Goal: Task Accomplishment & Management: Use online tool/utility

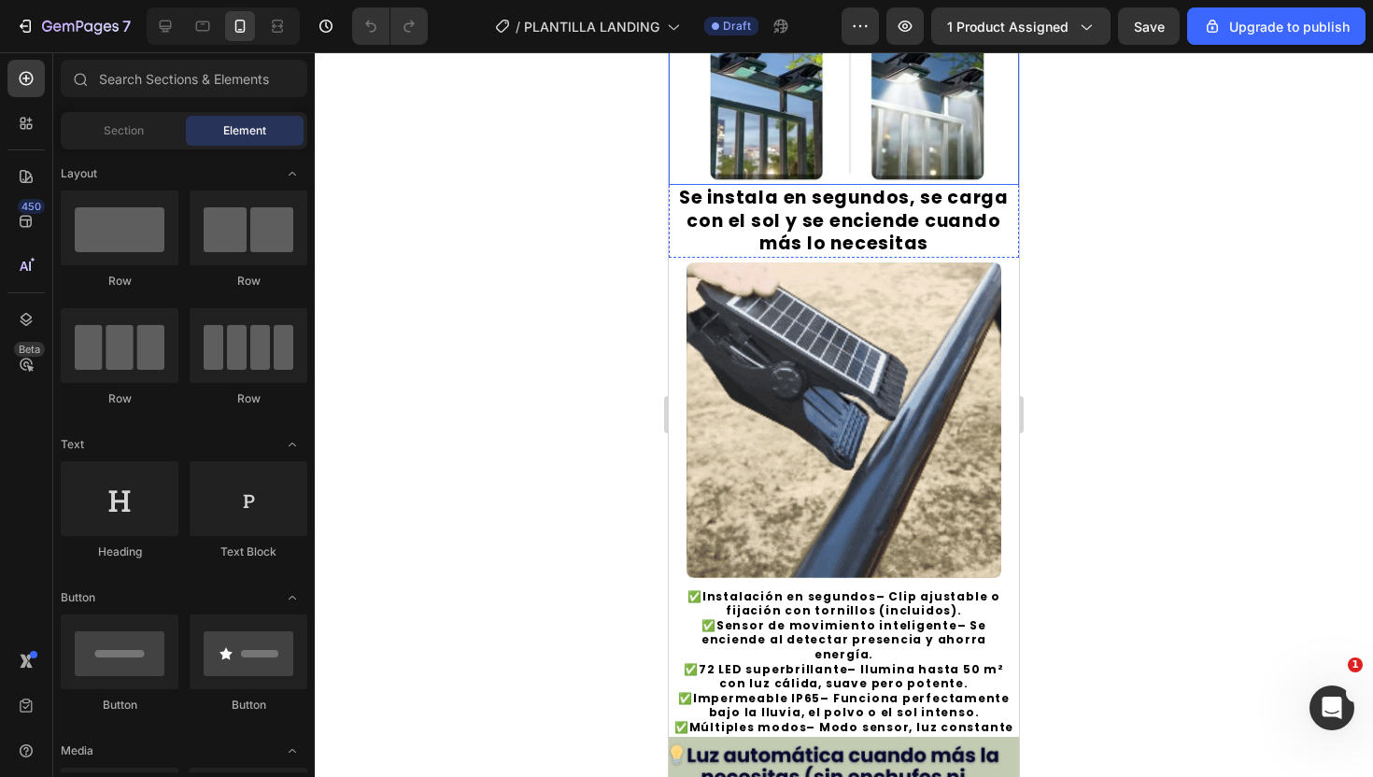
scroll to position [708, 0]
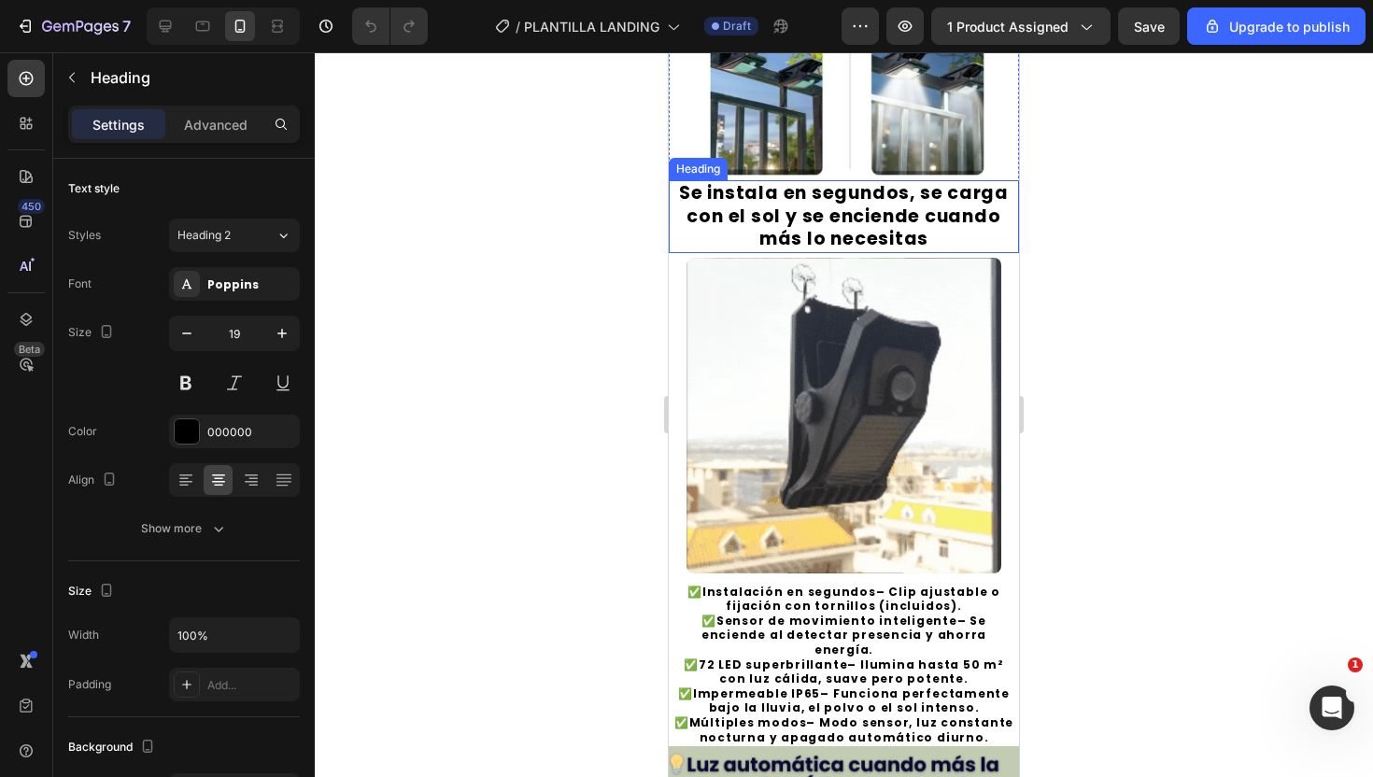
click at [833, 229] on h2 "Se instala en segundos, se carga con el sol y se enciende cuando más lo necesit…" at bounding box center [844, 216] width 350 height 73
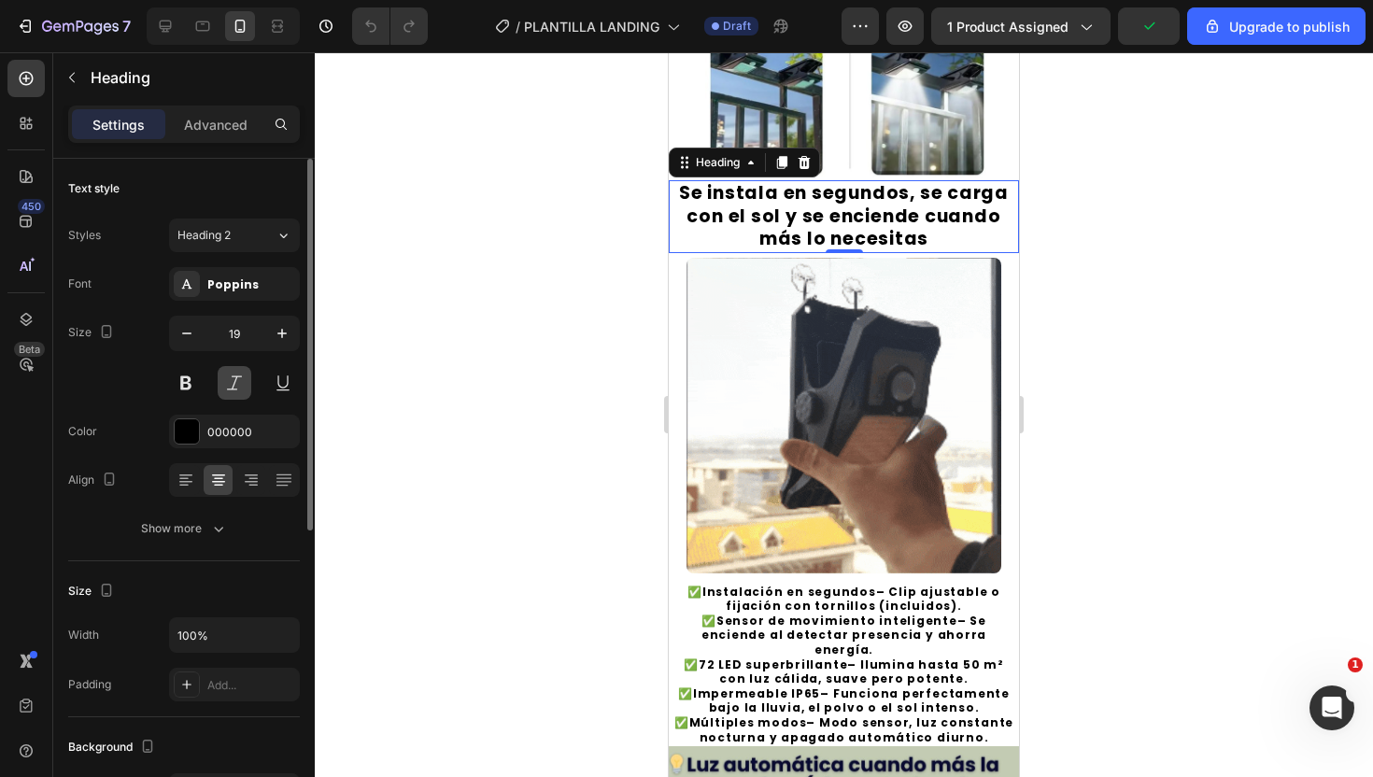
click at [230, 383] on button at bounding box center [235, 383] width 34 height 34
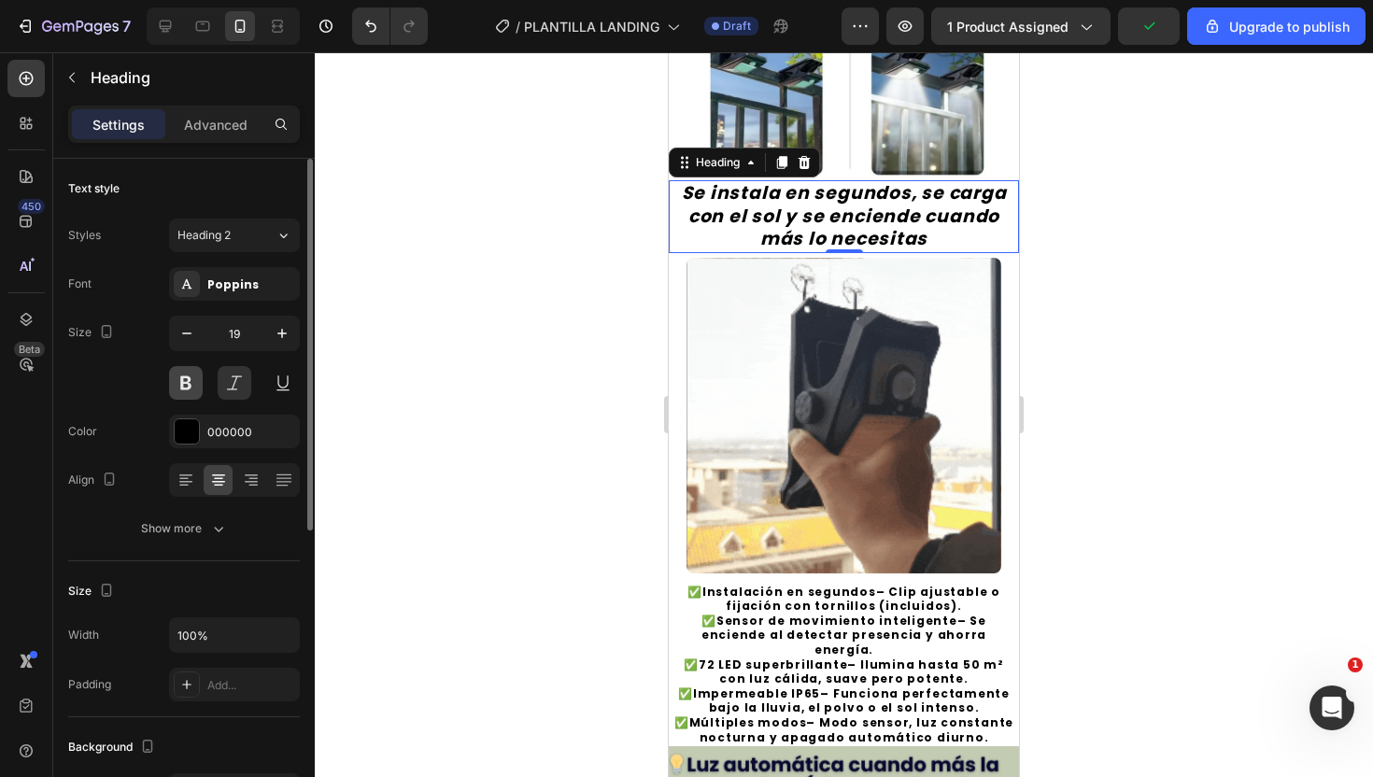
click at [197, 380] on button at bounding box center [186, 383] width 34 height 34
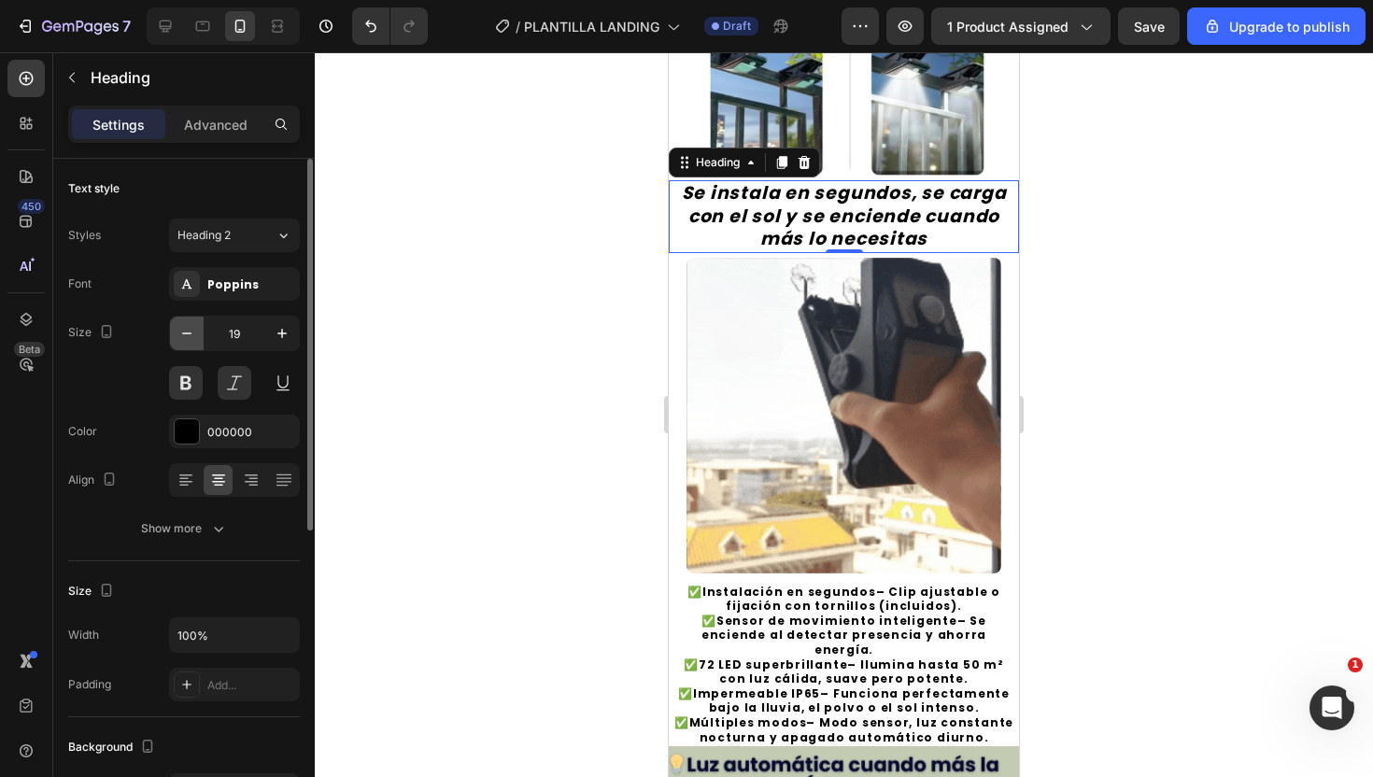
click at [193, 332] on icon "button" at bounding box center [186, 333] width 19 height 19
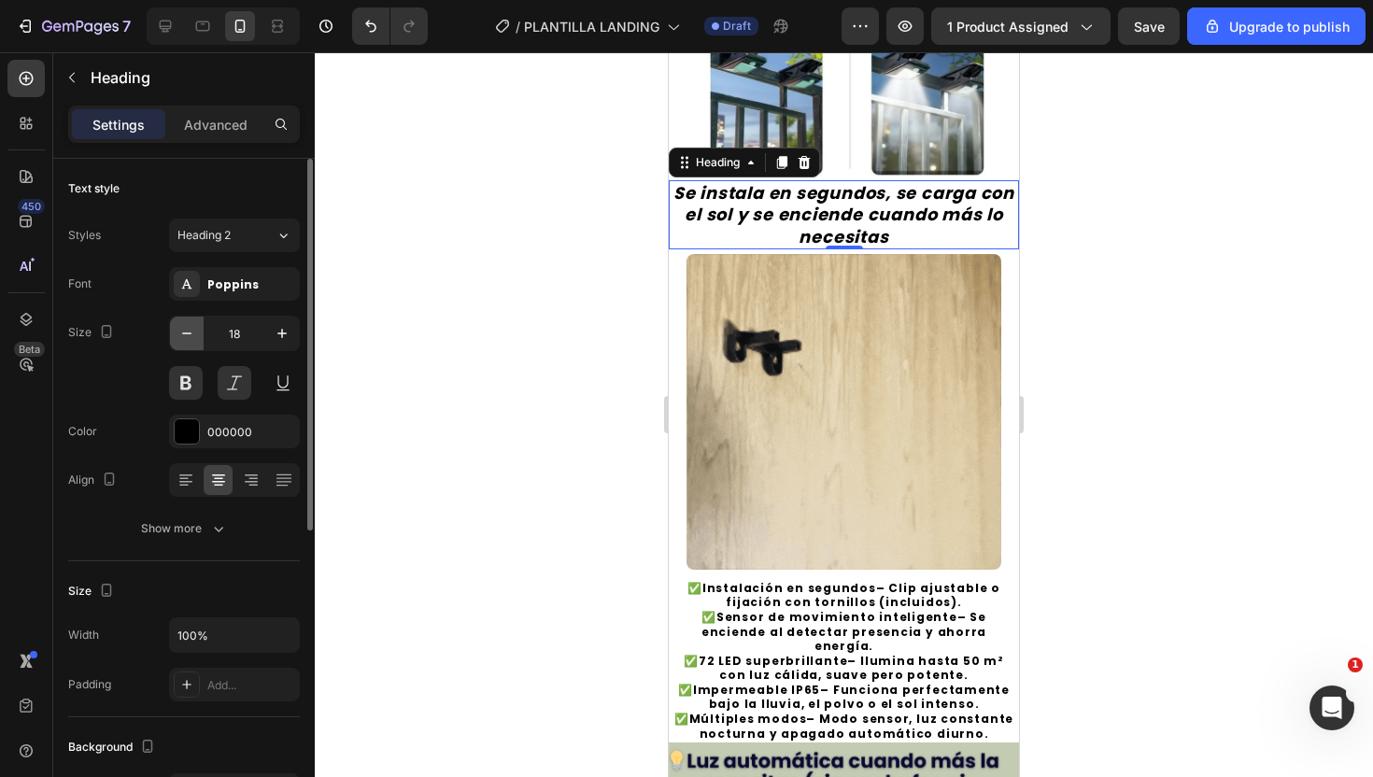
click at [193, 332] on icon "button" at bounding box center [186, 333] width 19 height 19
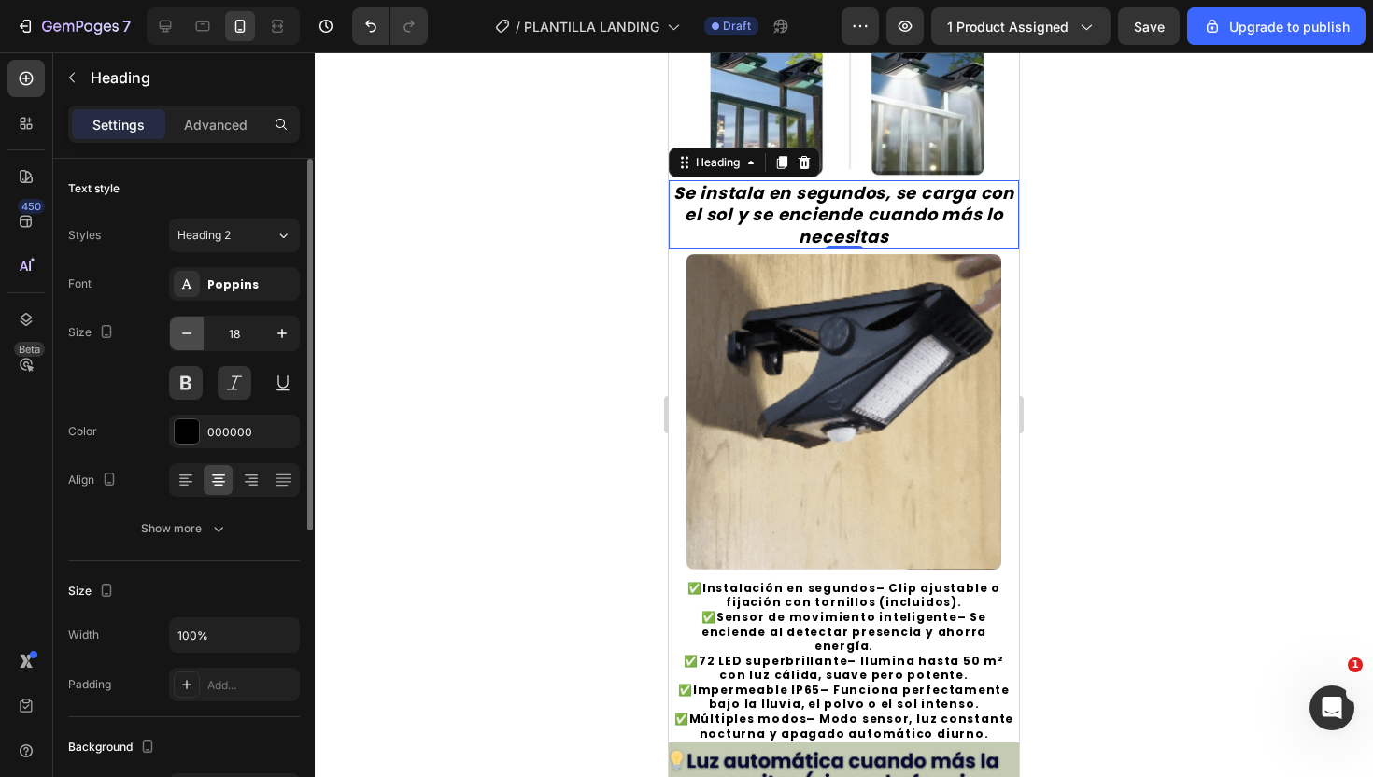
type input "17"
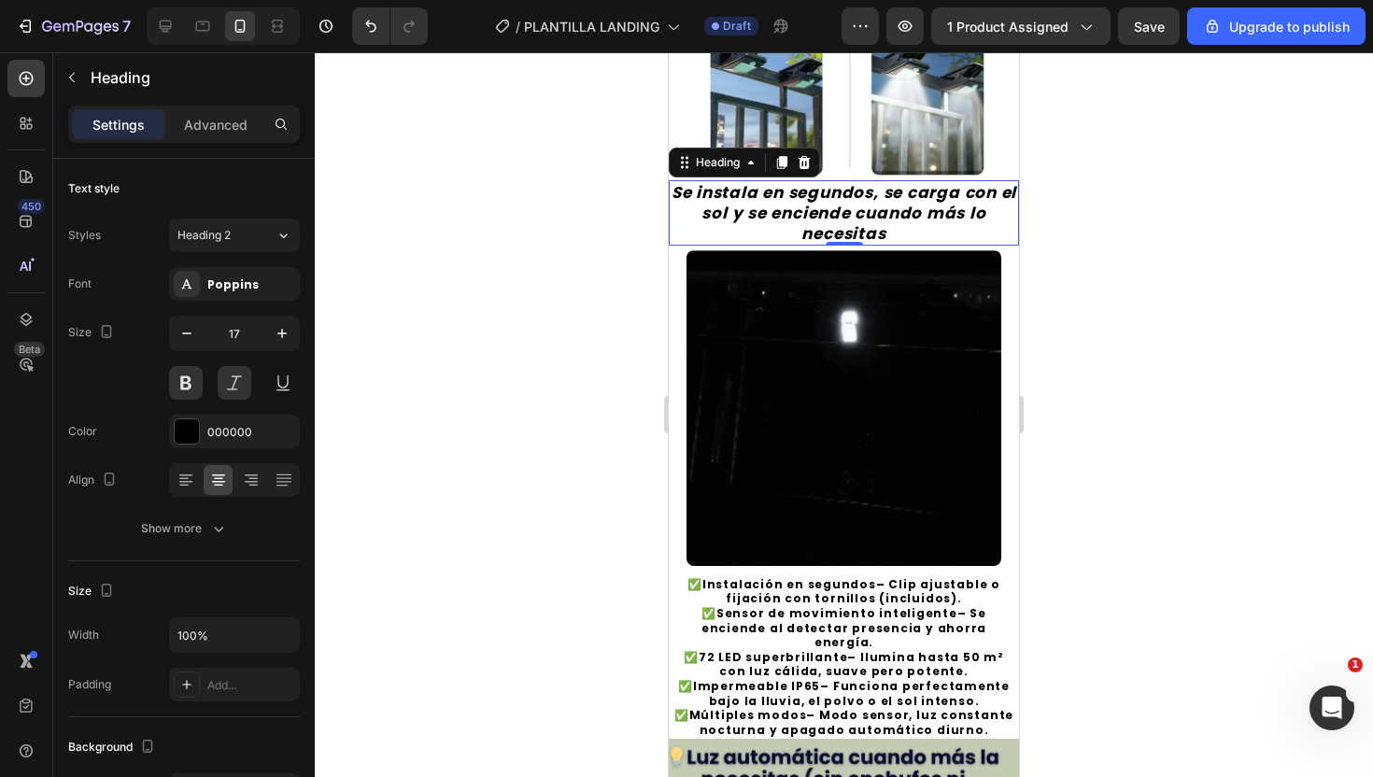
click at [1085, 223] on div at bounding box center [844, 414] width 1058 height 725
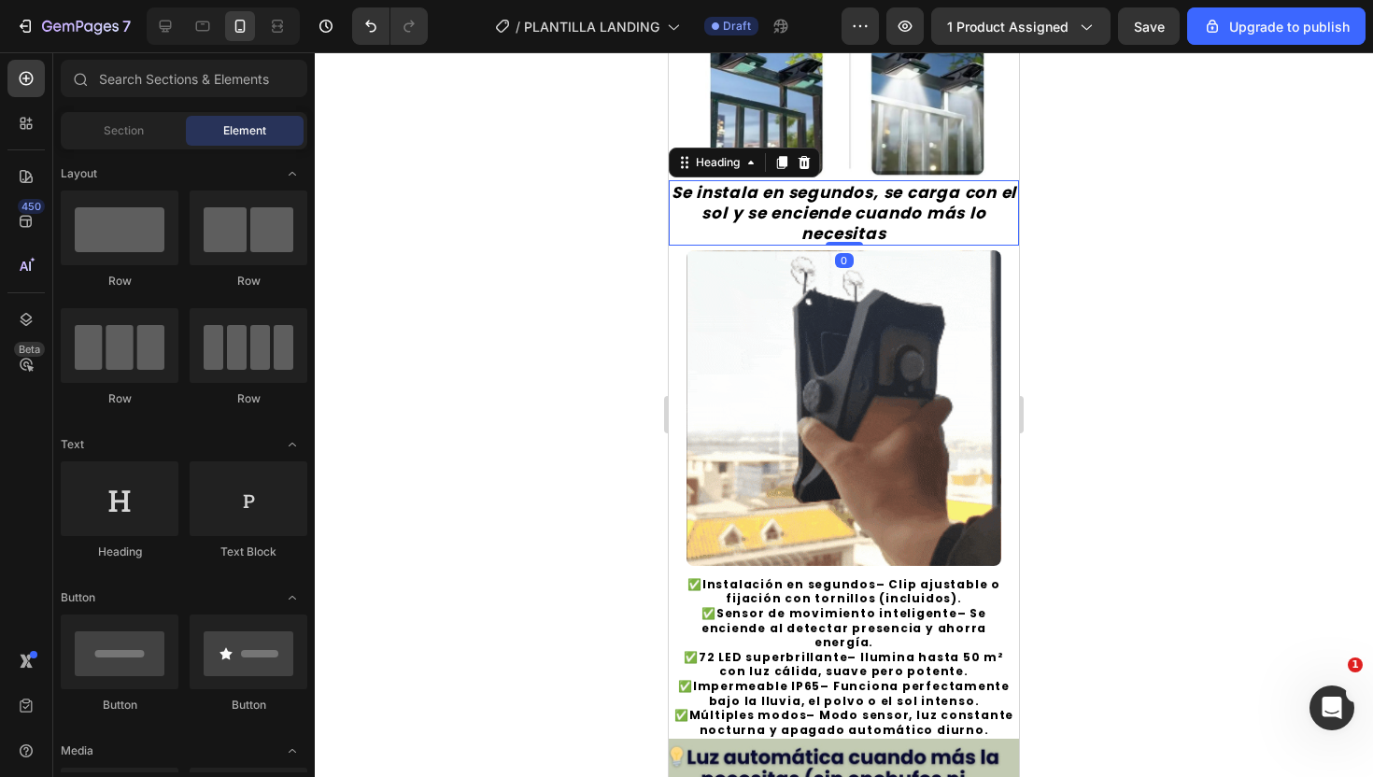
click at [856, 206] on h2 "Se instala en segundos, se carga con el sol y se enciende cuando más lo necesit…" at bounding box center [844, 212] width 350 height 65
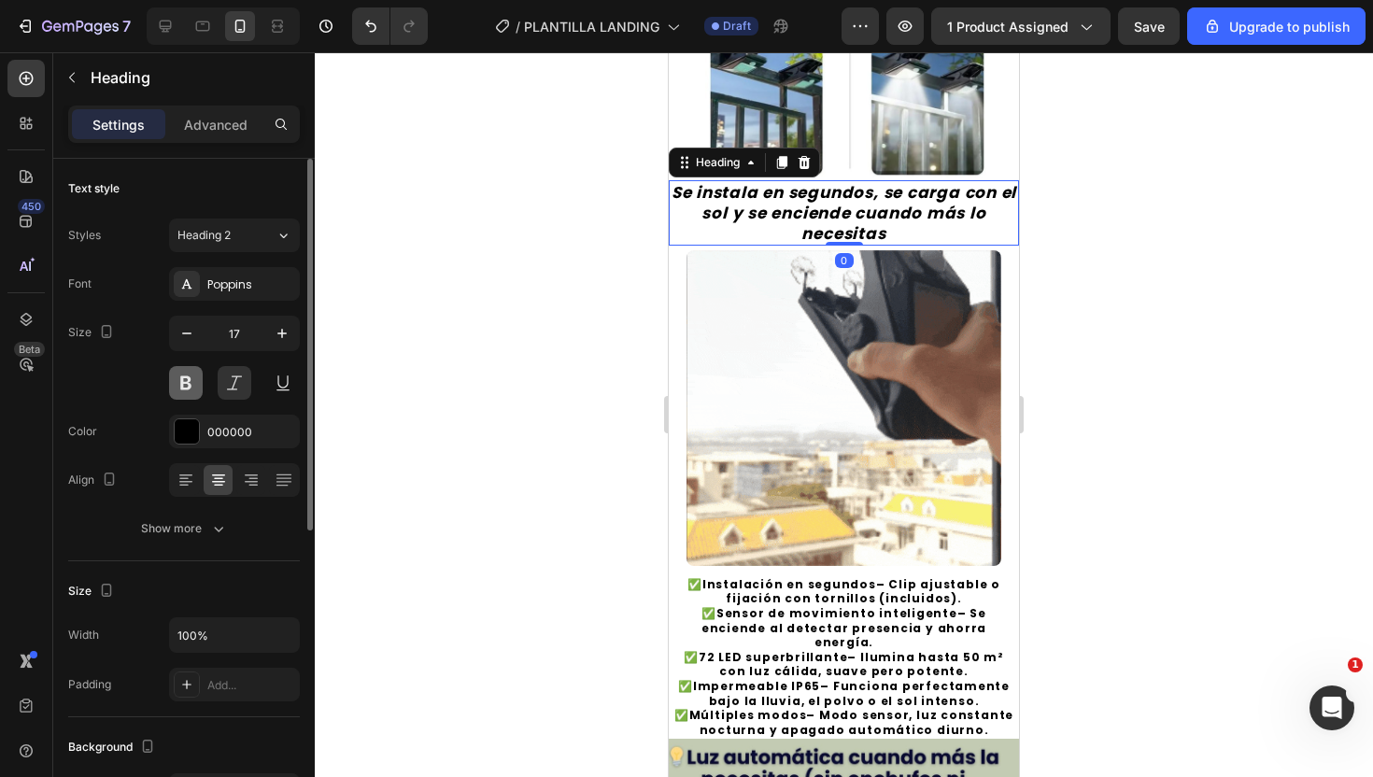
click at [192, 389] on button at bounding box center [186, 383] width 34 height 34
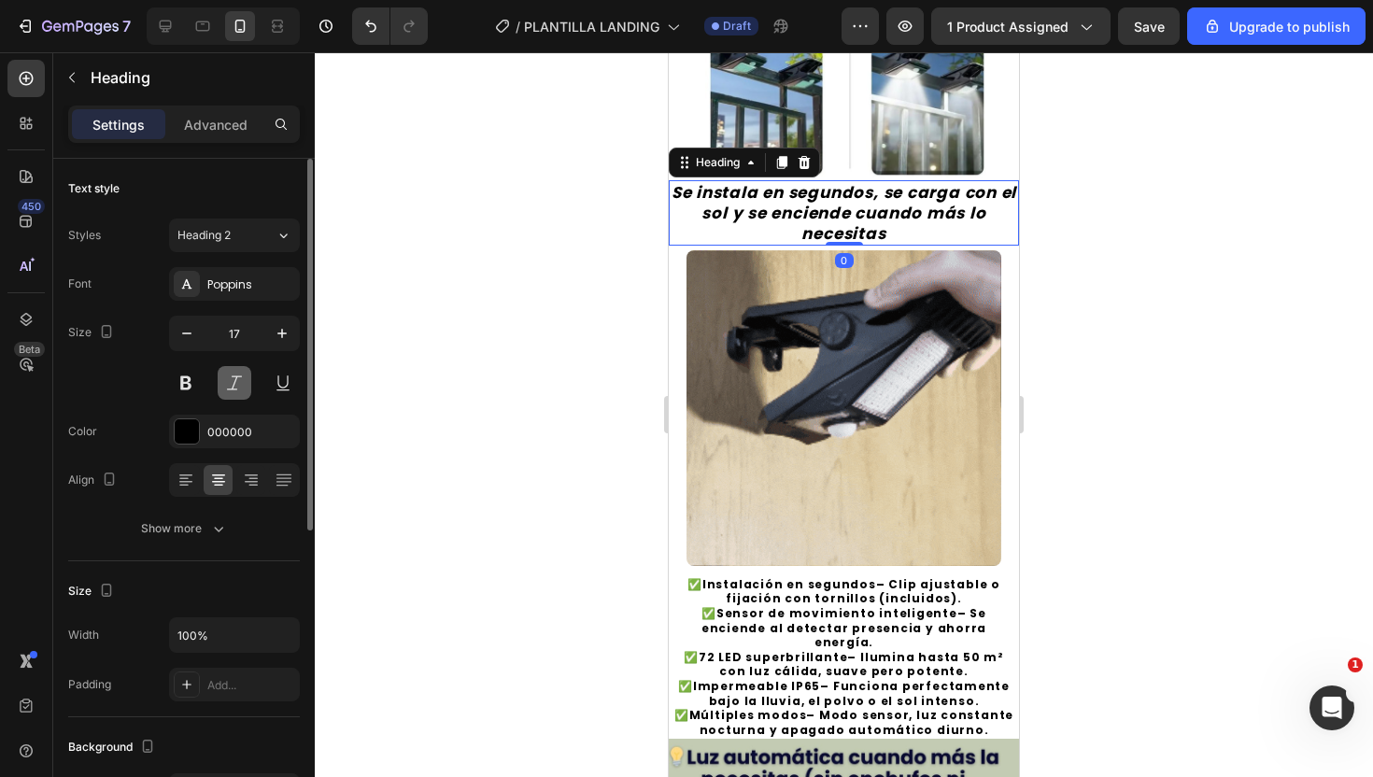
click at [234, 385] on button at bounding box center [235, 383] width 34 height 34
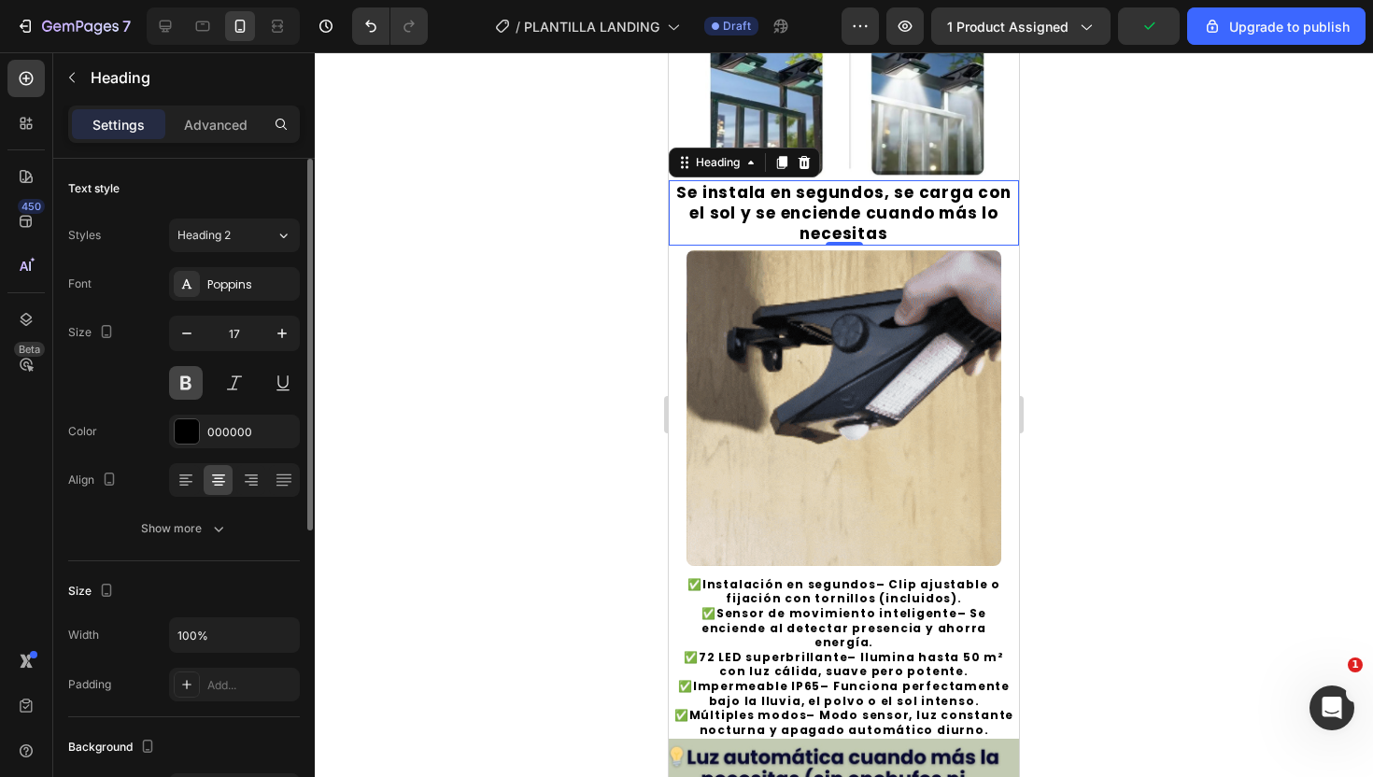
click at [184, 386] on button at bounding box center [186, 383] width 34 height 34
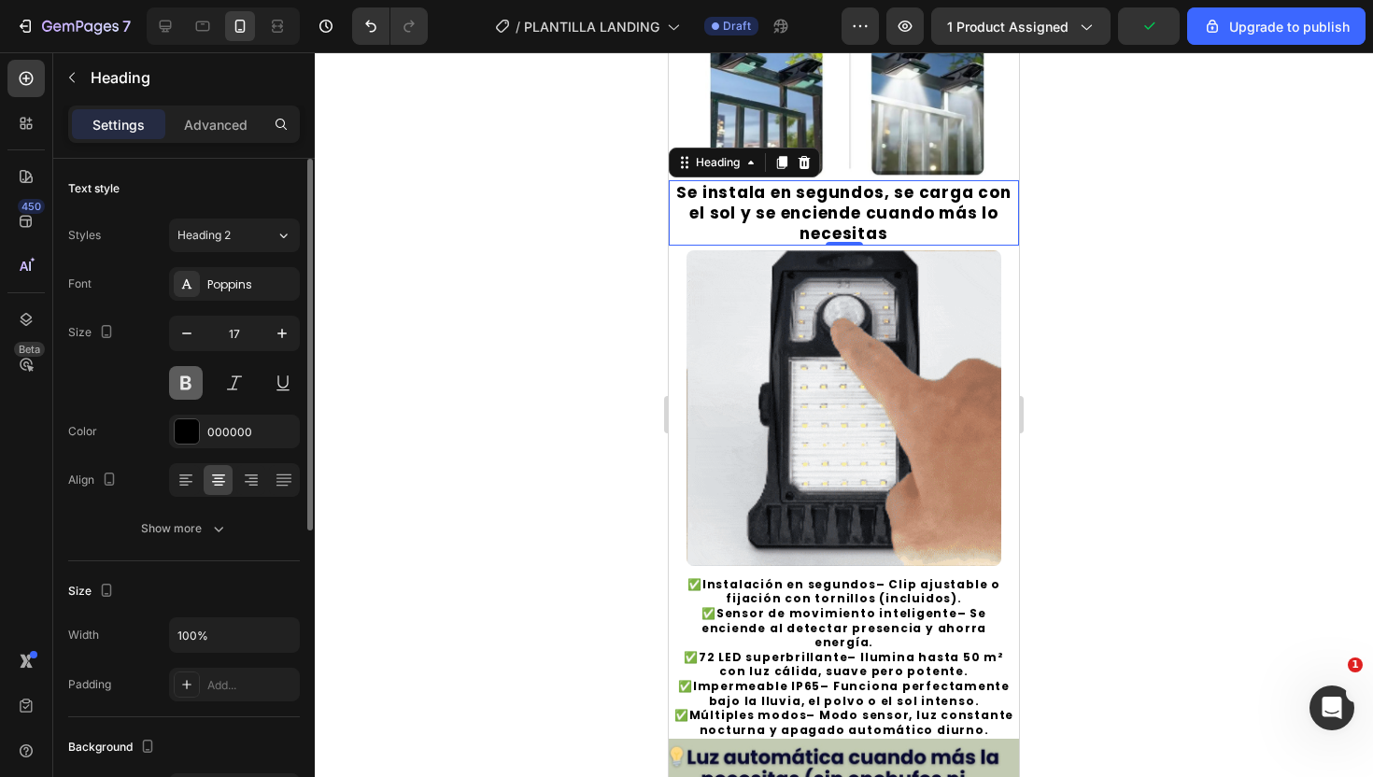
click at [184, 386] on button at bounding box center [186, 383] width 34 height 34
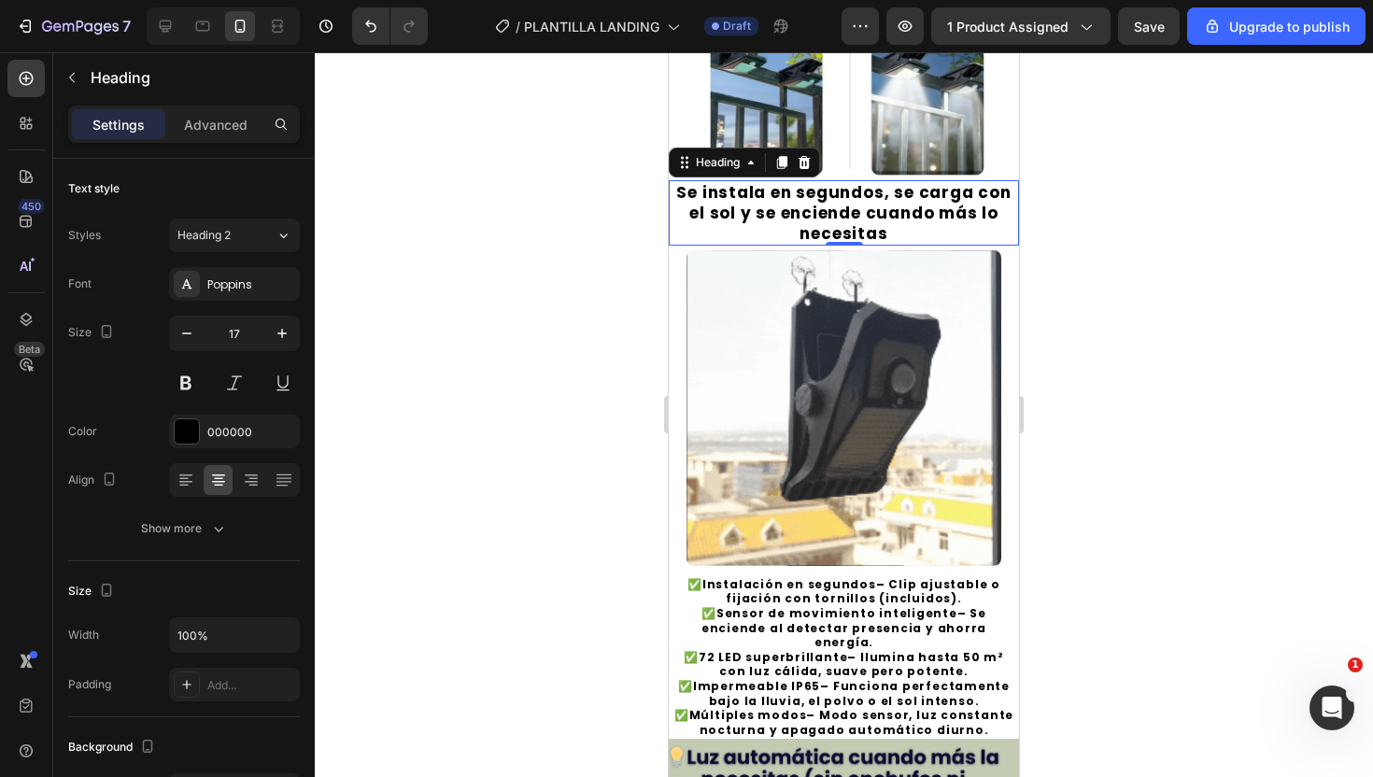
click at [835, 214] on h2 "Se instala en segundos, se carga con el sol y se enciende cuando más lo necesit…" at bounding box center [844, 212] width 350 height 65
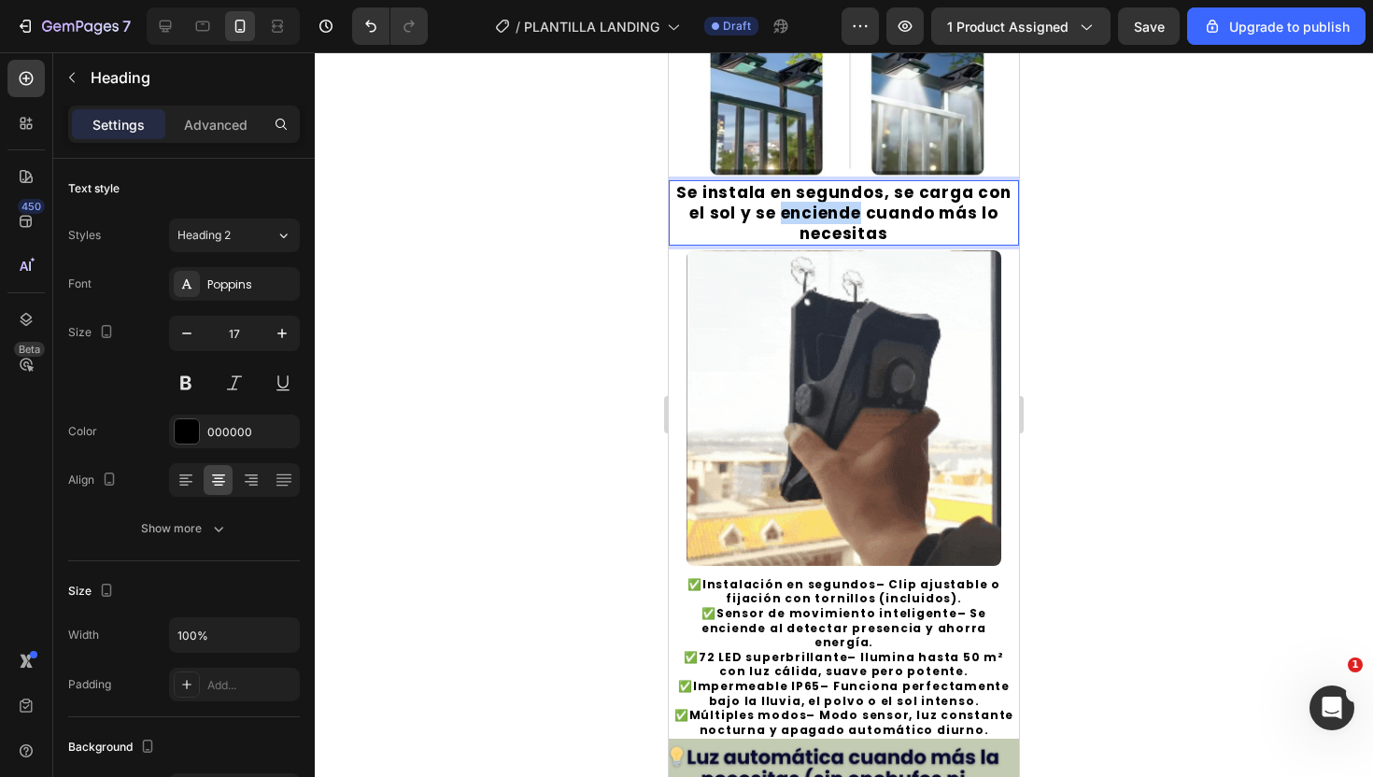
click at [835, 214] on p "Se instala en segundos, se carga con el sol y se enciende cuando más lo necesit…" at bounding box center [844, 213] width 347 height 62
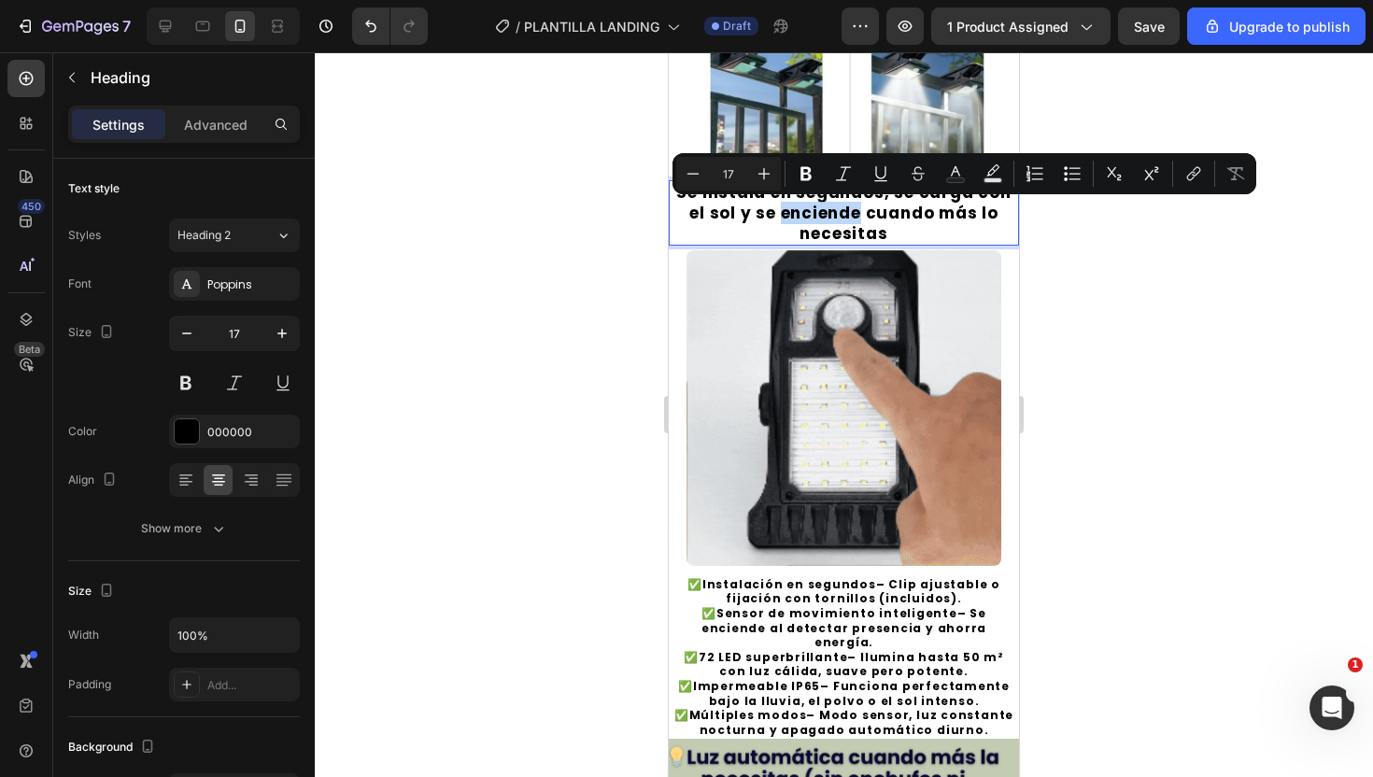
click at [835, 214] on p "Se instala en segundos, se carga con el sol y se enciende cuando más lo necesit…" at bounding box center [844, 213] width 347 height 62
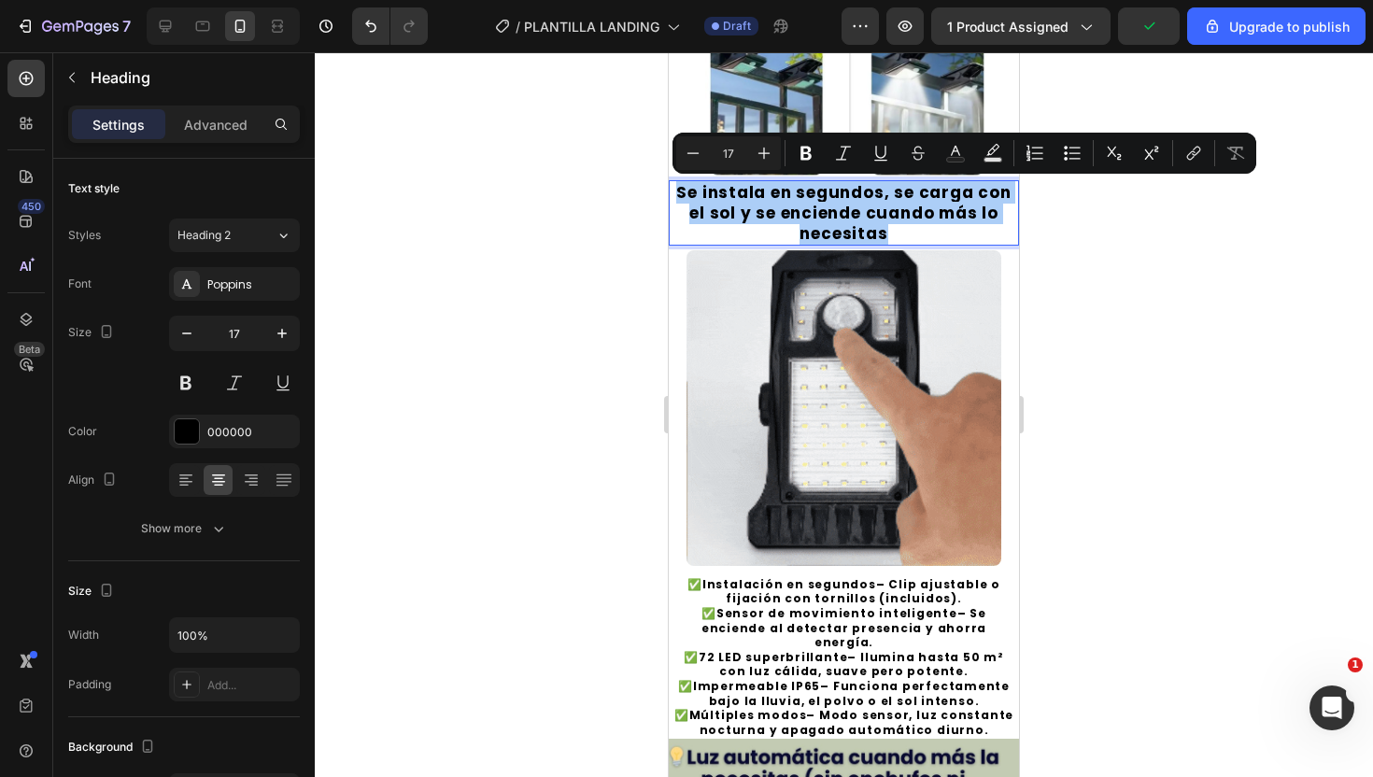
click at [1063, 291] on div at bounding box center [844, 414] width 1058 height 725
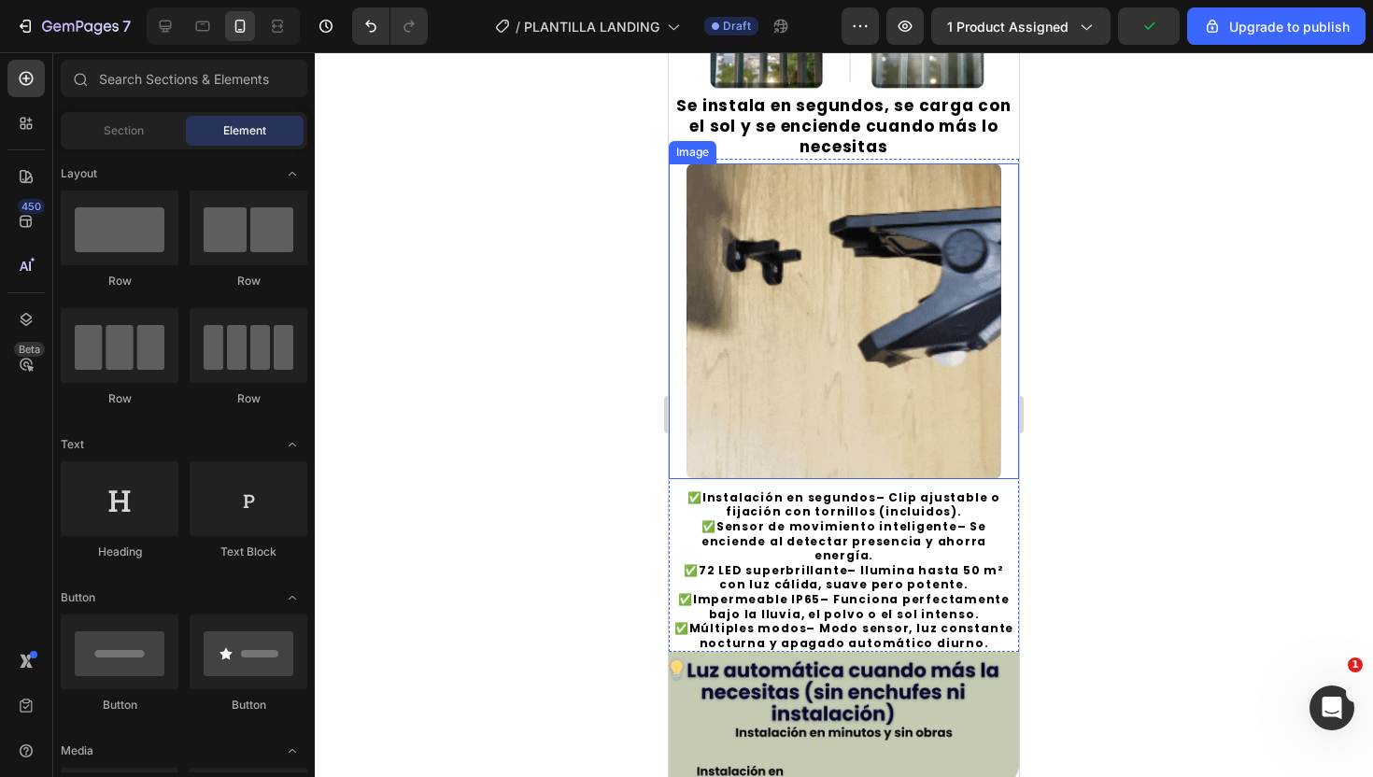
scroll to position [818, 0]
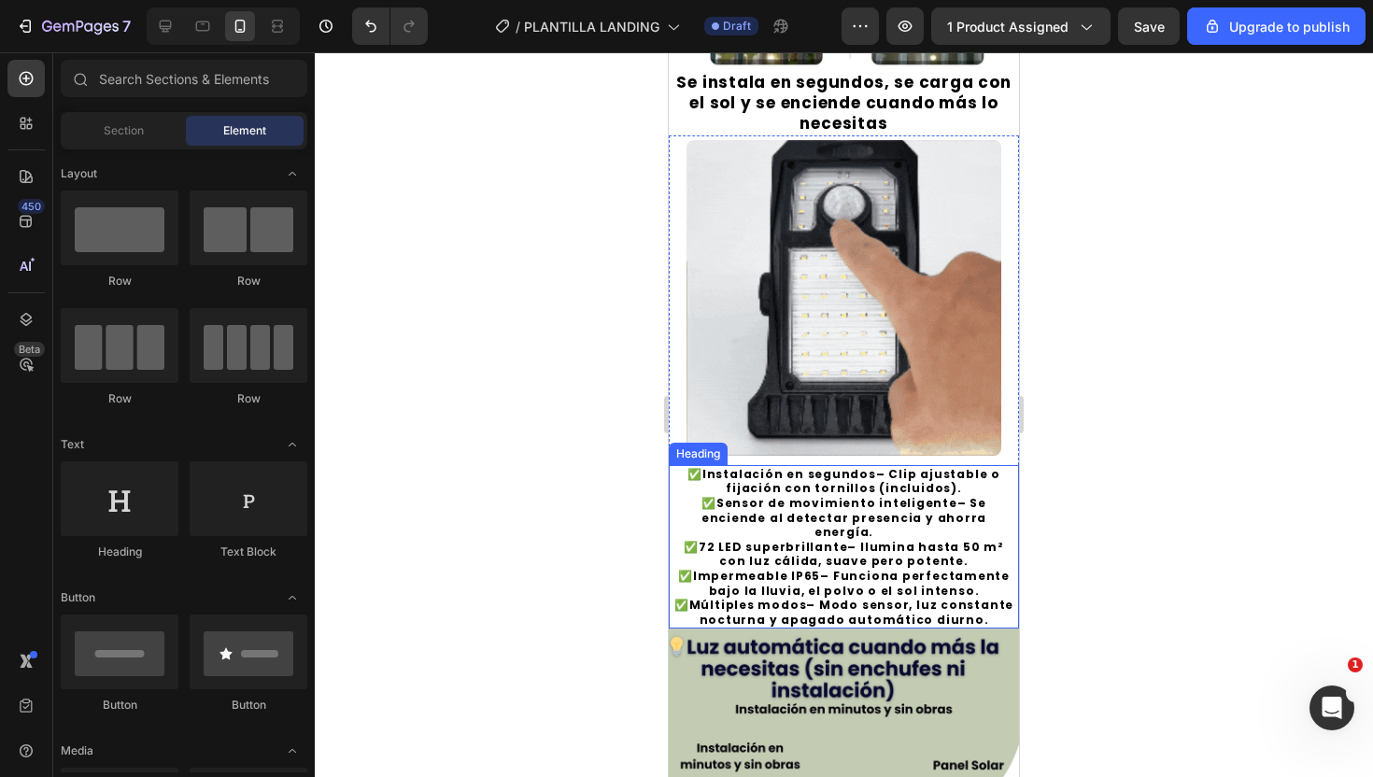
click at [834, 522] on h2 "✅ Instalación en segundos – Clip ajustable o fijación con tornillos (incluidos)…" at bounding box center [844, 547] width 350 height 164
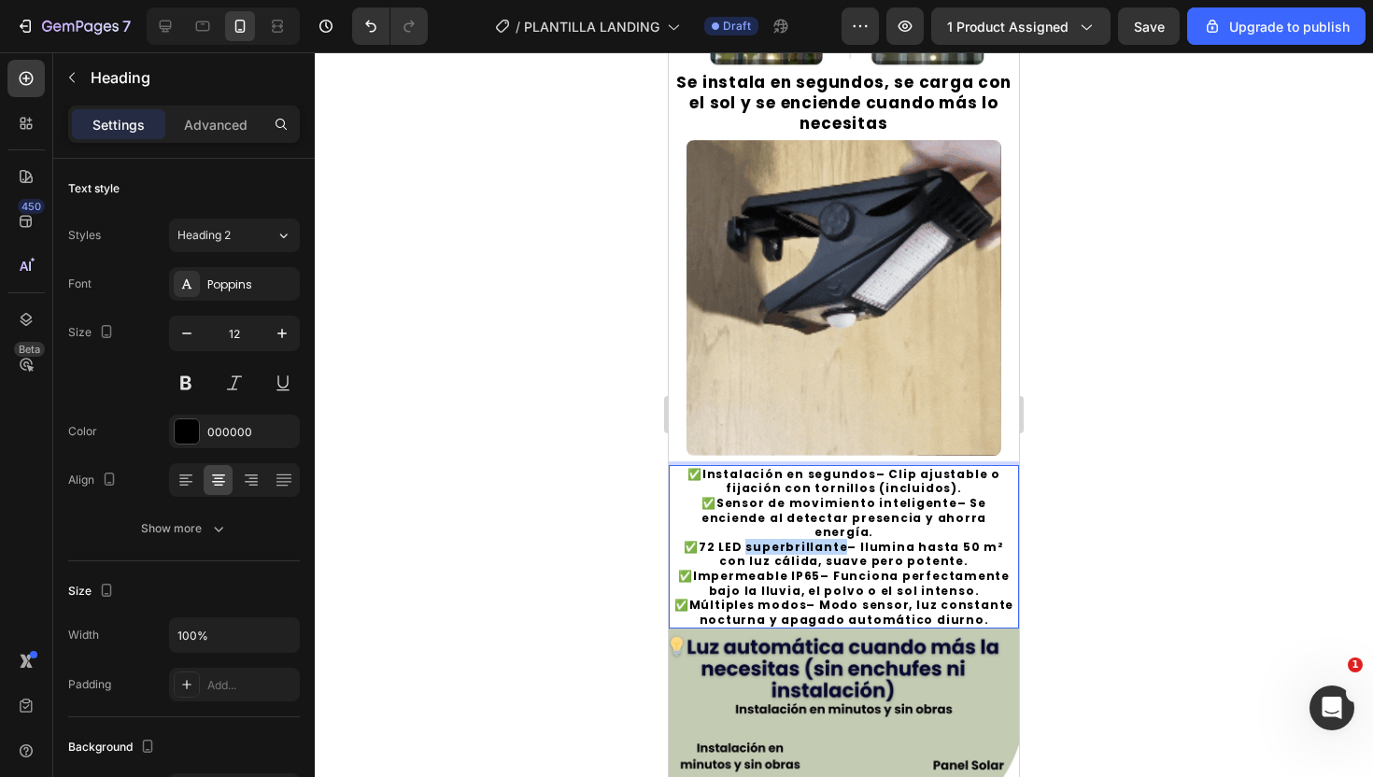
click at [801, 539] on strong "72 LED superbrillante" at bounding box center [773, 547] width 149 height 16
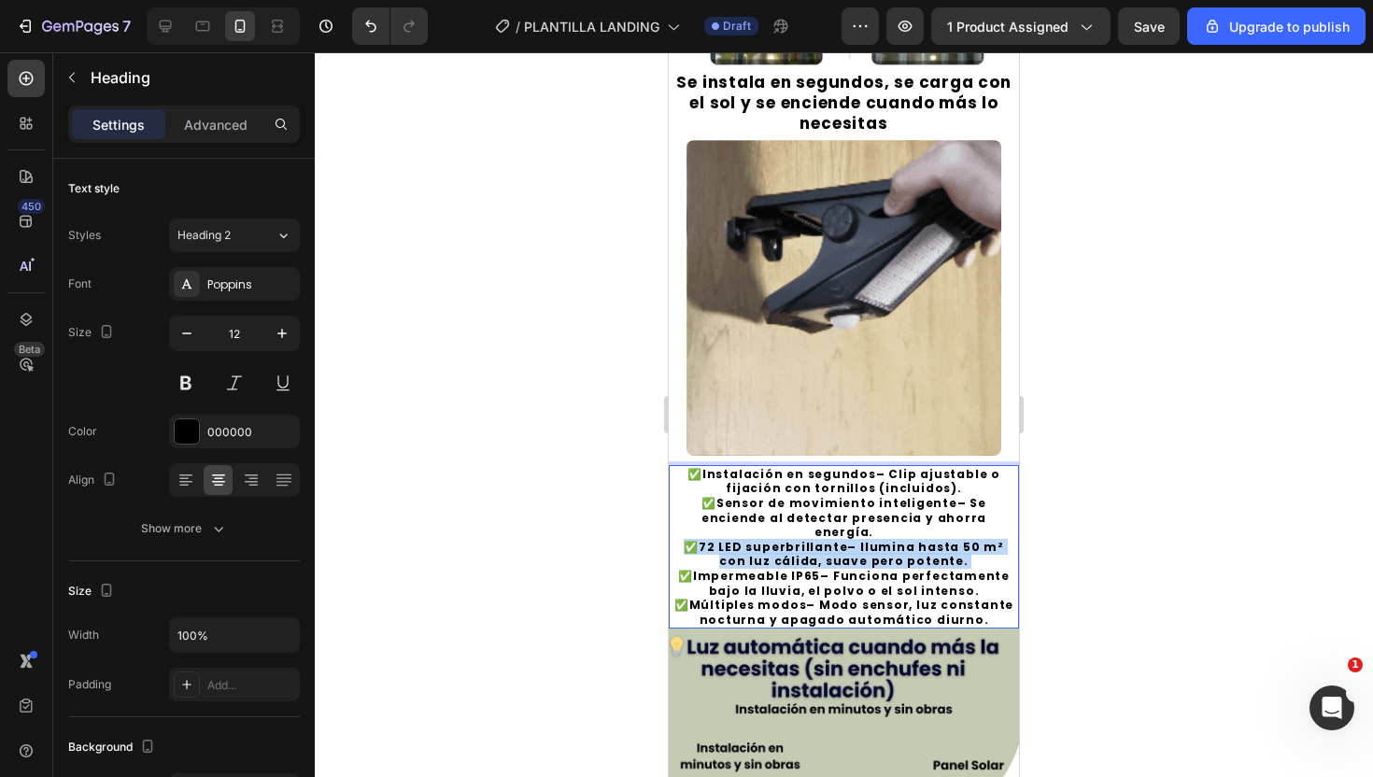
click at [801, 539] on strong "72 LED superbrillante" at bounding box center [773, 547] width 149 height 16
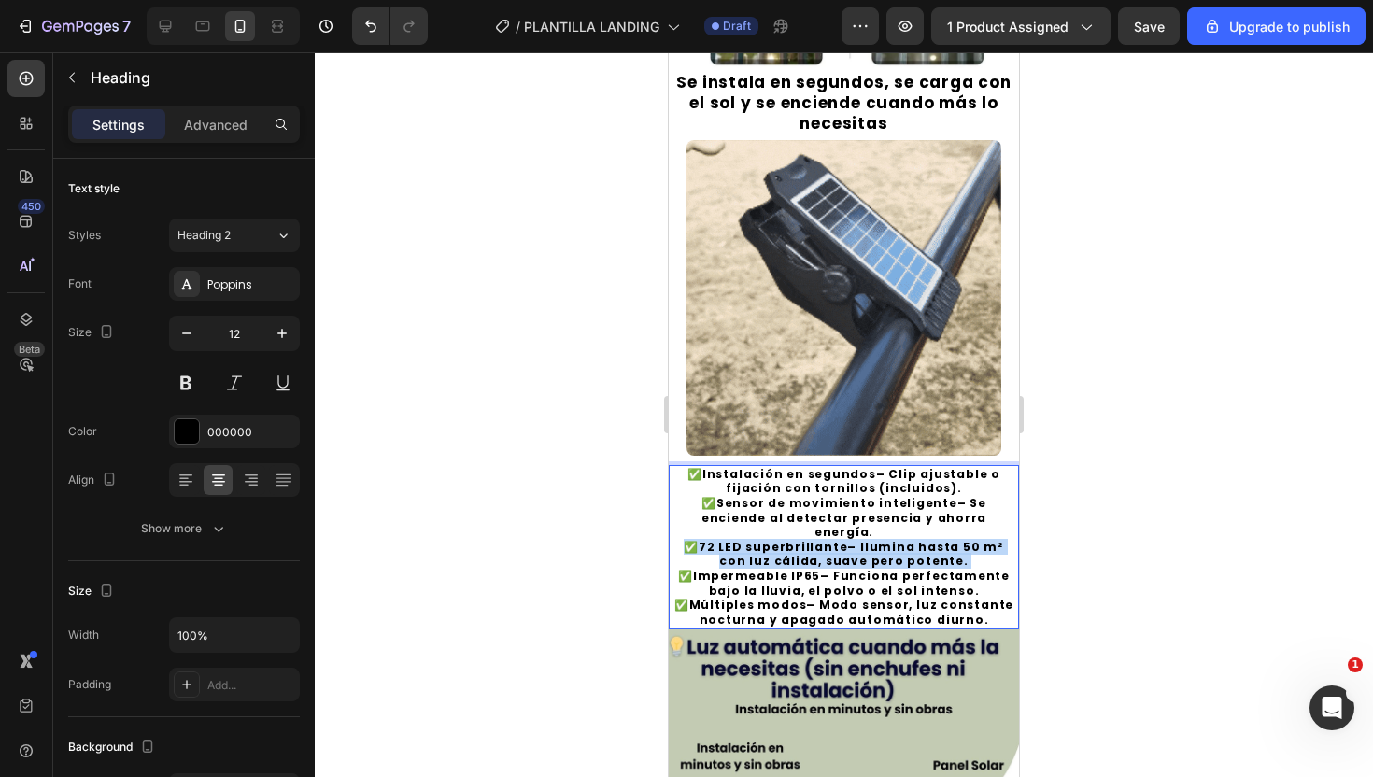
click at [801, 539] on strong "72 LED superbrillante" at bounding box center [773, 547] width 149 height 16
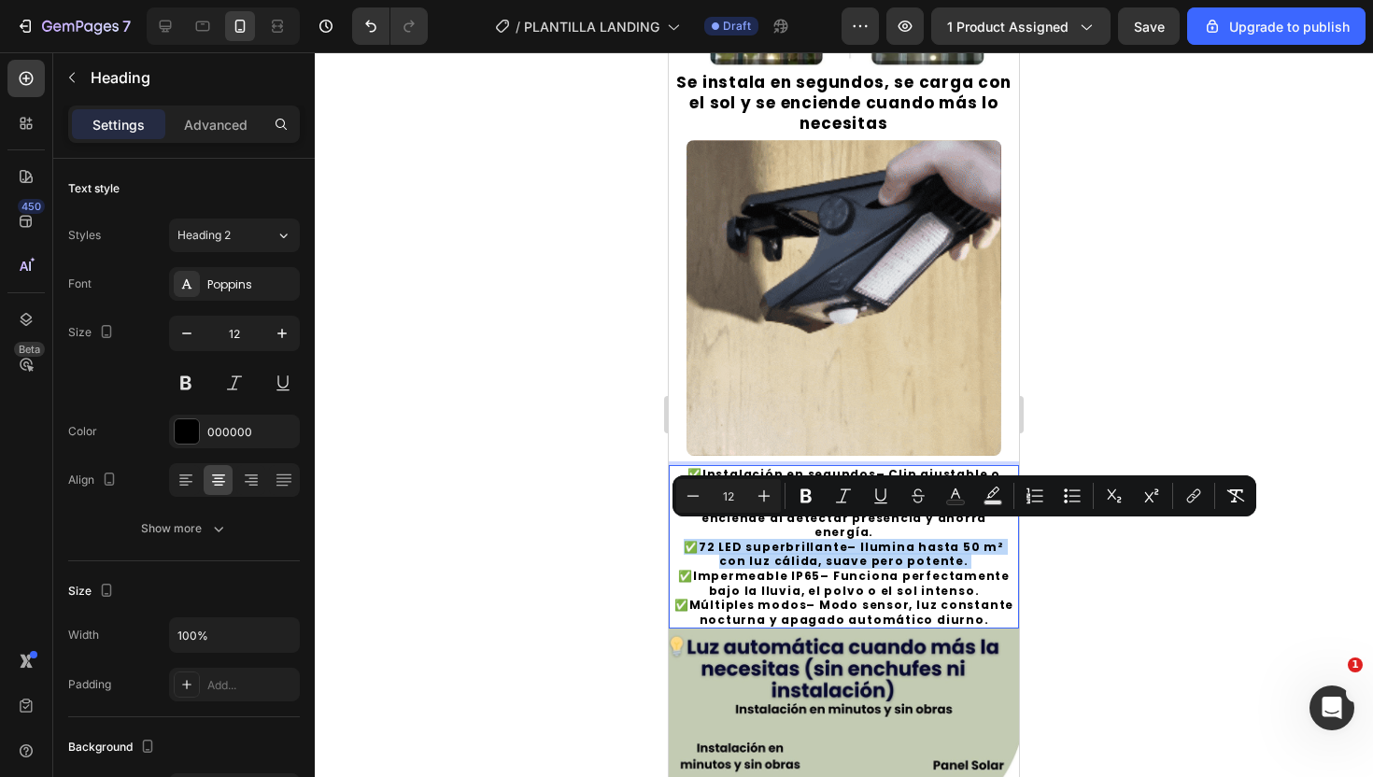
click at [801, 539] on strong "72 LED superbrillante" at bounding box center [773, 547] width 149 height 16
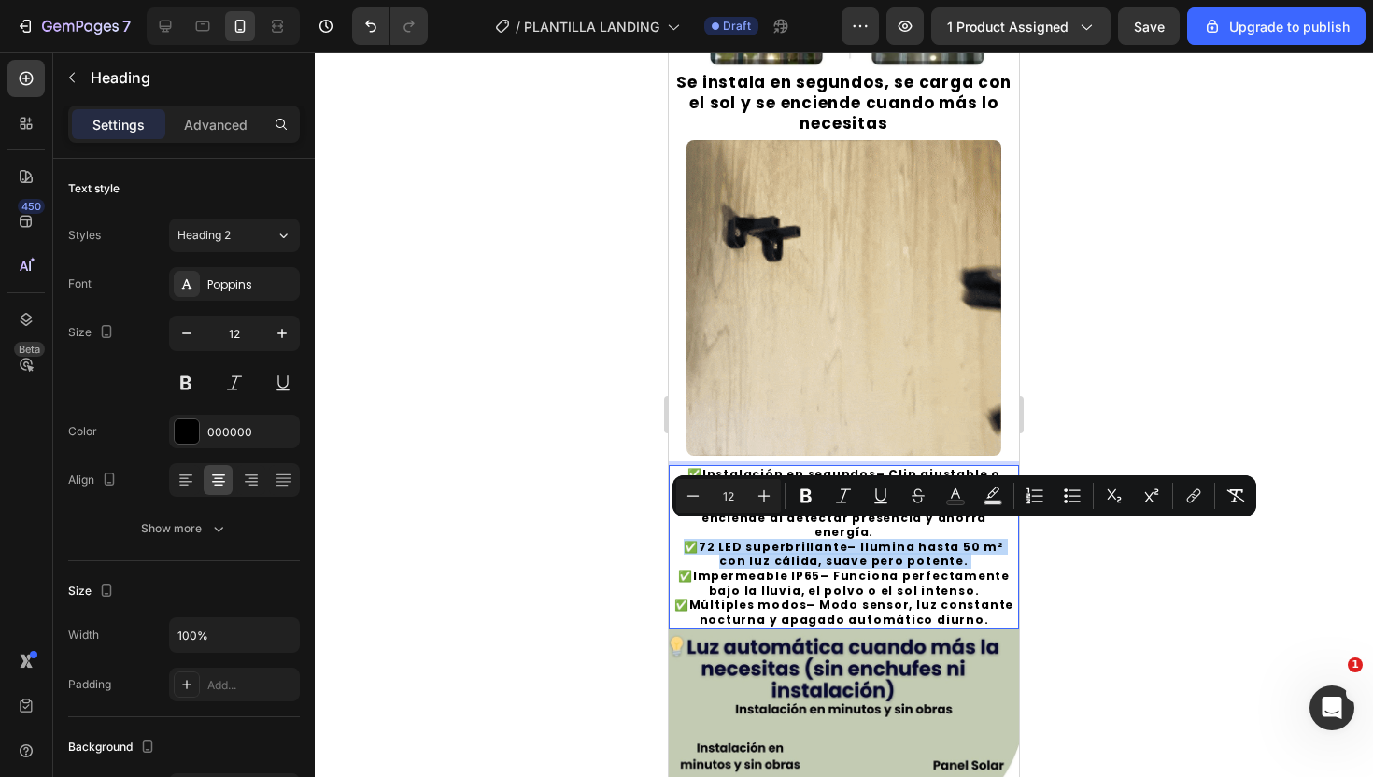
click at [801, 539] on strong "72 LED superbrillante" at bounding box center [773, 547] width 149 height 16
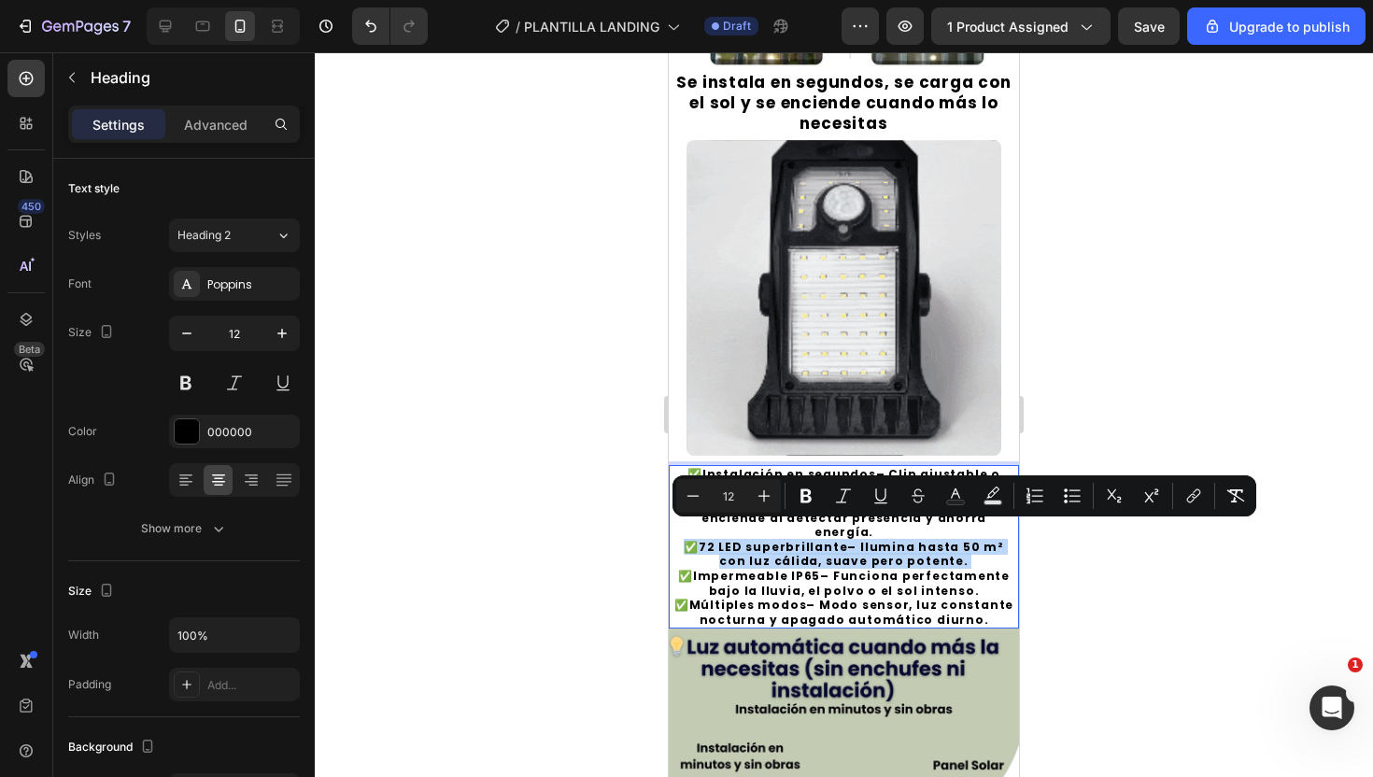
click at [801, 539] on strong "72 LED superbrillante" at bounding box center [773, 547] width 149 height 16
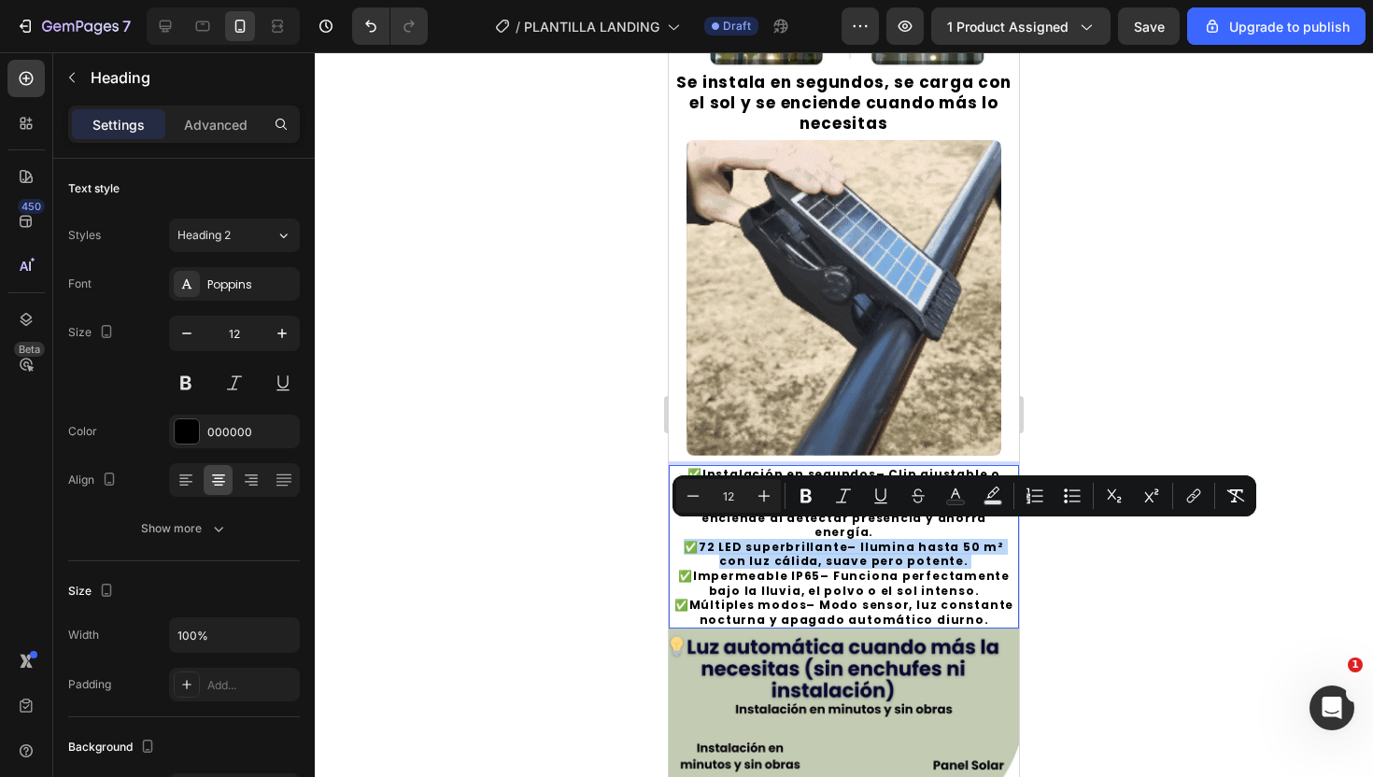
click at [801, 539] on strong "72 LED superbrillante" at bounding box center [773, 547] width 149 height 16
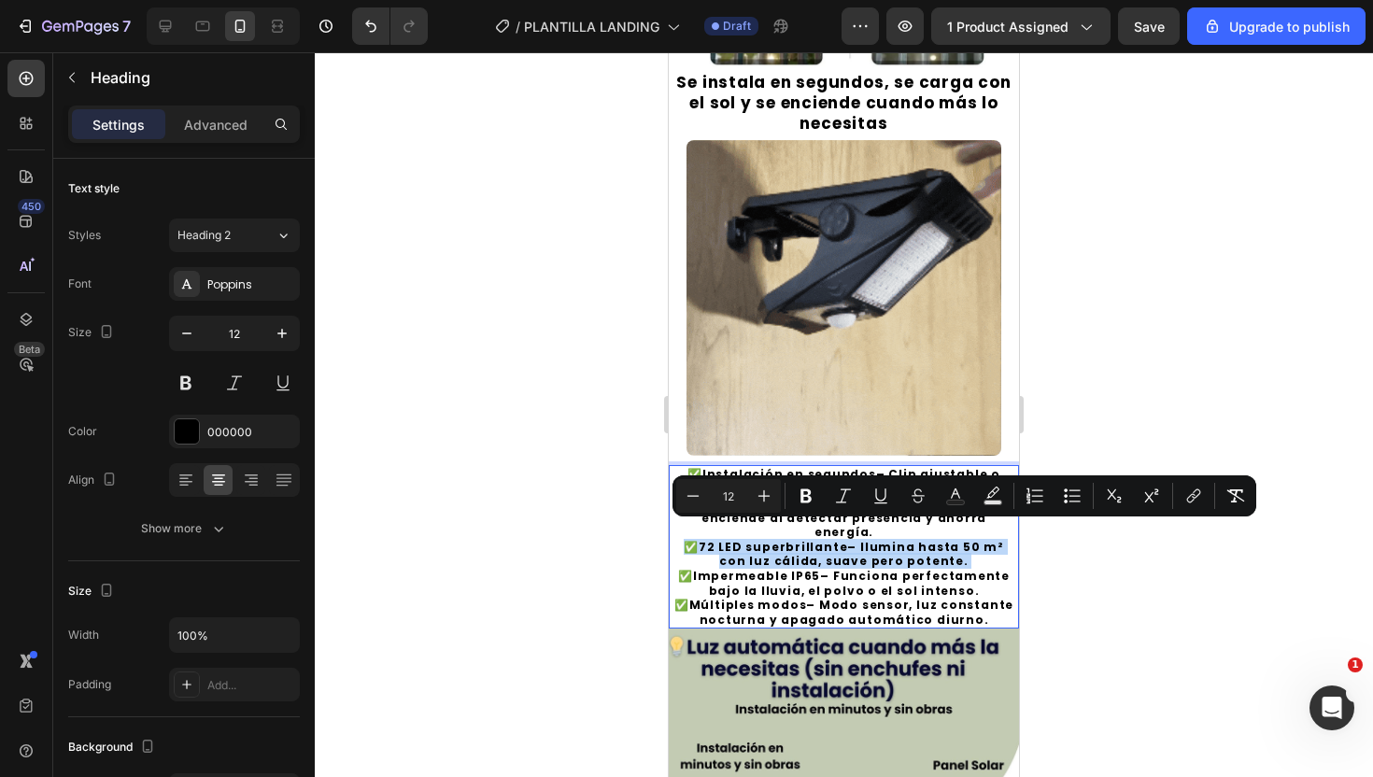
click at [801, 539] on strong "72 LED superbrillante" at bounding box center [773, 547] width 149 height 16
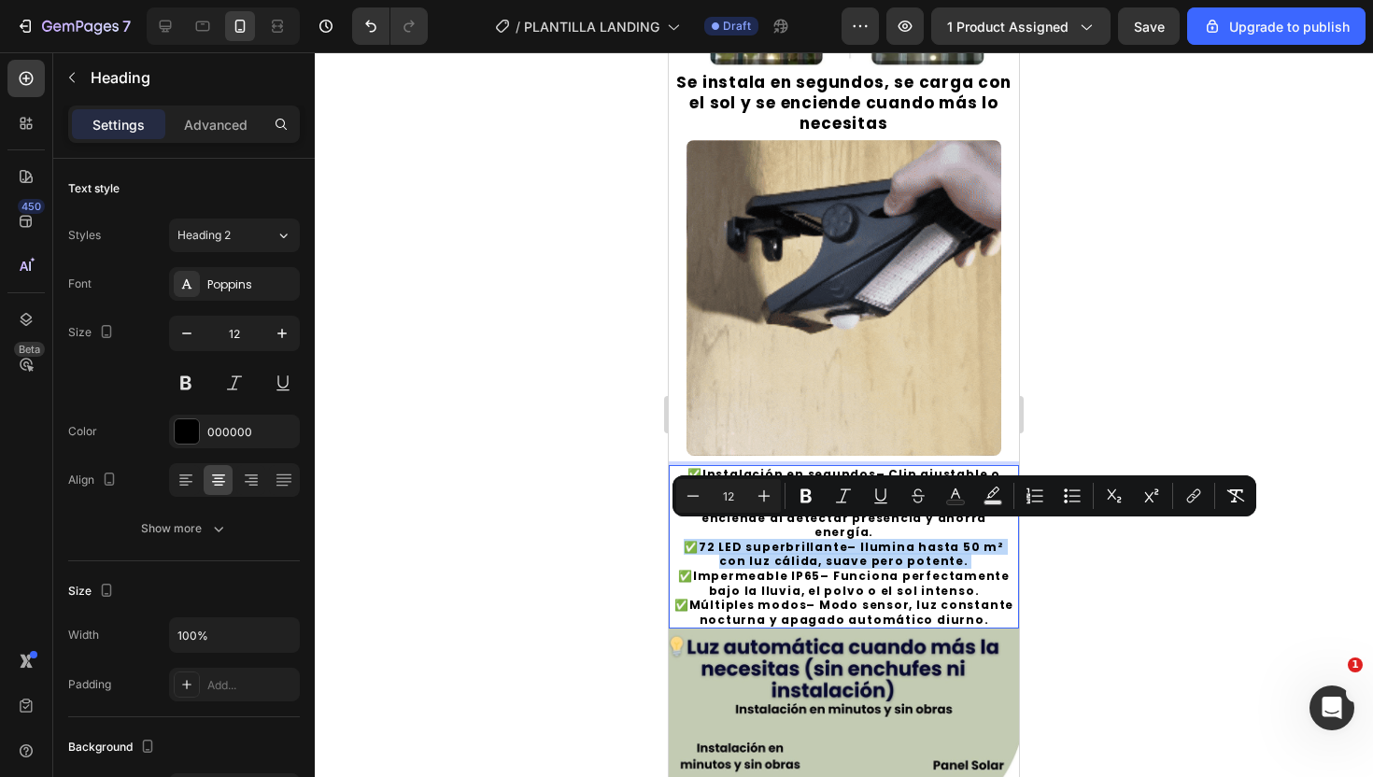
click at [717, 513] on div "Minus 12 Plus Bold Italic Underline Strikethrough Text Color Text Background Co…" at bounding box center [965, 496] width 584 height 41
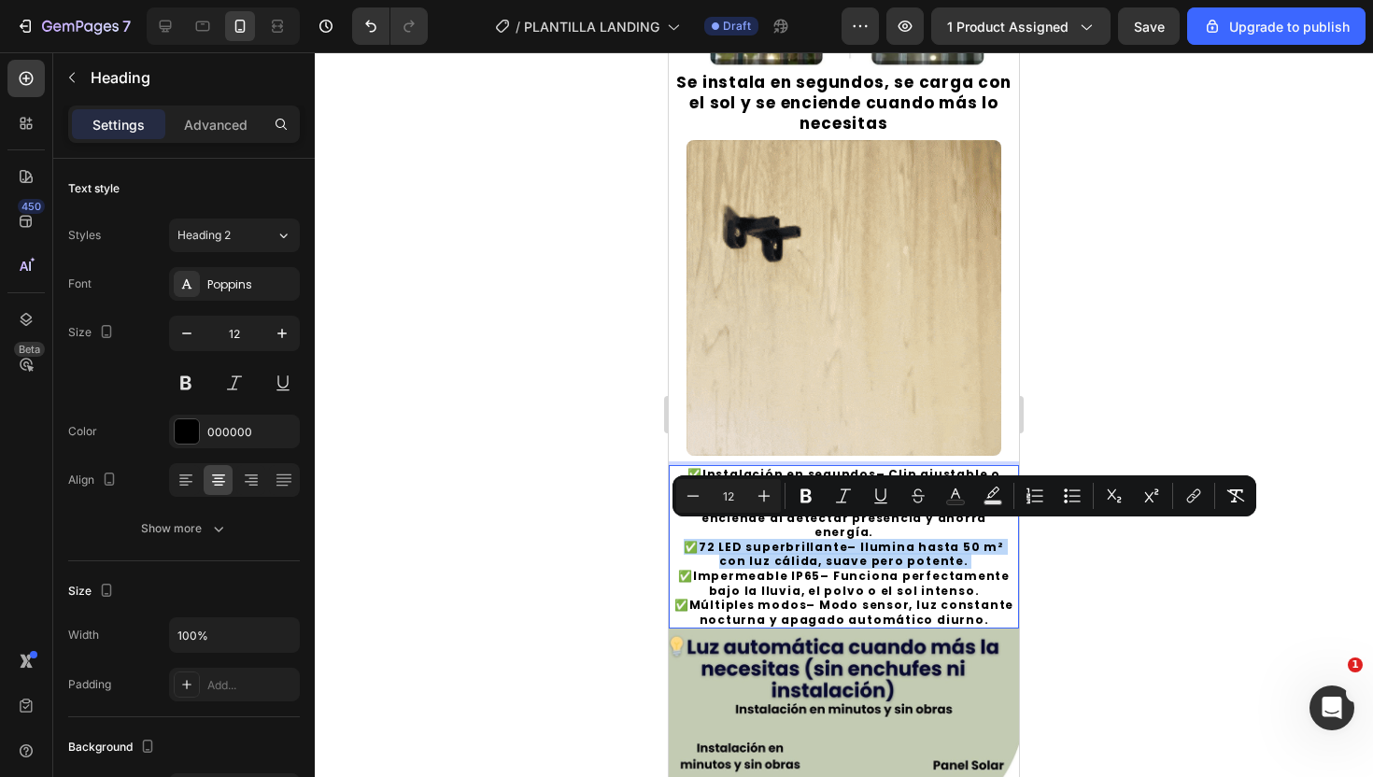
click at [674, 509] on div "Minus 12 Plus Bold Italic Underline Strikethrough Text Color Text Background Co…" at bounding box center [965, 496] width 584 height 41
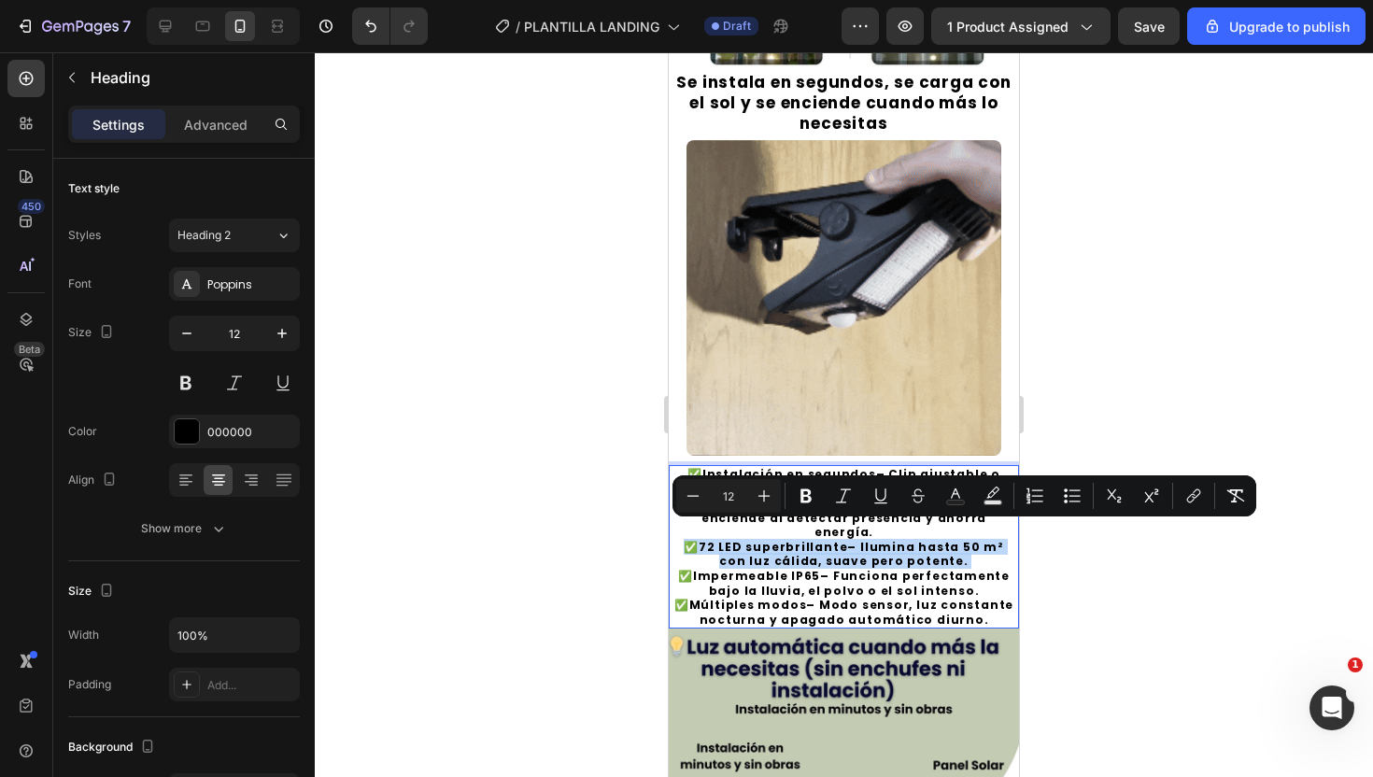
click at [674, 534] on p "✅ Instalación en segundos – Clip ajustable o fijación con tornillos (incluidos)…" at bounding box center [844, 547] width 347 height 161
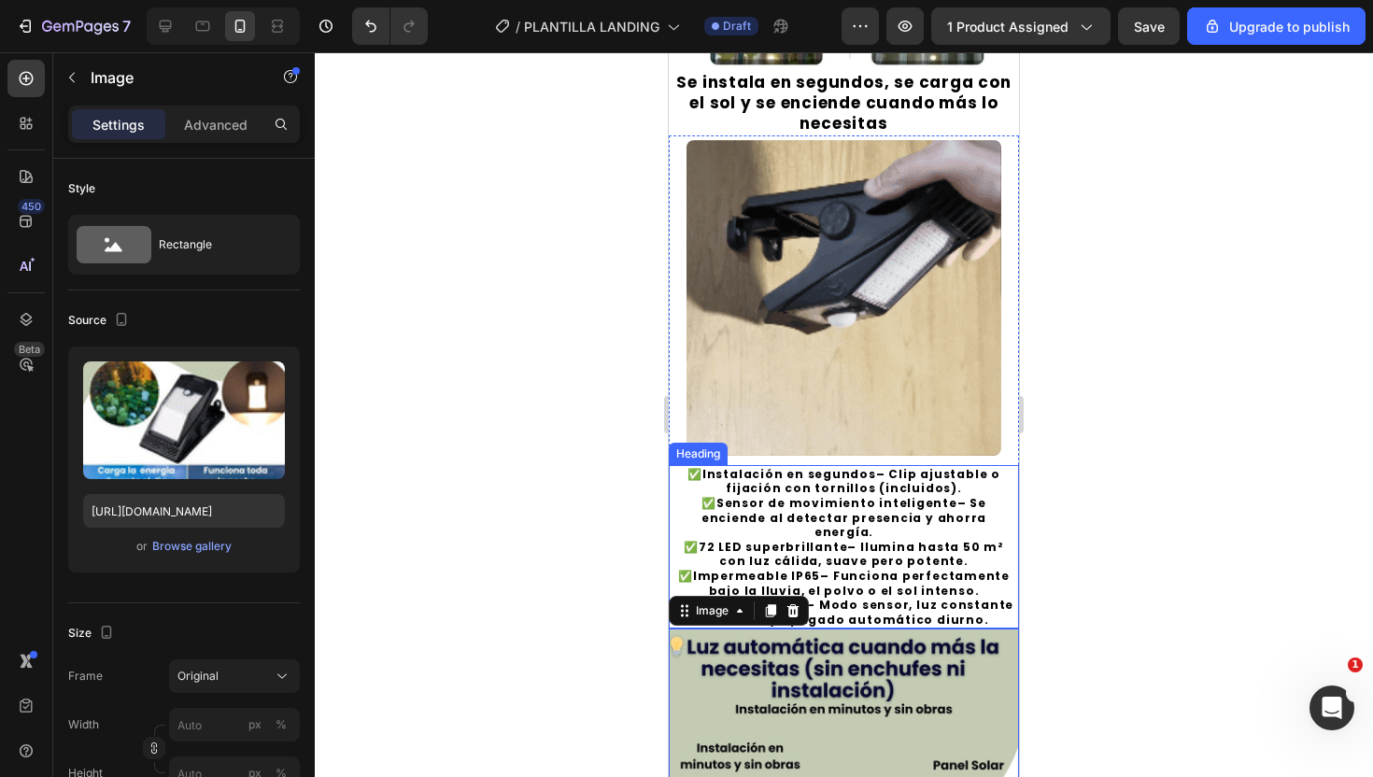
click at [693, 487] on p "✅ Instalación en segundos – Clip ajustable o fijación con tornillos (incluidos)…" at bounding box center [844, 547] width 347 height 161
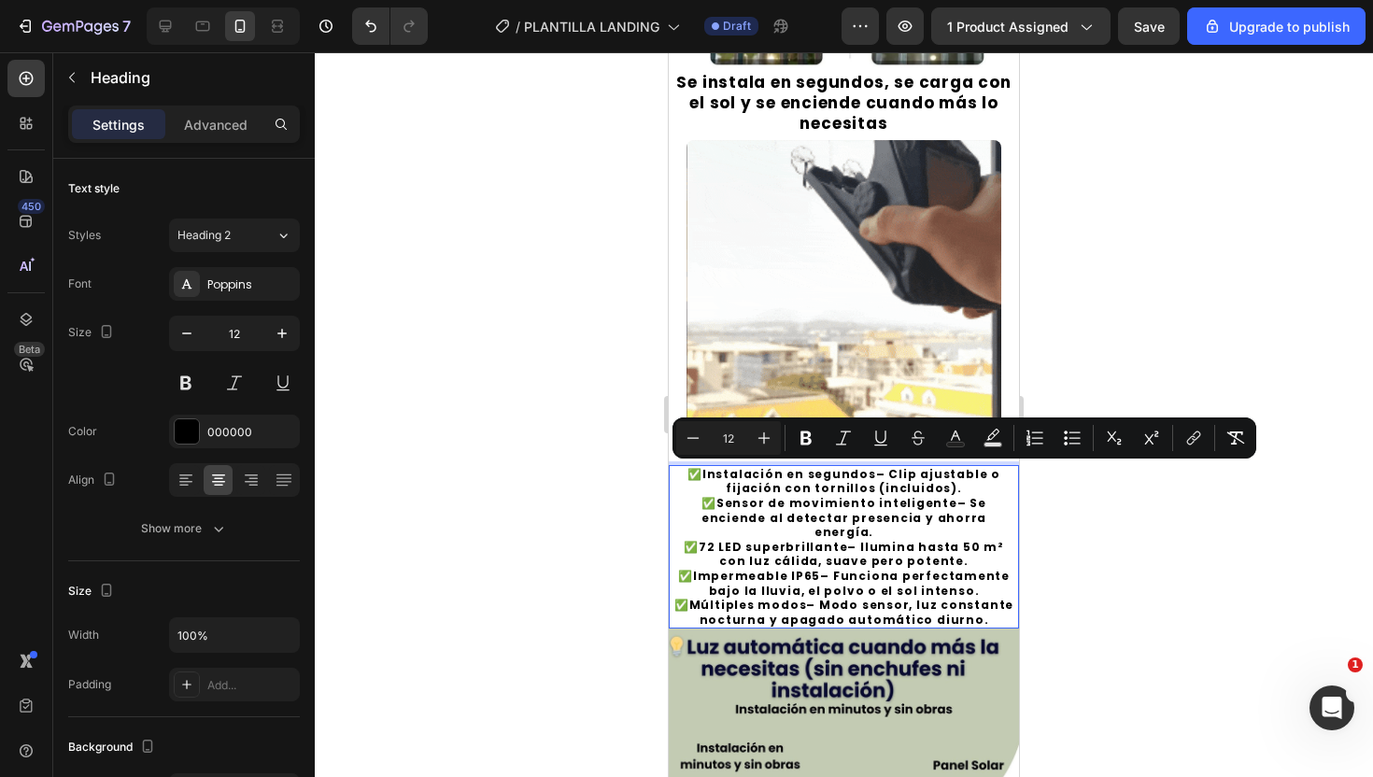
drag, startPoint x: 674, startPoint y: 474, endPoint x: 979, endPoint y: 603, distance: 331.6
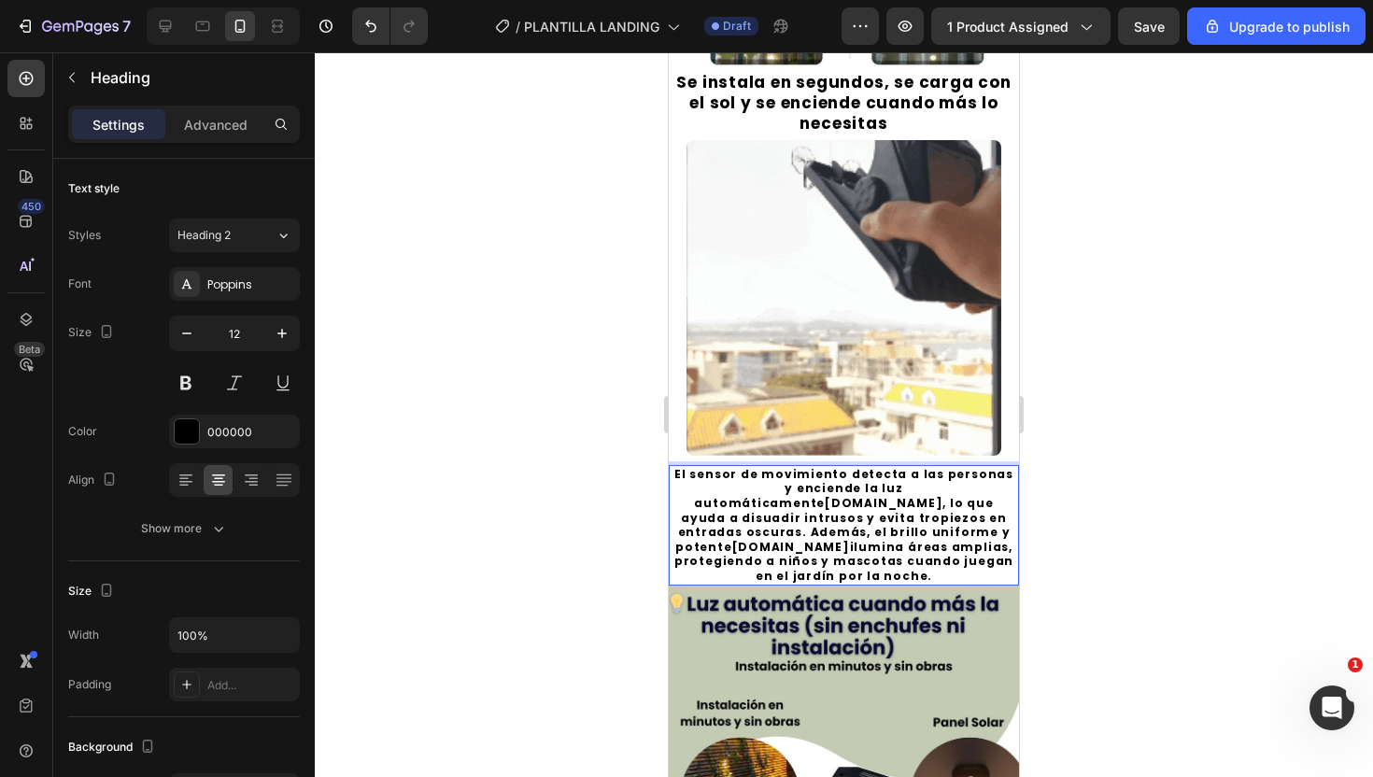
click at [902, 520] on p "El sensor de movimiento detecta a las personas y enciende la luz automáticament…" at bounding box center [844, 525] width 347 height 117
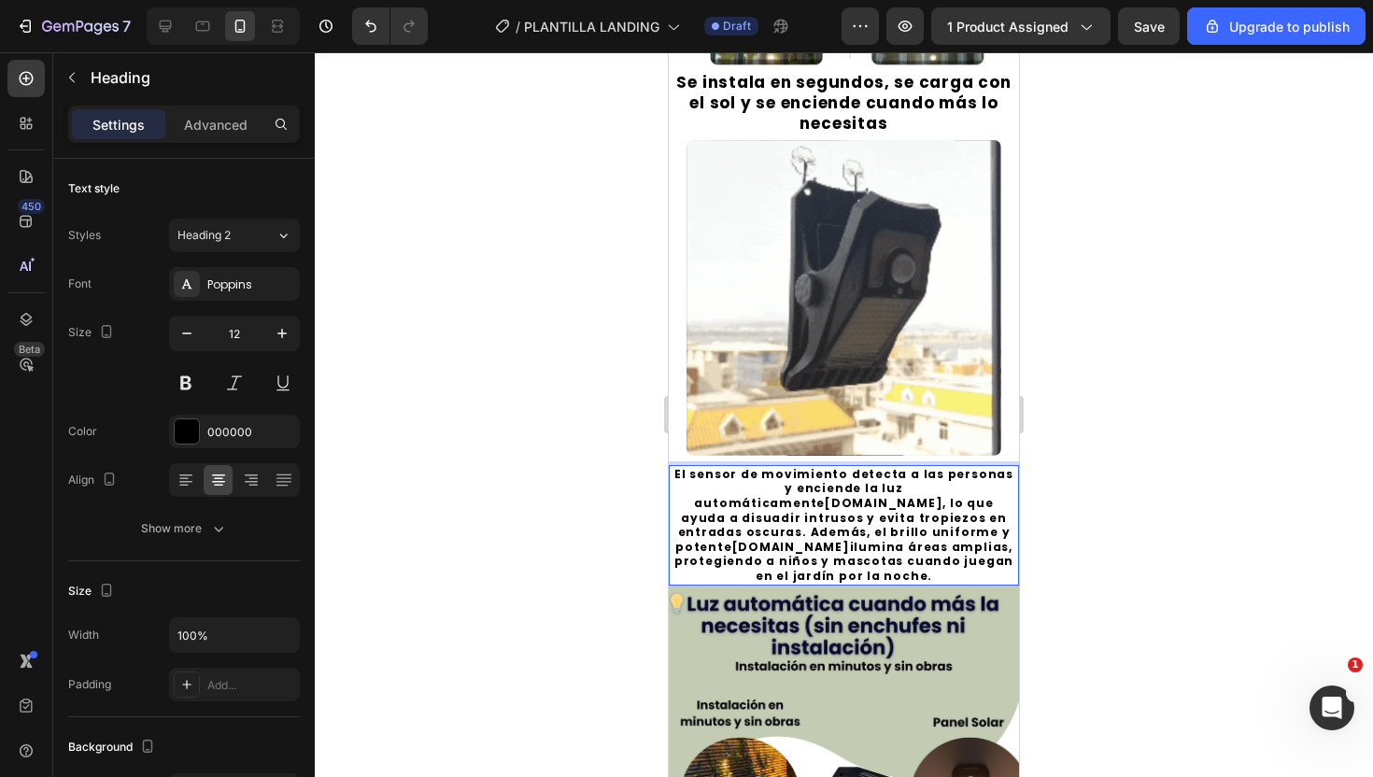
click at [862, 490] on p "El sensor de movimiento detecta a las personas y enciende la luz automáticament…" at bounding box center [844, 525] width 347 height 117
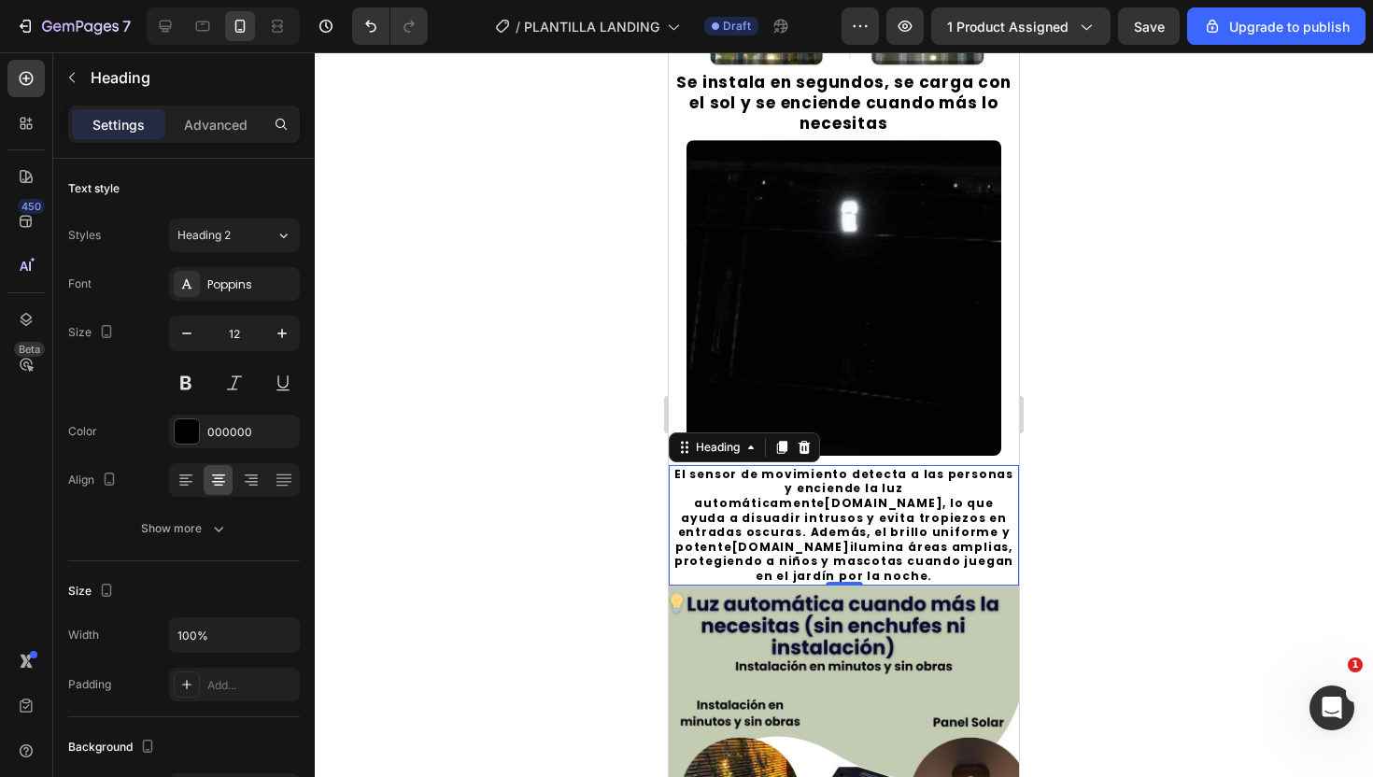
click at [1076, 449] on div at bounding box center [844, 414] width 1058 height 725
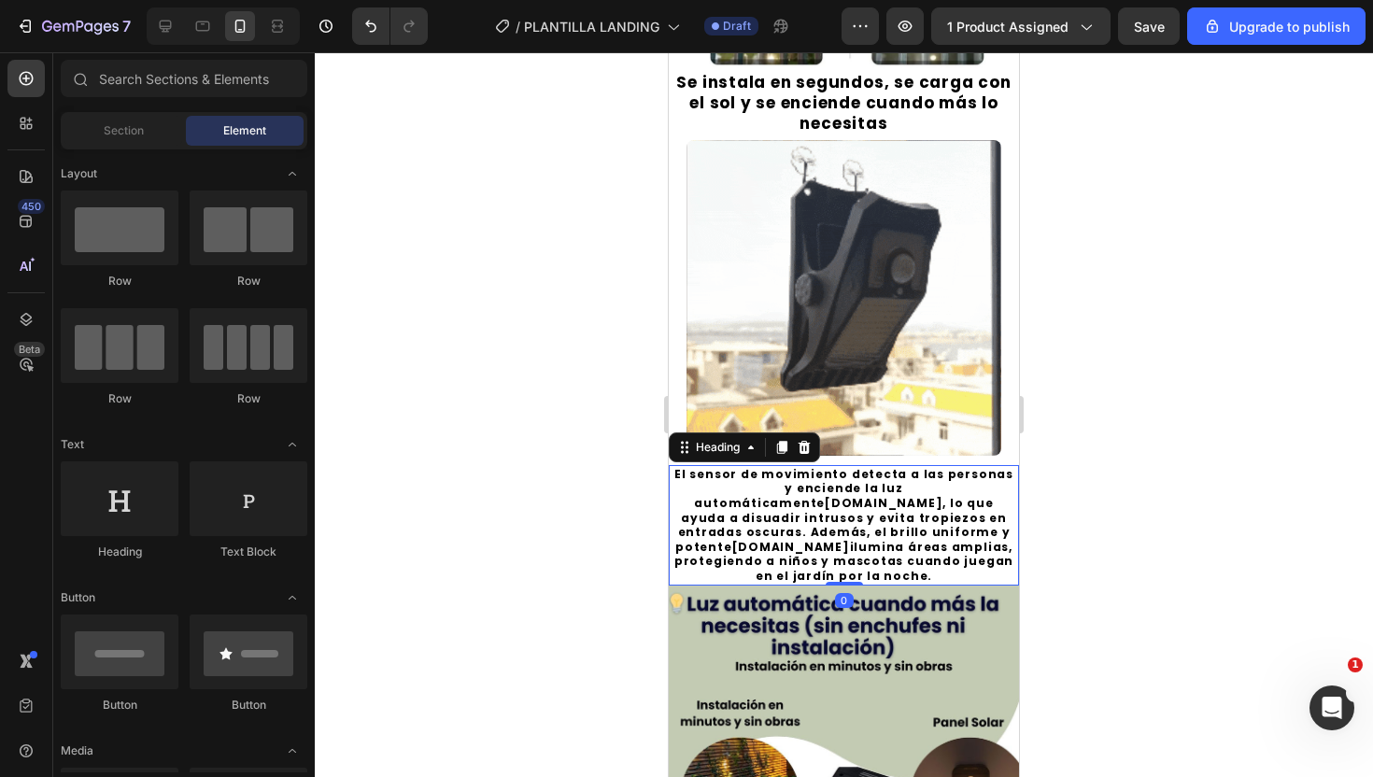
click at [905, 495] on link "shop.nebosoft.net" at bounding box center [884, 503] width 118 height 16
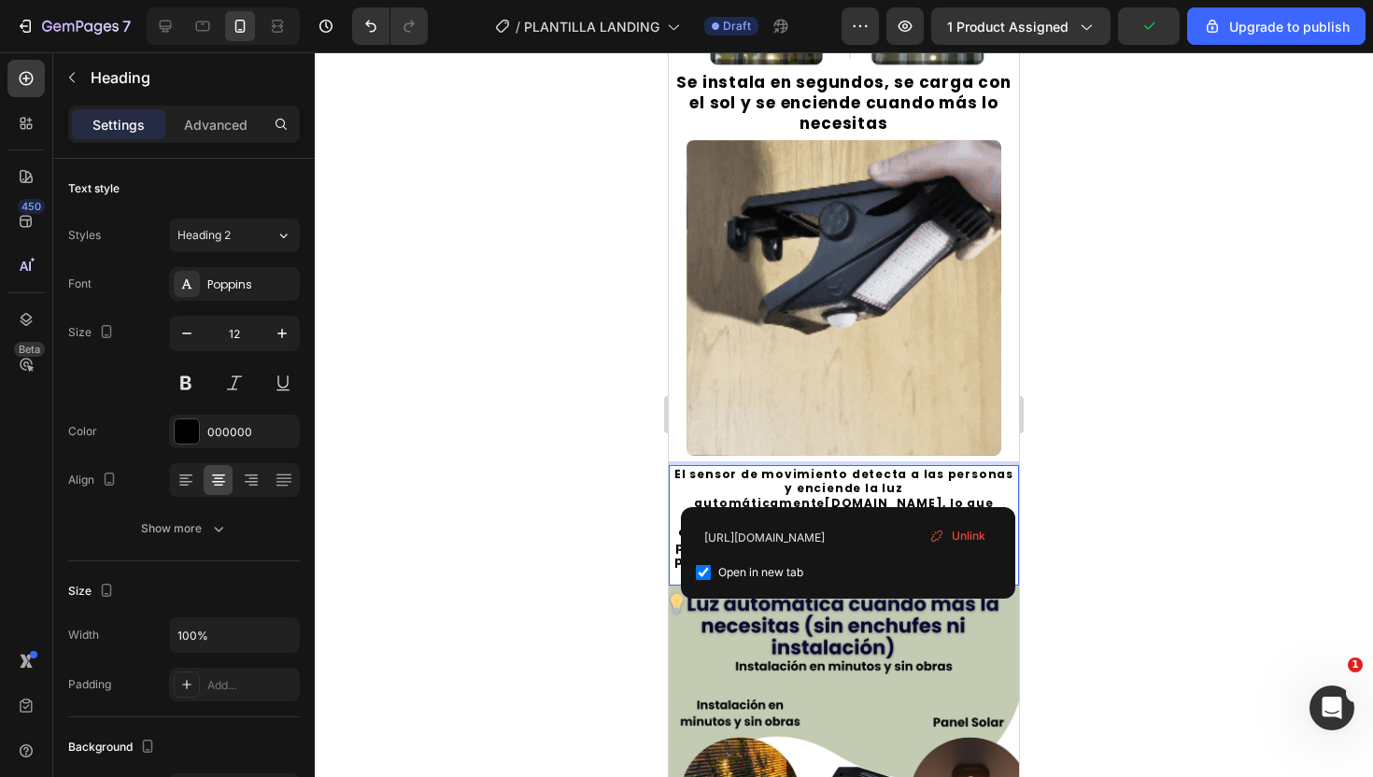
click at [1009, 489] on p "El sensor de movimiento detecta a las personas y enciende la luz automáticament…" at bounding box center [844, 525] width 347 height 117
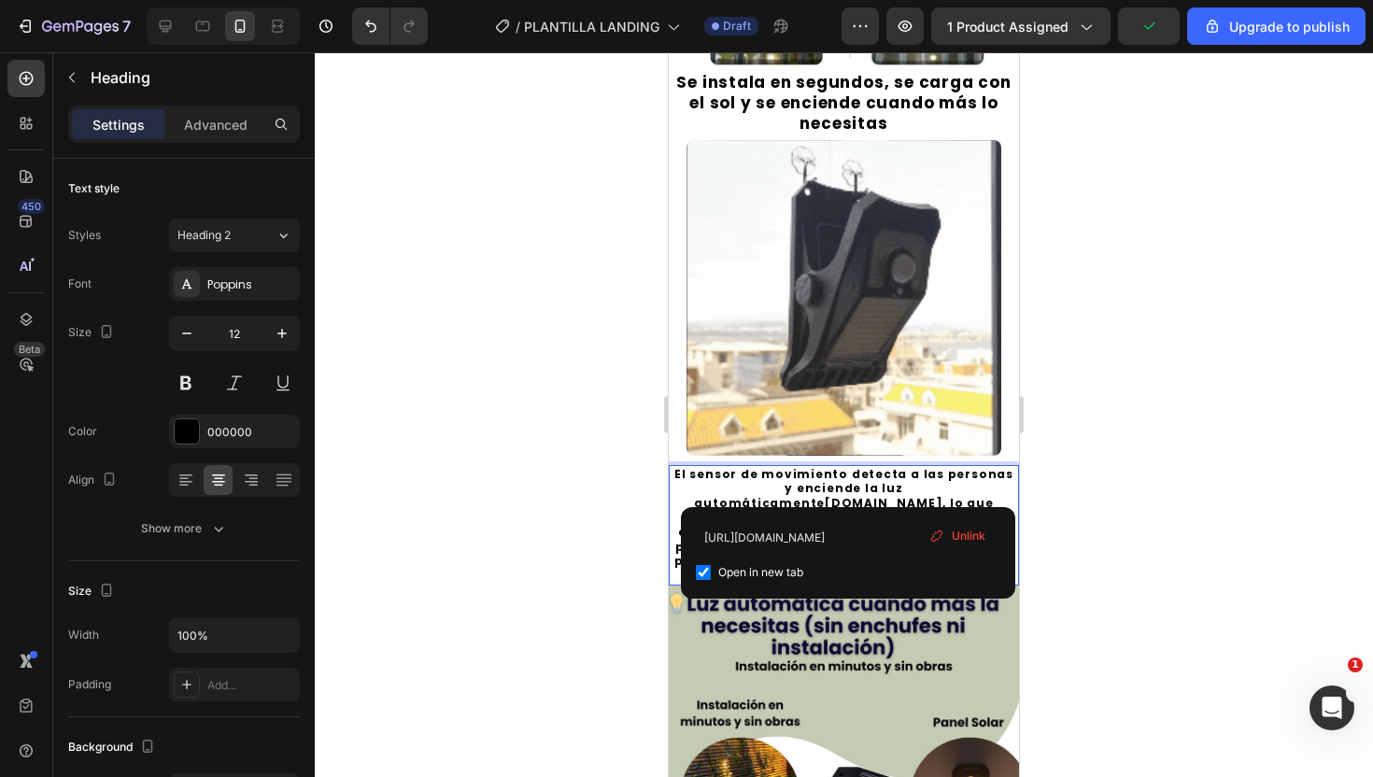
click at [1009, 489] on p "El sensor de movimiento detecta a las personas y enciende la luz automáticament…" at bounding box center [844, 525] width 347 height 117
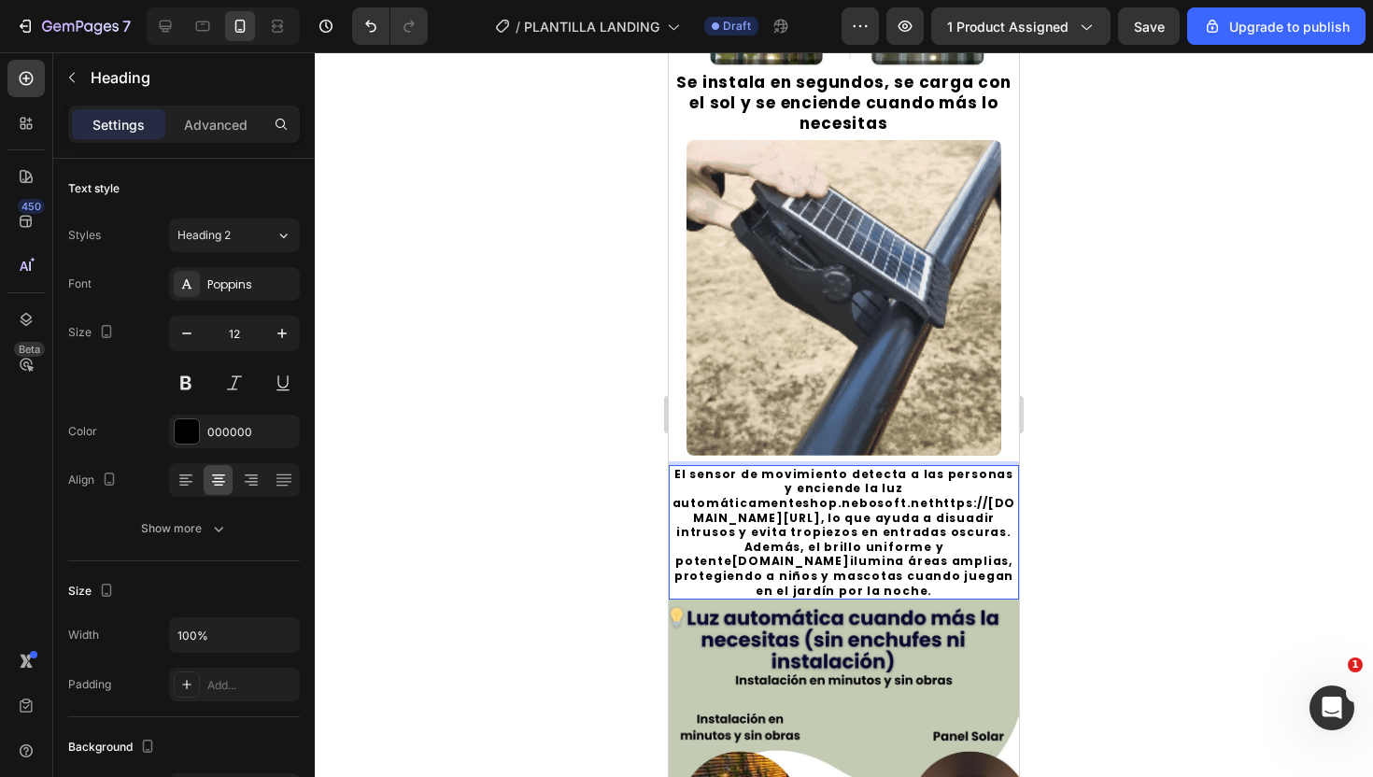
click at [845, 526] on link "shop.nebosoft.nethttps://shop.nebosoft.net/product/b0cb18mb2h/natudeco-luz-call…" at bounding box center [854, 510] width 322 height 31
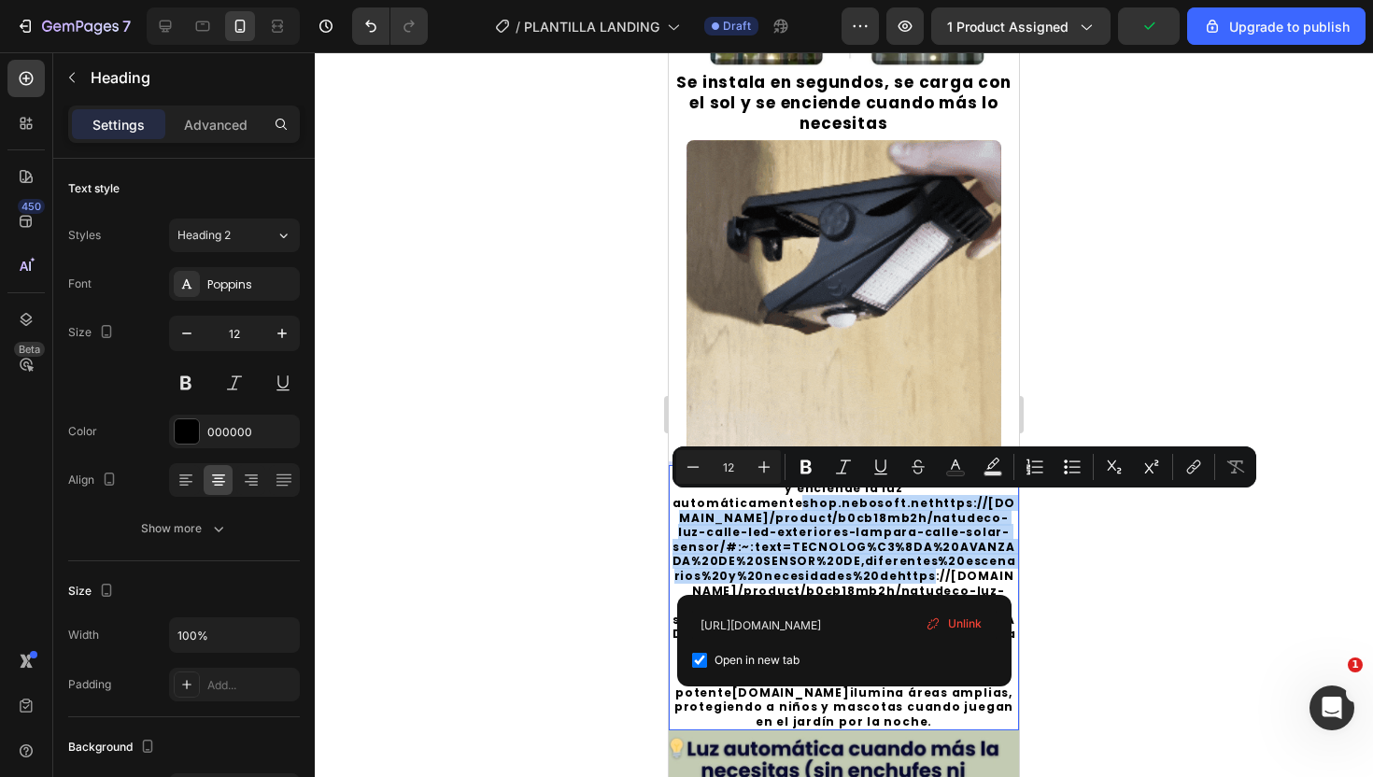
drag, startPoint x: 845, startPoint y: 578, endPoint x: 790, endPoint y: 500, distance: 95.4
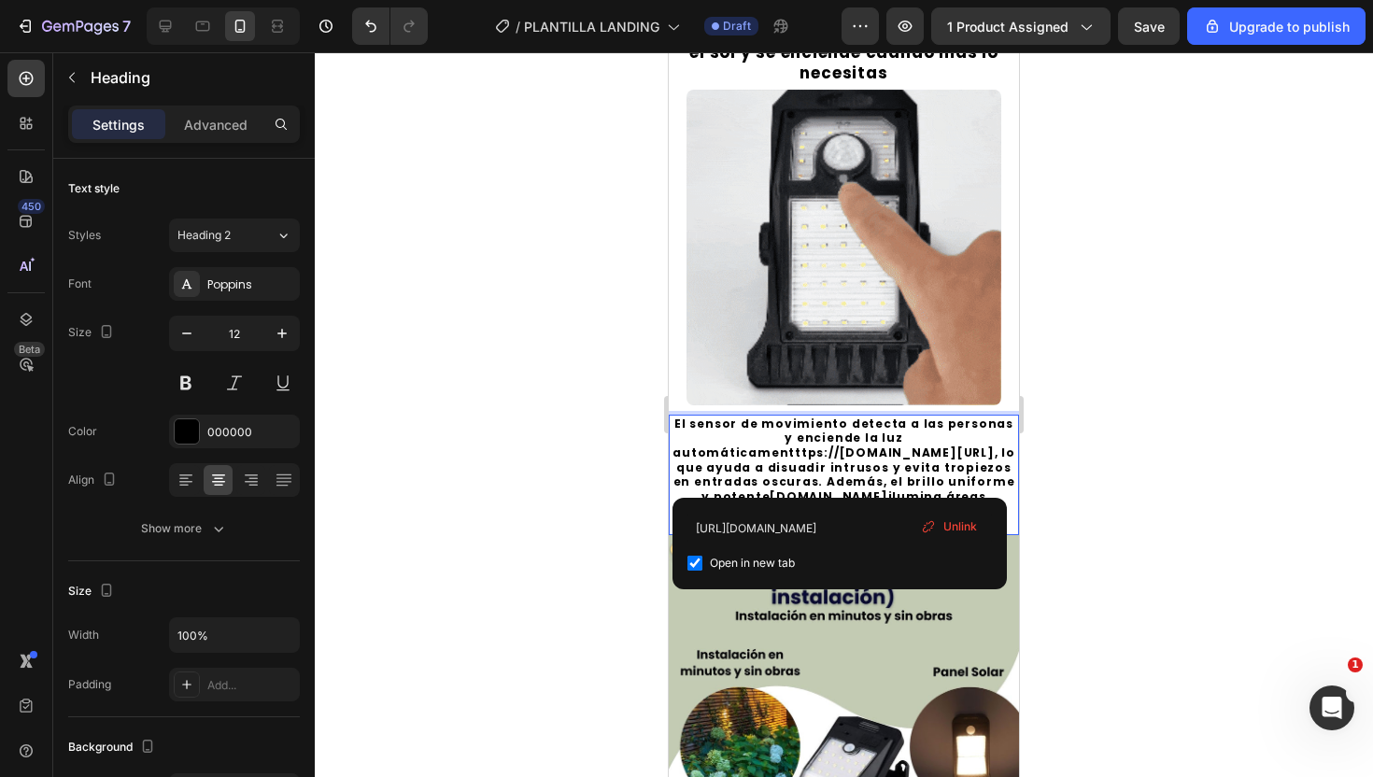
scroll to position [889, 0]
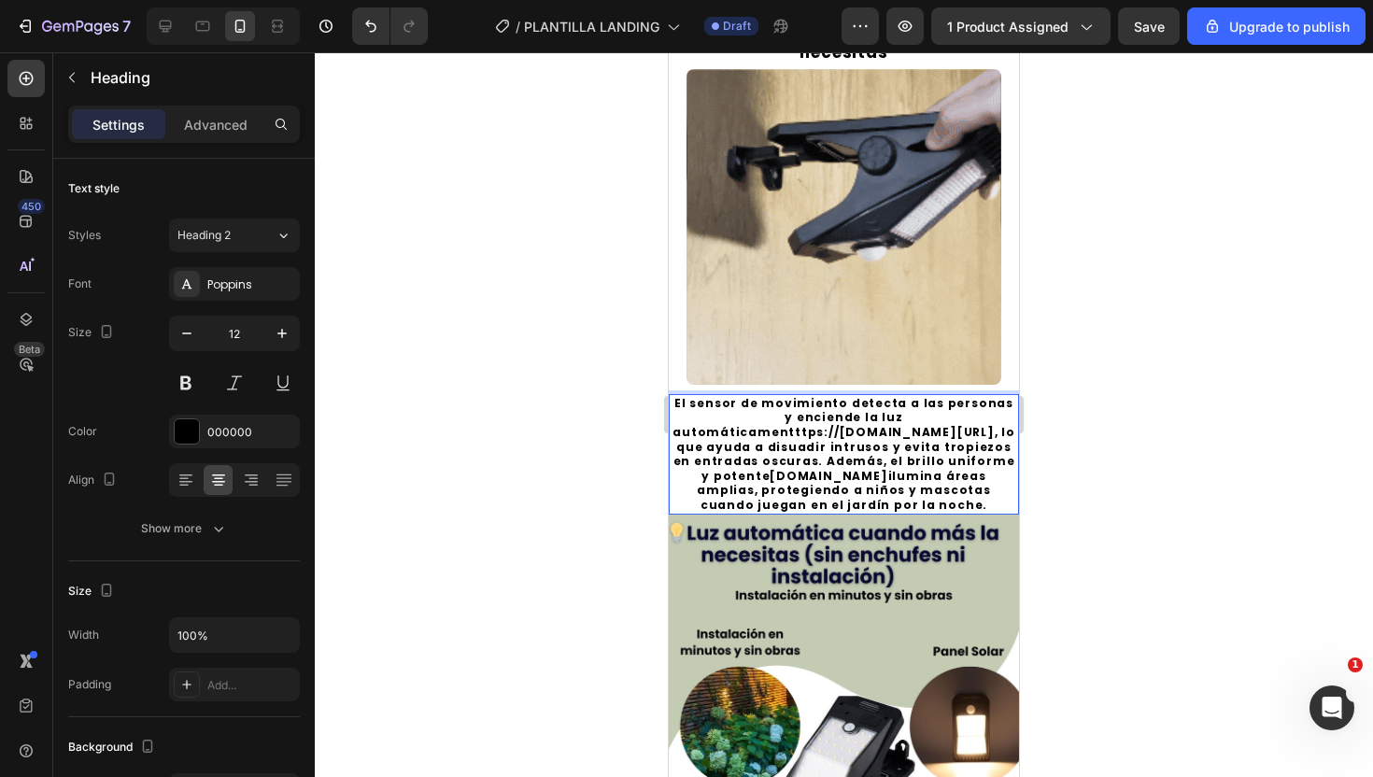
click at [1174, 417] on div at bounding box center [844, 414] width 1058 height 725
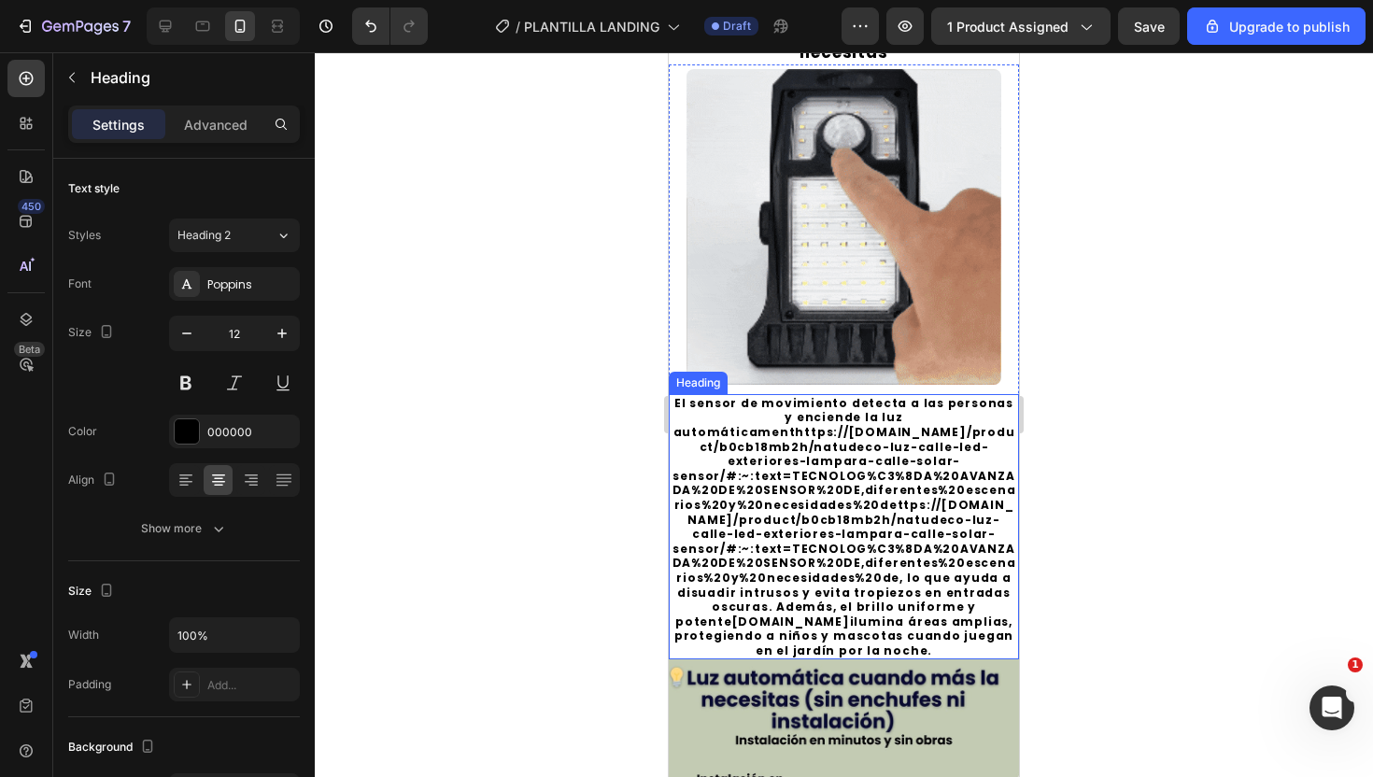
click at [838, 579] on link "https://shop.nebosoft.net/product/b0cb18mb2h/natudeco-luz-calle-led-exteriores-…" at bounding box center [845, 505] width 344 height 162
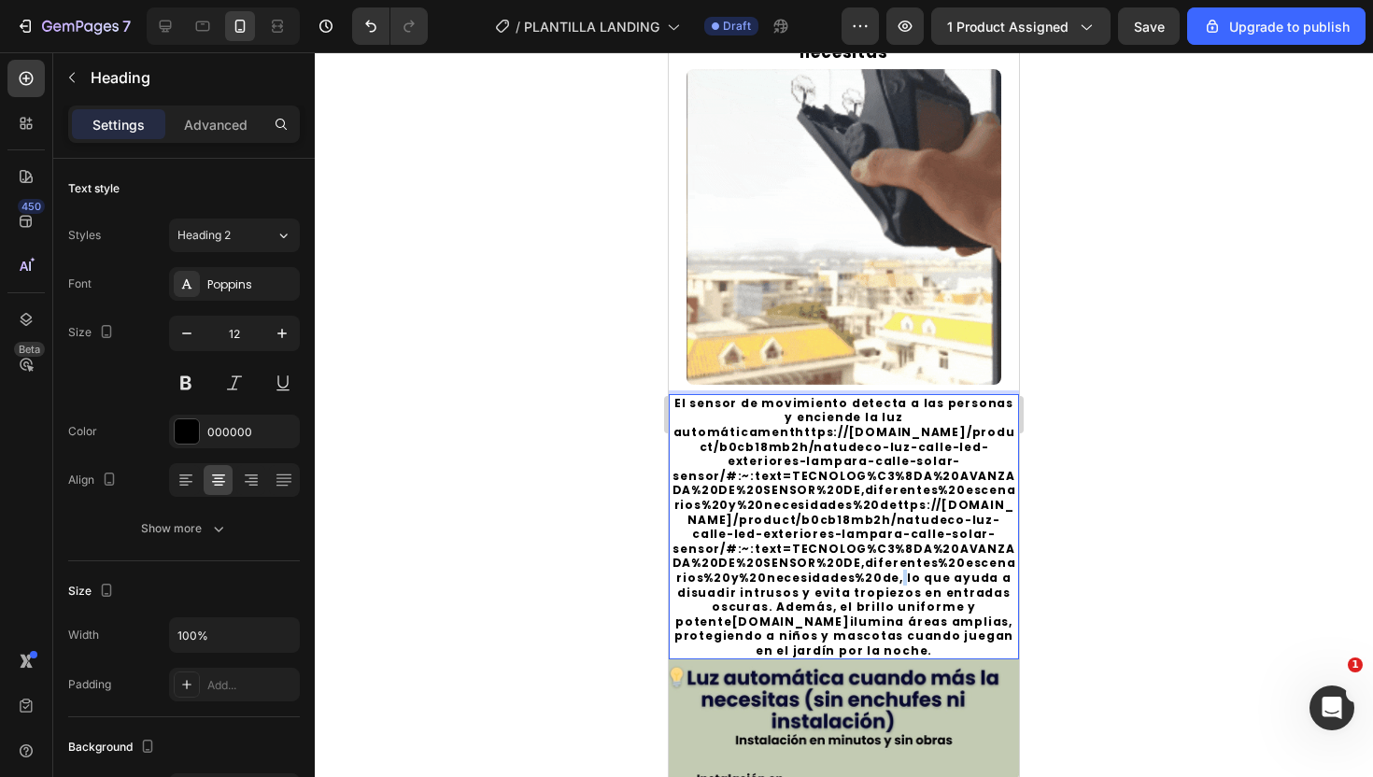
click at [849, 579] on p "El sensor de movimiento detecta a las personas y enciende la luz automáticament…" at bounding box center [844, 527] width 347 height 263
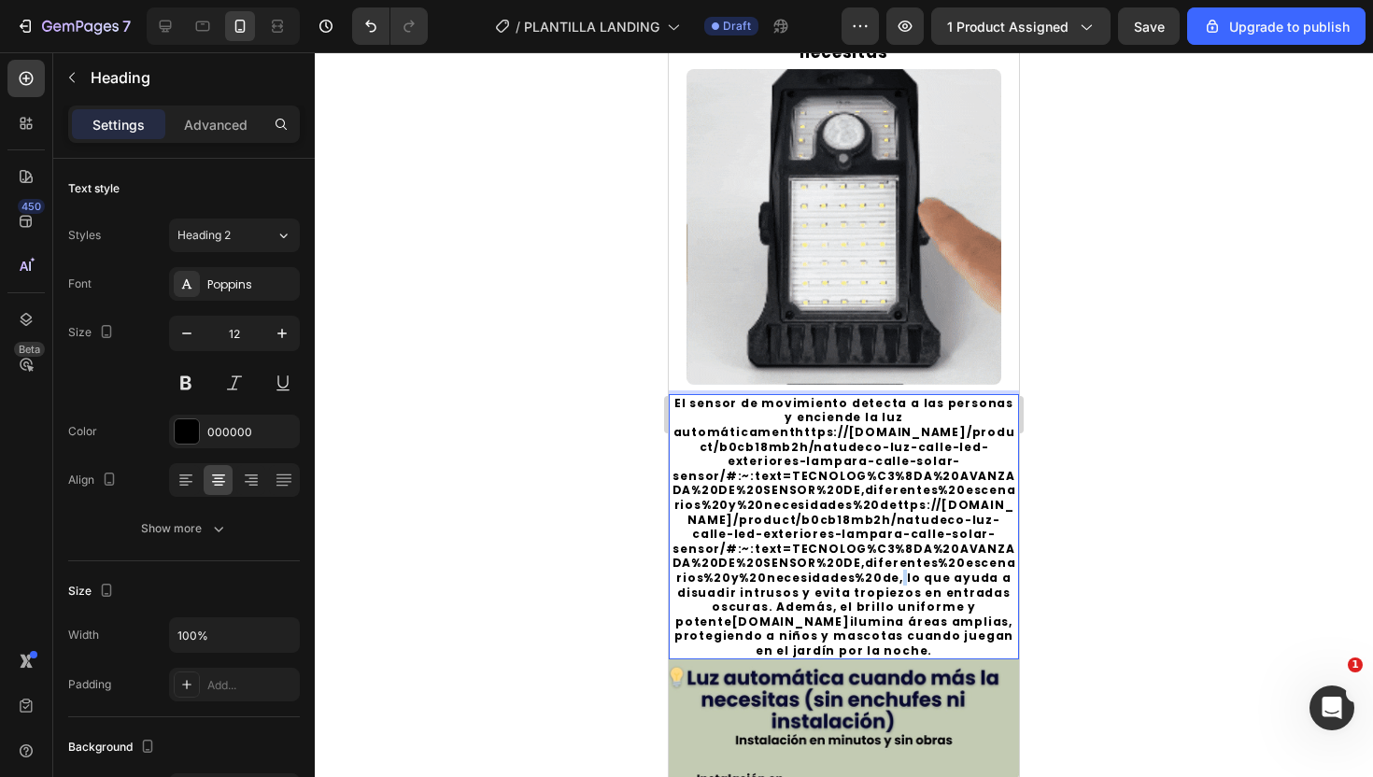
click at [849, 579] on p "El sensor de movimiento detecta a las personas y enciende la luz automáticament…" at bounding box center [844, 527] width 347 height 263
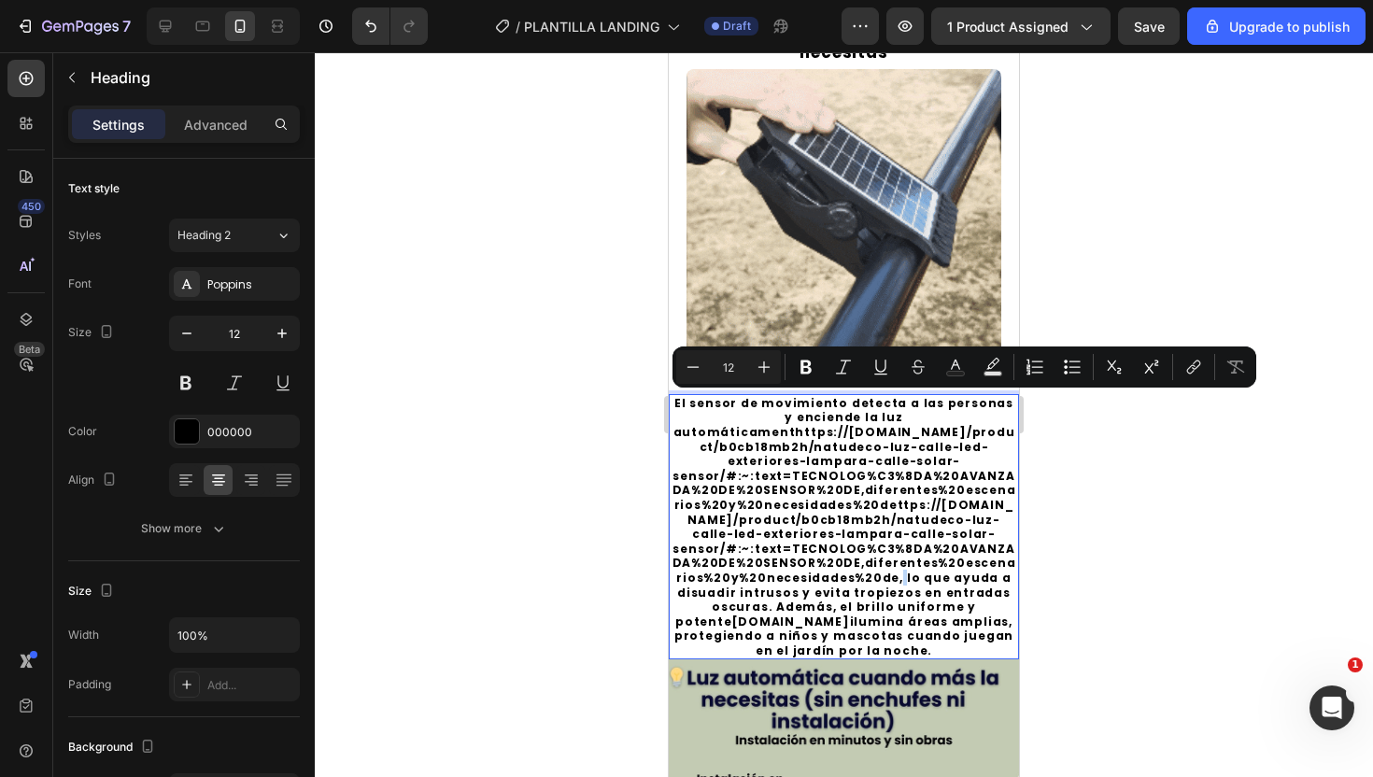
click at [849, 579] on p "El sensor de movimiento detecta a las personas y enciende la luz automáticament…" at bounding box center [844, 527] width 347 height 263
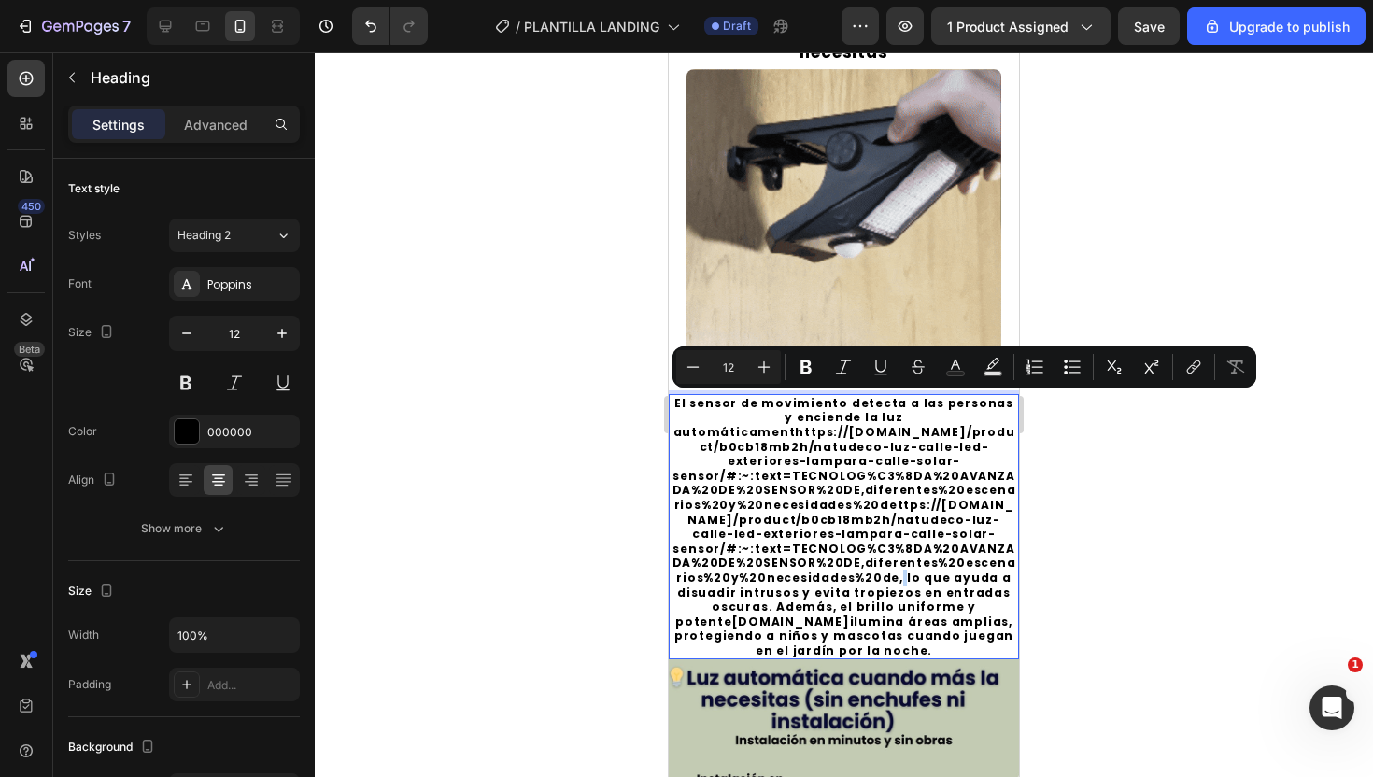
click at [841, 578] on link "https://shop.nebosoft.net/product/b0cb18mb2h/natudeco-luz-calle-led-exteriores-…" at bounding box center [845, 505] width 344 height 162
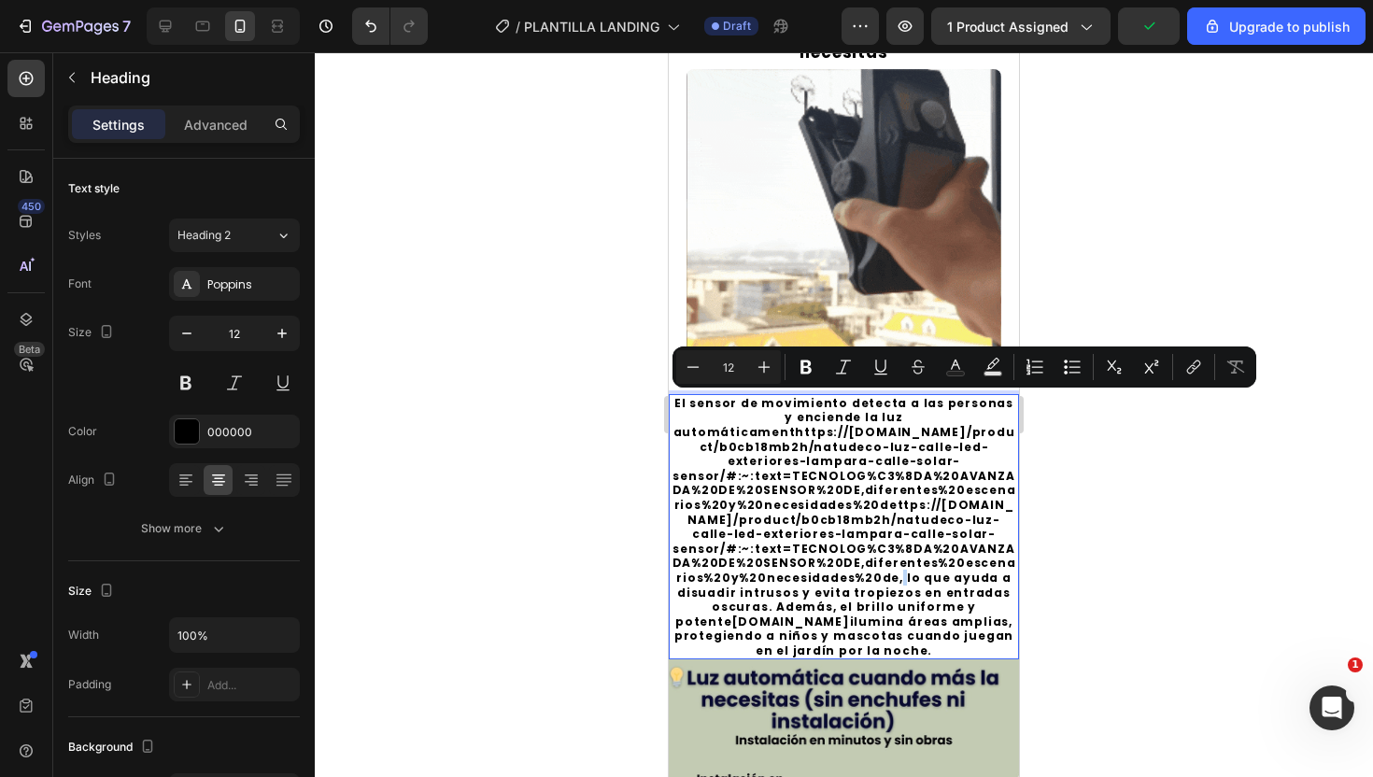
click at [846, 580] on p "El sensor de movimiento detecta a las personas y enciende la luz automáticament…" at bounding box center [844, 527] width 347 height 263
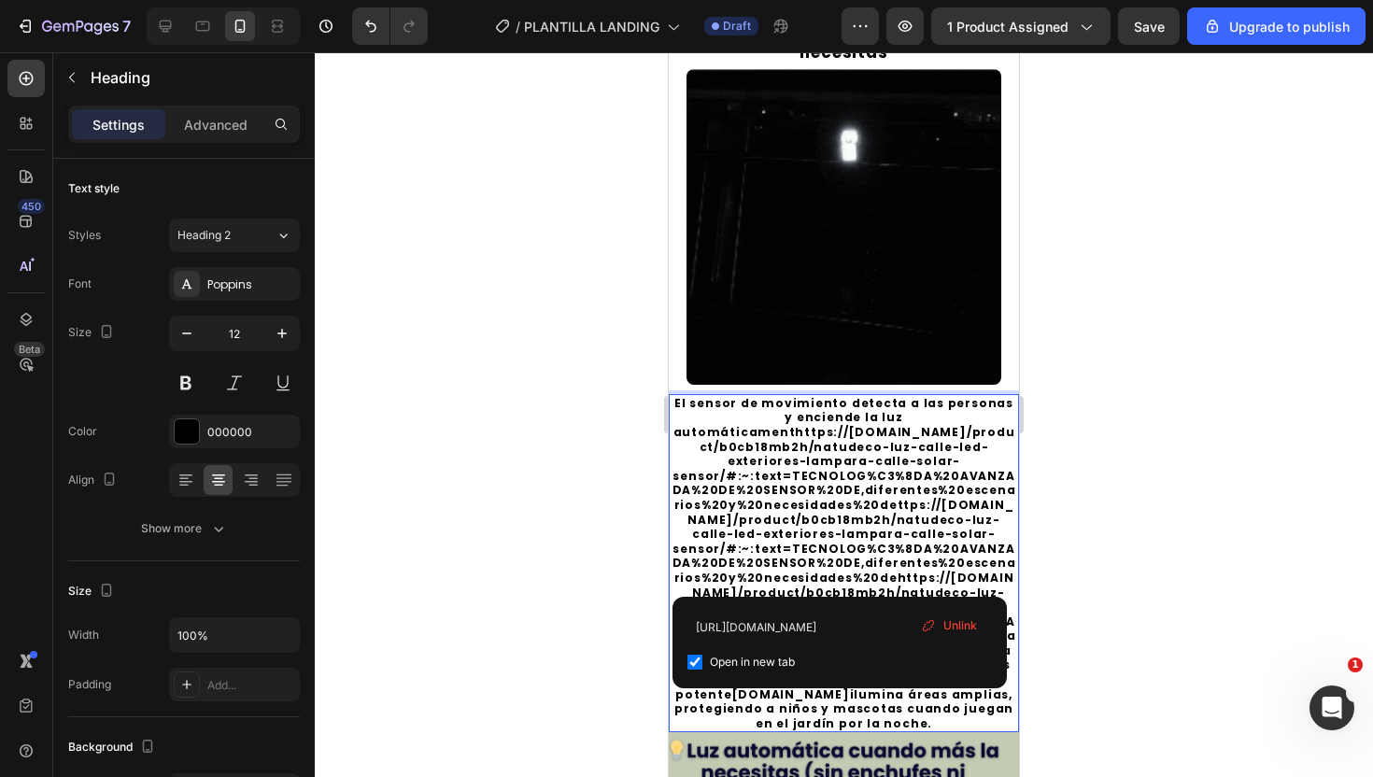
drag, startPoint x: 846, startPoint y: 580, endPoint x: 778, endPoint y: 572, distance: 68.7
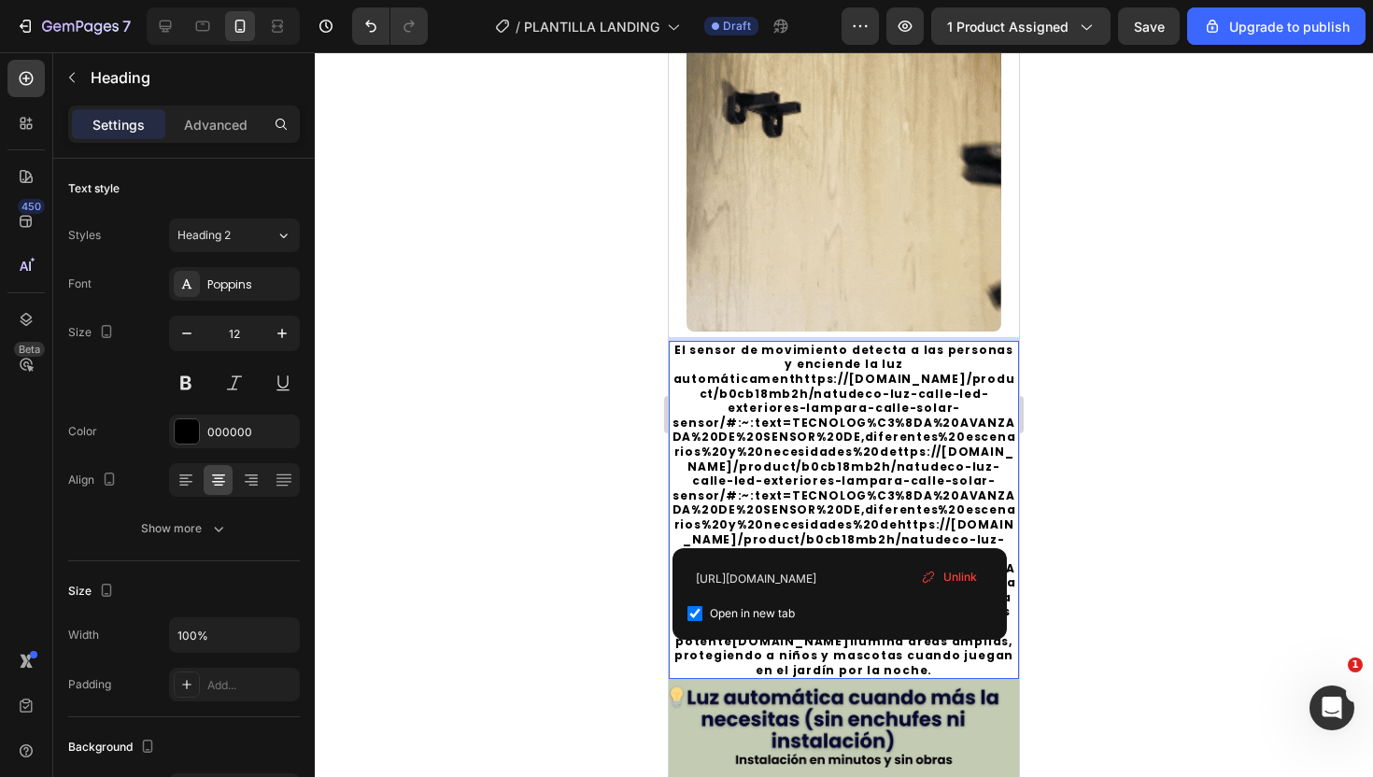
scroll to position [945, 0]
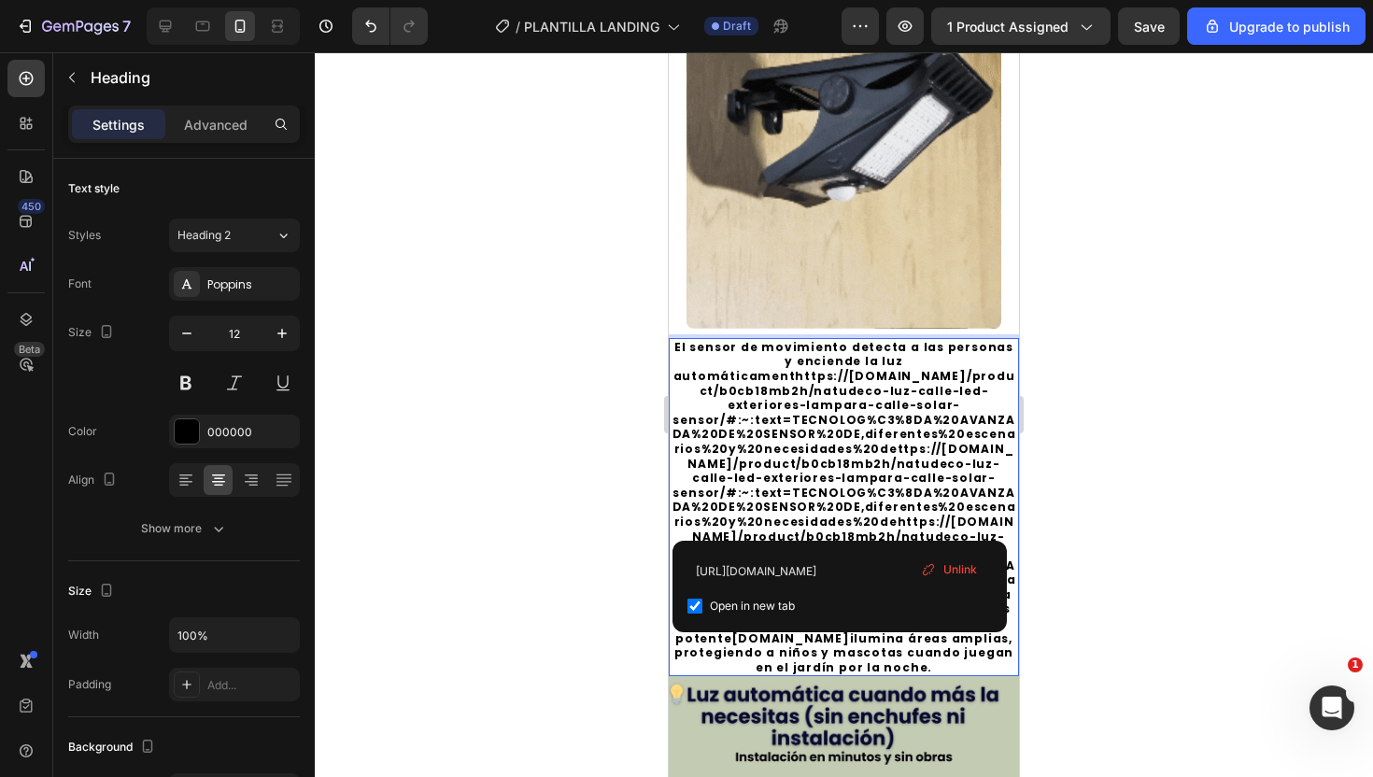
click at [1072, 465] on div at bounding box center [844, 414] width 1058 height 725
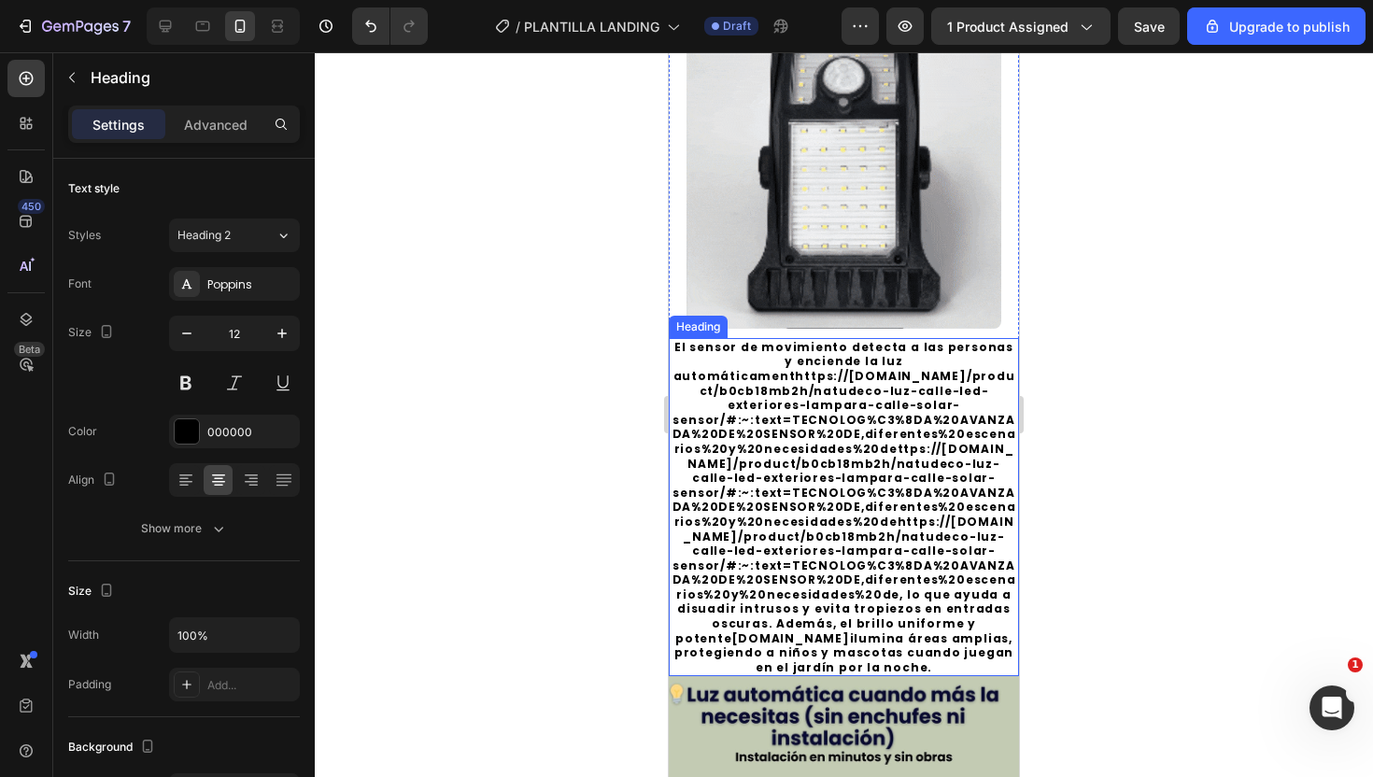
click at [869, 594] on p "El sensor de movimiento detecta a las personas y enciende la luz automáticament…" at bounding box center [844, 507] width 347 height 335
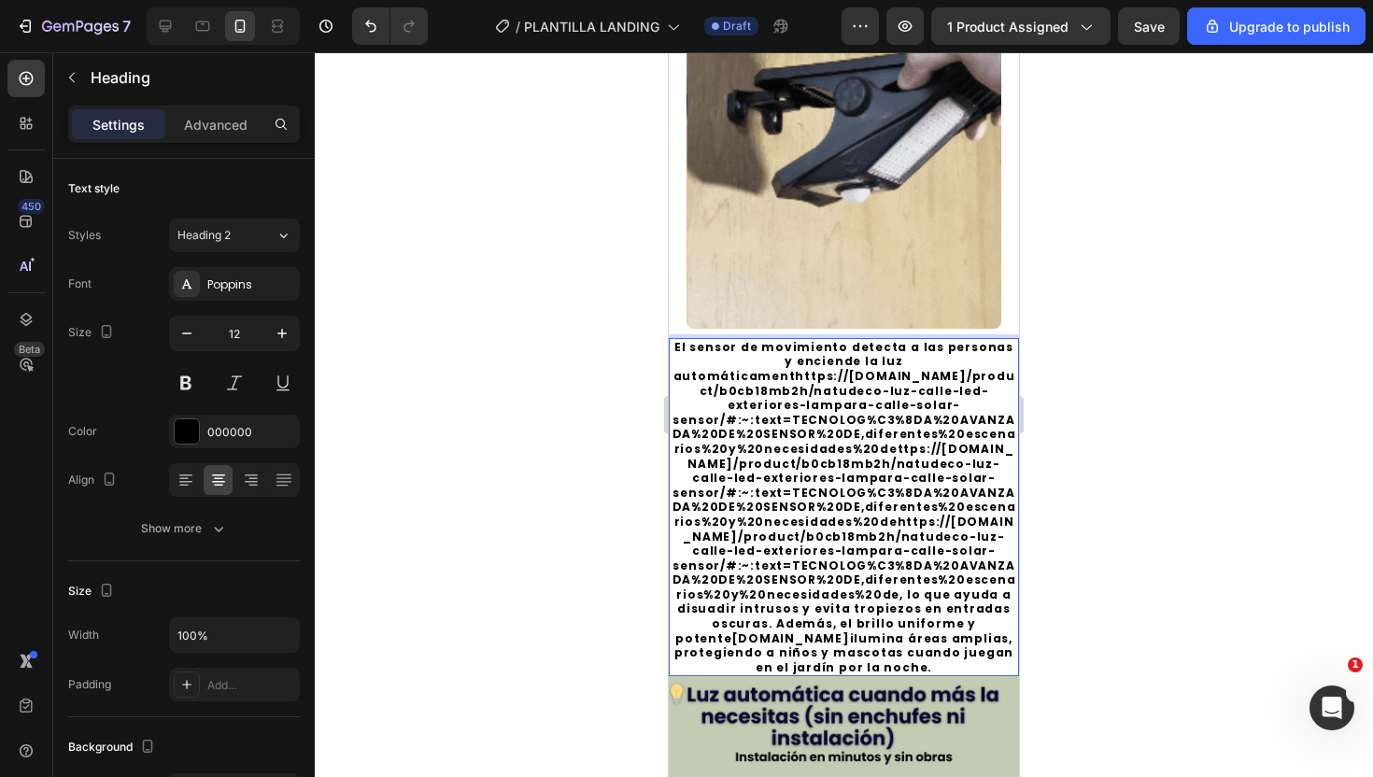
click at [831, 590] on link "https://shop.nebosoft.net/product/b0cb18mb2h/natudeco-luz-calle-led-exteriores-…" at bounding box center [845, 485] width 344 height 234
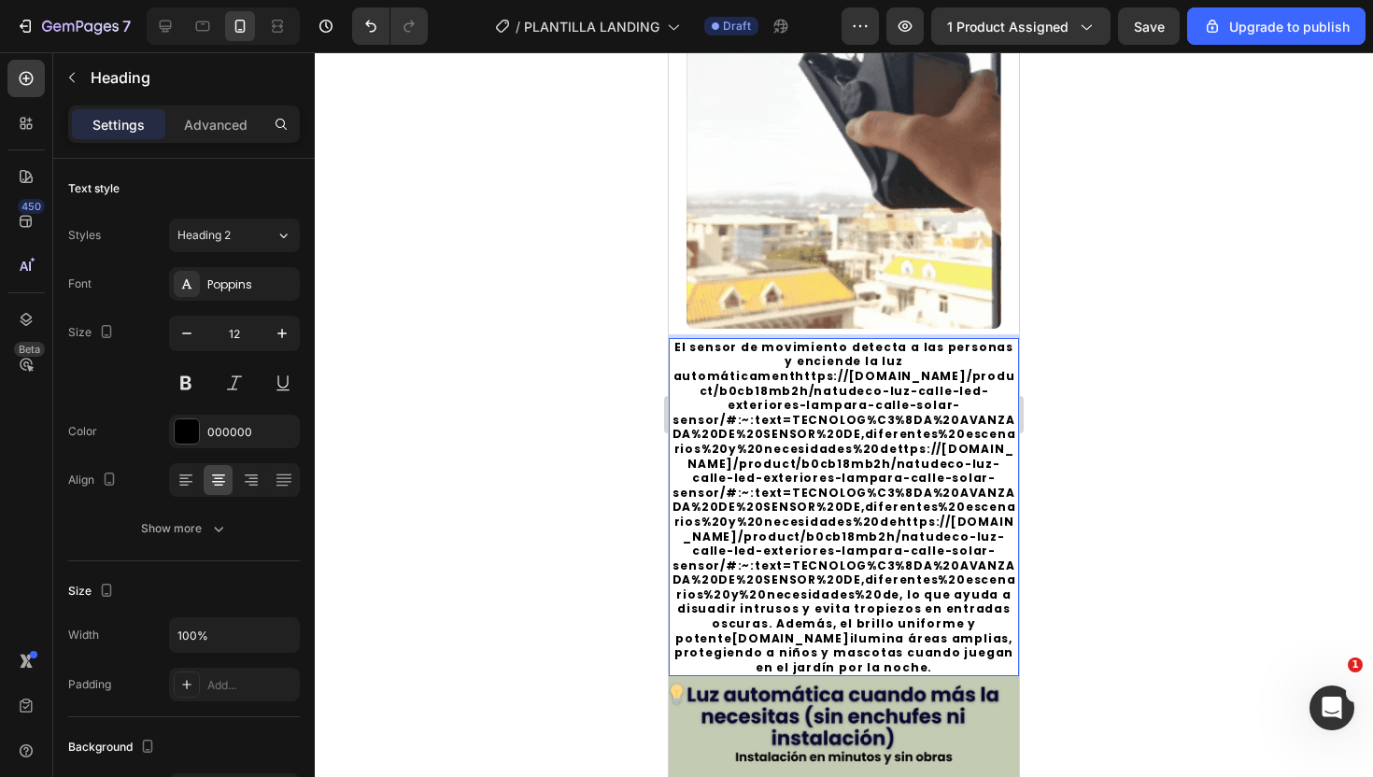
click at [831, 590] on link "https://shop.nebosoft.net/product/b0cb18mb2h/natudeco-luz-calle-led-exteriores-…" at bounding box center [845, 485] width 344 height 234
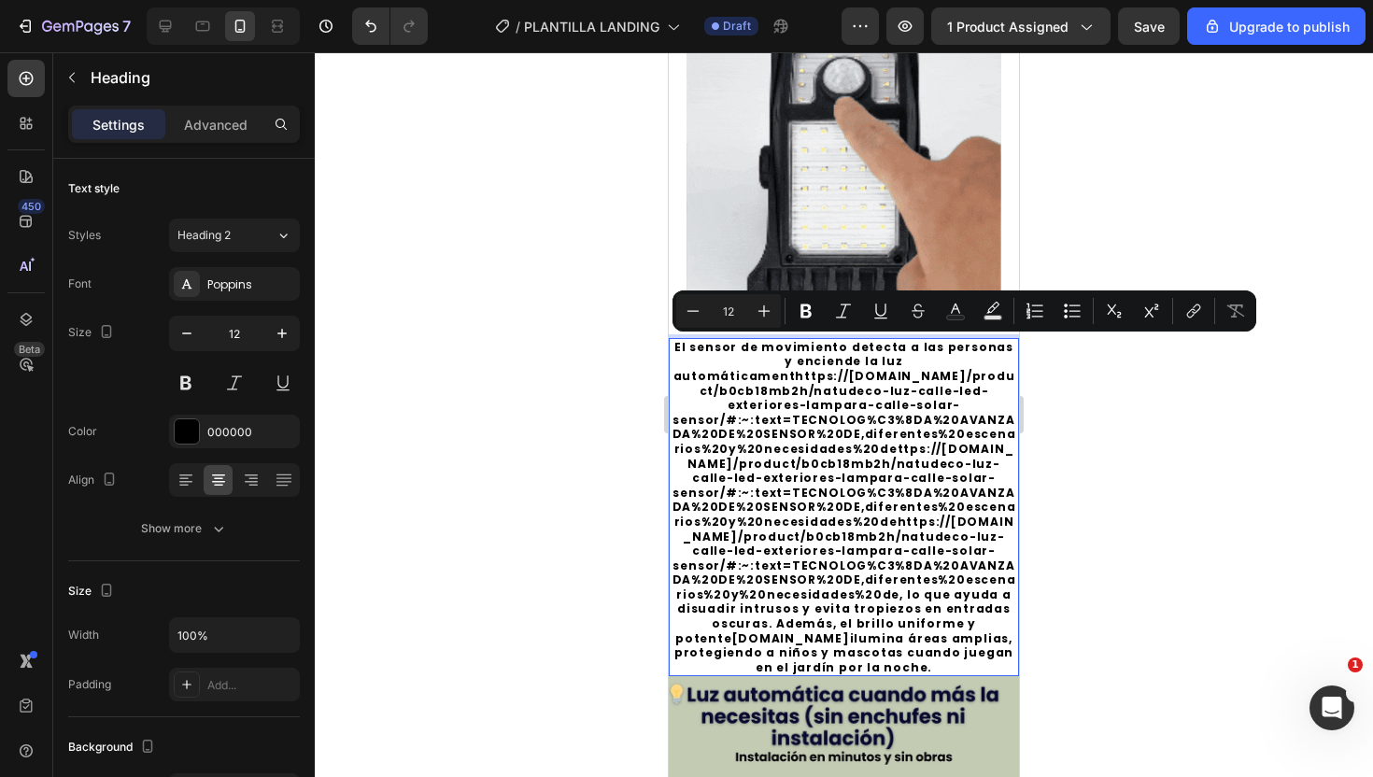
click at [831, 590] on link "https://shop.nebosoft.net/product/b0cb18mb2h/natudeco-luz-calle-led-exteriores-…" at bounding box center [845, 485] width 344 height 234
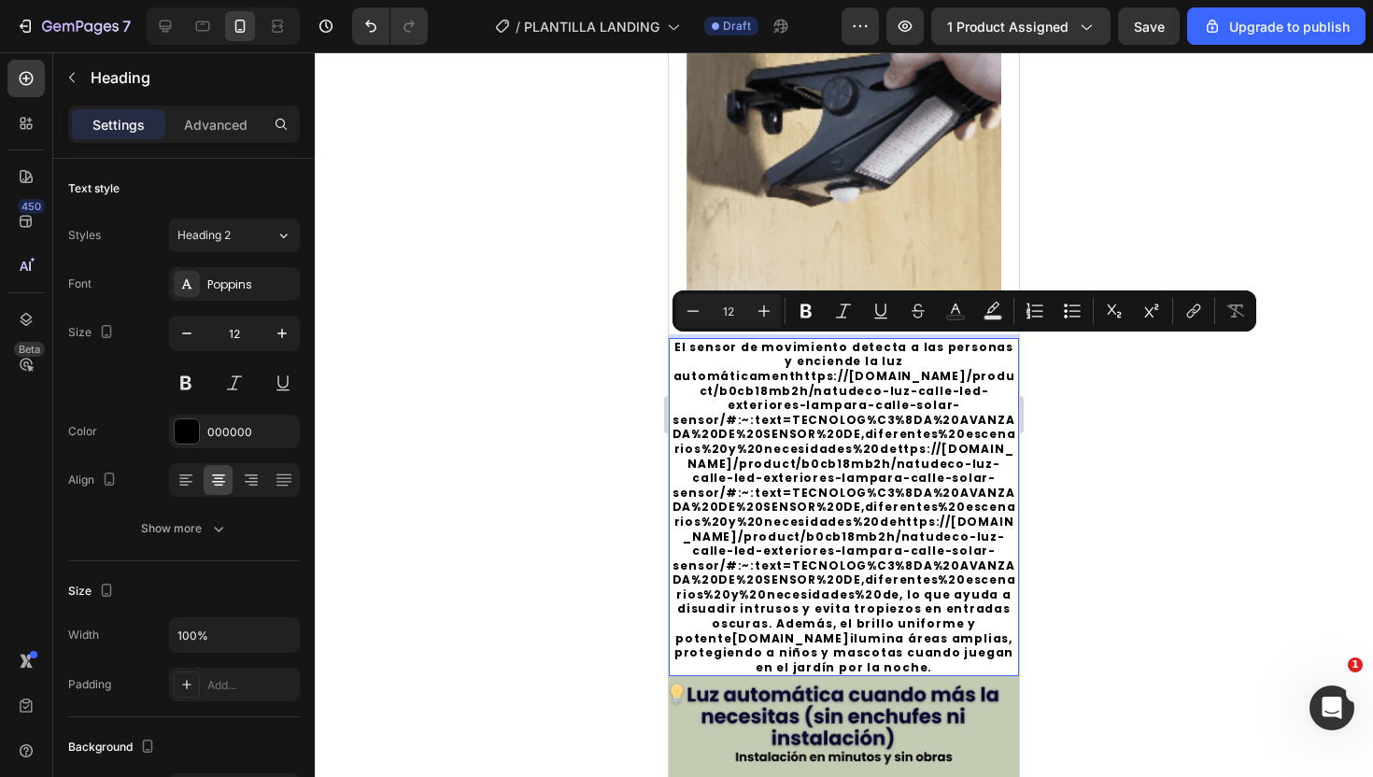
click at [831, 590] on link "https://shop.nebosoft.net/product/b0cb18mb2h/natudeco-luz-calle-led-exteriores-…" at bounding box center [845, 485] width 344 height 234
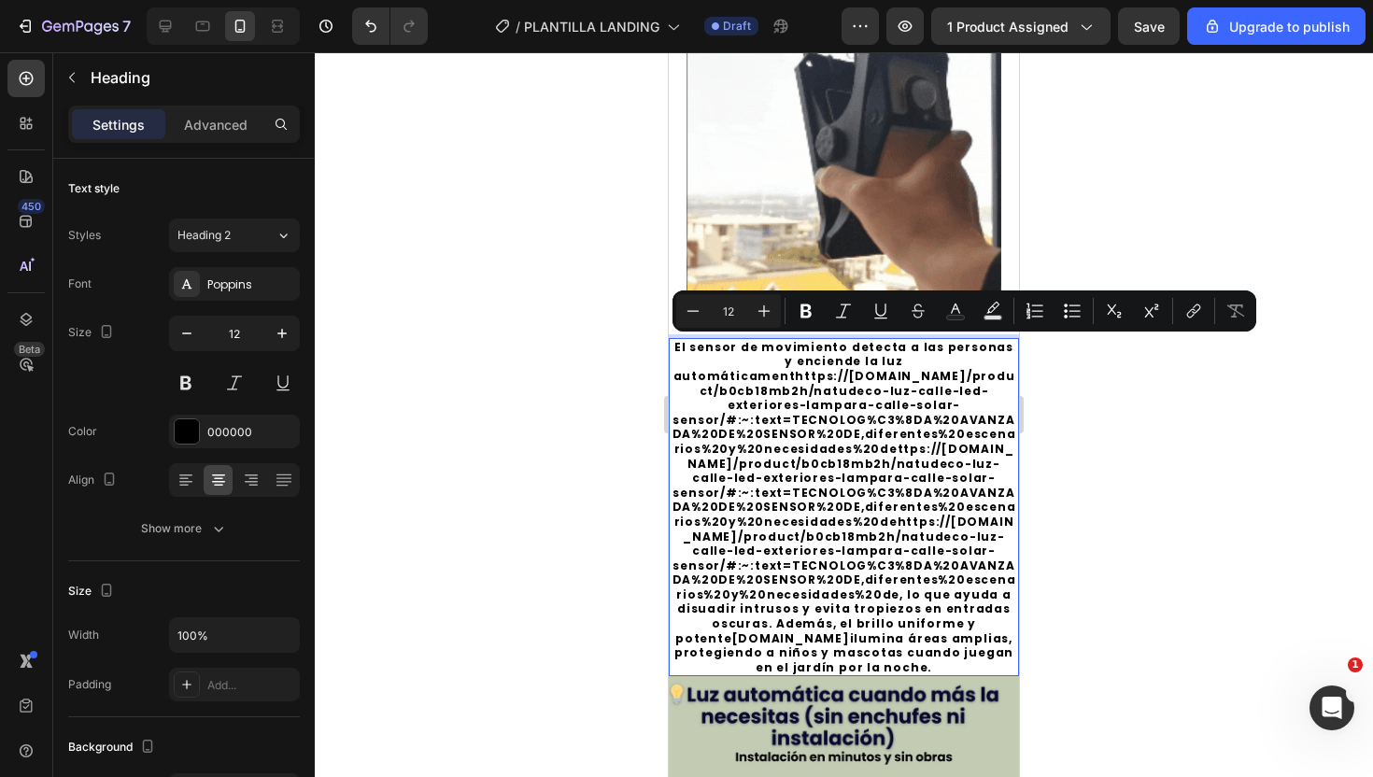
click at [831, 590] on link "https://shop.nebosoft.net/product/b0cb18mb2h/natudeco-luz-calle-led-exteriores-…" at bounding box center [845, 485] width 344 height 234
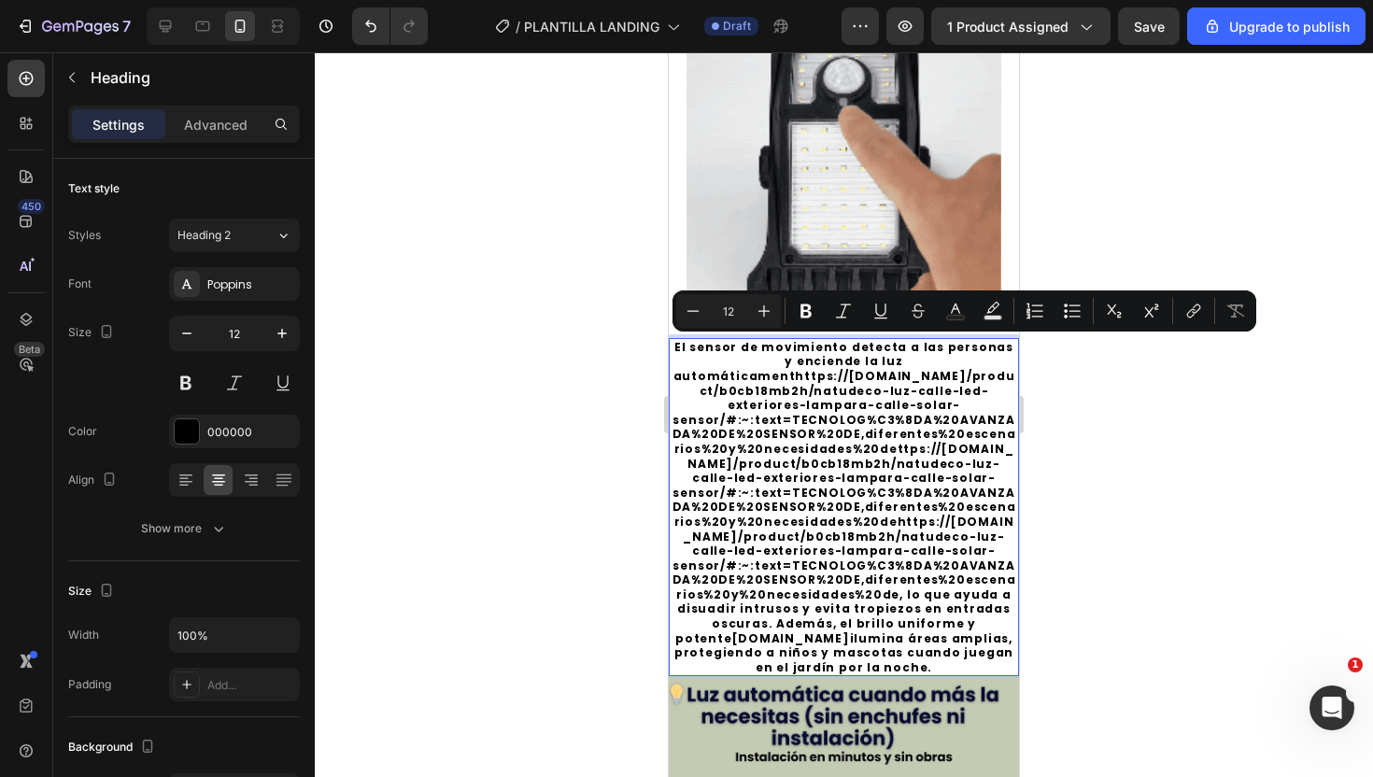
click at [831, 590] on link "https://shop.nebosoft.net/product/b0cb18mb2h/natudeco-luz-calle-led-exteriores-…" at bounding box center [845, 485] width 344 height 234
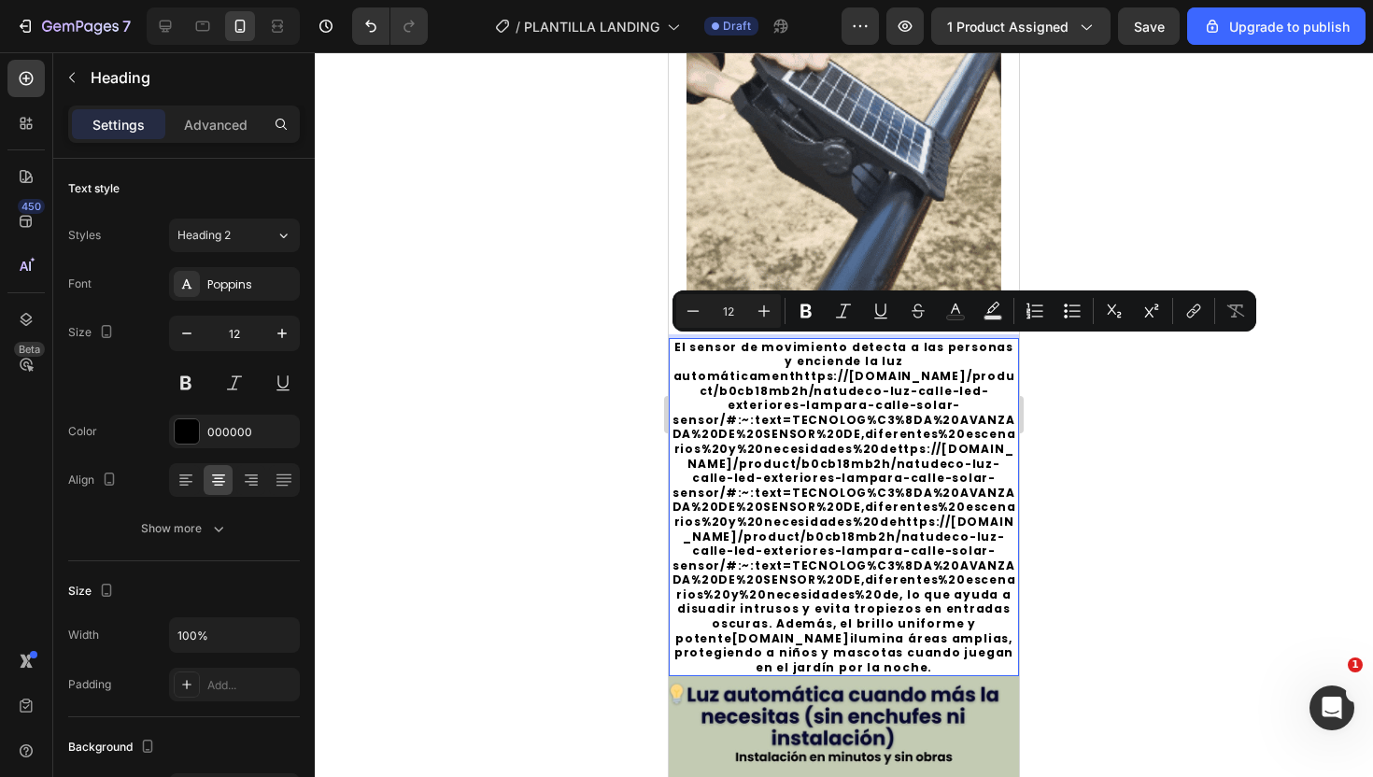
click at [831, 590] on link "https://shop.nebosoft.net/product/b0cb18mb2h/natudeco-luz-calle-led-exteriores-…" at bounding box center [845, 485] width 344 height 234
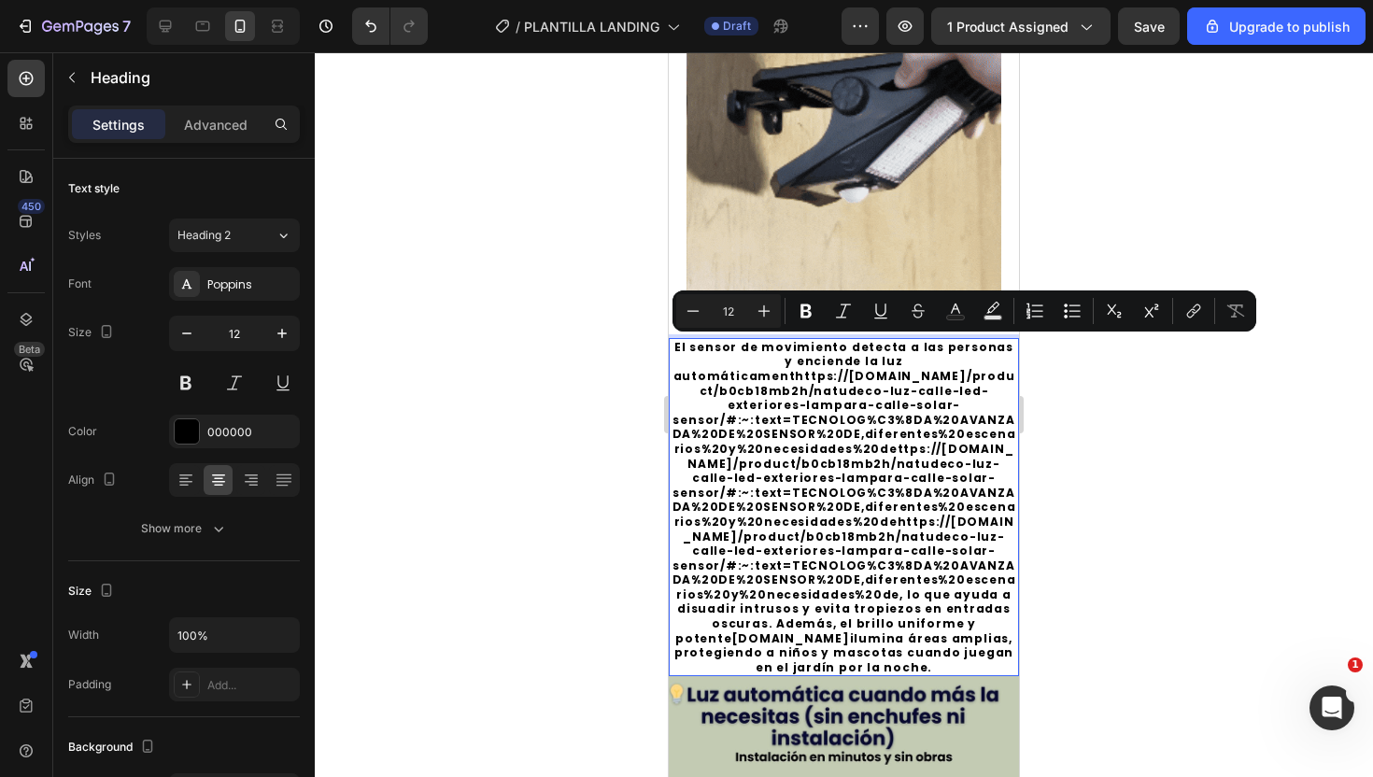
click at [831, 590] on link "https://shop.nebosoft.net/product/b0cb18mb2h/natudeco-luz-calle-led-exteriores-…" at bounding box center [845, 485] width 344 height 234
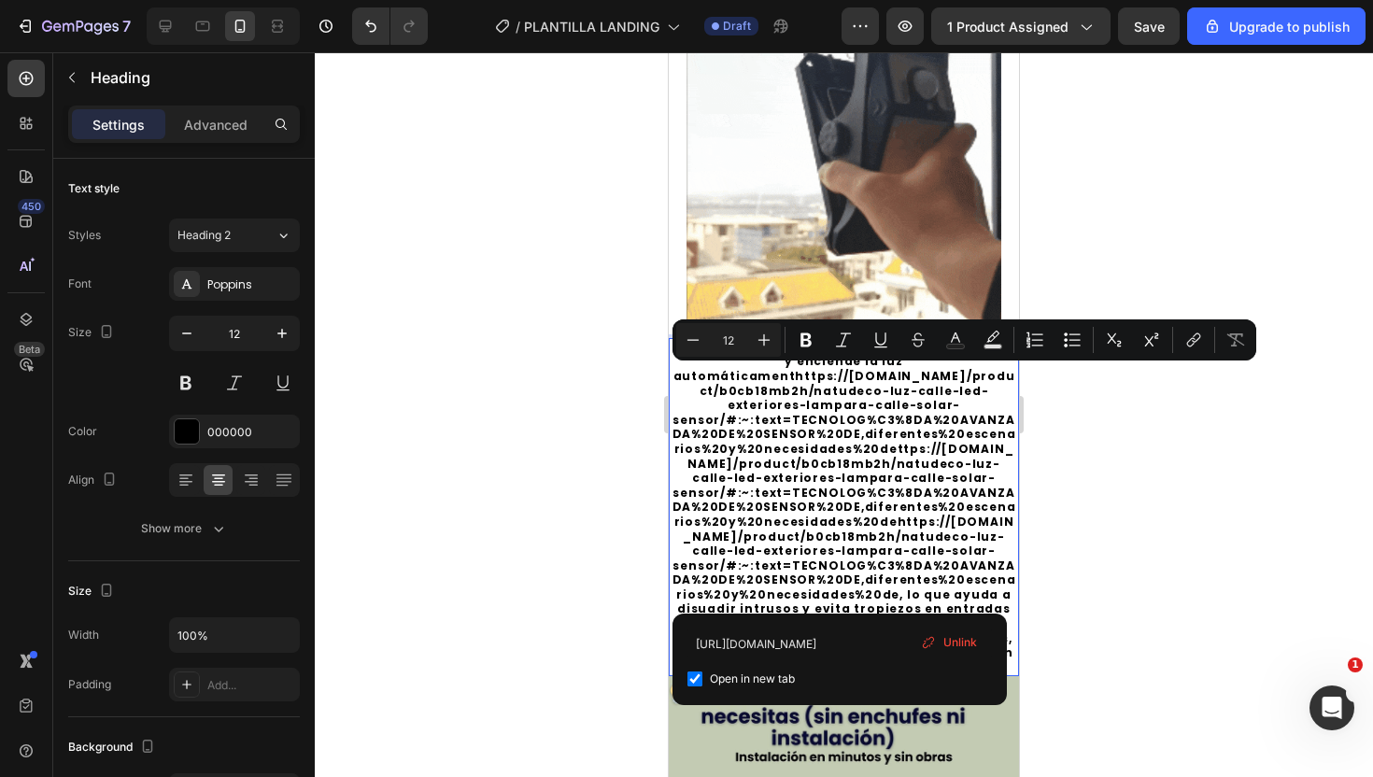
drag, startPoint x: 831, startPoint y: 589, endPoint x: 677, endPoint y: 372, distance: 266.0
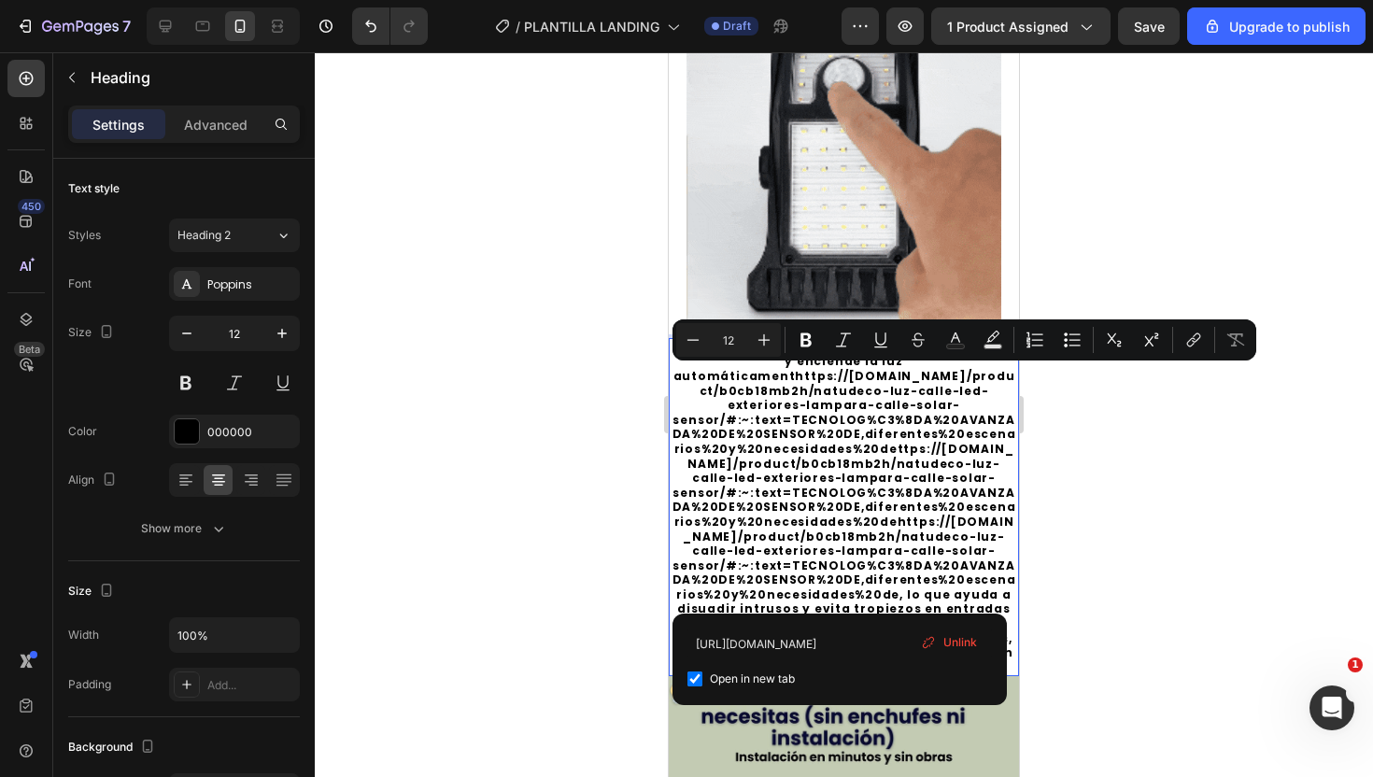
click at [677, 372] on p "El sensor de movimiento detecta a las personas y enciende la luz automáticament…" at bounding box center [844, 507] width 347 height 335
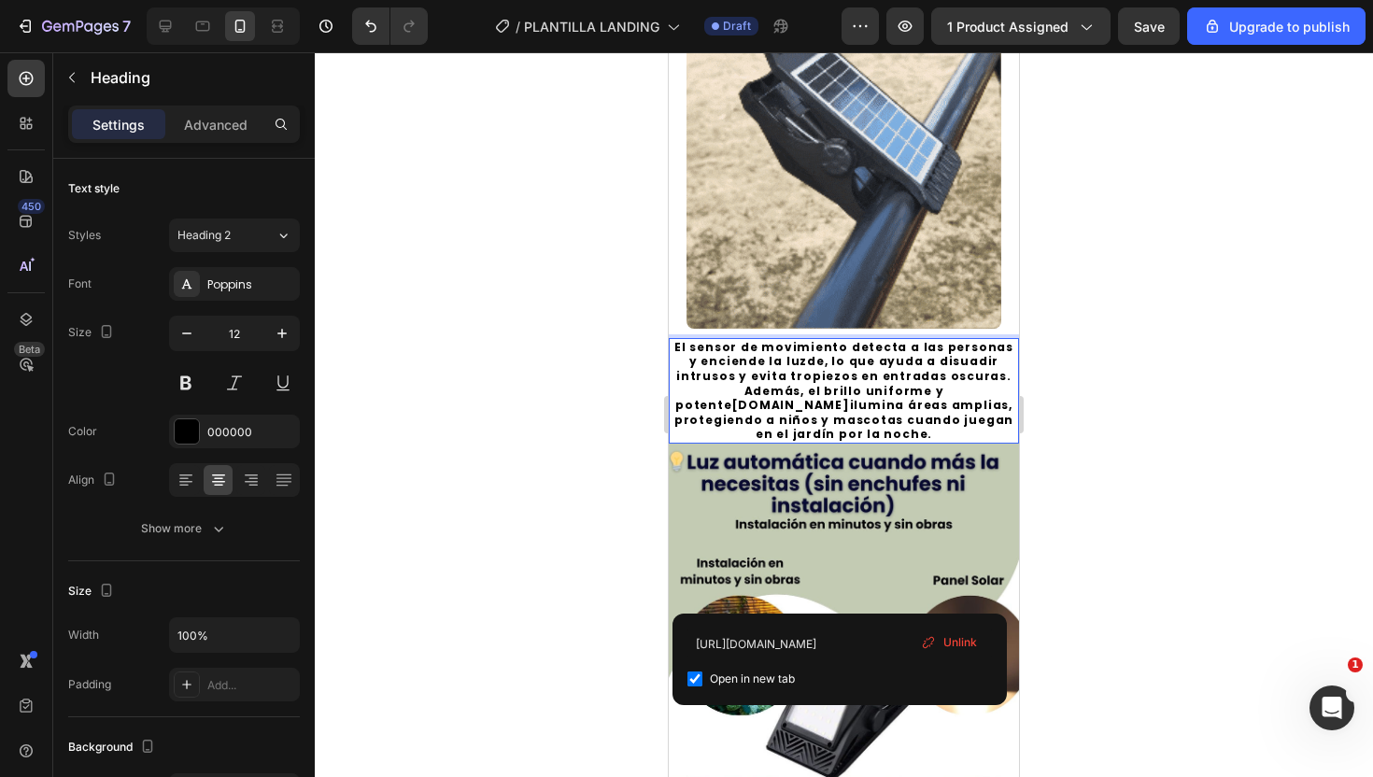
click at [1193, 336] on div at bounding box center [844, 414] width 1058 height 725
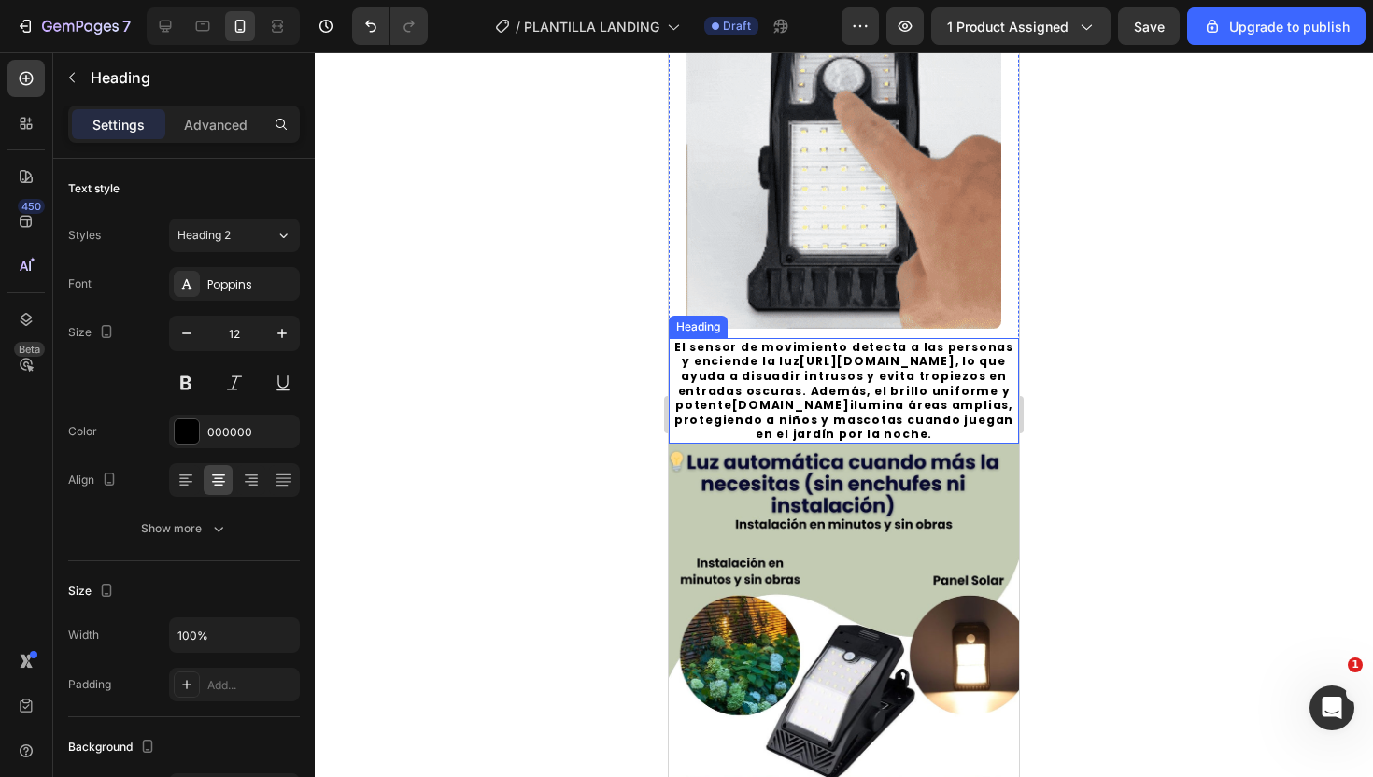
click at [867, 369] on link "https://shop.nebosoft.net/product/b0cb18mb2h/natudeco-luz-calle-led-exteriores-…" at bounding box center [877, 361] width 155 height 16
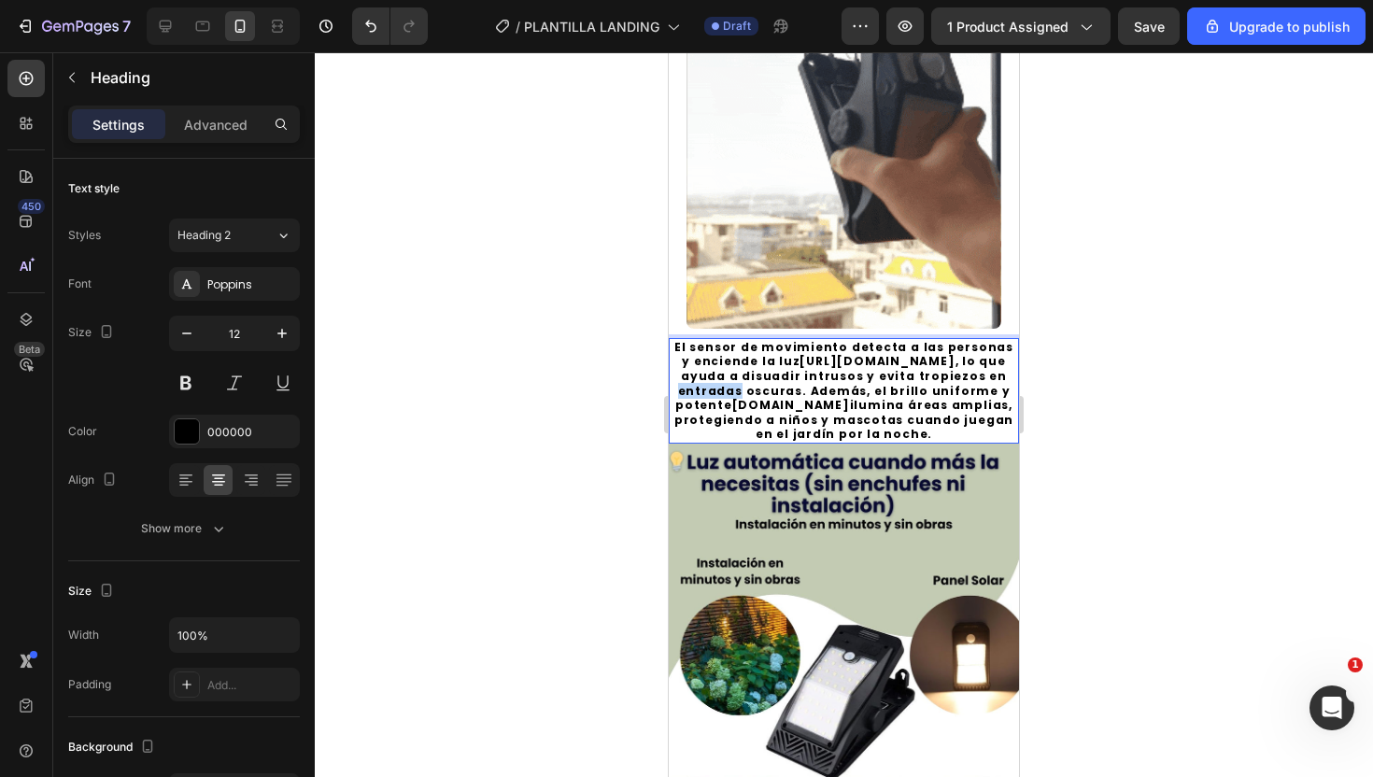
click at [927, 442] on p "El sensor de movimiento detecta a las personas y enciende la luz https://shop.n…" at bounding box center [844, 391] width 347 height 102
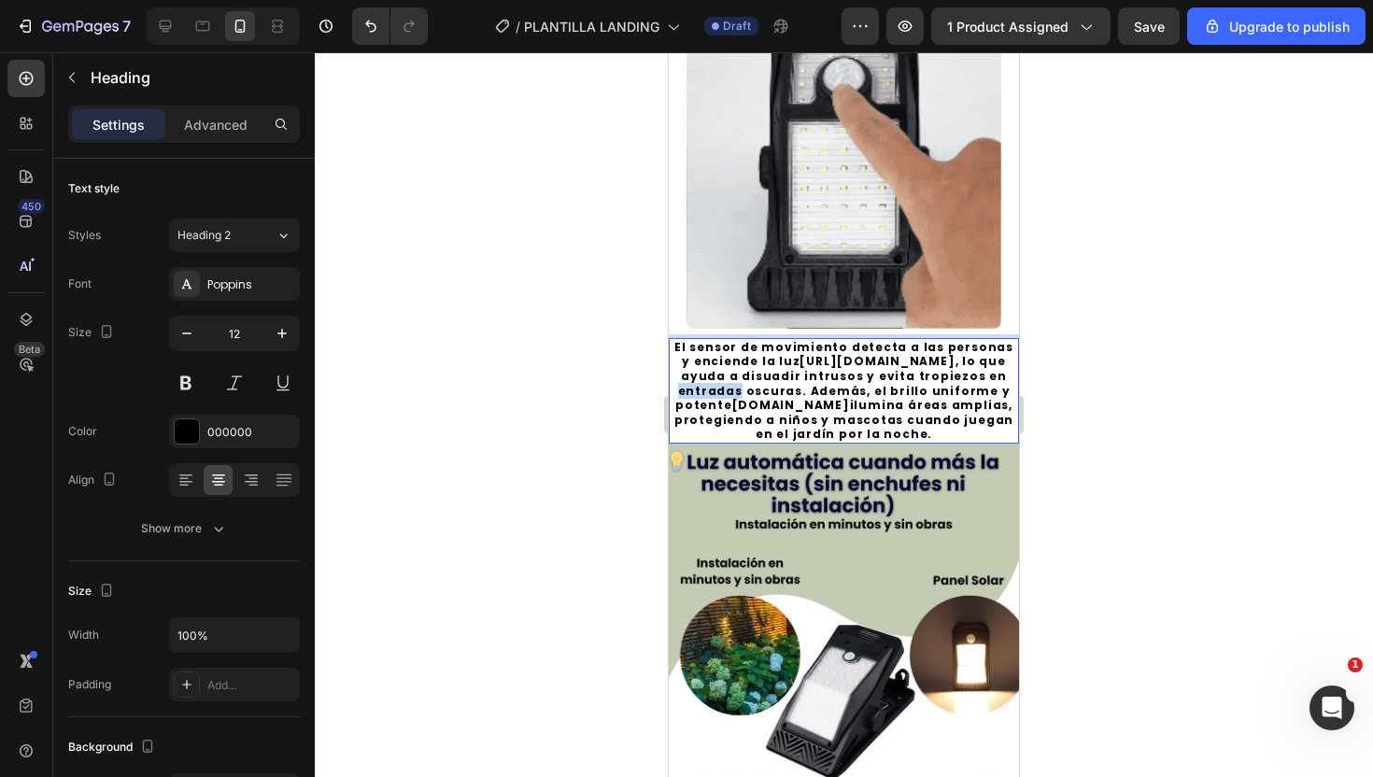
click at [927, 442] on p "El sensor de movimiento detecta a las personas y enciende la luz https://shop.n…" at bounding box center [844, 391] width 347 height 102
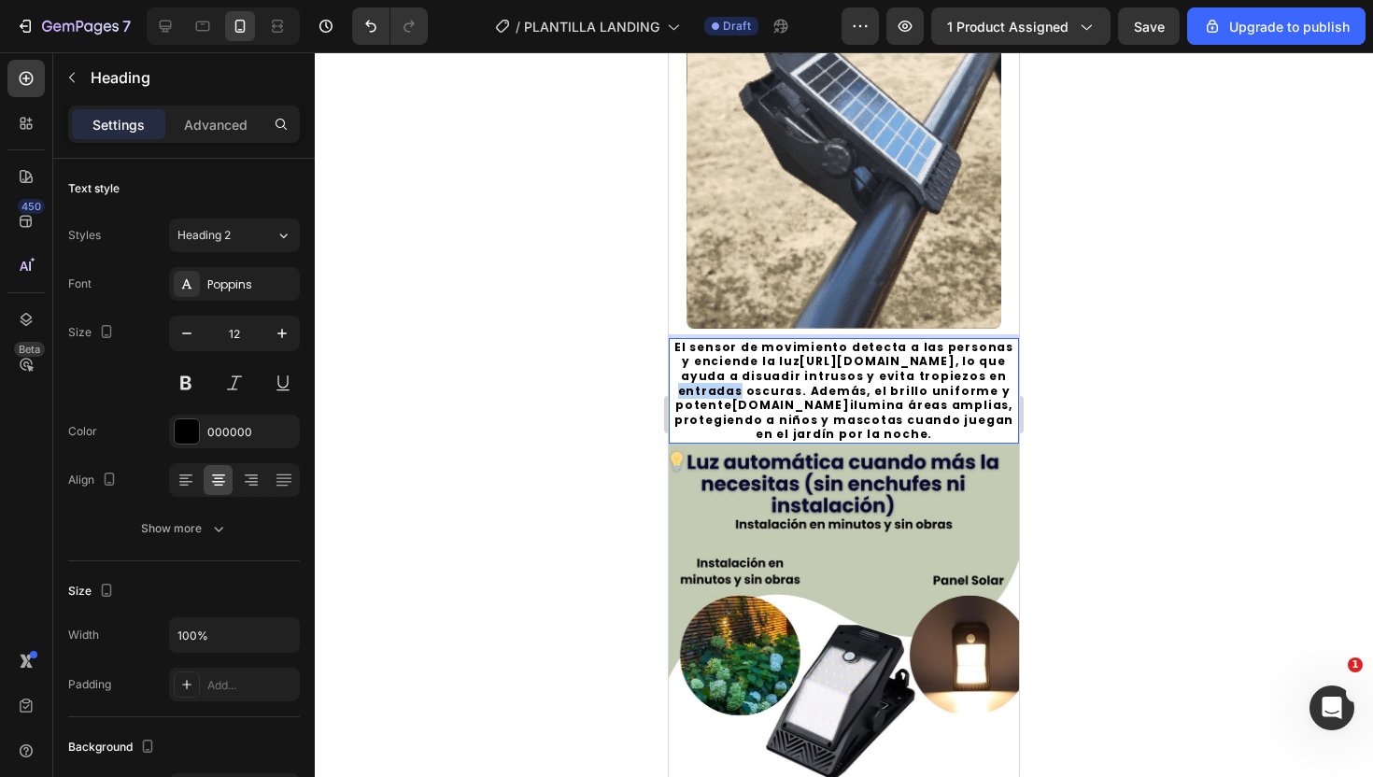
click at [927, 442] on p "El sensor de movimiento detecta a las personas y enciende la luz https://shop.n…" at bounding box center [844, 391] width 347 height 102
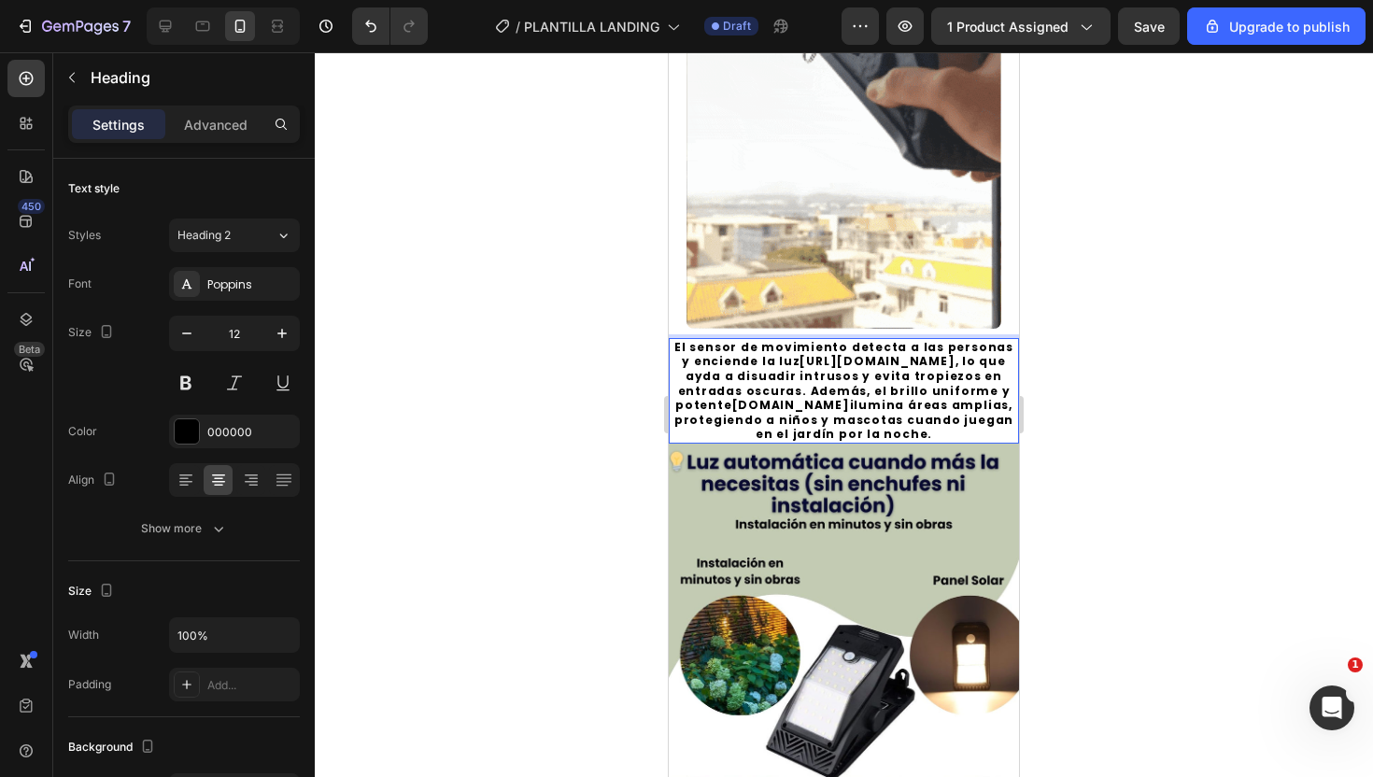
click at [849, 369] on link "https://shop.nebosoft.net/product/b0cb18mb2h/natudeco-luz-calle-led-exteriores-…" at bounding box center [877, 361] width 155 height 16
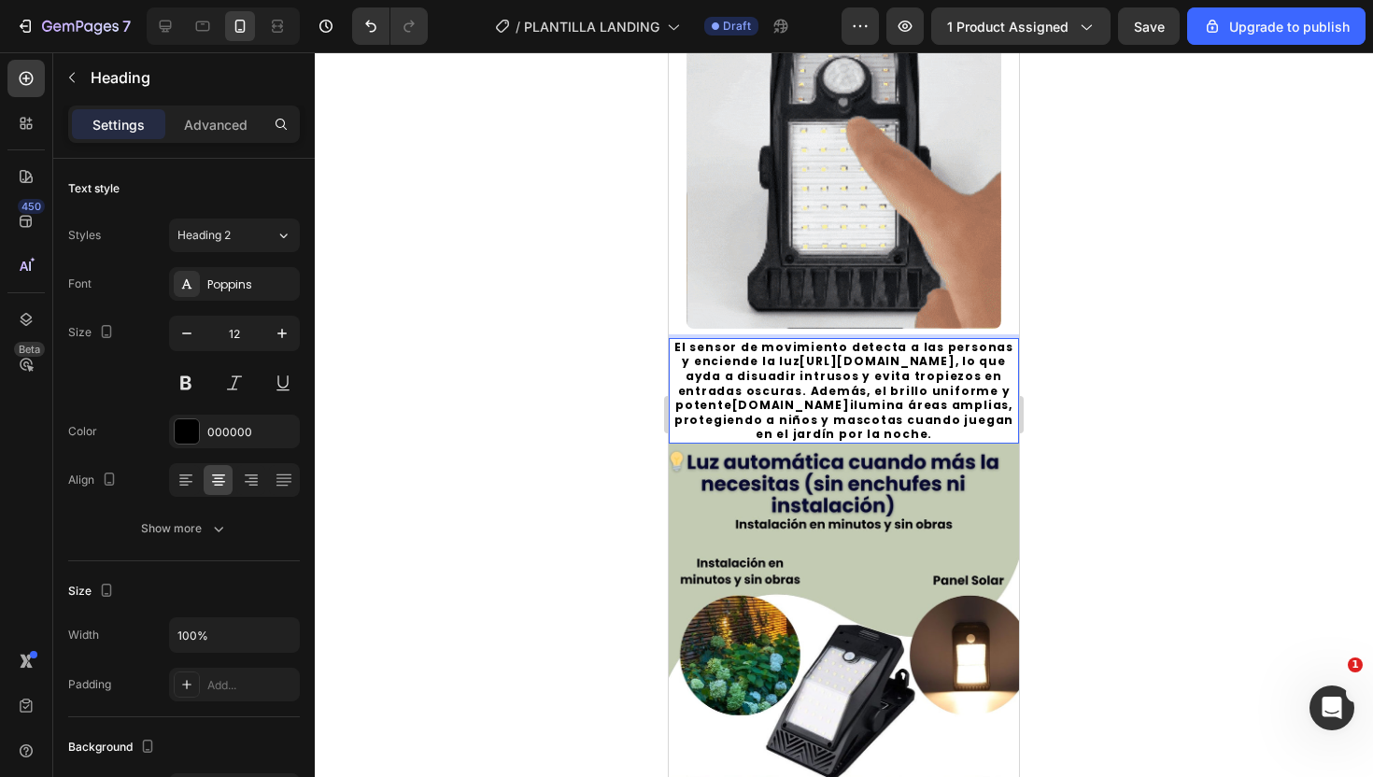
click at [849, 369] on link "https://shop.nebosoft.net/product/b0cb18mb2h/natudeco-luz-calle-led-exteriores-…" at bounding box center [877, 361] width 155 height 16
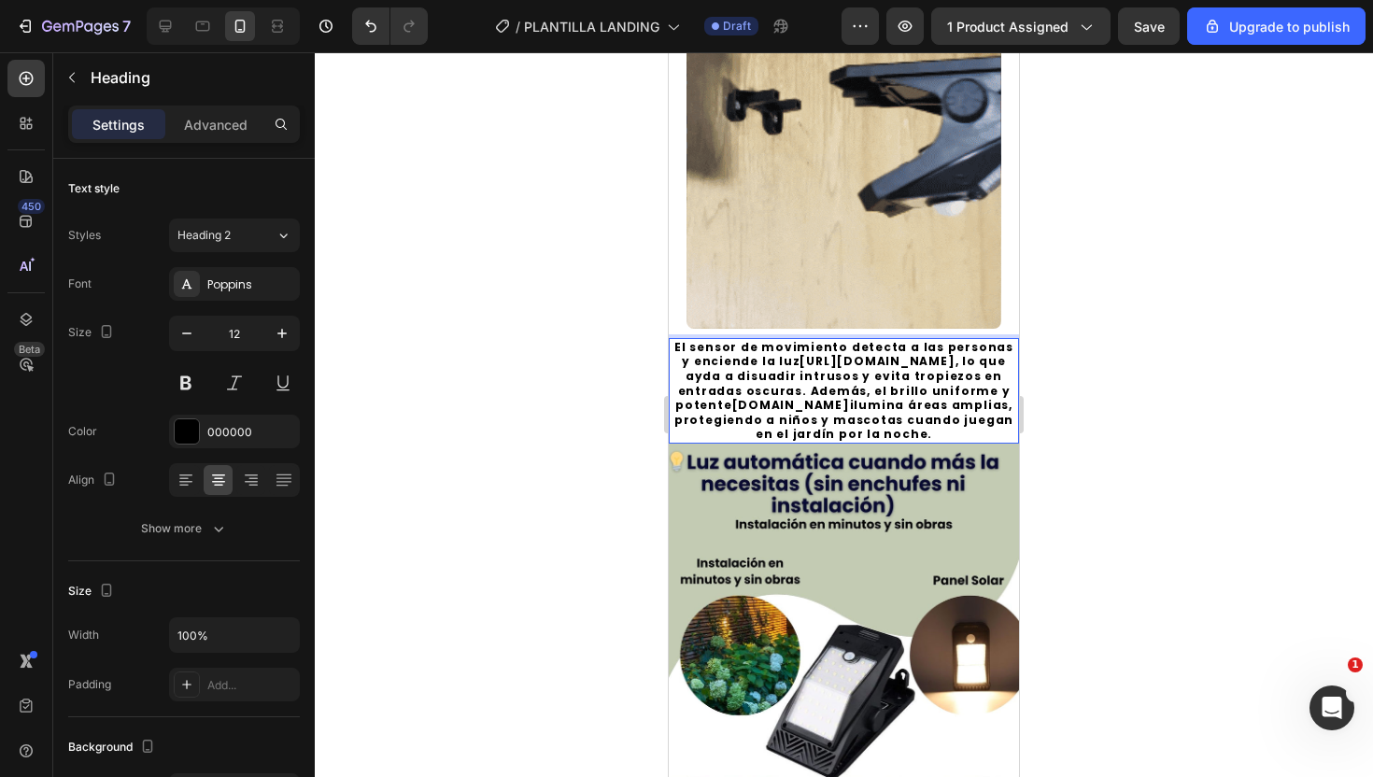
click at [849, 369] on link "https://shop.nebosoft.net/product/b0cb18mb2h/natudeco-luz-calle-led-exteriores-…" at bounding box center [877, 361] width 155 height 16
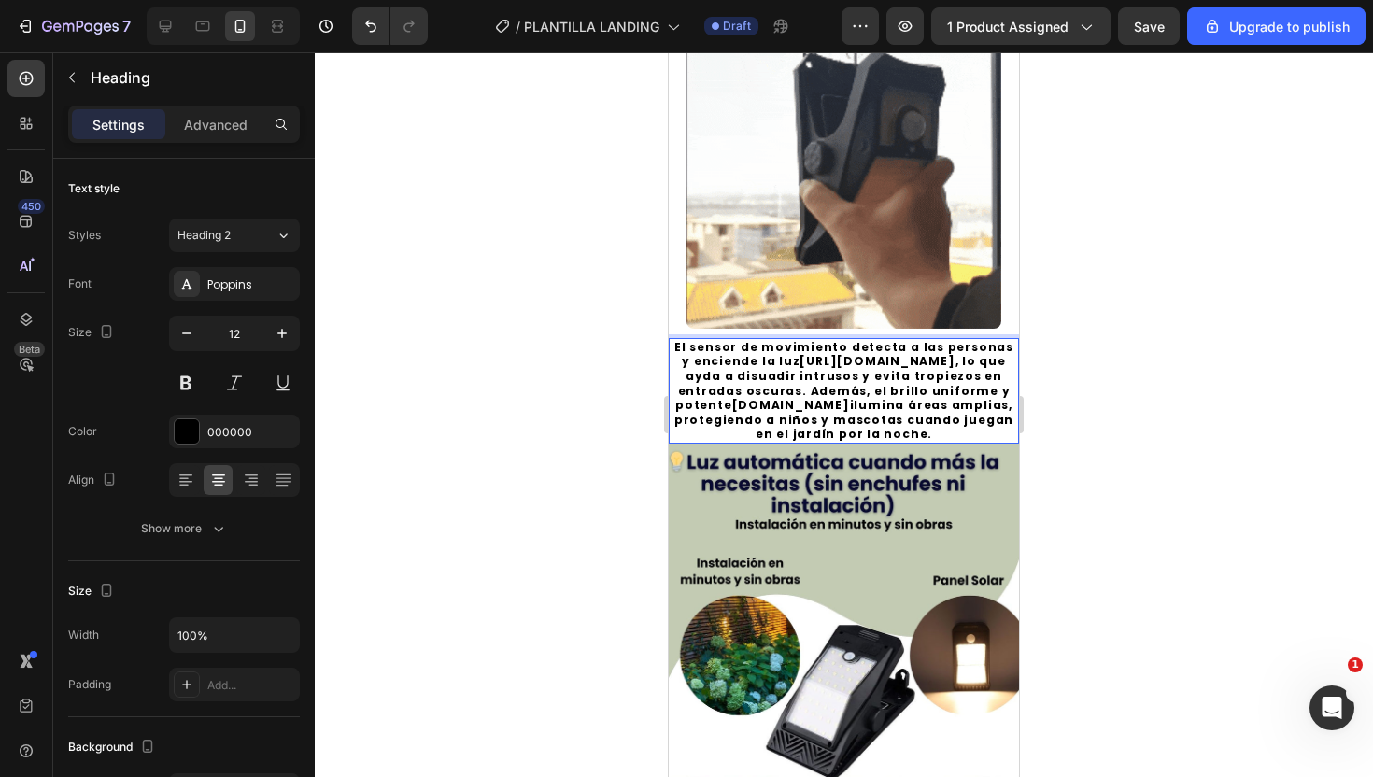
click at [849, 369] on link "https://shop.nebosoft.net/product/b0cb18mb2h/natudeco-luz-calle-led-exteriores-…" at bounding box center [877, 361] width 155 height 16
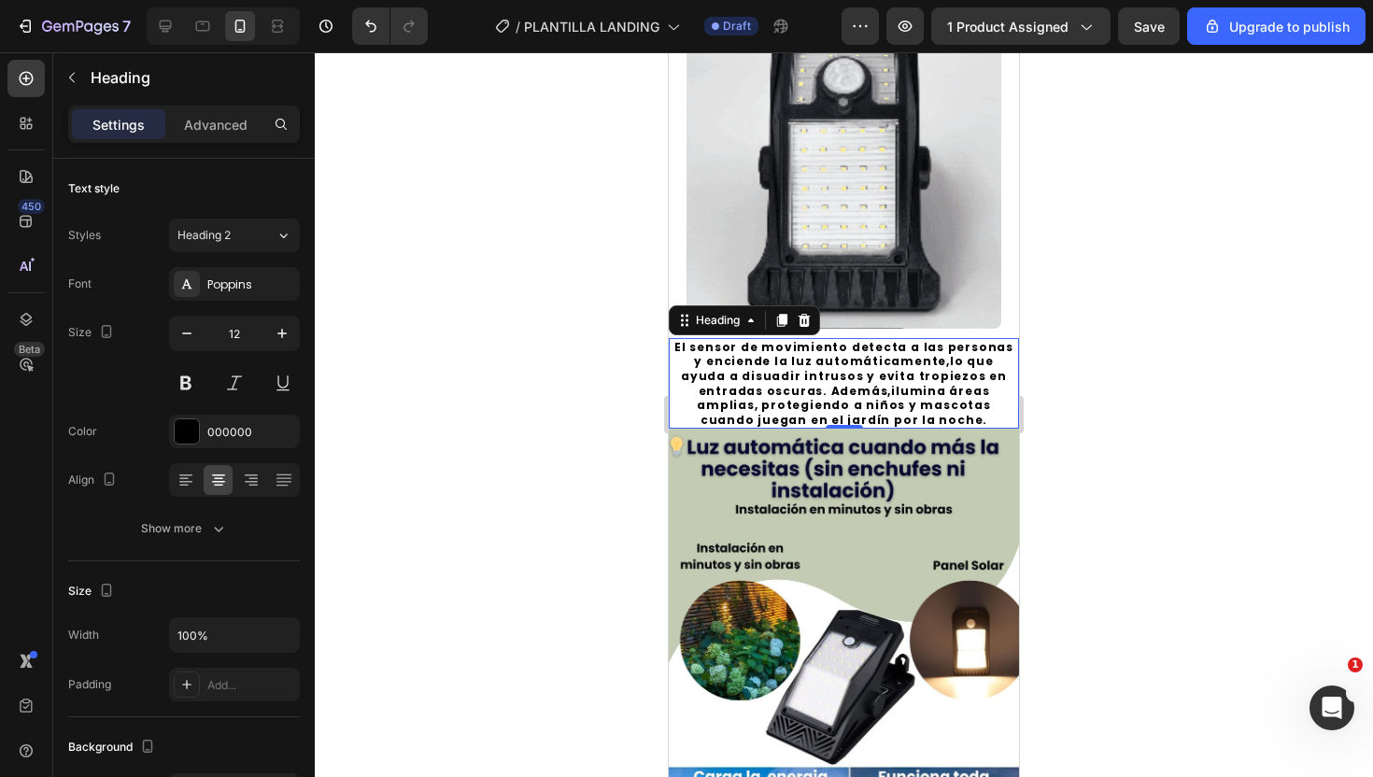
click at [1172, 392] on div at bounding box center [844, 414] width 1058 height 725
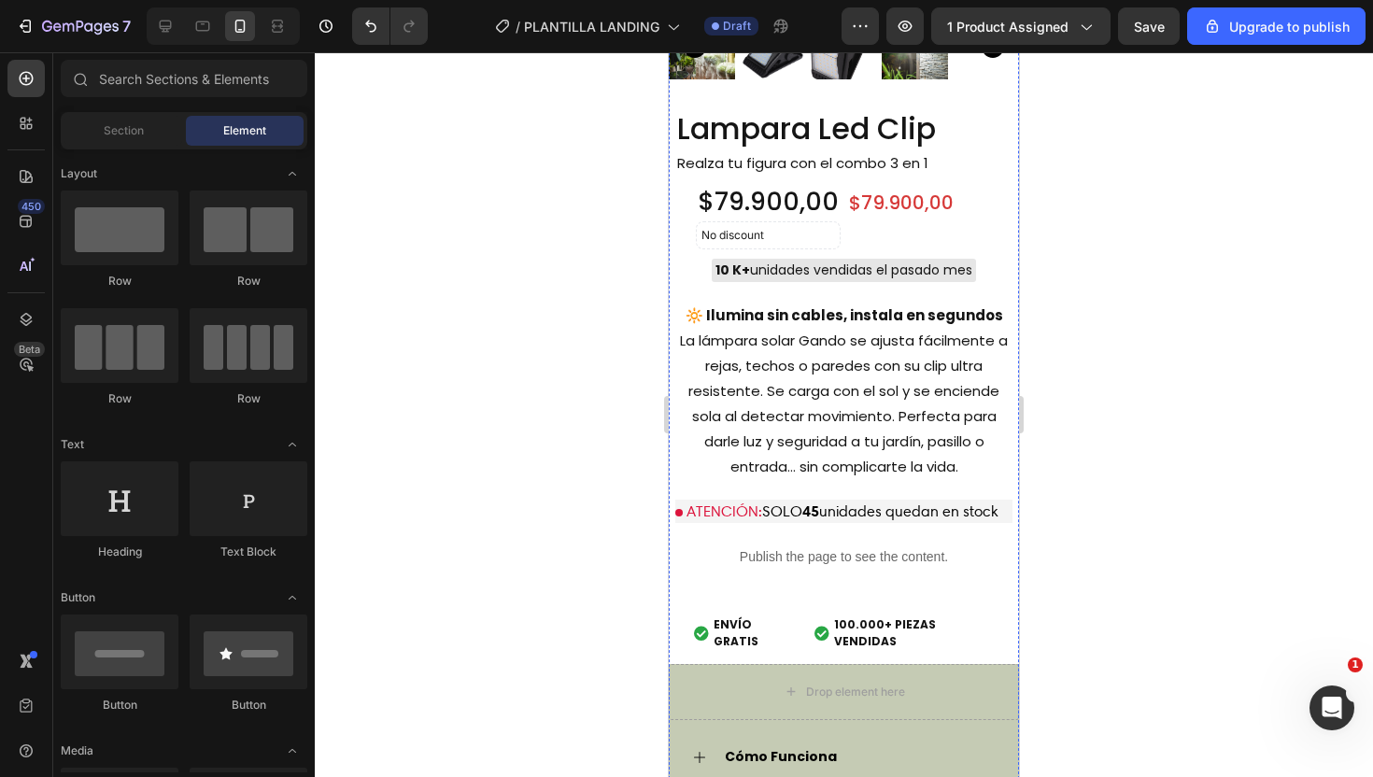
scroll to position [2245, 0]
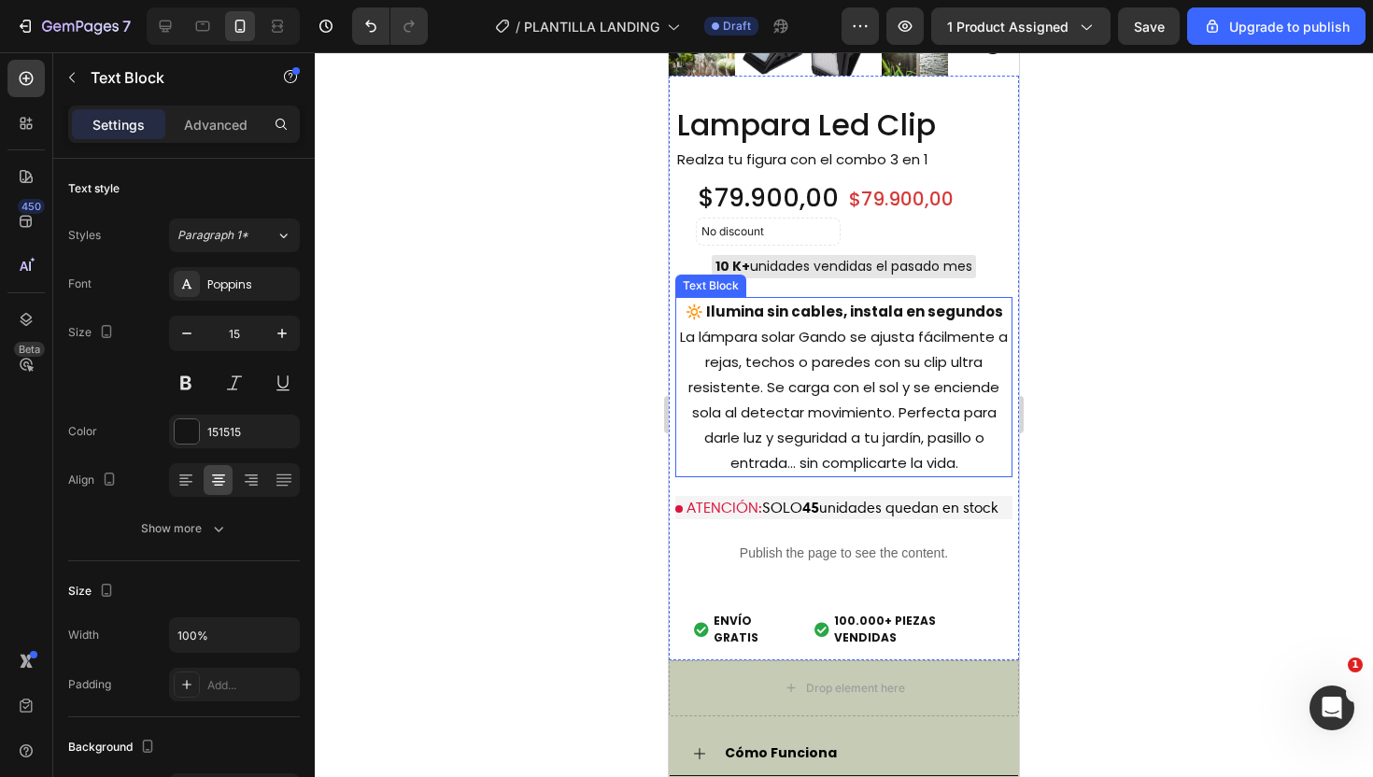
click at [874, 365] on p "🔆 Ilumina sin cables, instala en segundos La lámpara solar Gando se ajusta fáci…" at bounding box center [844, 387] width 334 height 177
click at [1192, 316] on div at bounding box center [844, 414] width 1058 height 725
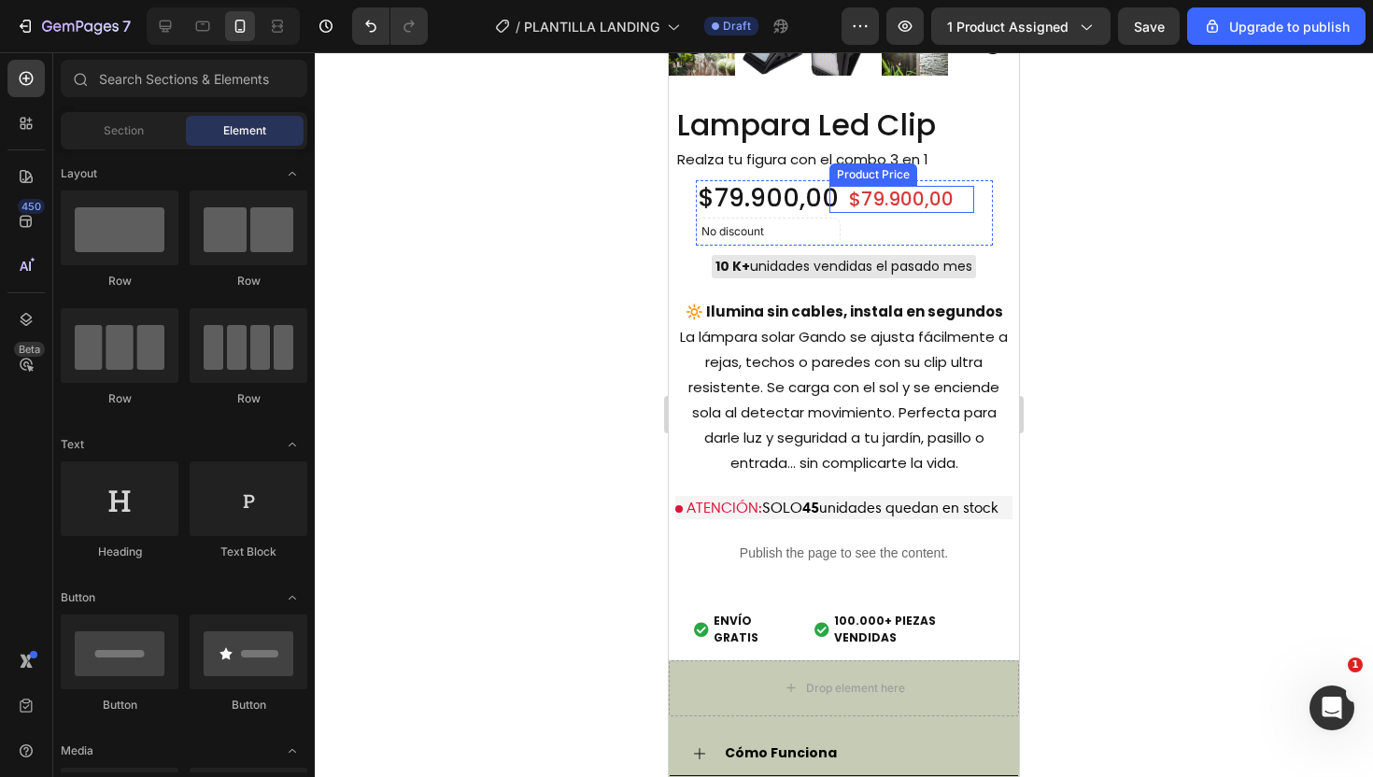
click at [900, 205] on div "$79.900,00" at bounding box center [902, 199] width 145 height 27
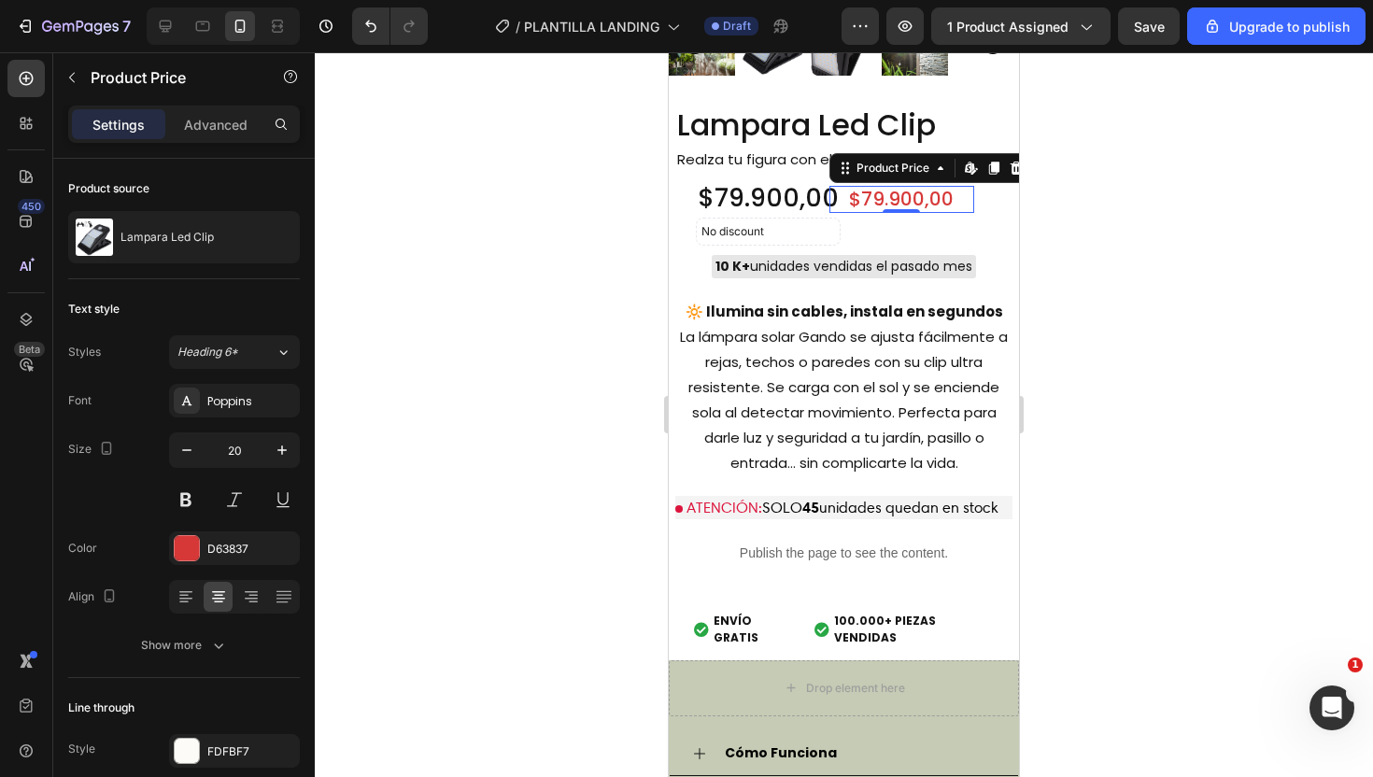
click at [937, 202] on div "$79.900,00" at bounding box center [902, 199] width 145 height 27
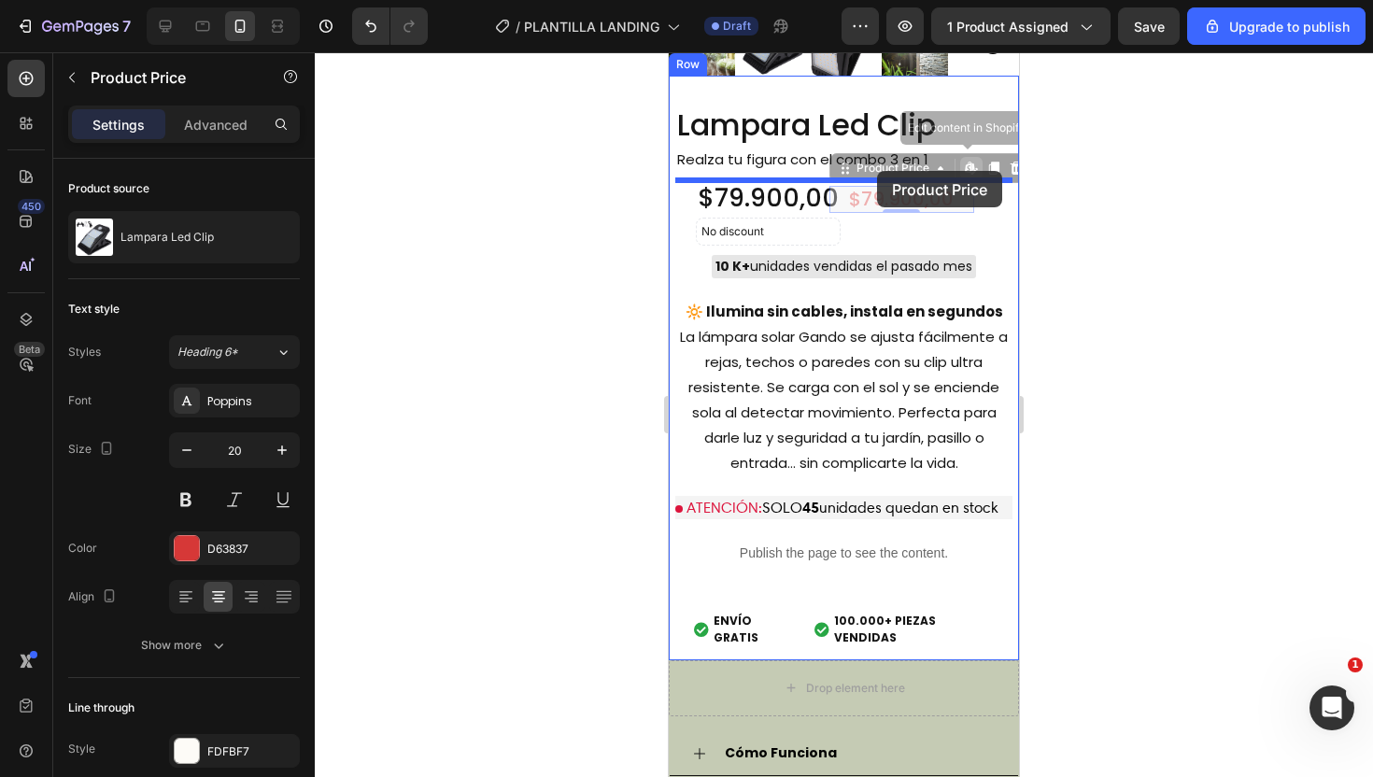
drag, startPoint x: 846, startPoint y: 165, endPoint x: 877, endPoint y: 170, distance: 31.2
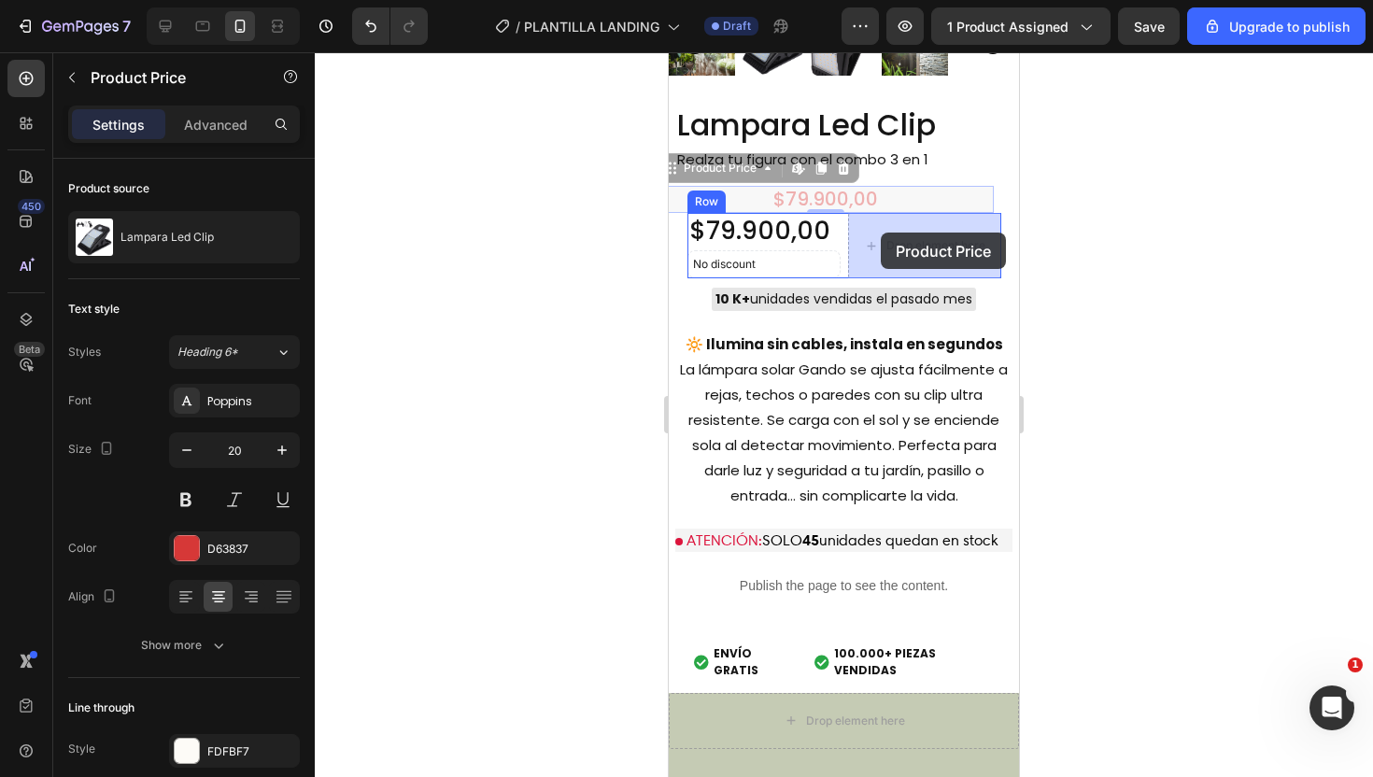
drag, startPoint x: 674, startPoint y: 175, endPoint x: 881, endPoint y: 233, distance: 215.3
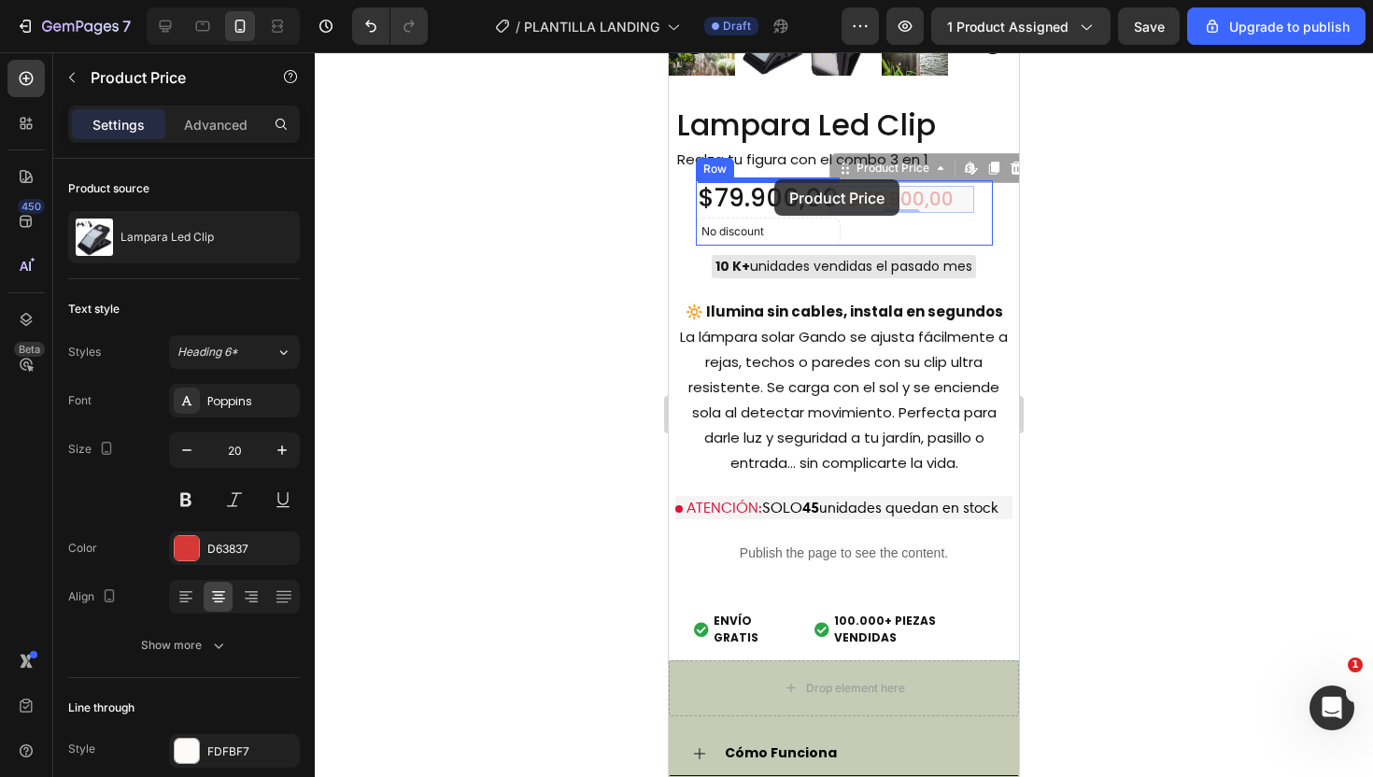
drag, startPoint x: 894, startPoint y: 174, endPoint x: 774, endPoint y: 179, distance: 119.7
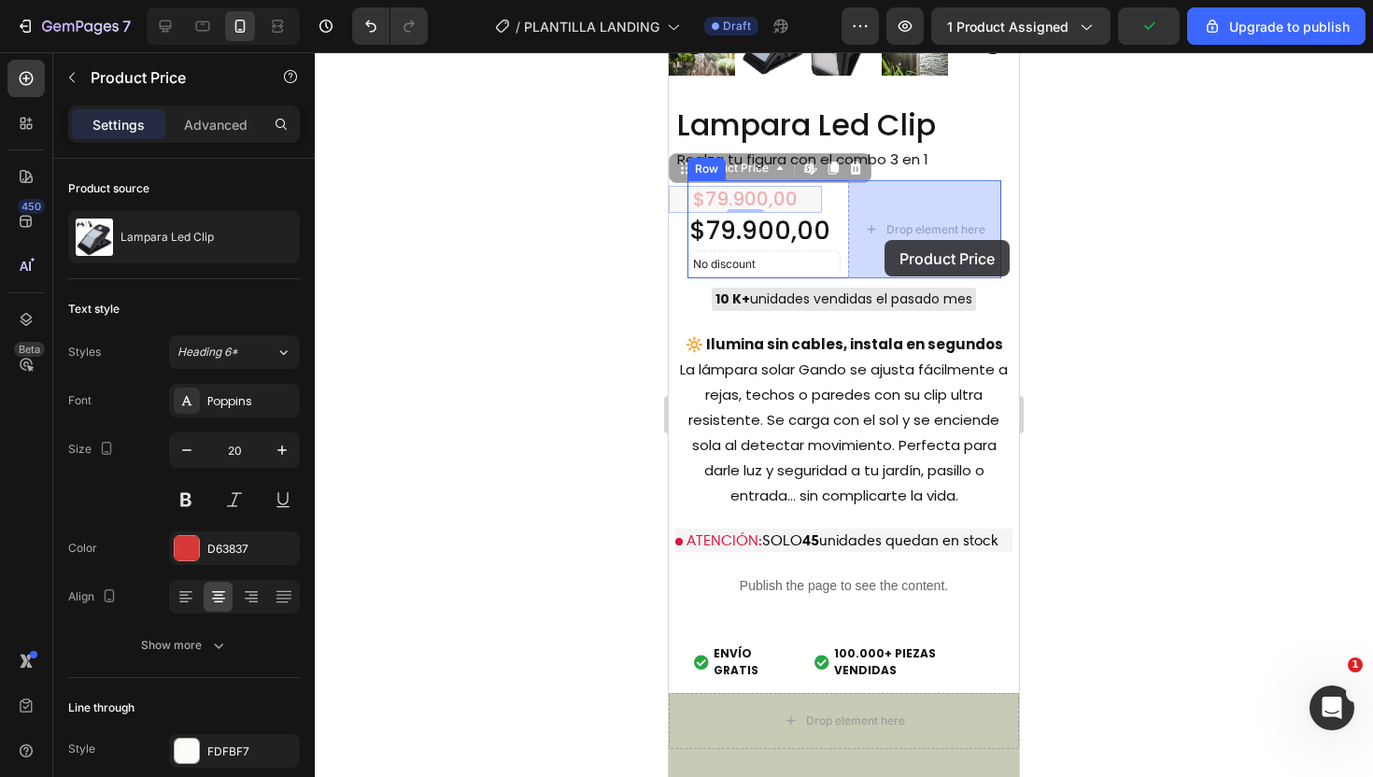
drag, startPoint x: 691, startPoint y: 173, endPoint x: 885, endPoint y: 239, distance: 204.4
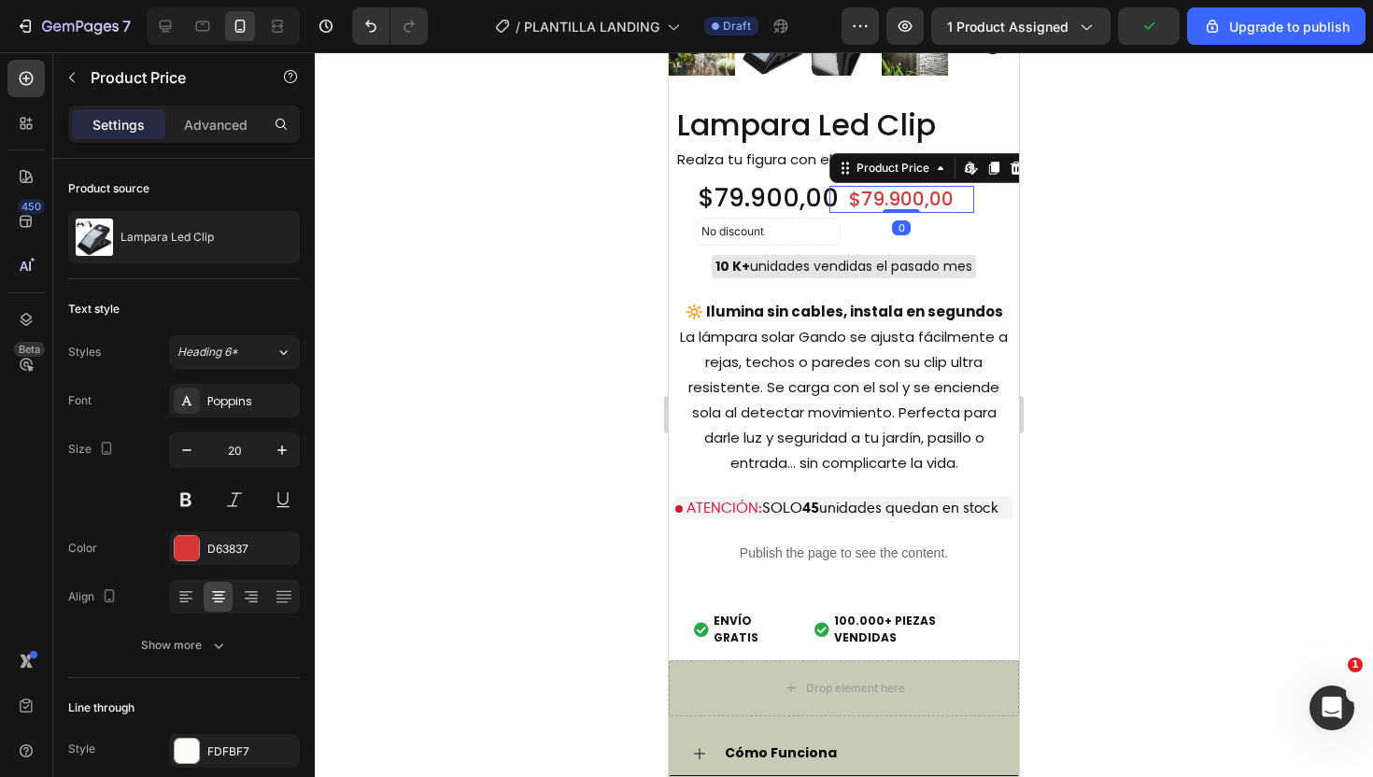
click at [903, 197] on div "$79.900,00" at bounding box center [902, 199] width 145 height 27
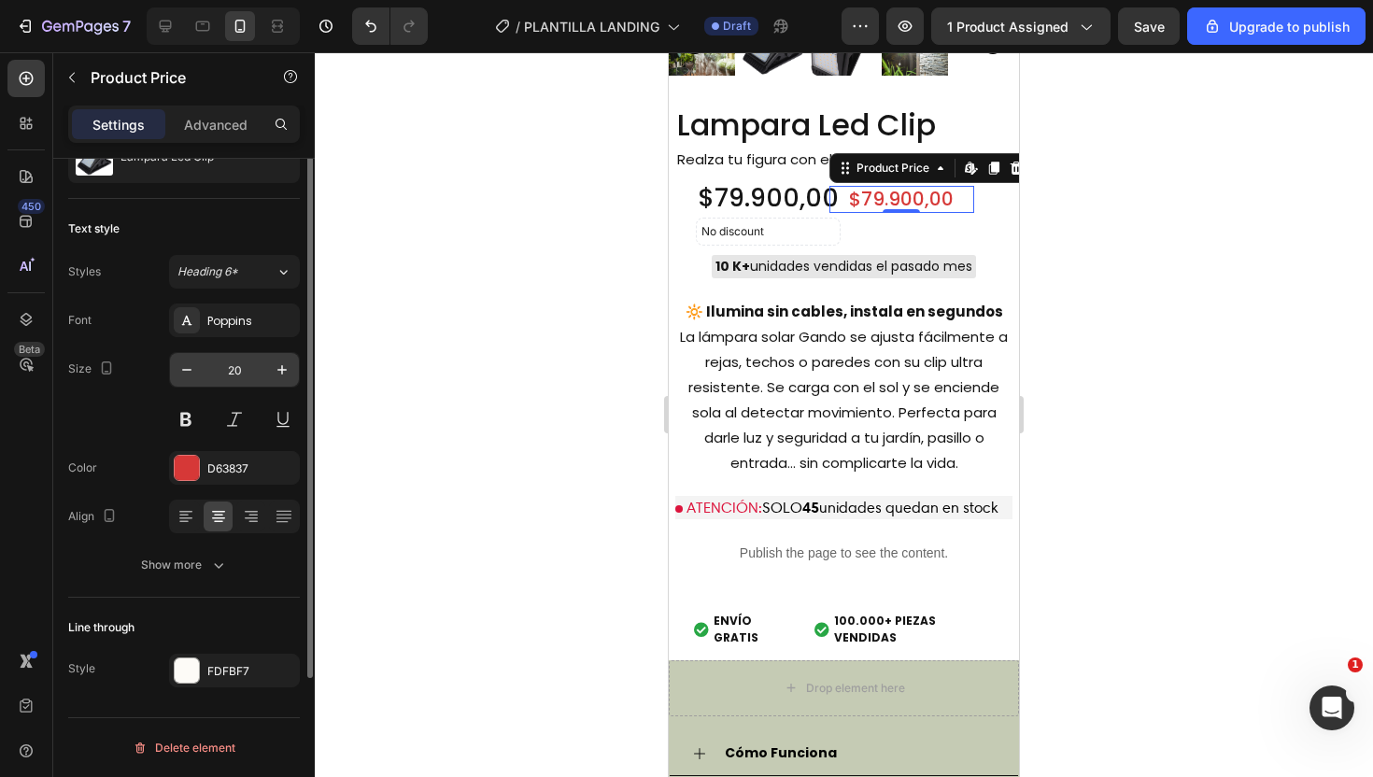
scroll to position [0, 0]
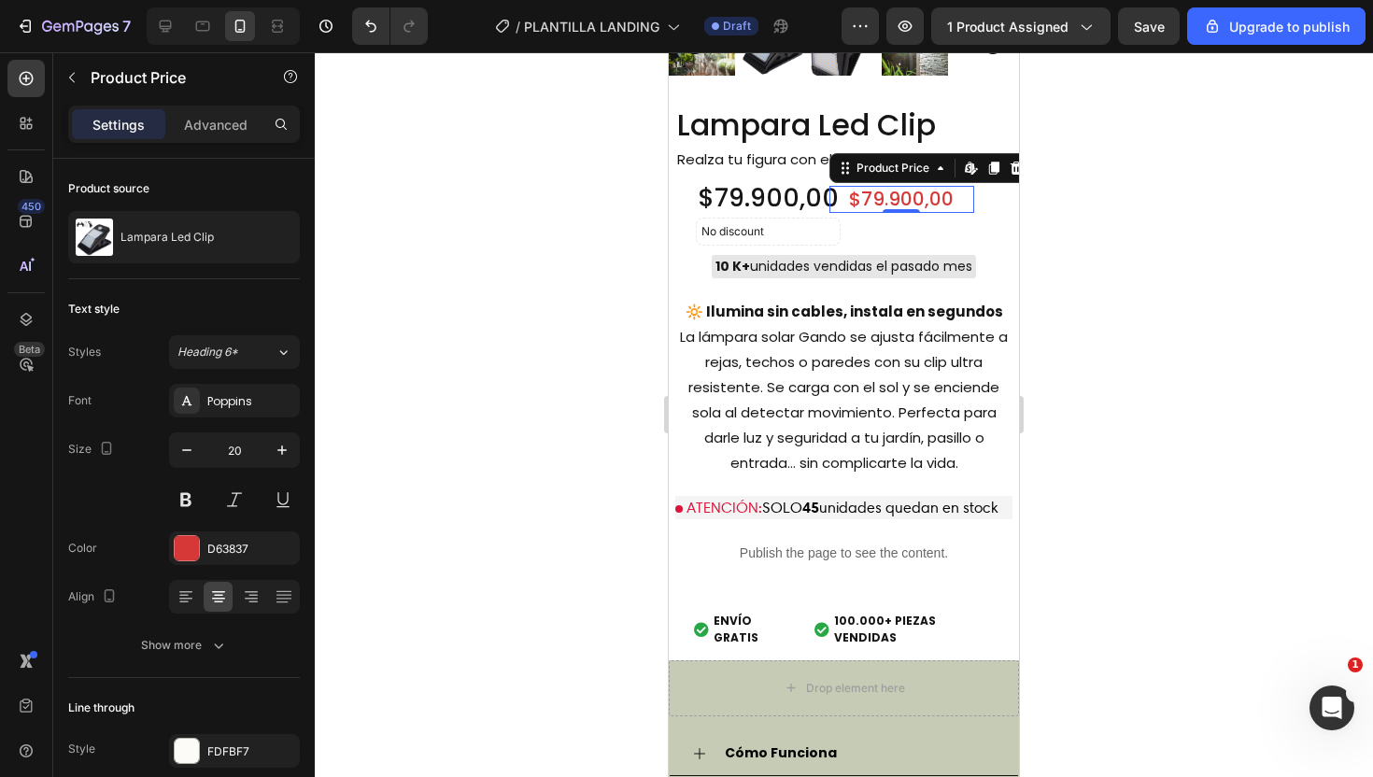
click at [504, 299] on div at bounding box center [844, 414] width 1058 height 725
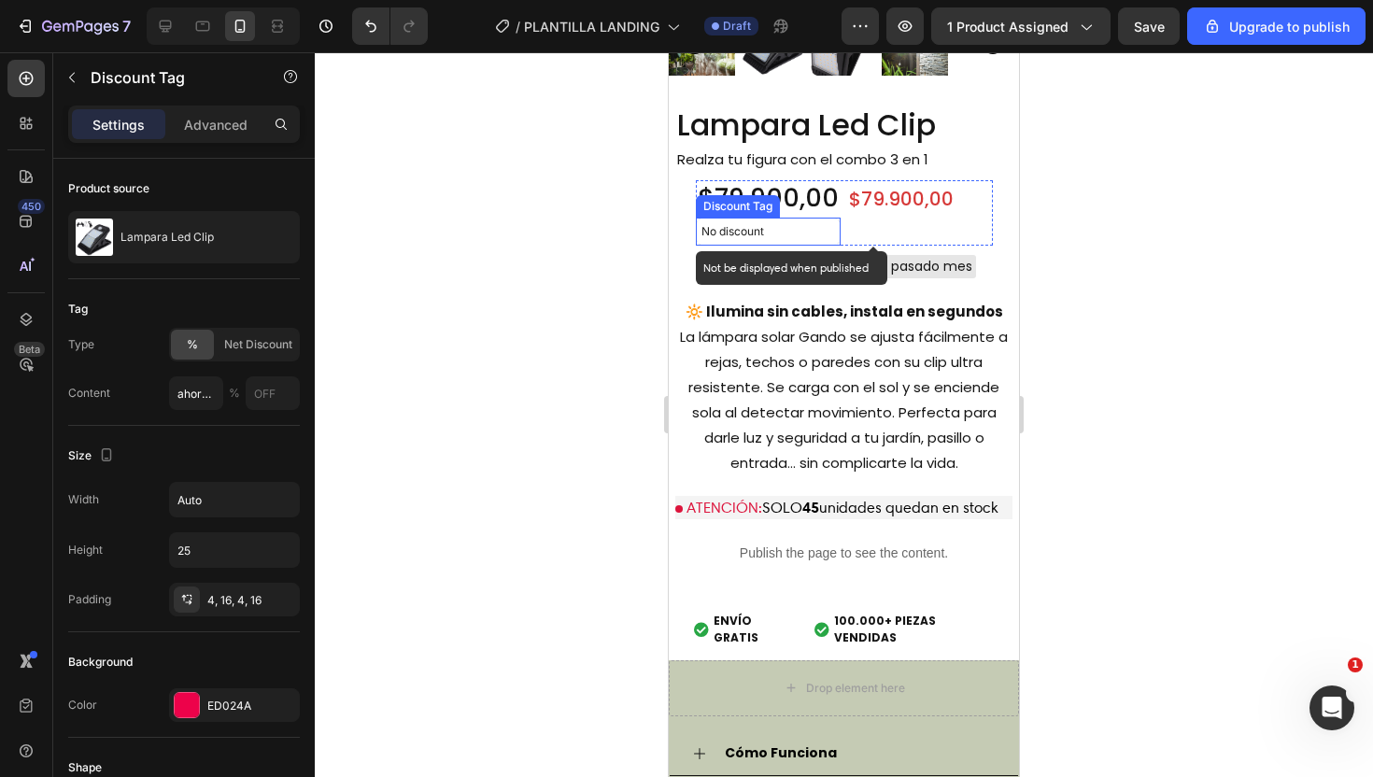
click at [820, 230] on p "No discount" at bounding box center [769, 231] width 134 height 17
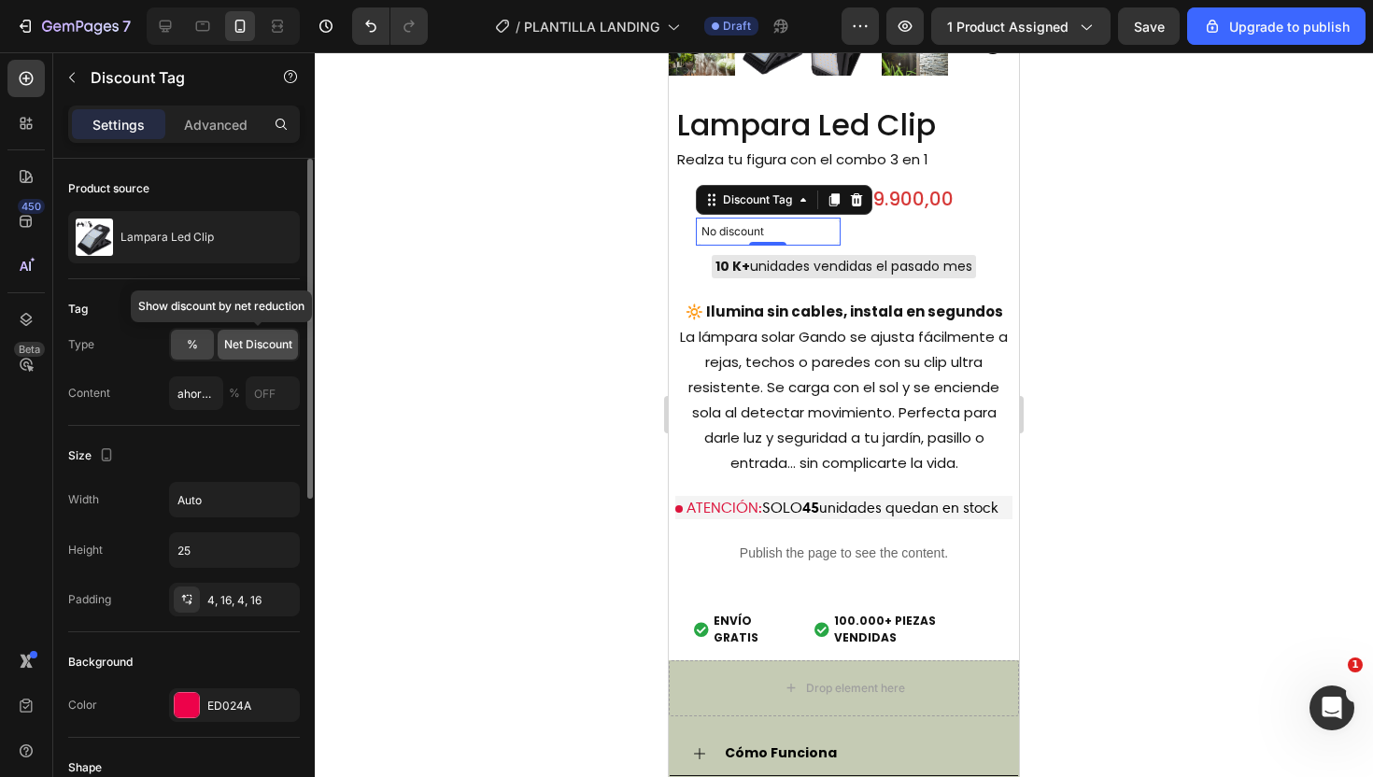
click at [251, 338] on span "Net Discount" at bounding box center [258, 344] width 68 height 17
click at [199, 347] on div "%" at bounding box center [192, 345] width 43 height 30
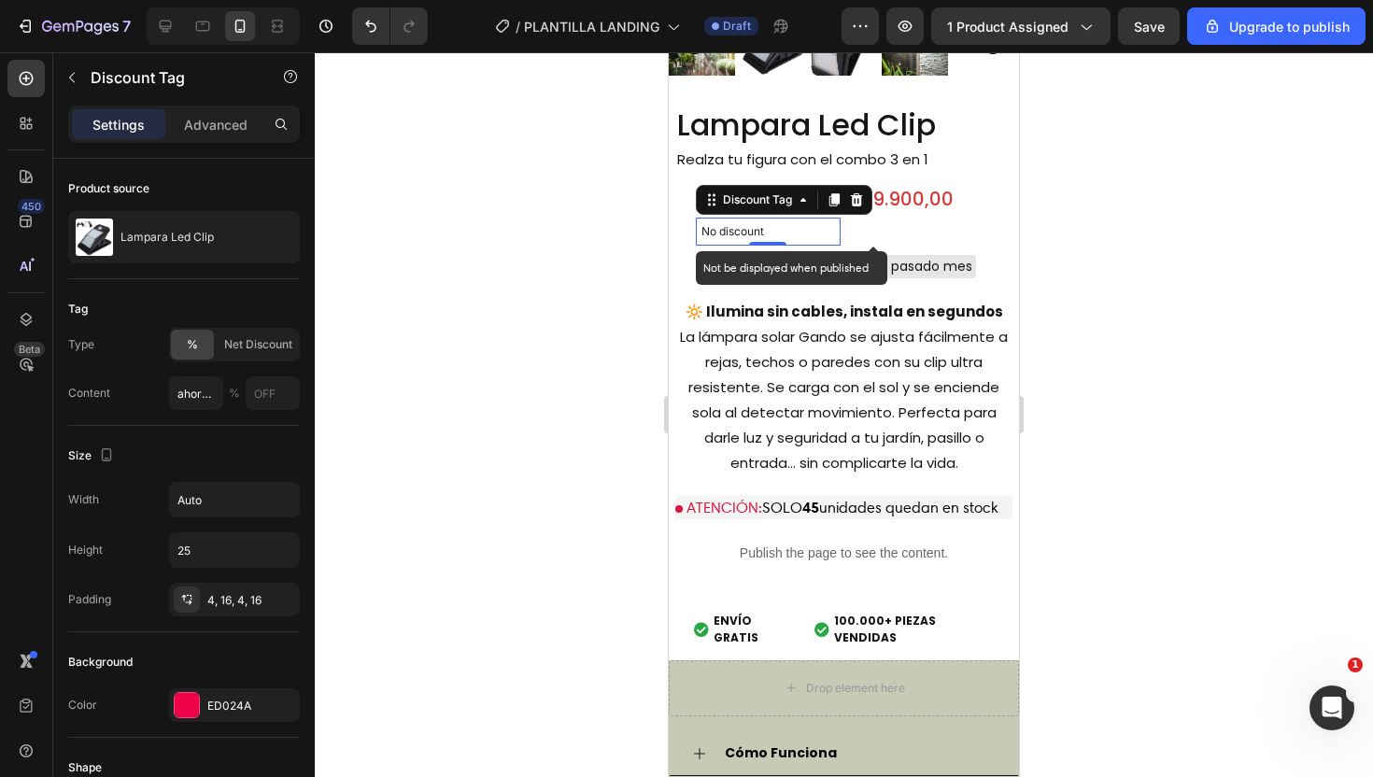
click at [733, 234] on p "No discount" at bounding box center [769, 231] width 134 height 17
click at [1103, 228] on div at bounding box center [844, 414] width 1058 height 725
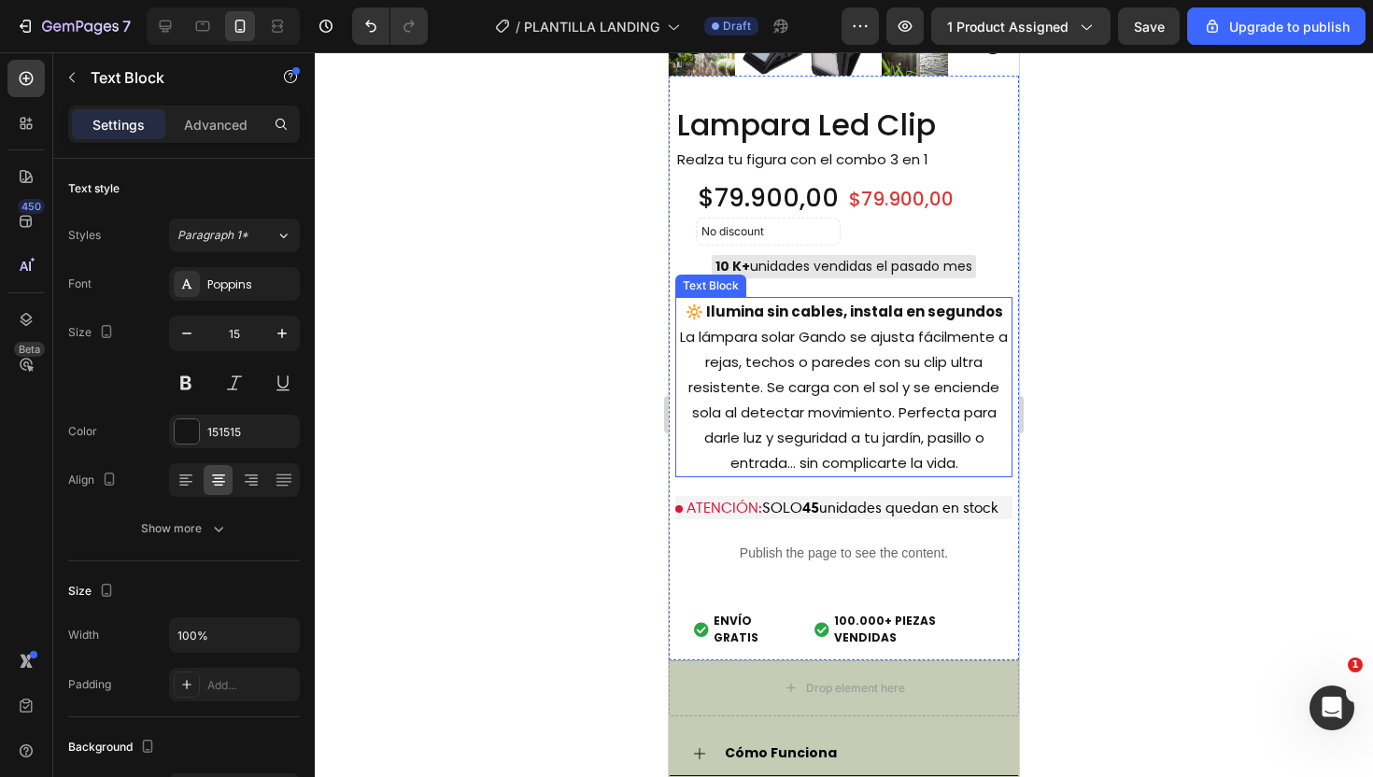
click at [819, 389] on p "🔆 Ilumina sin cables, instala en segundos La lámpara solar Gando se ajusta fáci…" at bounding box center [844, 387] width 334 height 177
click at [517, 325] on div at bounding box center [844, 414] width 1058 height 725
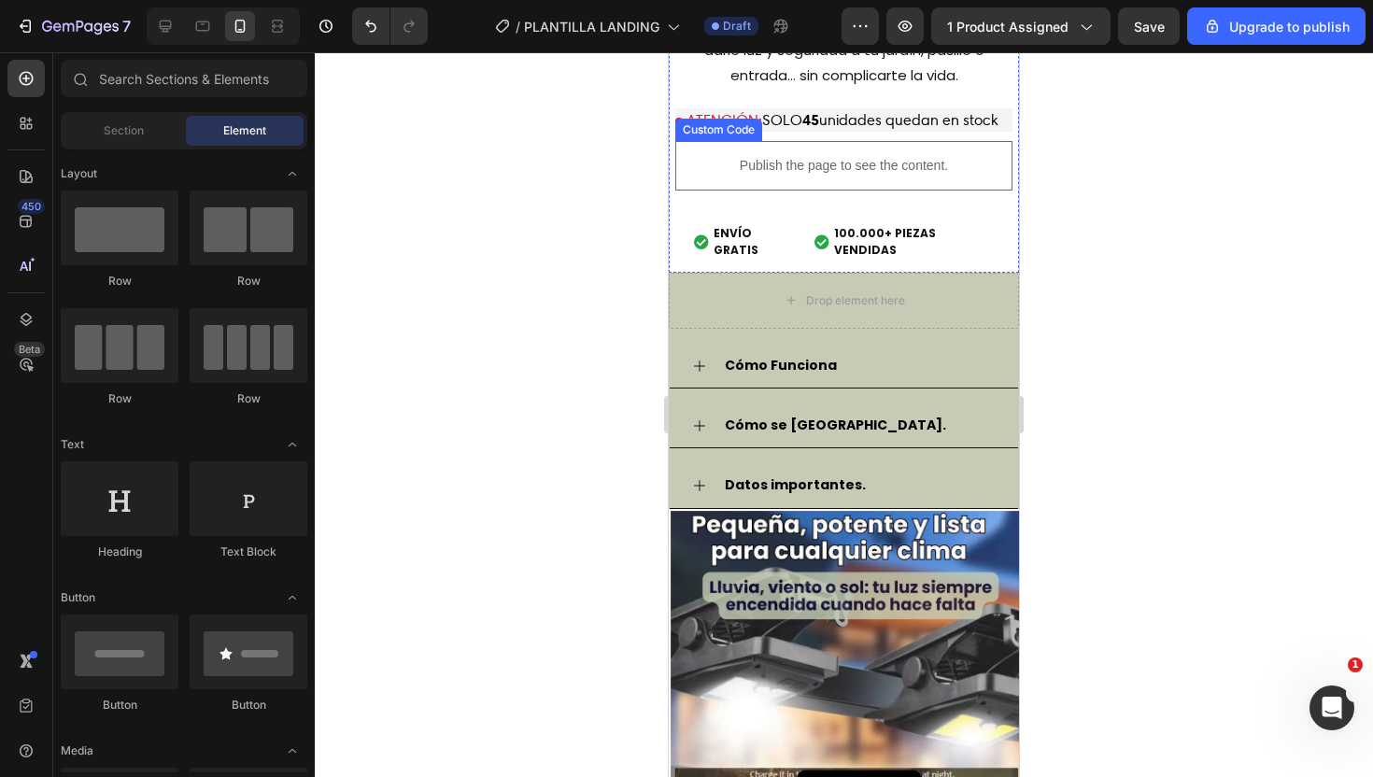
scroll to position [2653, 0]
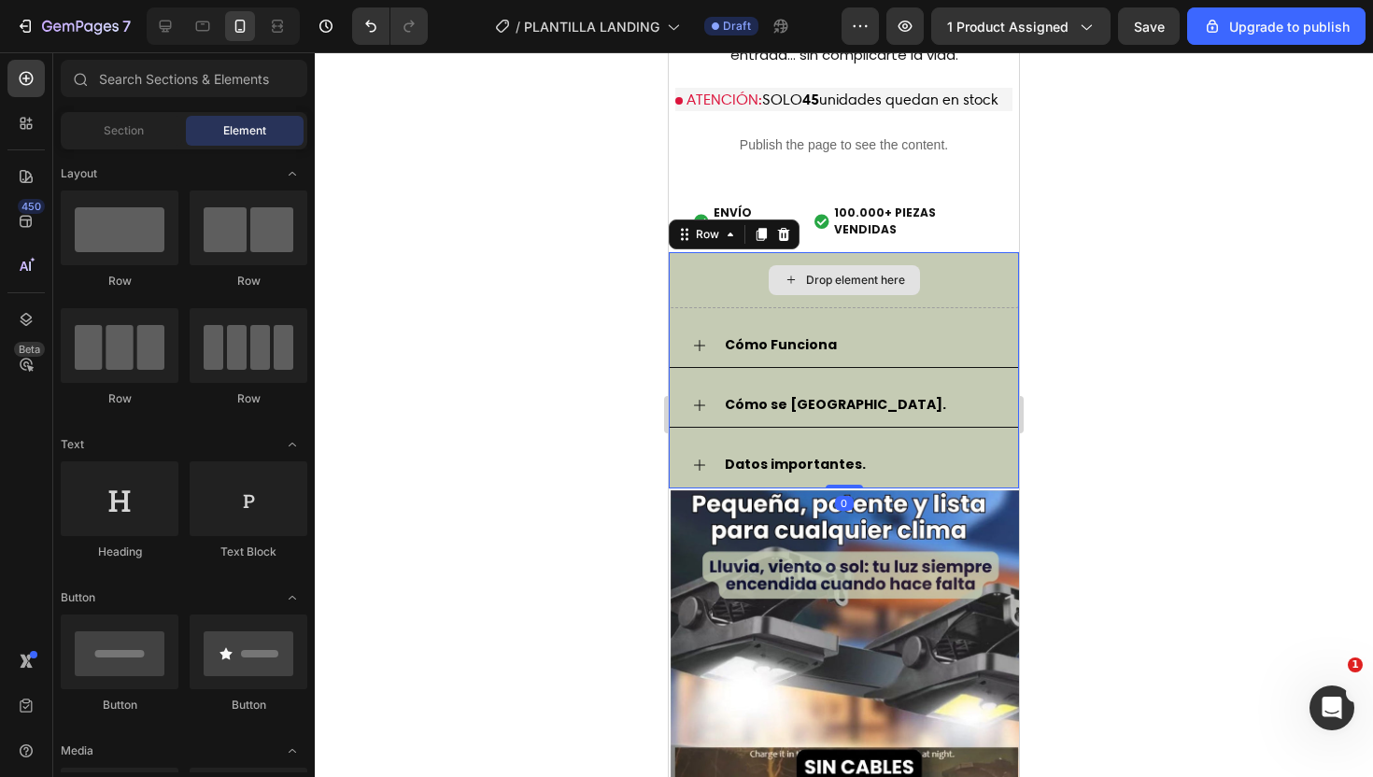
click at [677, 252] on div "Drop element here" at bounding box center [844, 280] width 350 height 56
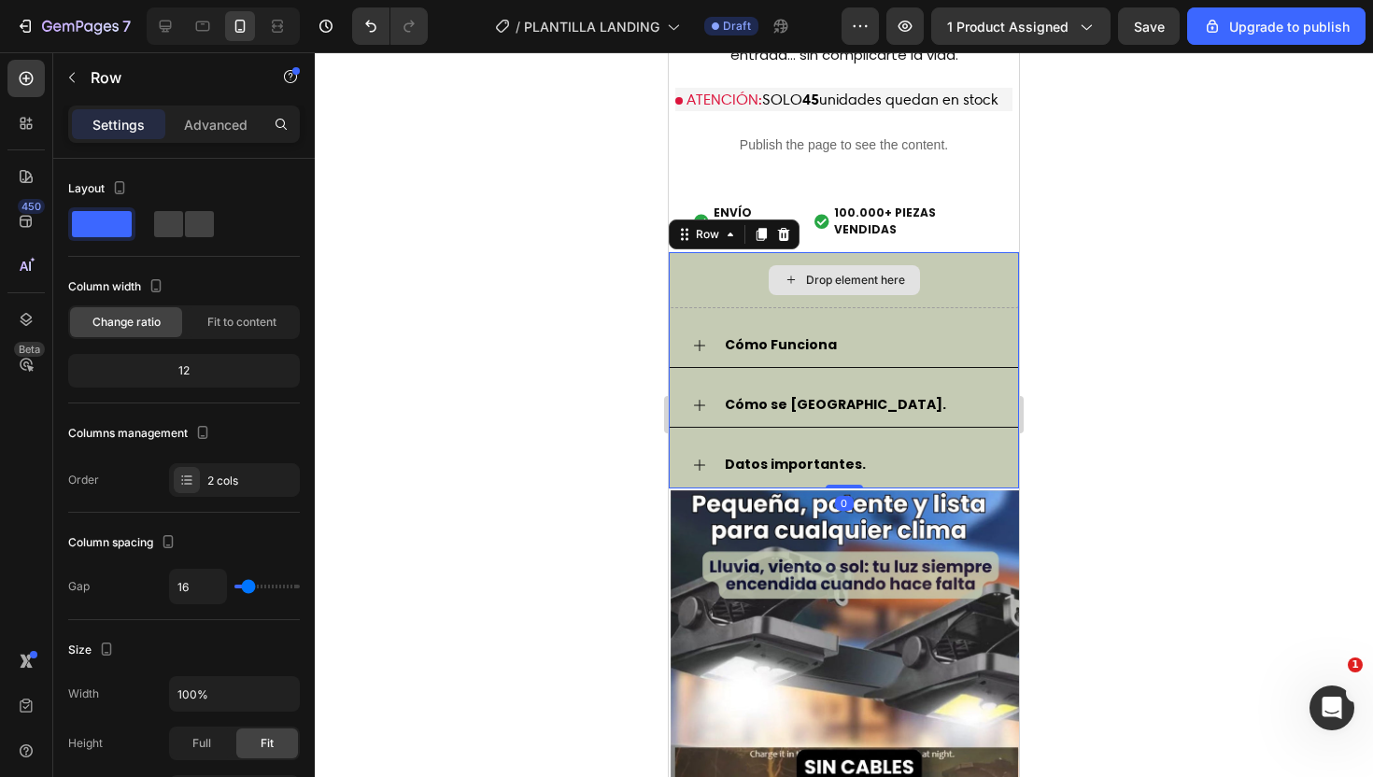
click at [731, 277] on div "Drop element here" at bounding box center [844, 280] width 350 height 56
click at [789, 334] on p "Cómo Funciona" at bounding box center [781, 345] width 112 height 23
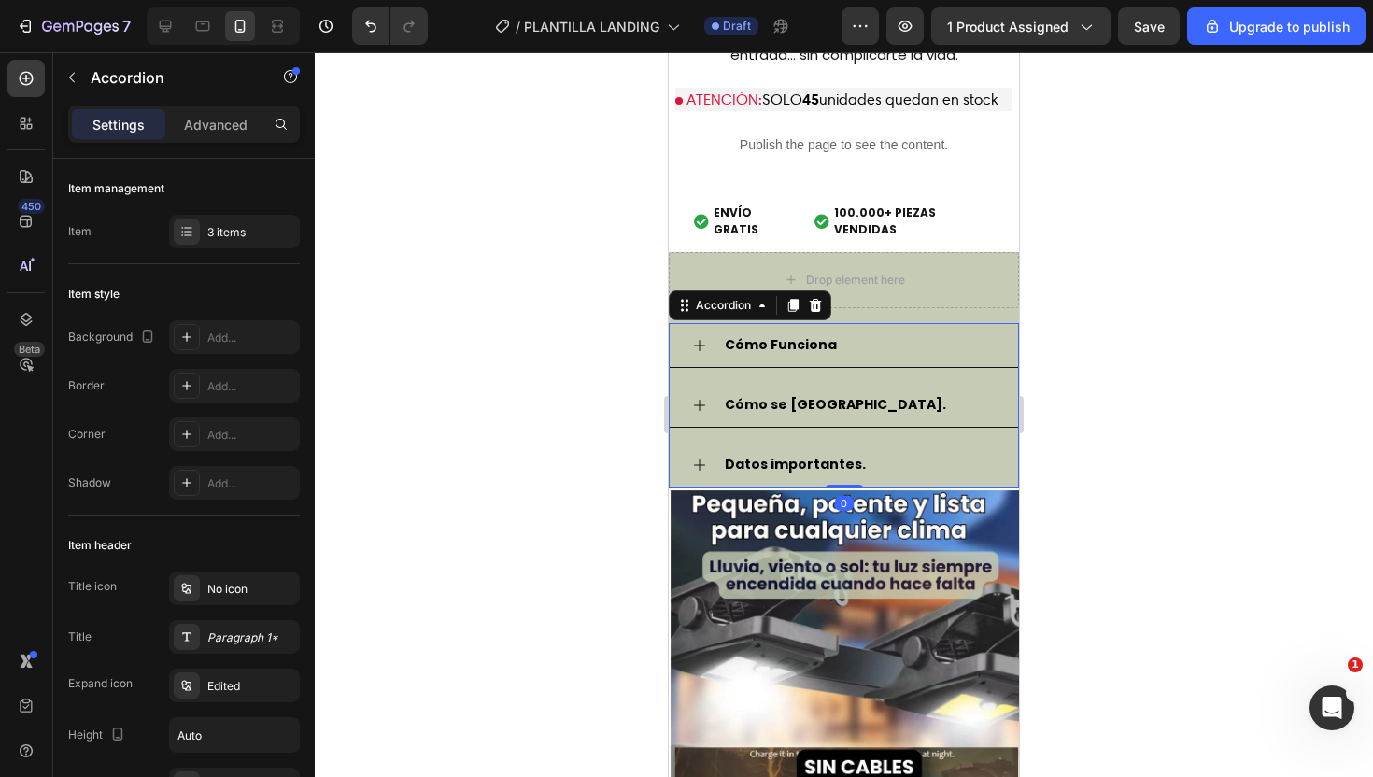
click at [905, 331] on div "Cómo Funciona" at bounding box center [859, 345] width 274 height 29
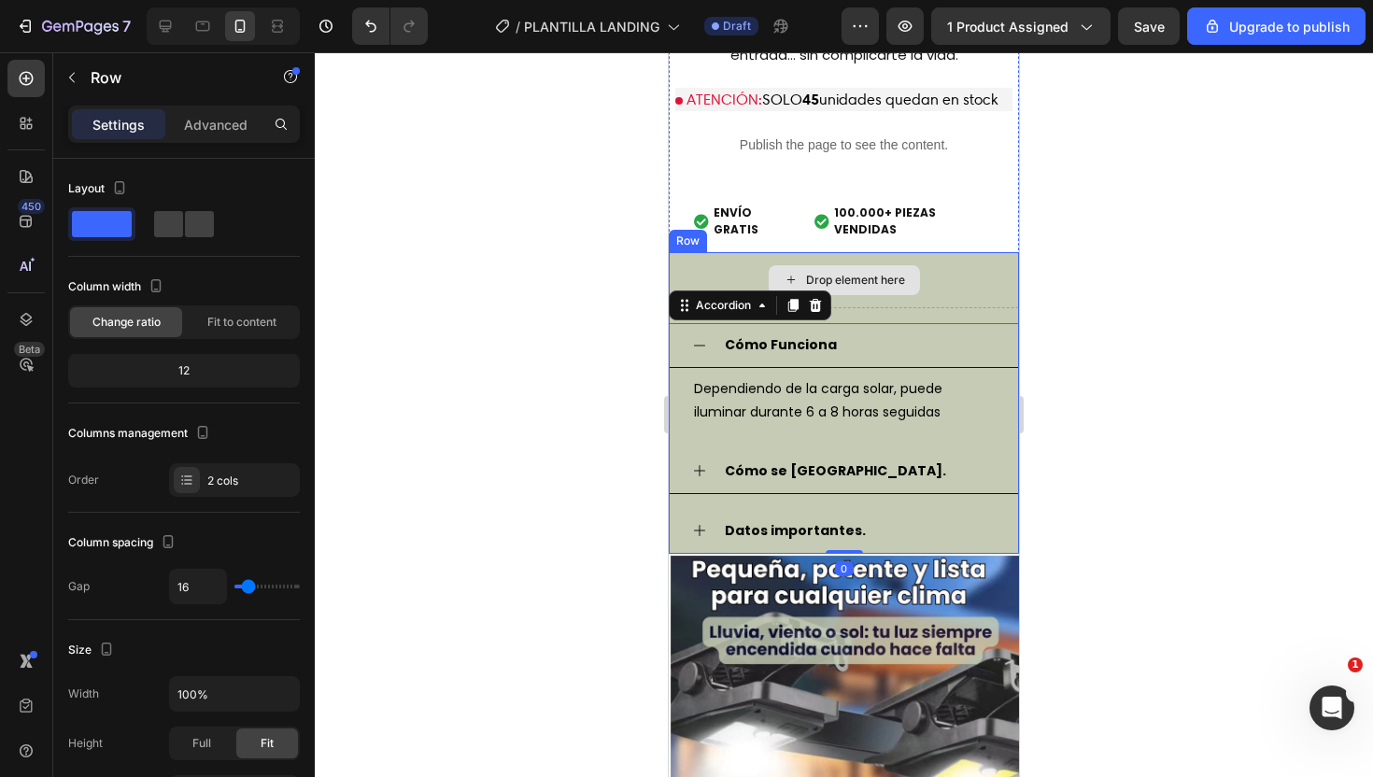
click at [987, 252] on div "Drop element here" at bounding box center [844, 280] width 350 height 56
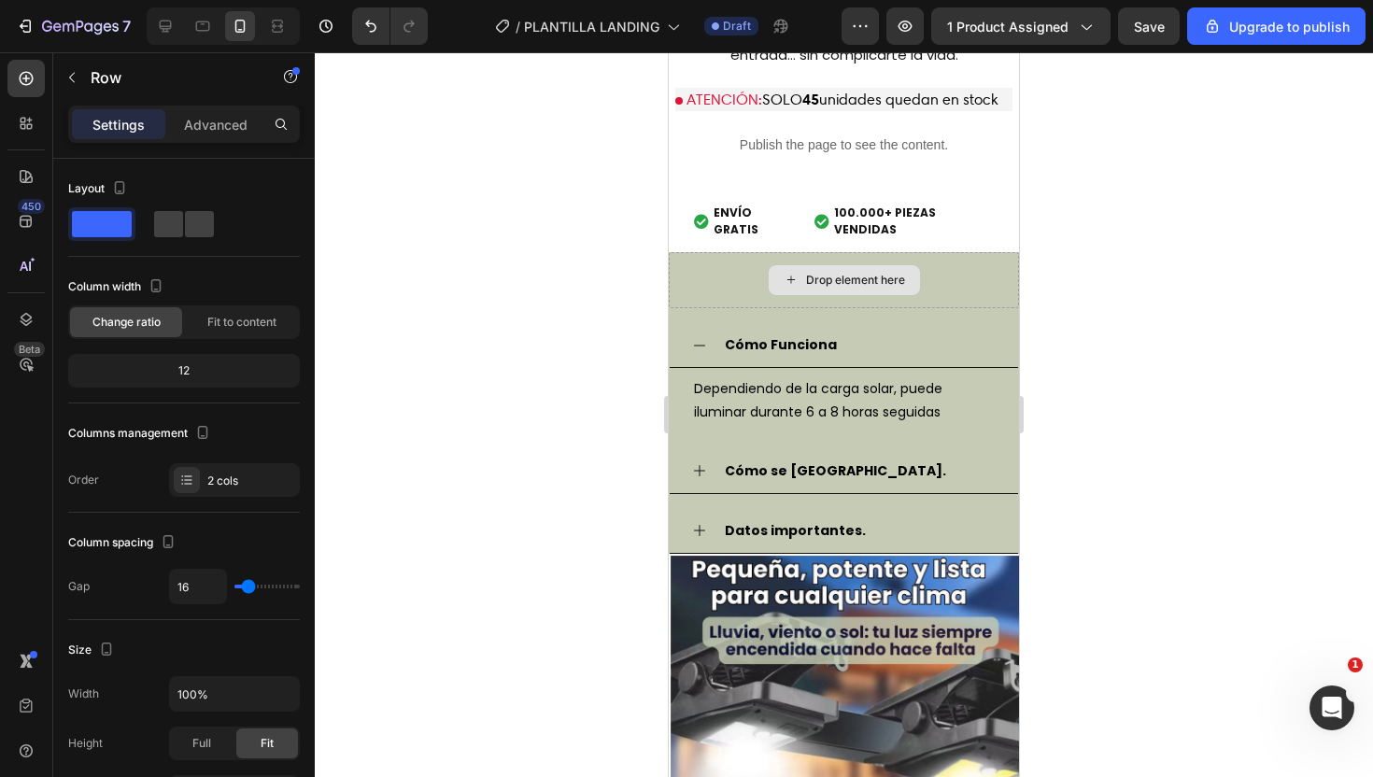
click at [844, 273] on div "Drop element here" at bounding box center [855, 280] width 99 height 15
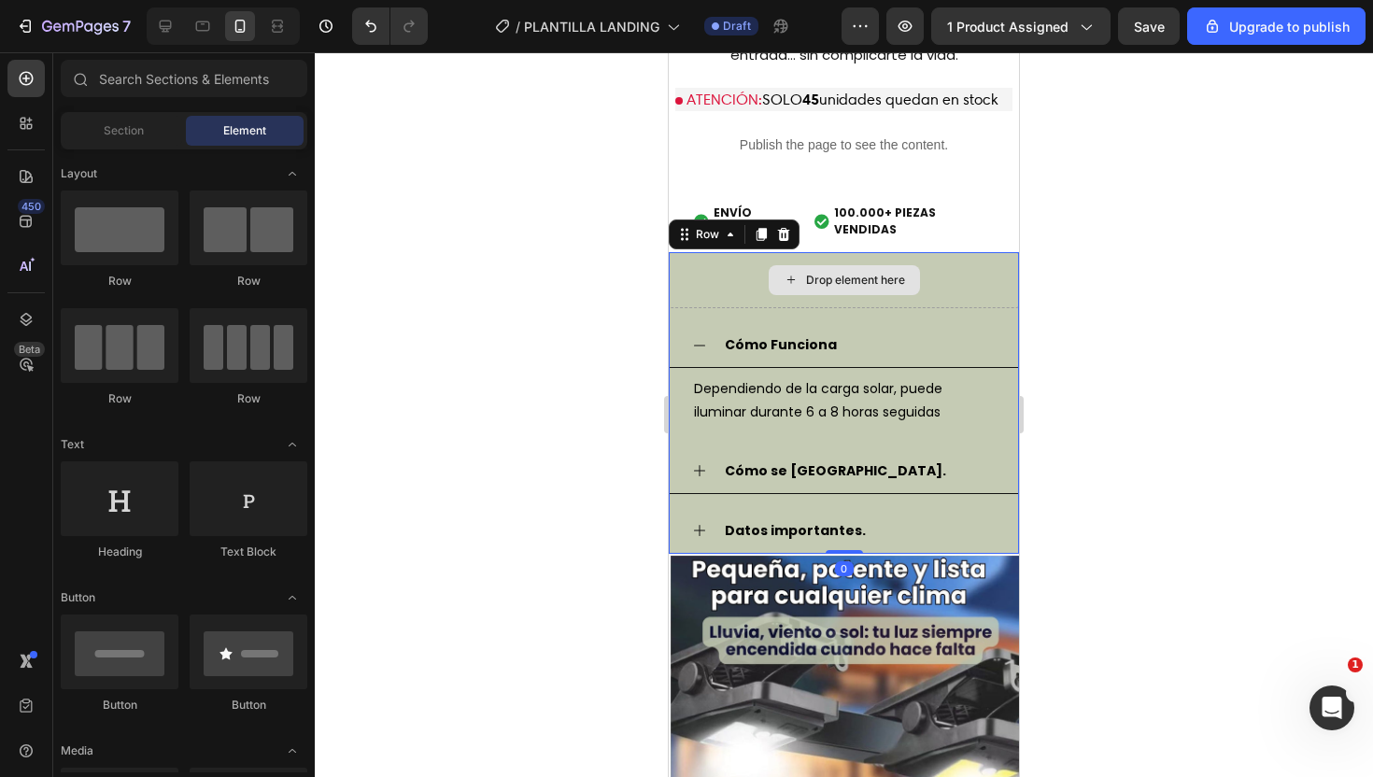
click at [674, 252] on div "Drop element here" at bounding box center [844, 280] width 350 height 56
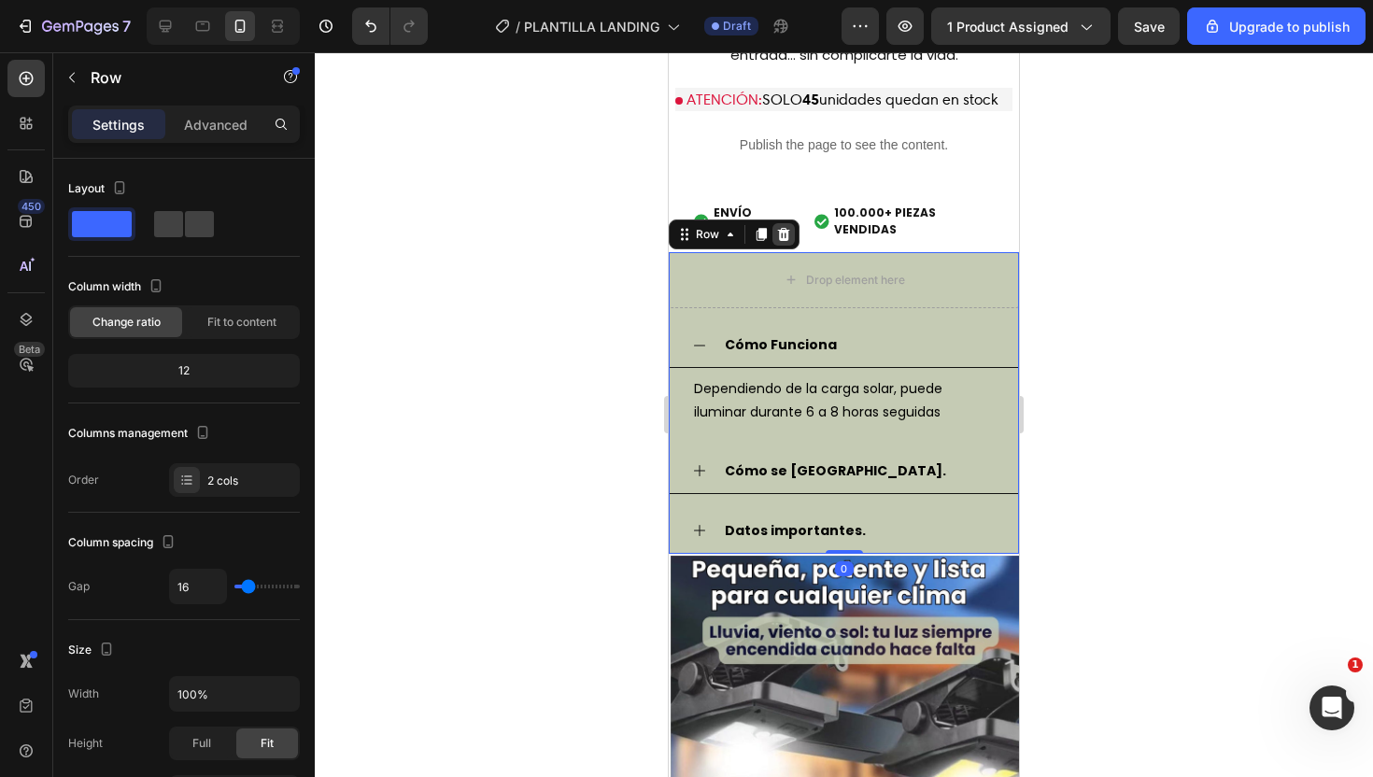
click at [788, 227] on icon at bounding box center [783, 234] width 15 height 15
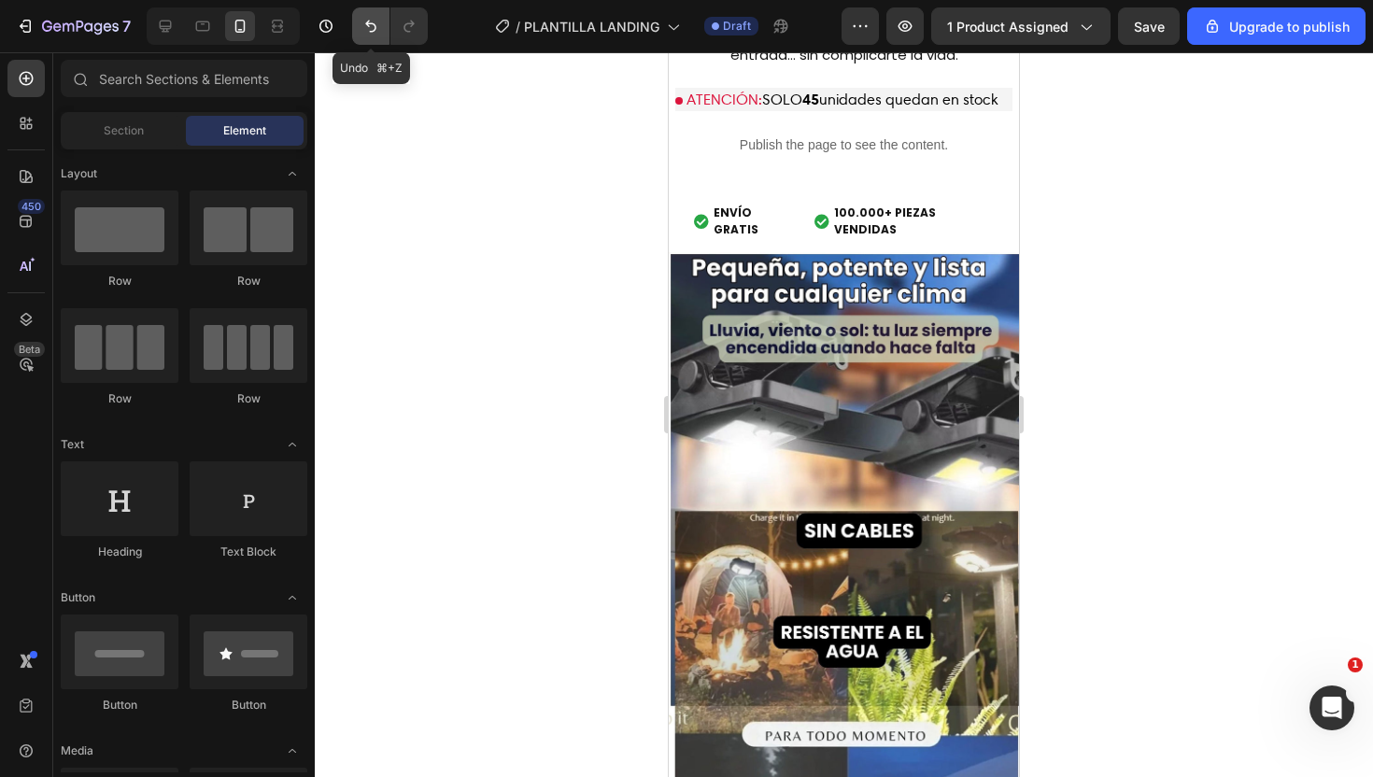
click at [374, 34] on icon "Undo/Redo" at bounding box center [371, 26] width 19 height 19
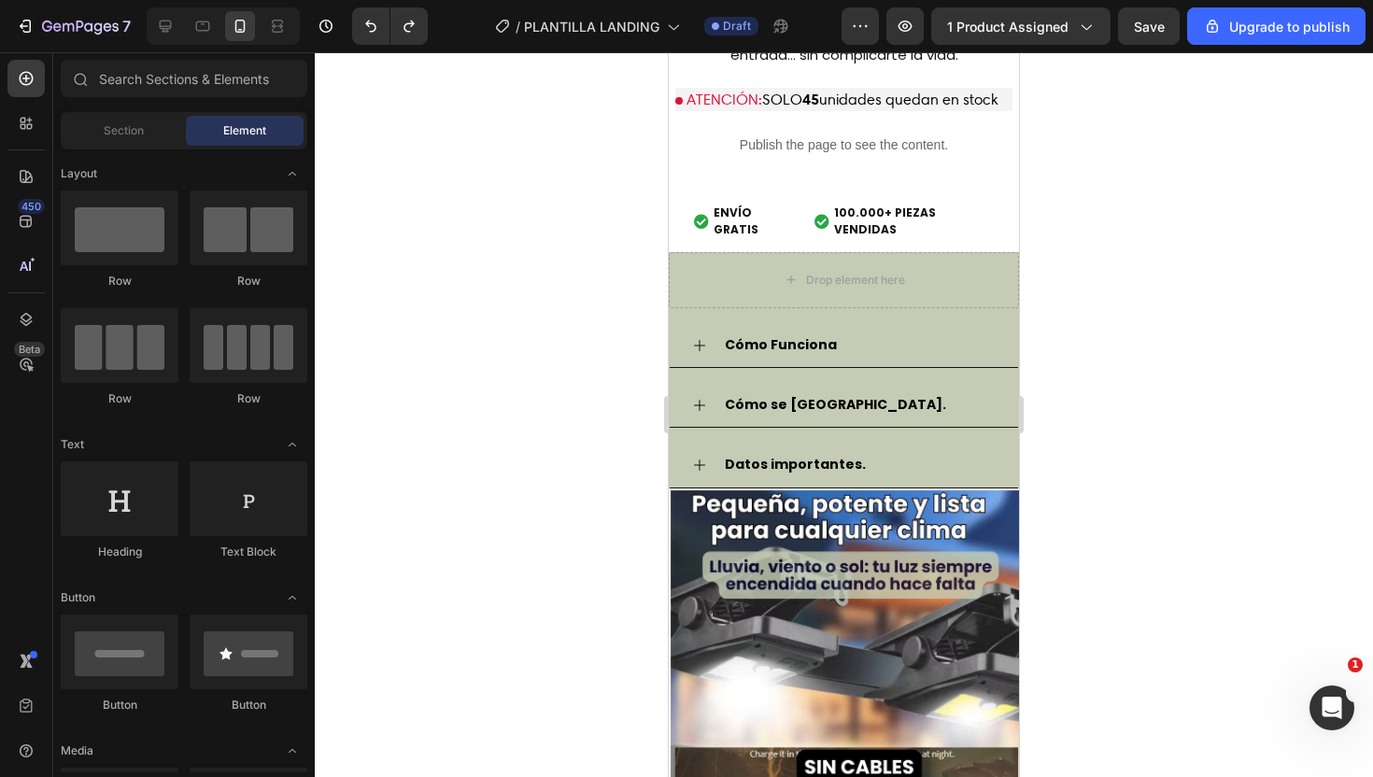
click at [1137, 282] on div at bounding box center [844, 414] width 1058 height 725
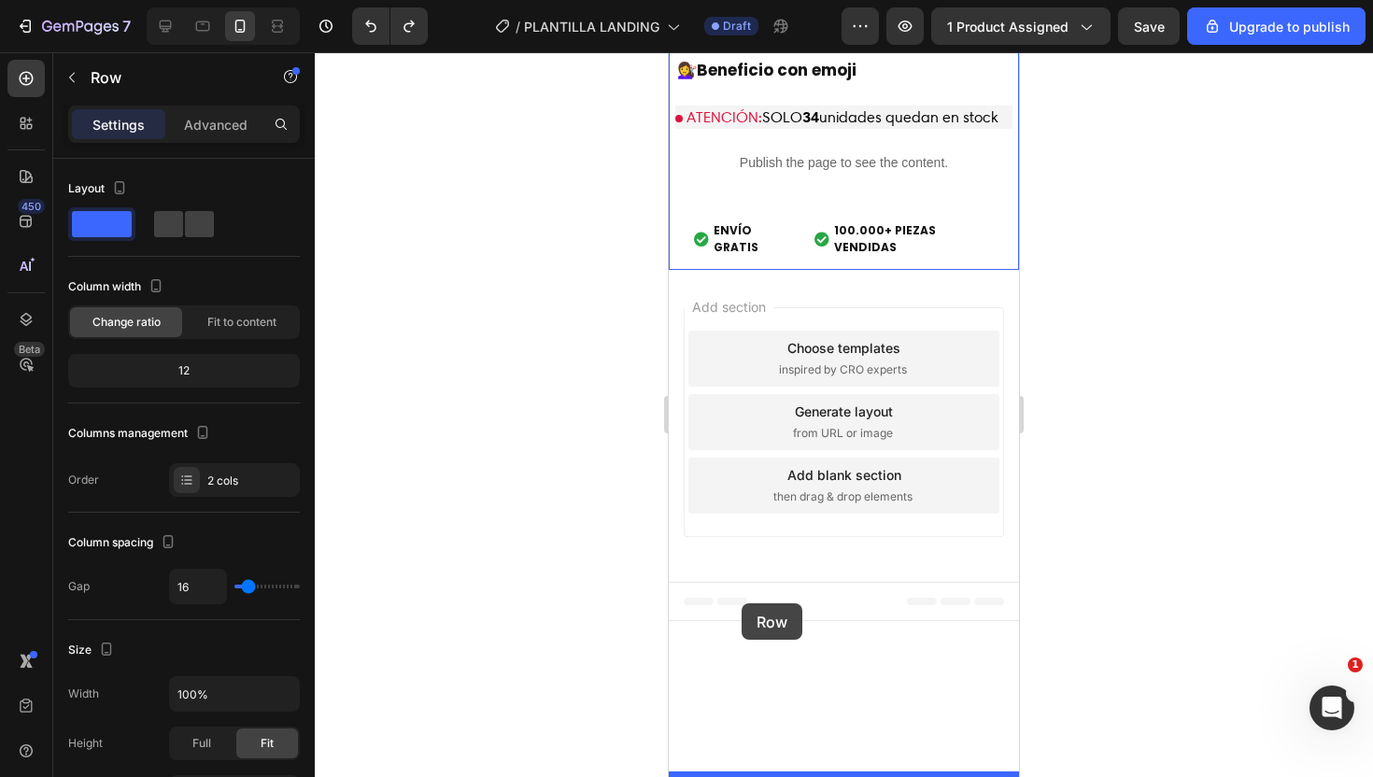
scroll to position [5294, 0]
drag, startPoint x: 683, startPoint y: 224, endPoint x: 677, endPoint y: 487, distance: 262.6
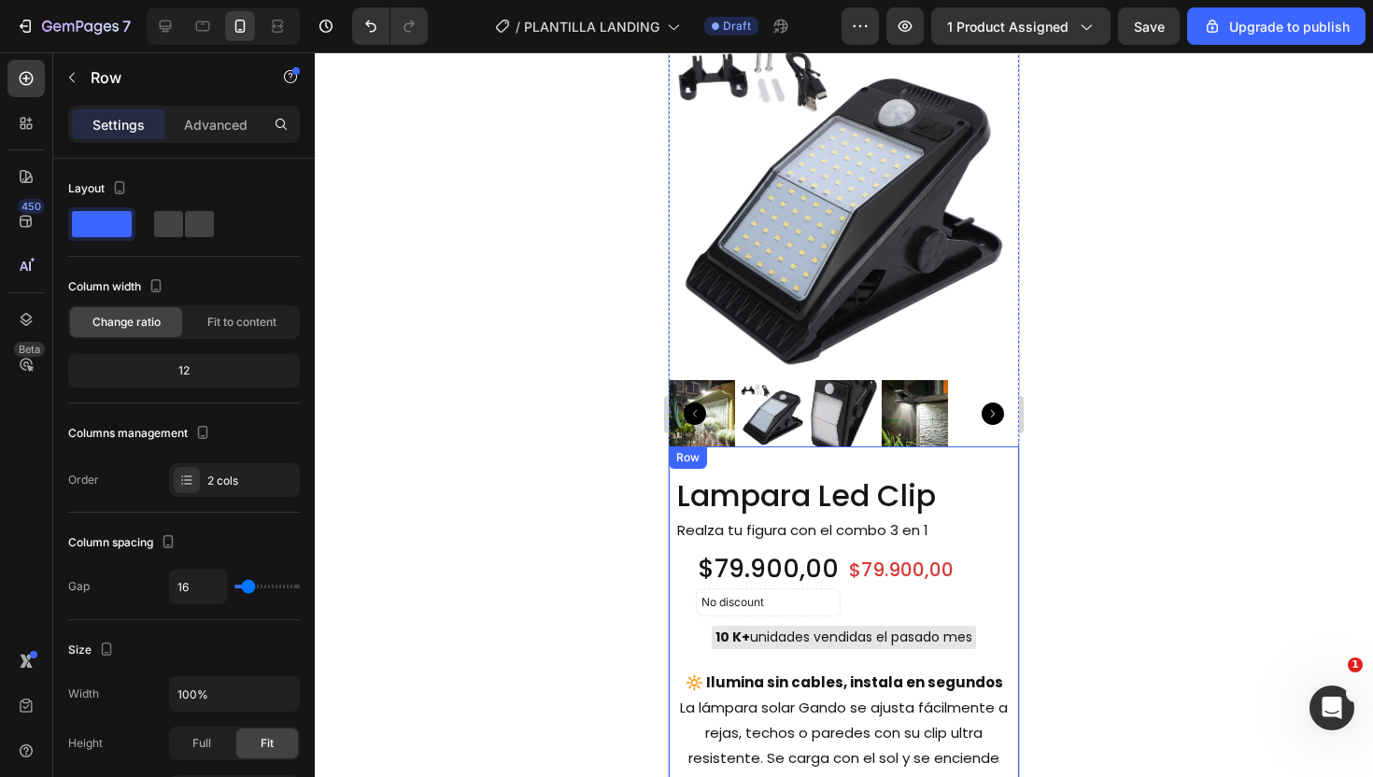
scroll to position [1880, 0]
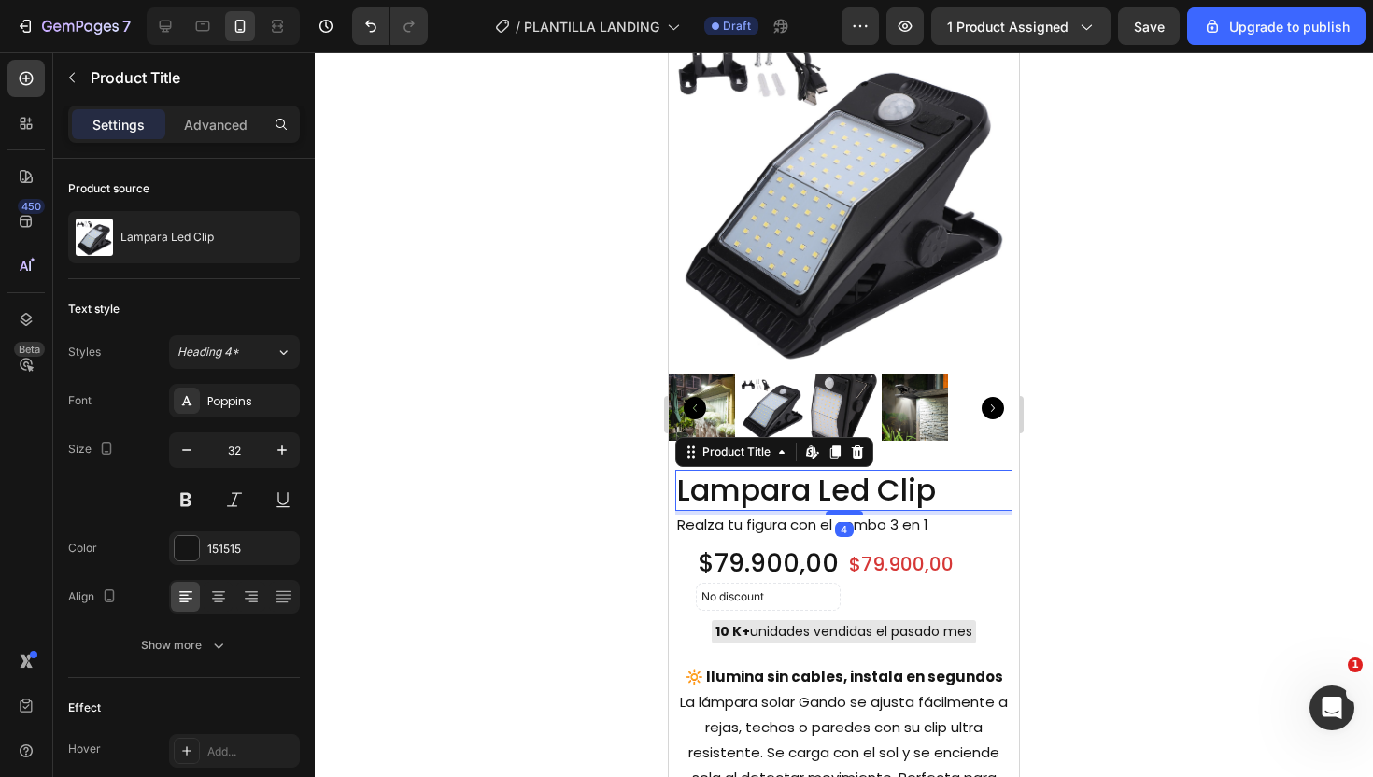
click at [830, 504] on h2 "Lampara Led Clip" at bounding box center [843, 490] width 337 height 41
click at [224, 598] on icon at bounding box center [218, 599] width 13 height 2
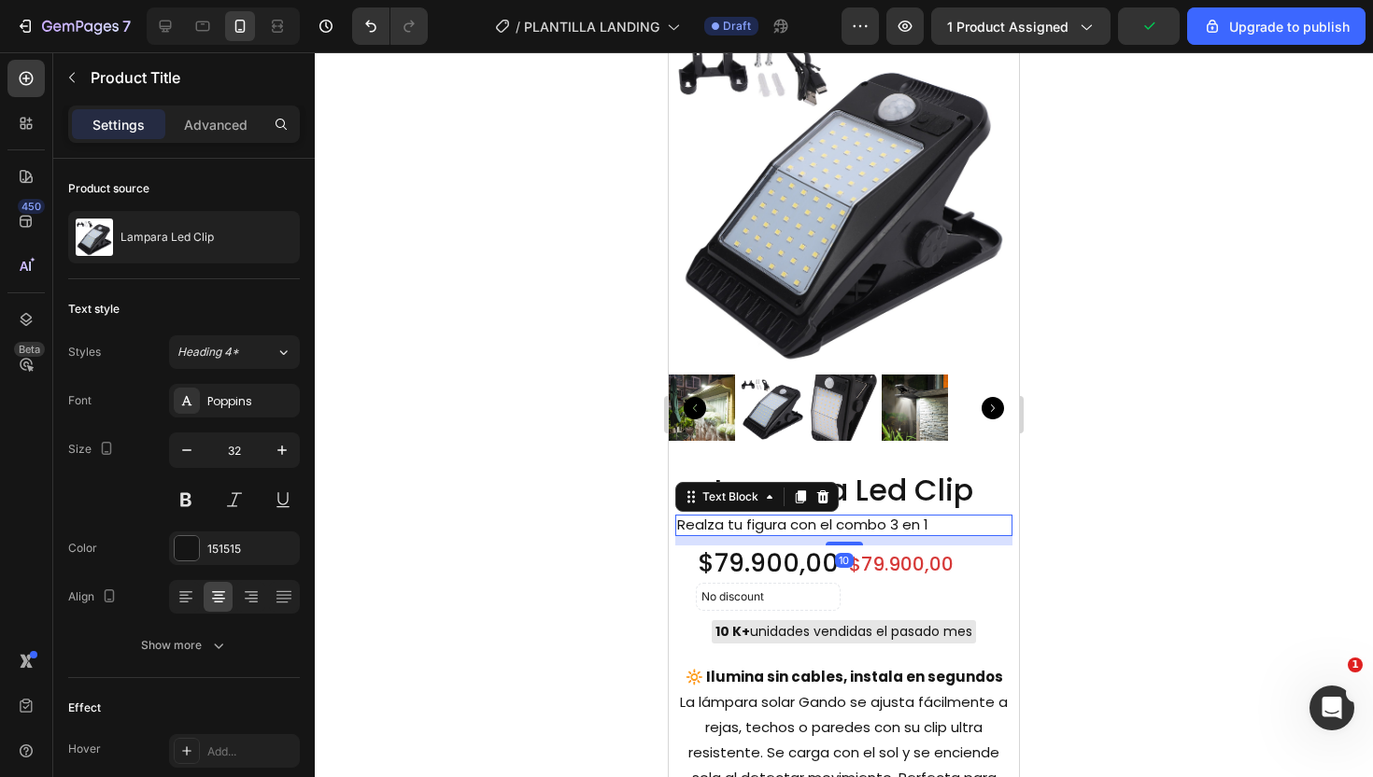
click at [765, 533] on p "Realza tu figura con el combo 3 en 1" at bounding box center [818, 526] width 282 height 18
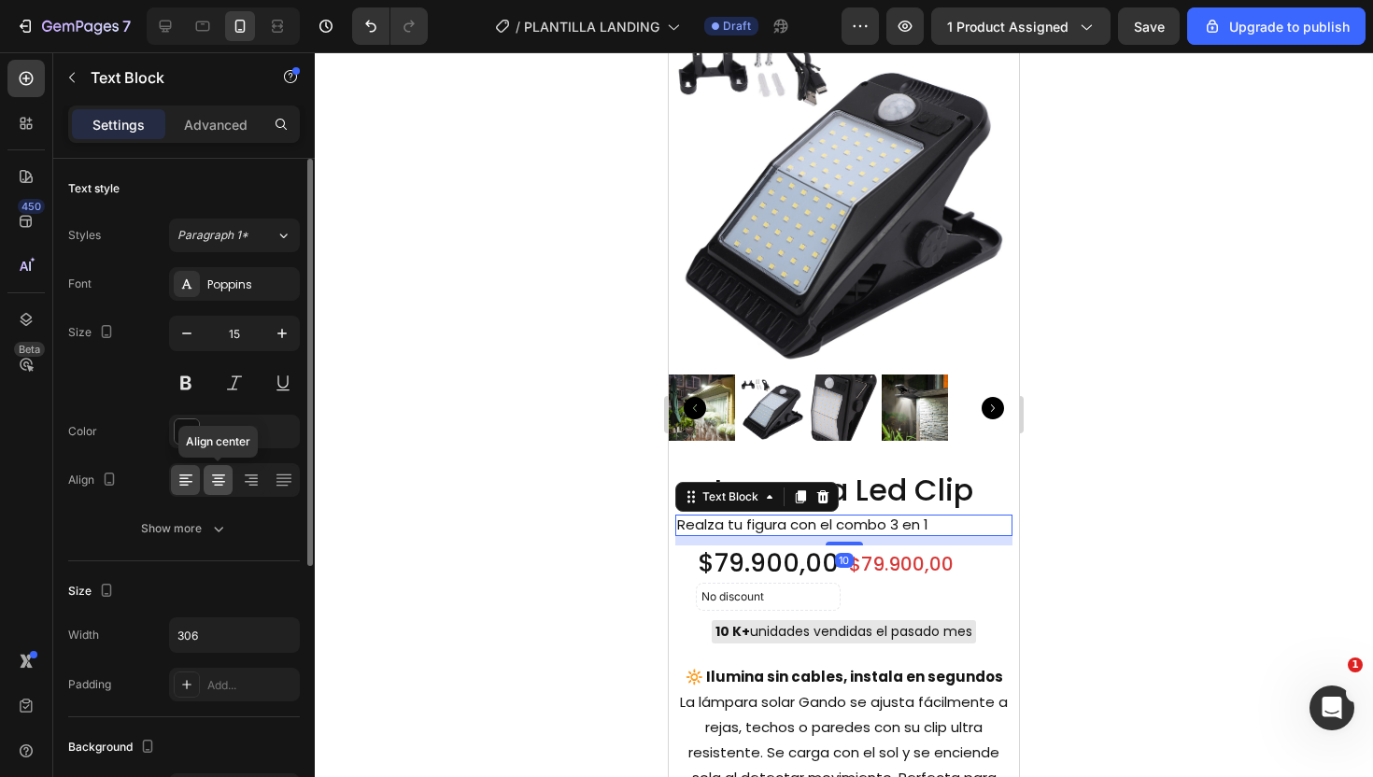
click at [209, 487] on icon at bounding box center [218, 480] width 19 height 19
click at [896, 527] on p "Realza tu figura con el combo 3 en 1" at bounding box center [818, 526] width 282 height 18
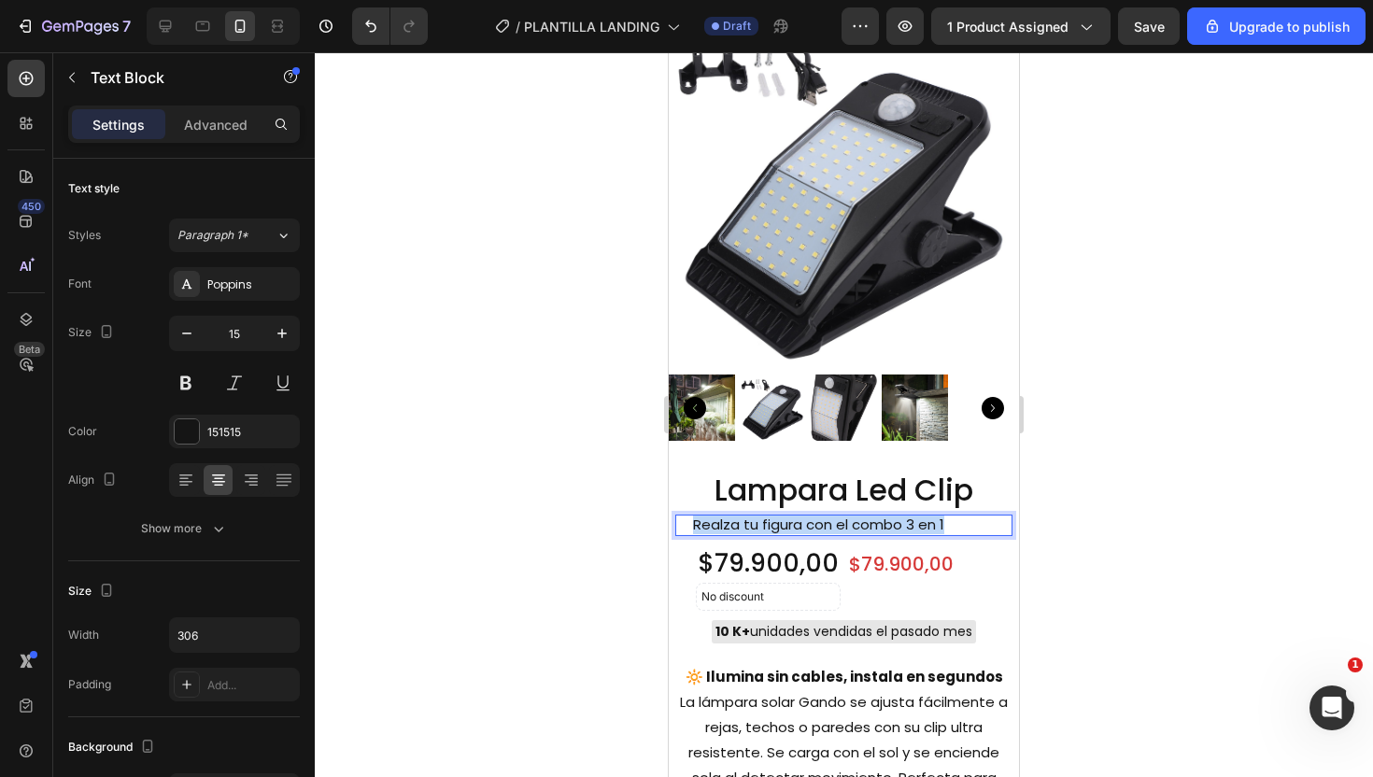
click at [896, 527] on p "Realza tu figura con el combo 3 en 1" at bounding box center [818, 526] width 282 height 18
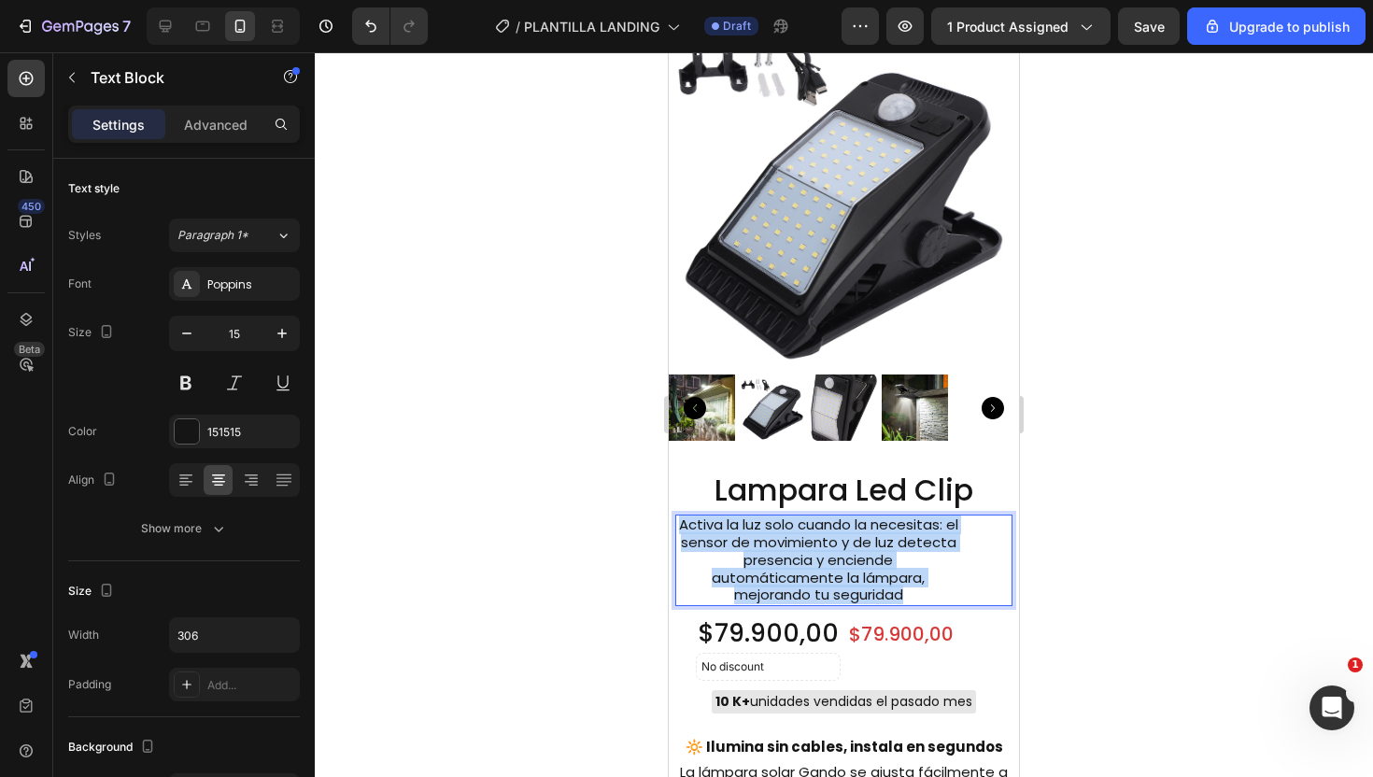
drag, startPoint x: 914, startPoint y: 591, endPoint x: 669, endPoint y: 523, distance: 254.1
click at [669, 523] on div "Lampara Led Clip Product Title Activa la luz solo cuando la necesitas: el senso…" at bounding box center [844, 768] width 350 height 655
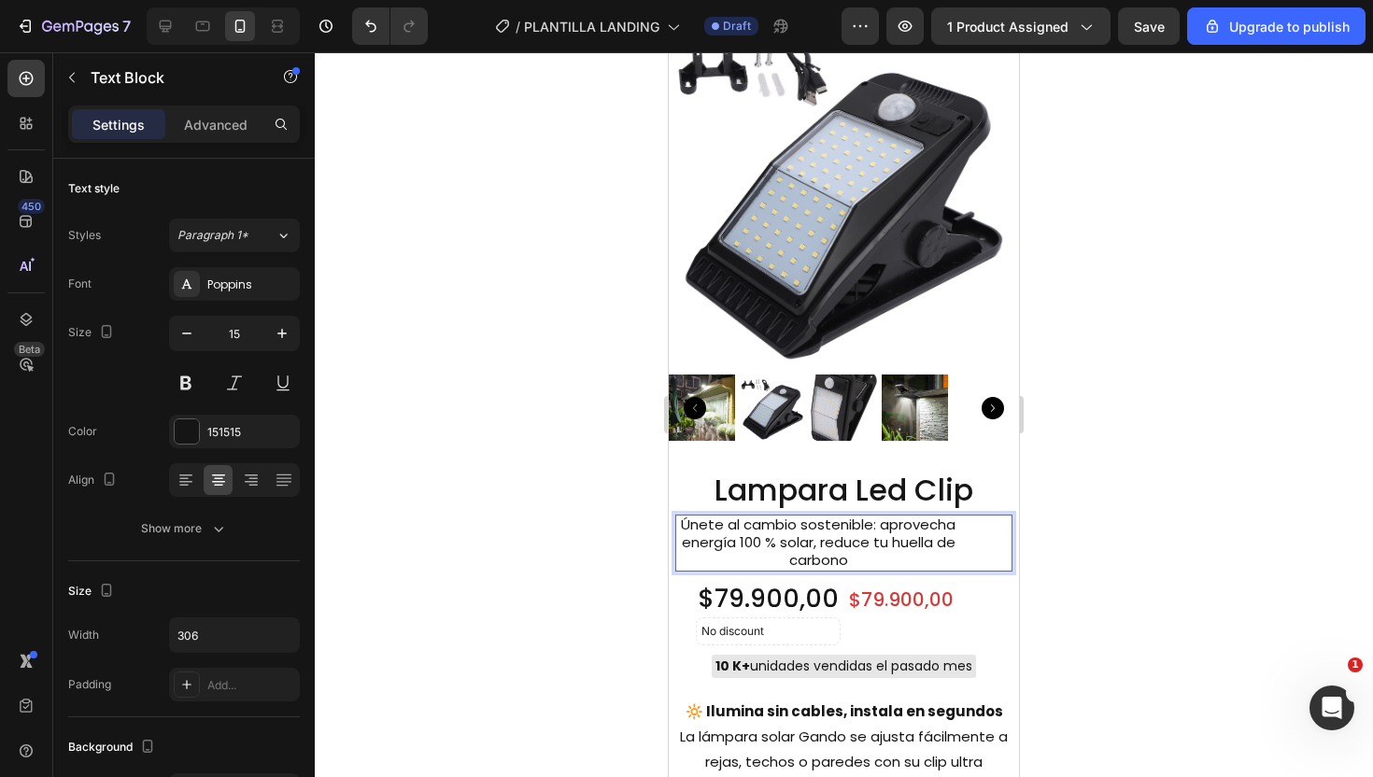
click at [1129, 439] on div at bounding box center [844, 414] width 1058 height 725
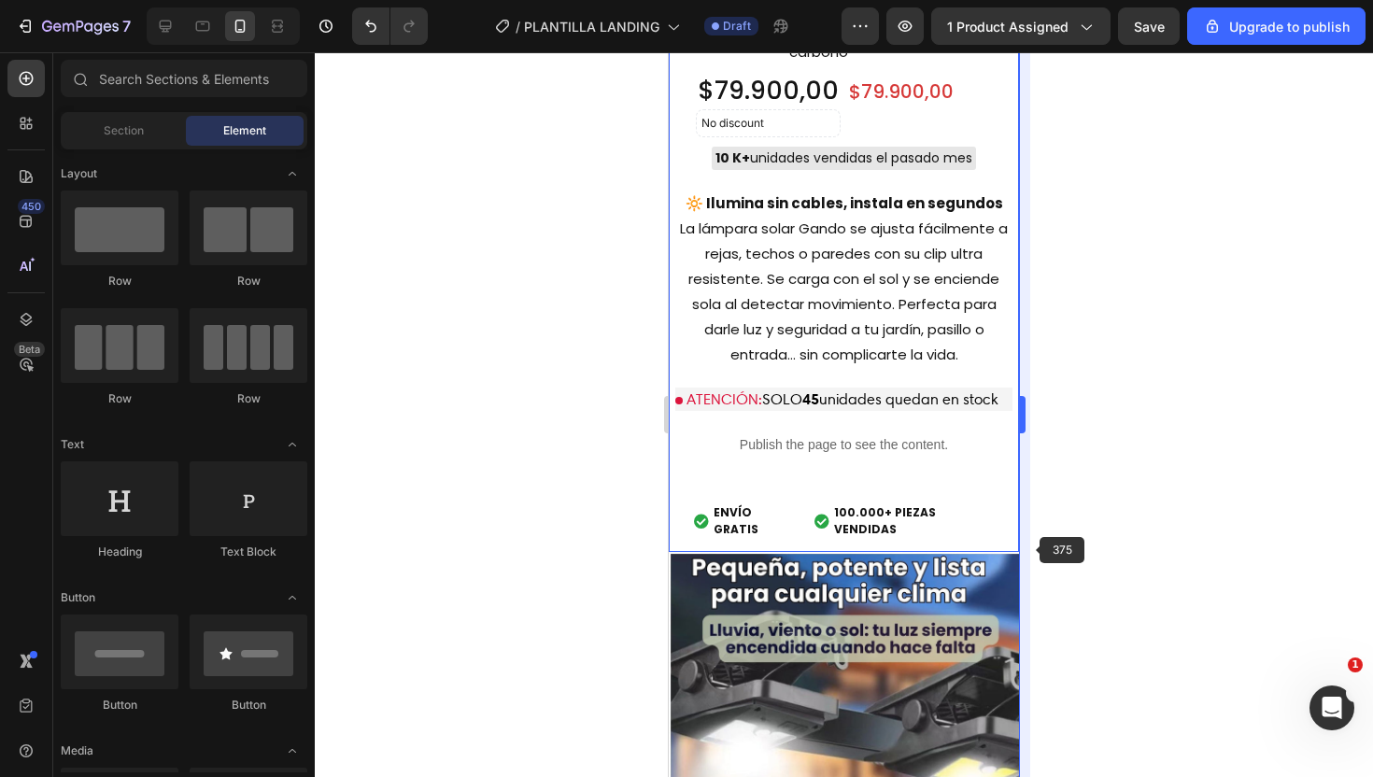
scroll to position [2392, 0]
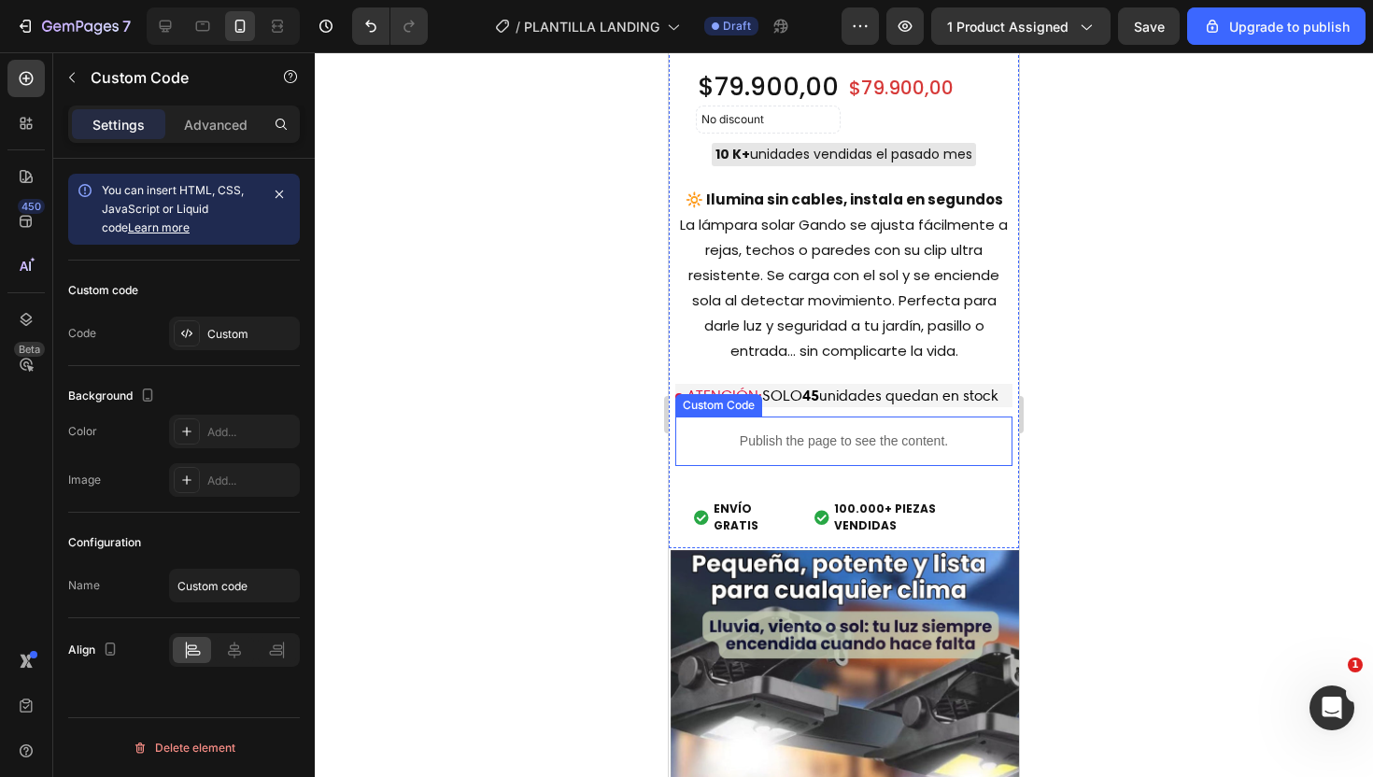
click at [852, 440] on p "Publish the page to see the content." at bounding box center [843, 442] width 337 height 20
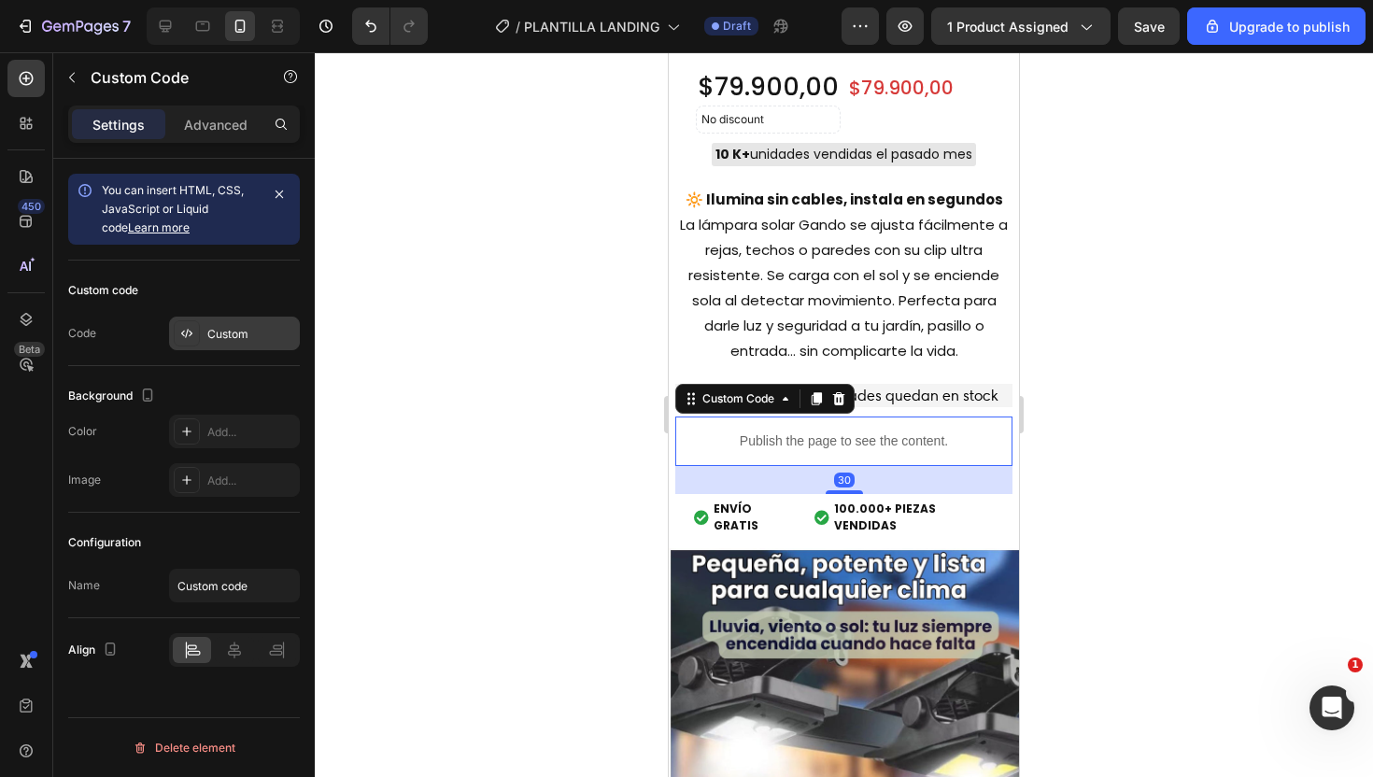
click at [224, 340] on div "Custom" at bounding box center [251, 334] width 88 height 17
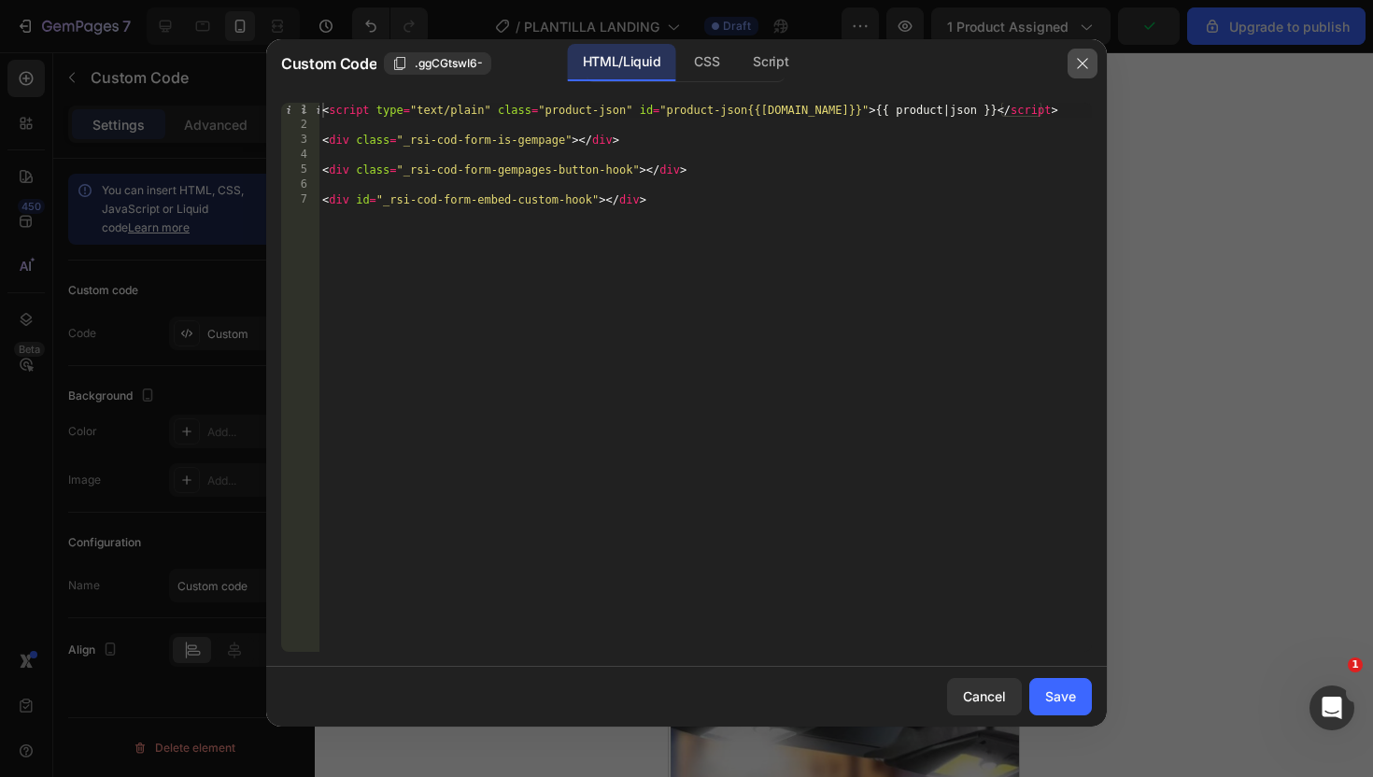
click at [1084, 65] on icon "button" at bounding box center [1082, 63] width 15 height 15
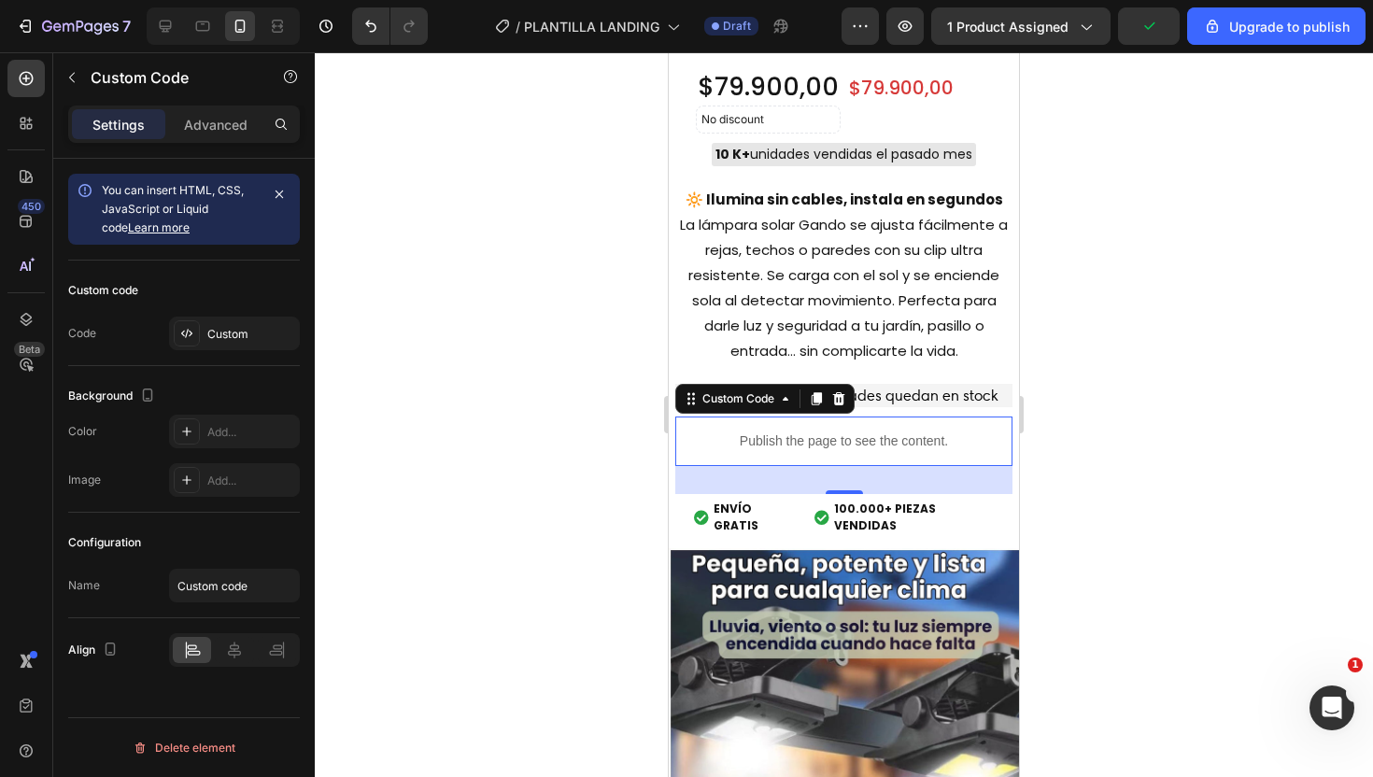
click at [1294, 390] on div at bounding box center [844, 414] width 1058 height 725
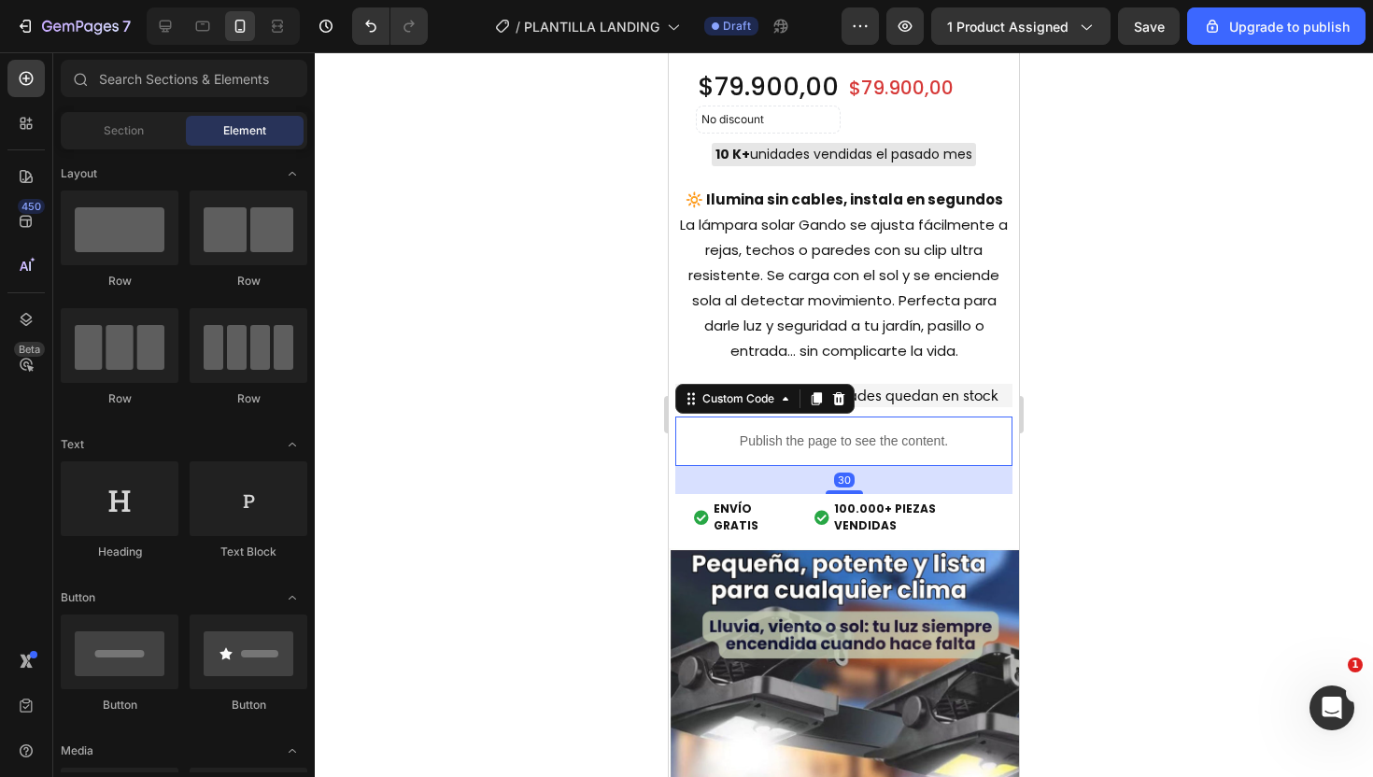
click at [699, 445] on p "Publish the page to see the content." at bounding box center [843, 442] width 337 height 20
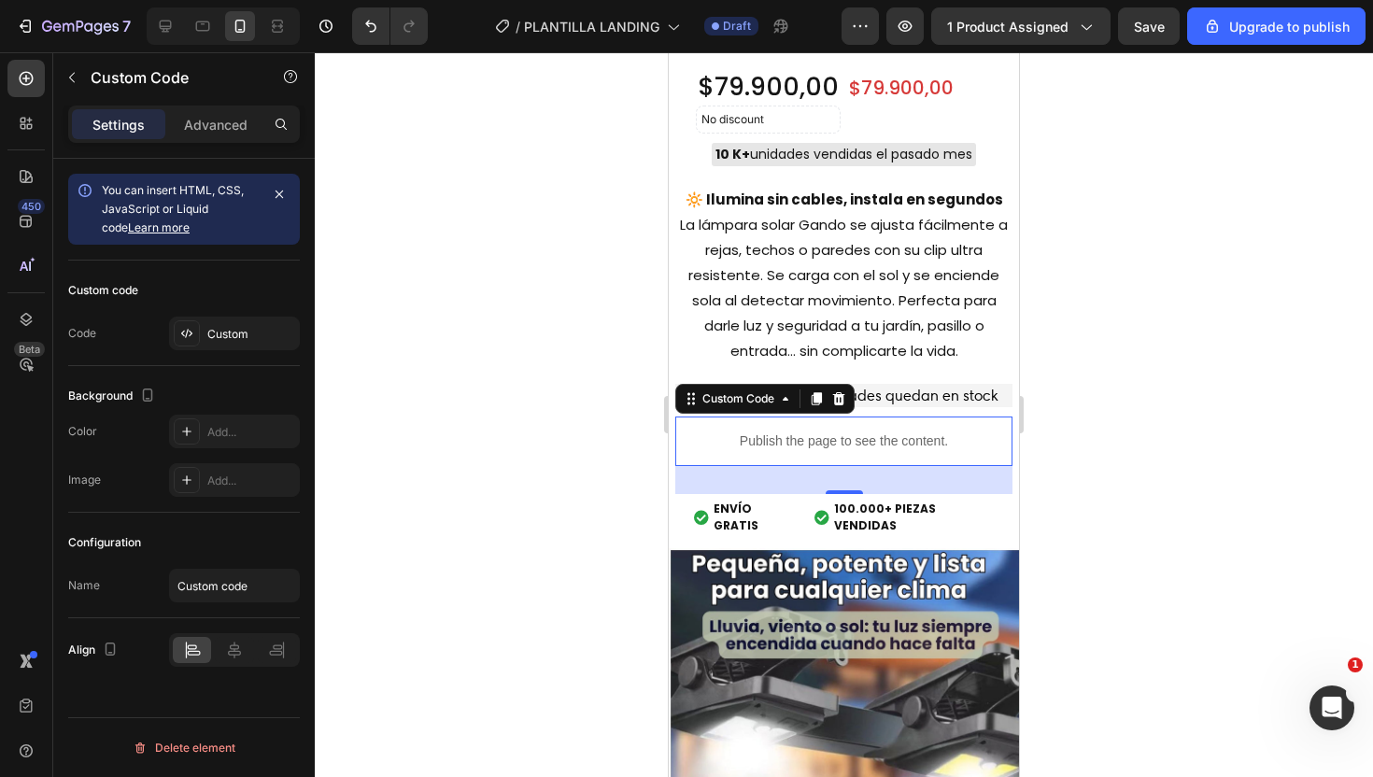
click at [1167, 305] on div at bounding box center [844, 414] width 1058 height 725
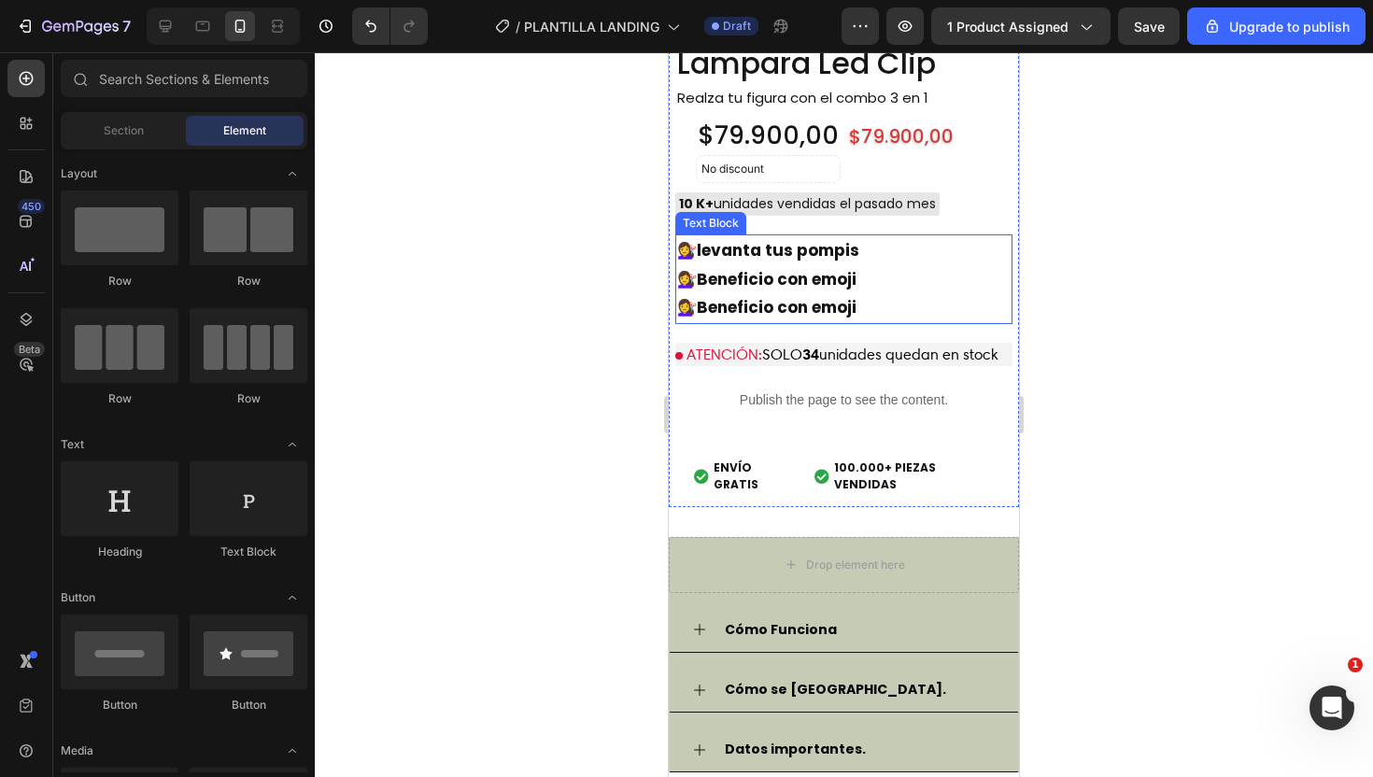
scroll to position [5096, 0]
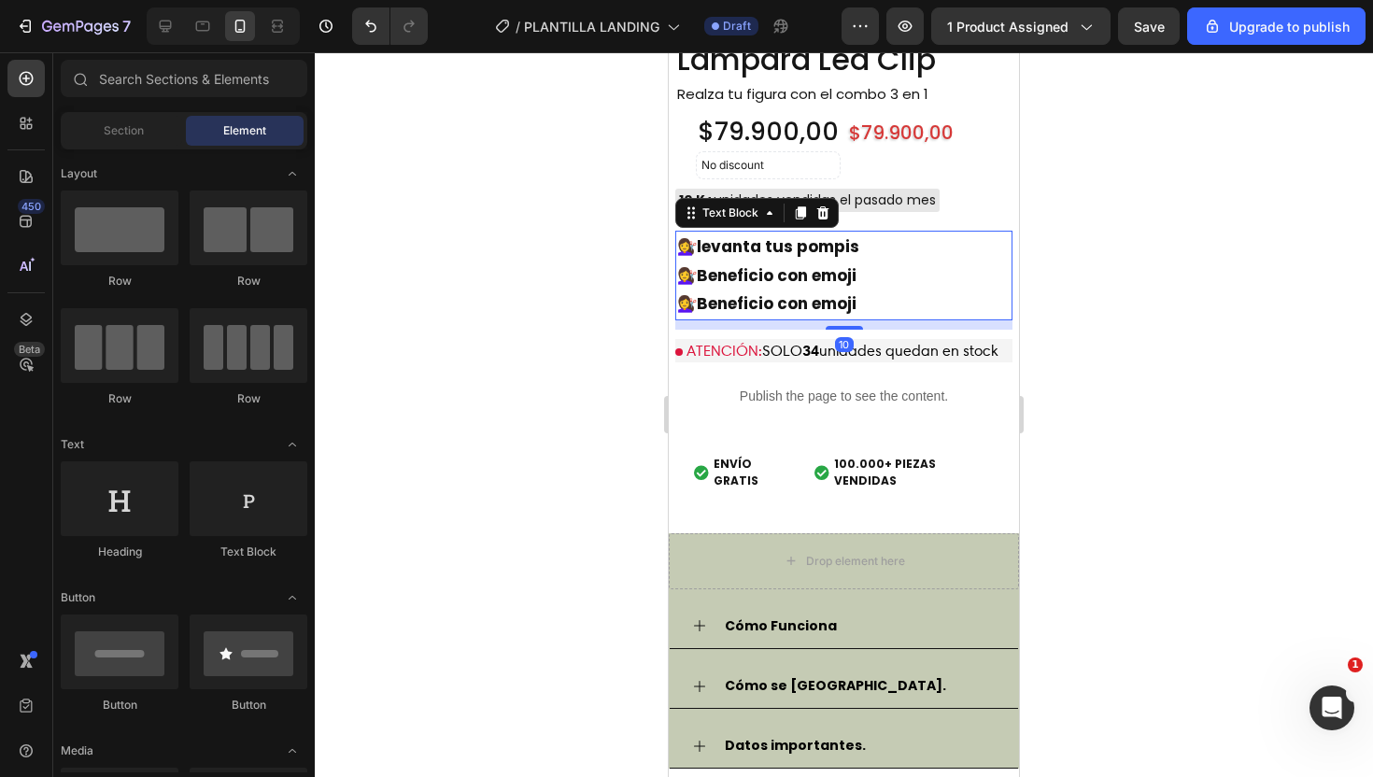
click at [743, 250] on strong "levanta tus pompis" at bounding box center [778, 246] width 163 height 22
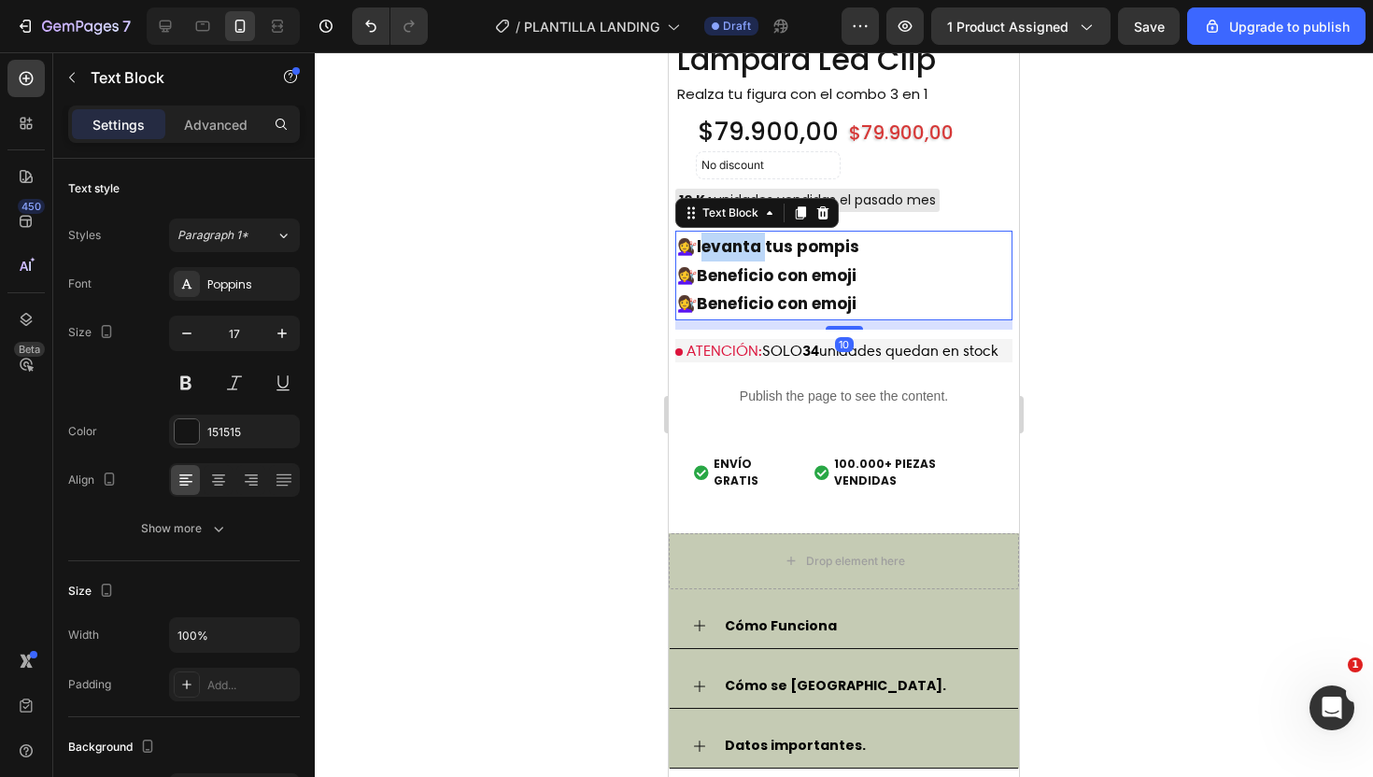
click at [743, 250] on strong "levanta tus pompis" at bounding box center [778, 246] width 163 height 22
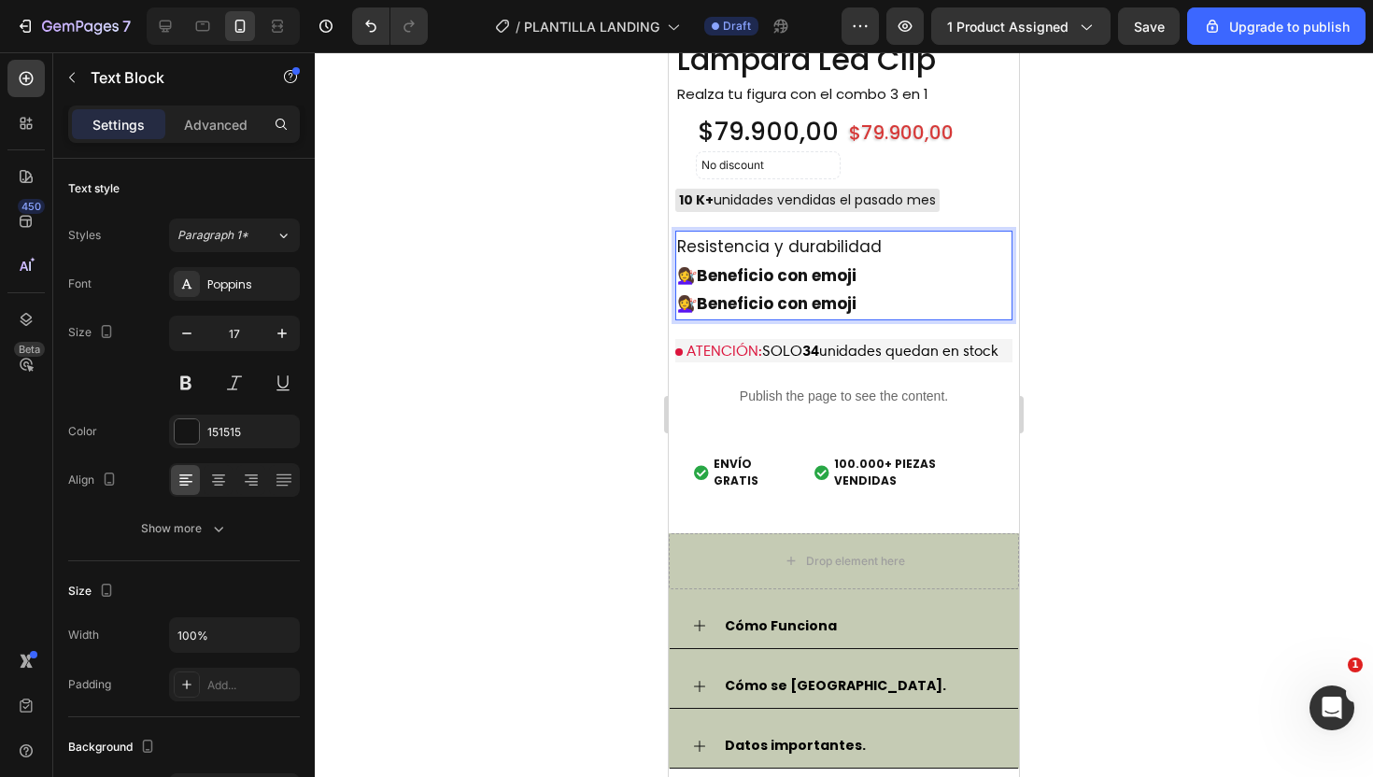
click at [680, 246] on div "Resistencia y durabilidad 💇‍♀️ Beneficio con emoji 💇‍♀️ Beneficio con emoji" at bounding box center [843, 276] width 337 height 90
click at [702, 275] on strong "Beneficio con emoji" at bounding box center [777, 275] width 160 height 22
click at [769, 272] on strong "Beneficio con emoji" at bounding box center [777, 275] width 160 height 22
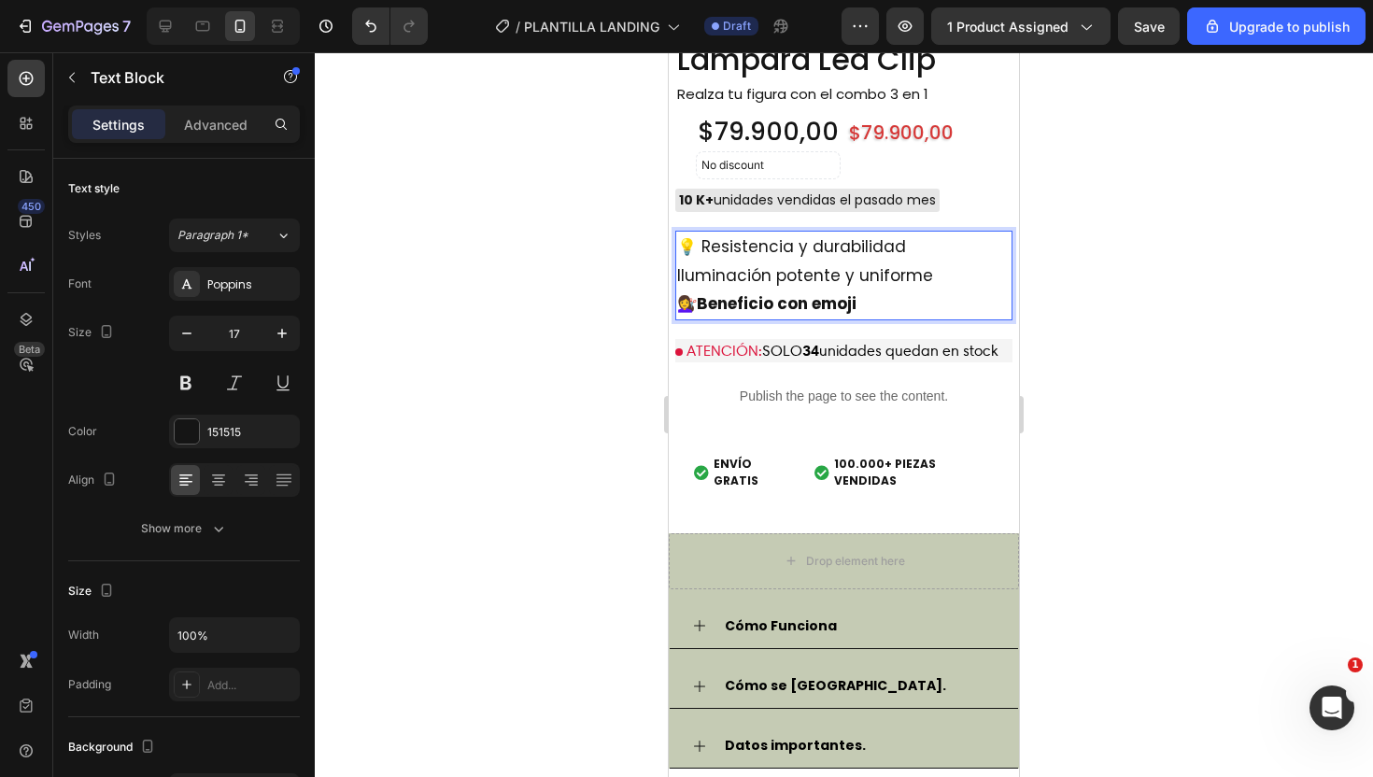
click at [774, 303] on strong "Beneficio con emoji" at bounding box center [777, 303] width 160 height 22
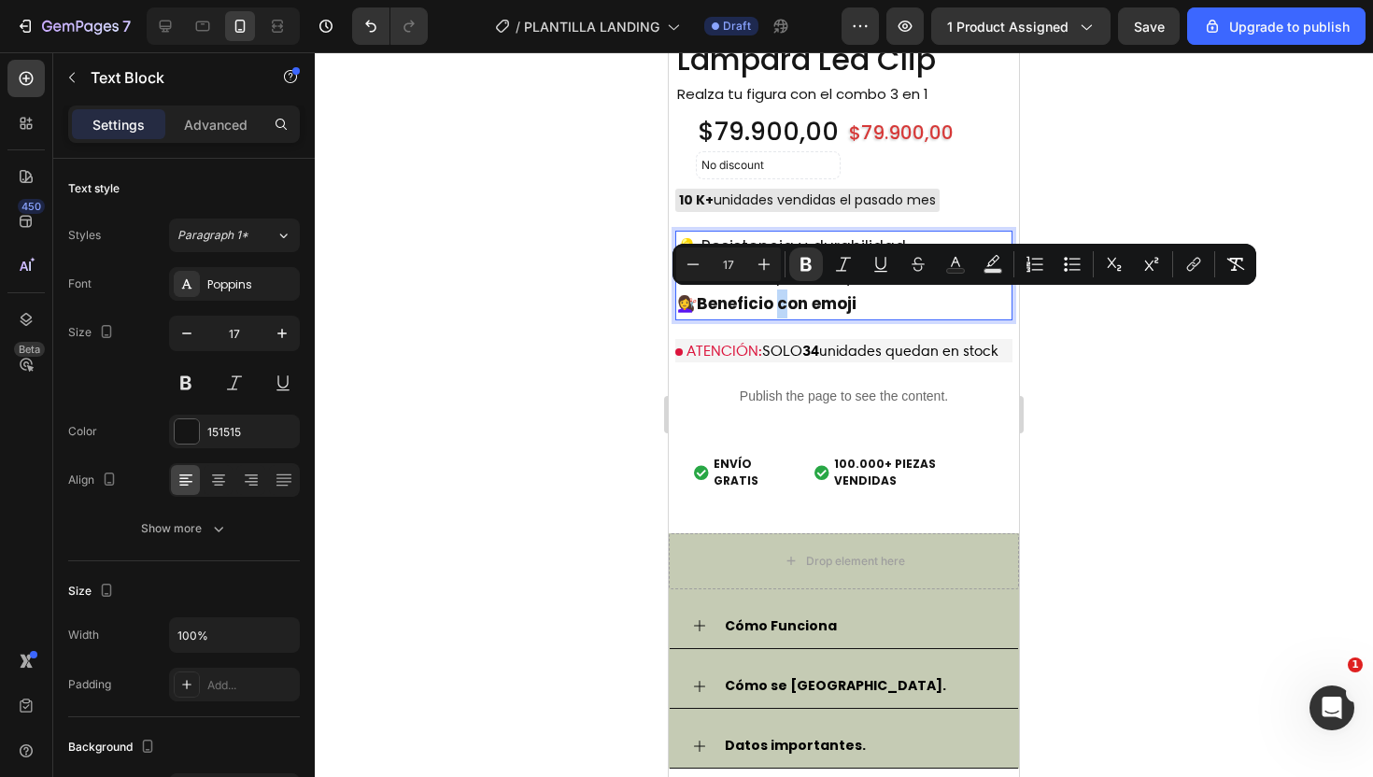
click at [774, 303] on strong "Beneficio con emoji" at bounding box center [777, 303] width 160 height 22
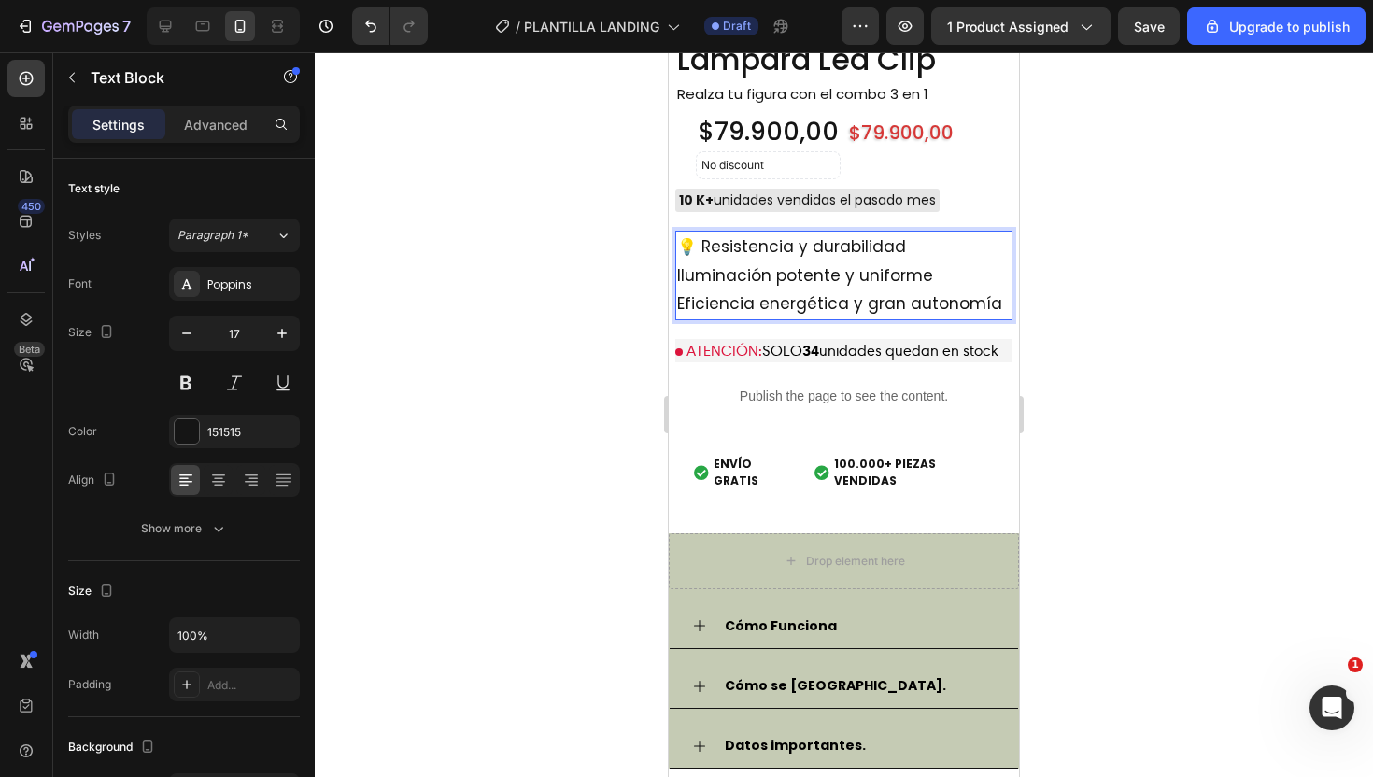
click at [687, 275] on p "Iluminación potente y uniforme" at bounding box center [844, 276] width 334 height 29
click at [684, 277] on p "Iluminación potente y uniforme" at bounding box center [844, 276] width 334 height 29
click at [680, 302] on div "💡 Resistencia y durabilidad ☀️ Iluminación potente y uniforme Eficiencia energé…" at bounding box center [843, 276] width 337 height 90
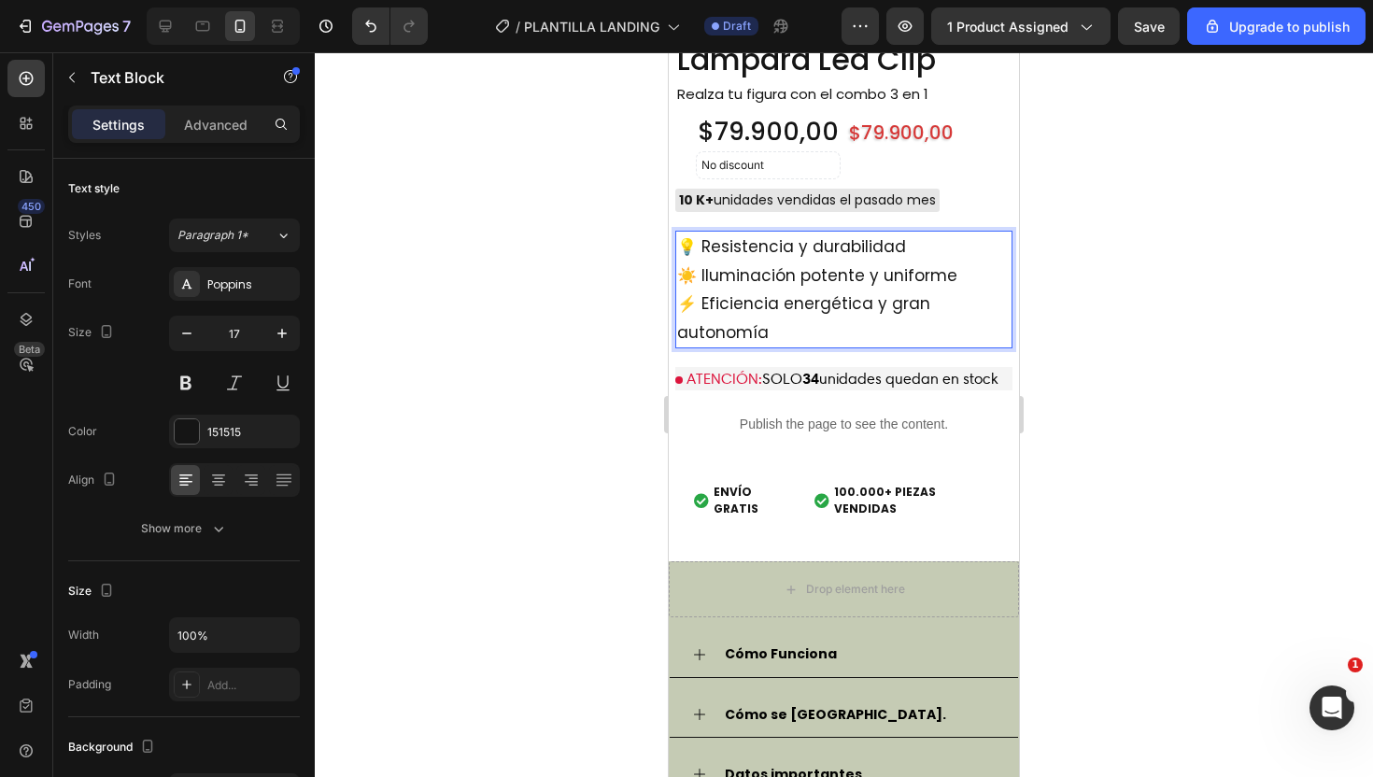
click at [1106, 296] on div at bounding box center [844, 414] width 1058 height 725
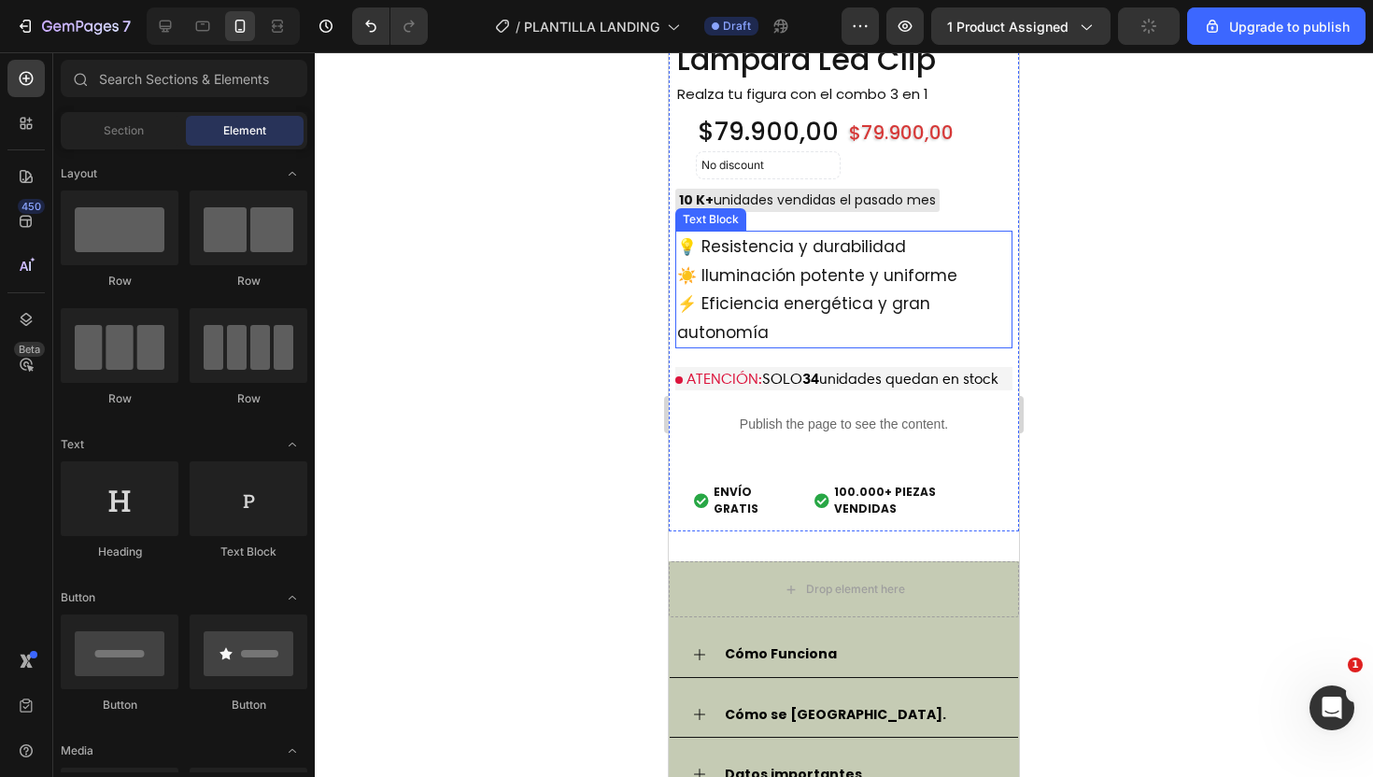
click at [893, 259] on p "💡 Resistencia y durabilidad" at bounding box center [844, 247] width 334 height 29
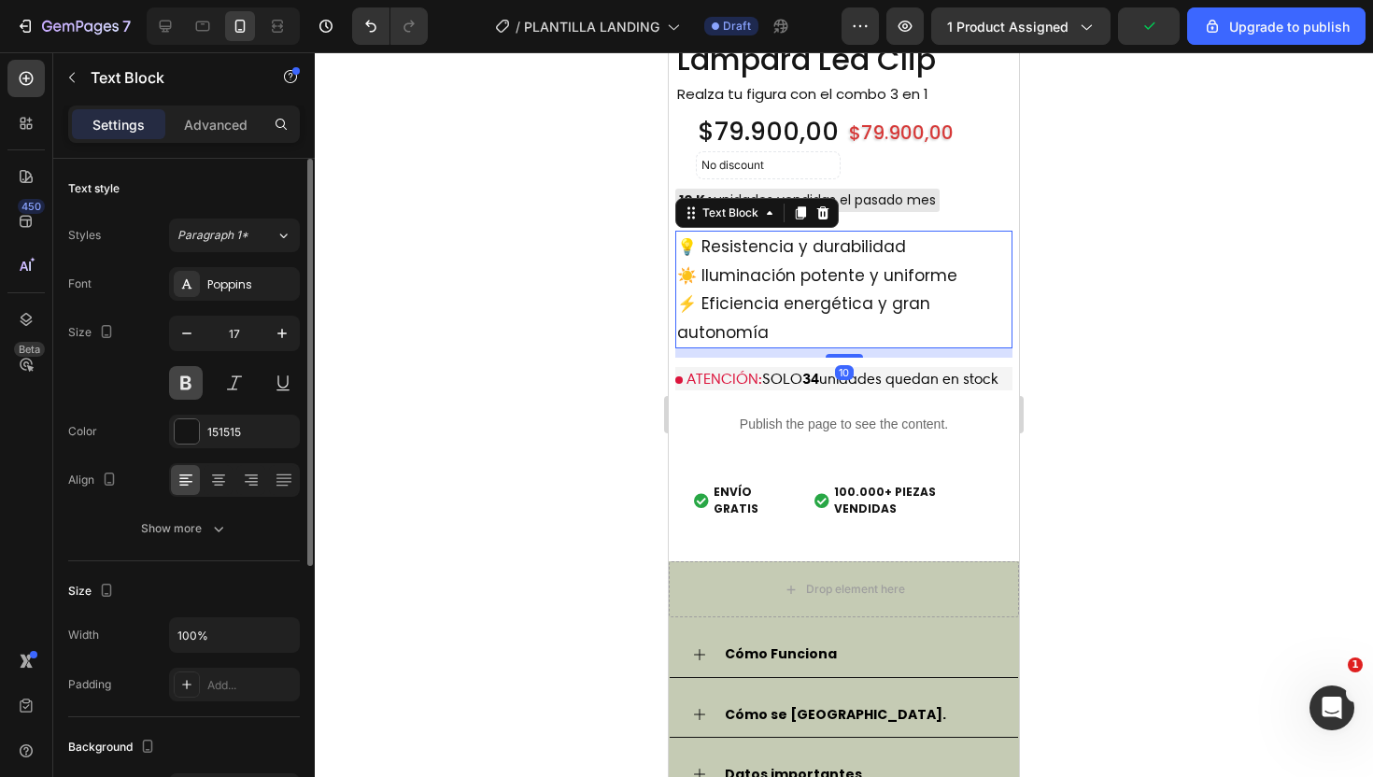
click at [185, 383] on button at bounding box center [186, 383] width 34 height 34
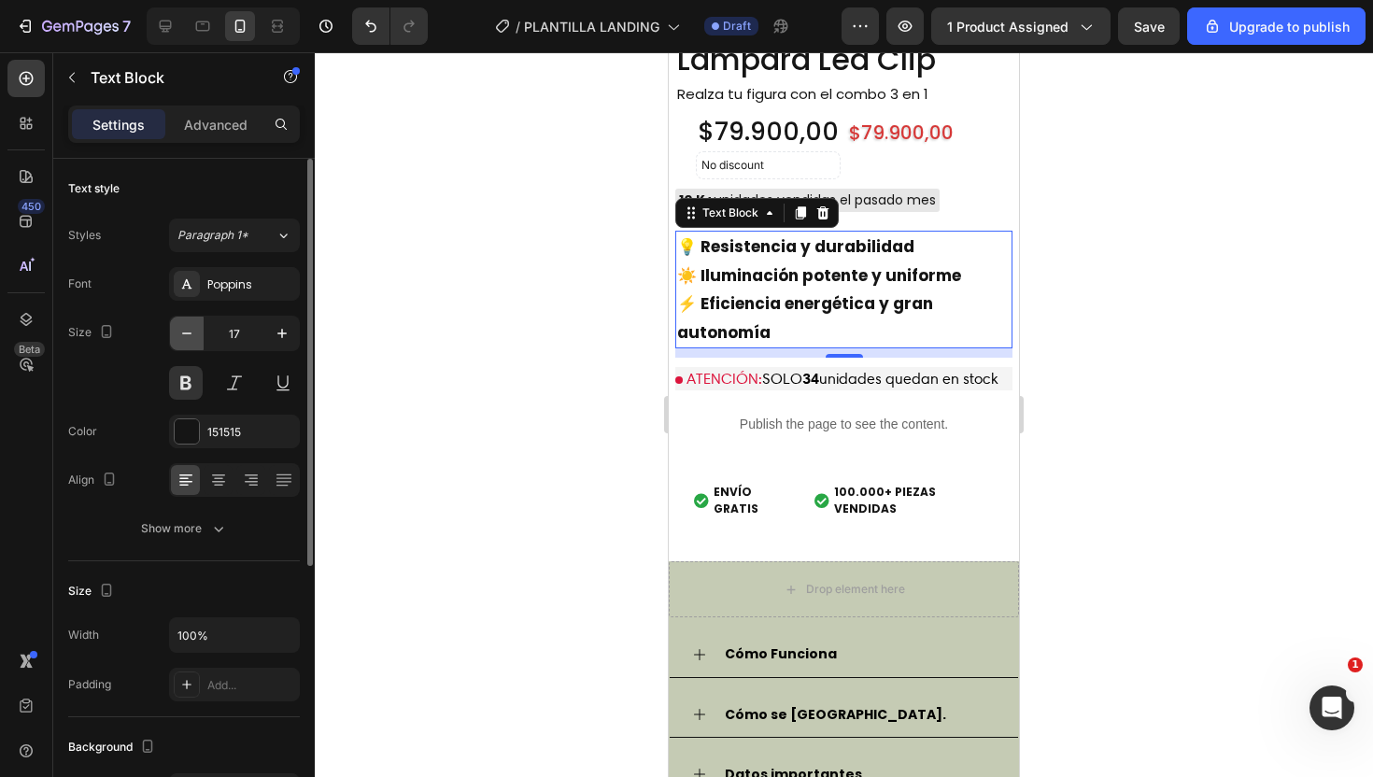
click at [186, 337] on icon "button" at bounding box center [186, 333] width 19 height 19
type input "16"
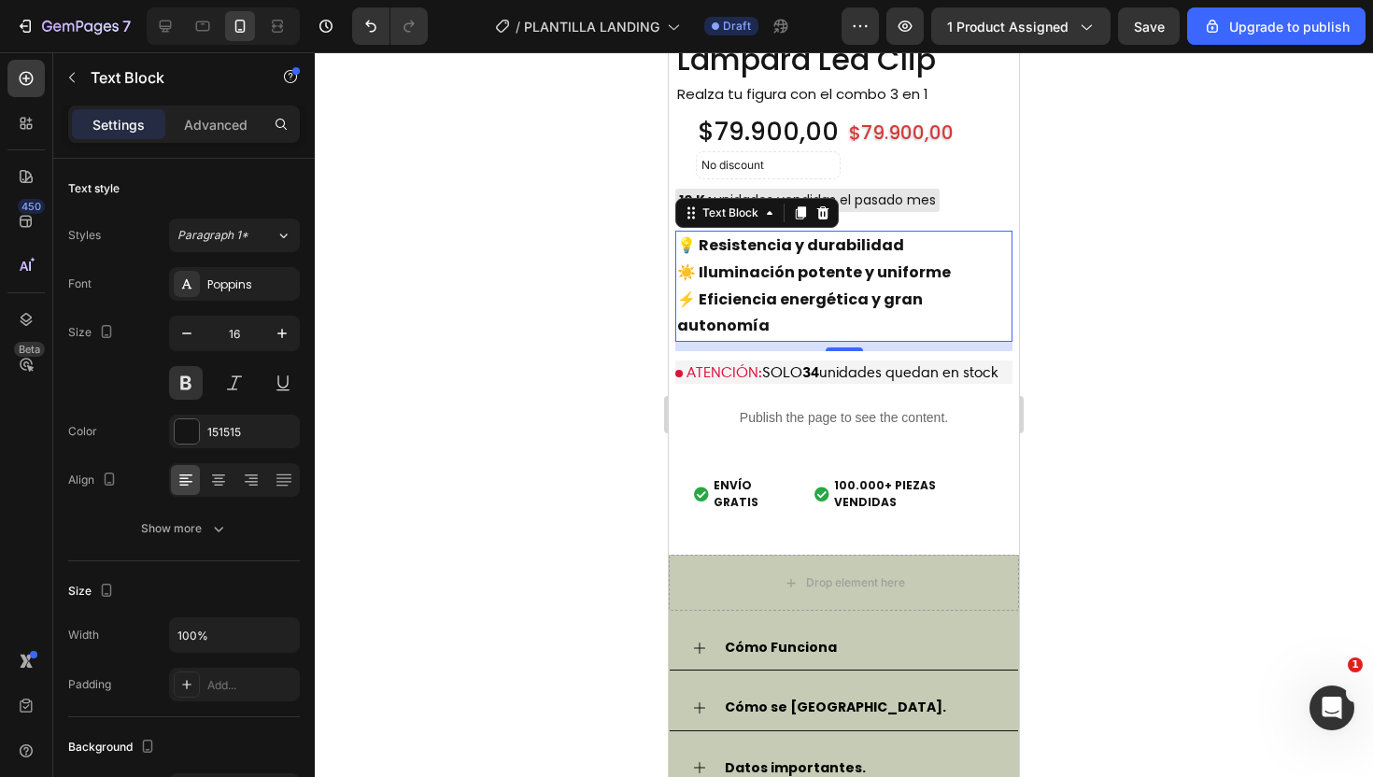
click at [1218, 285] on div at bounding box center [844, 414] width 1058 height 725
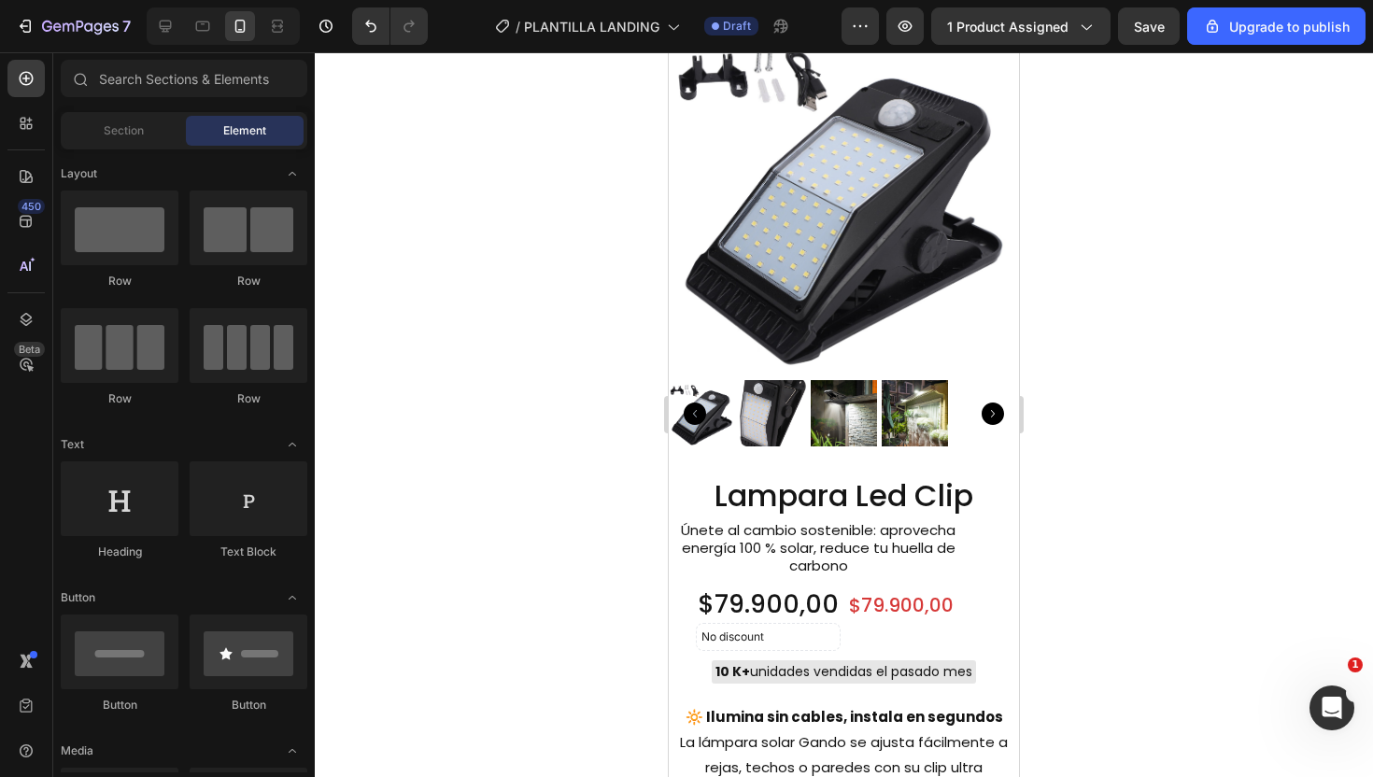
scroll to position [1091, 0]
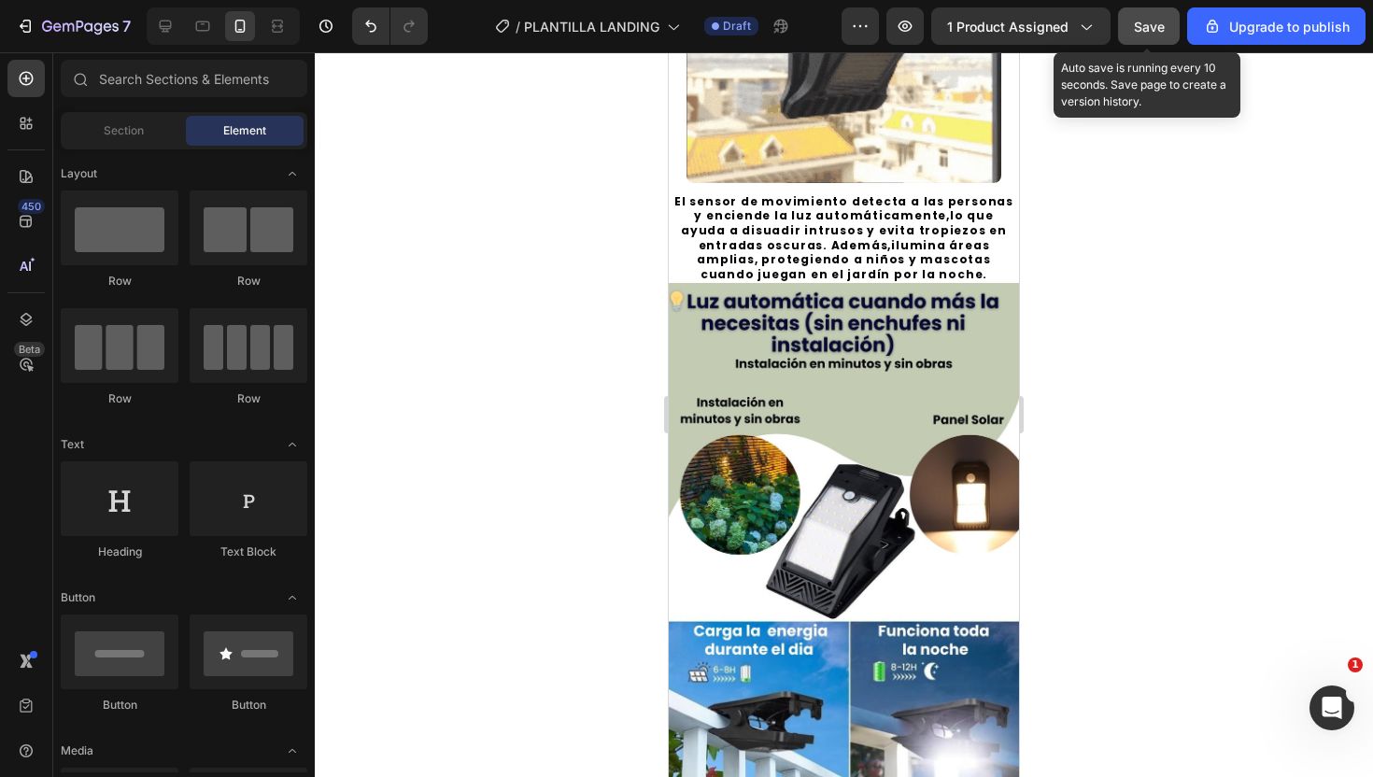
click at [1157, 21] on span "Save" at bounding box center [1149, 27] width 31 height 16
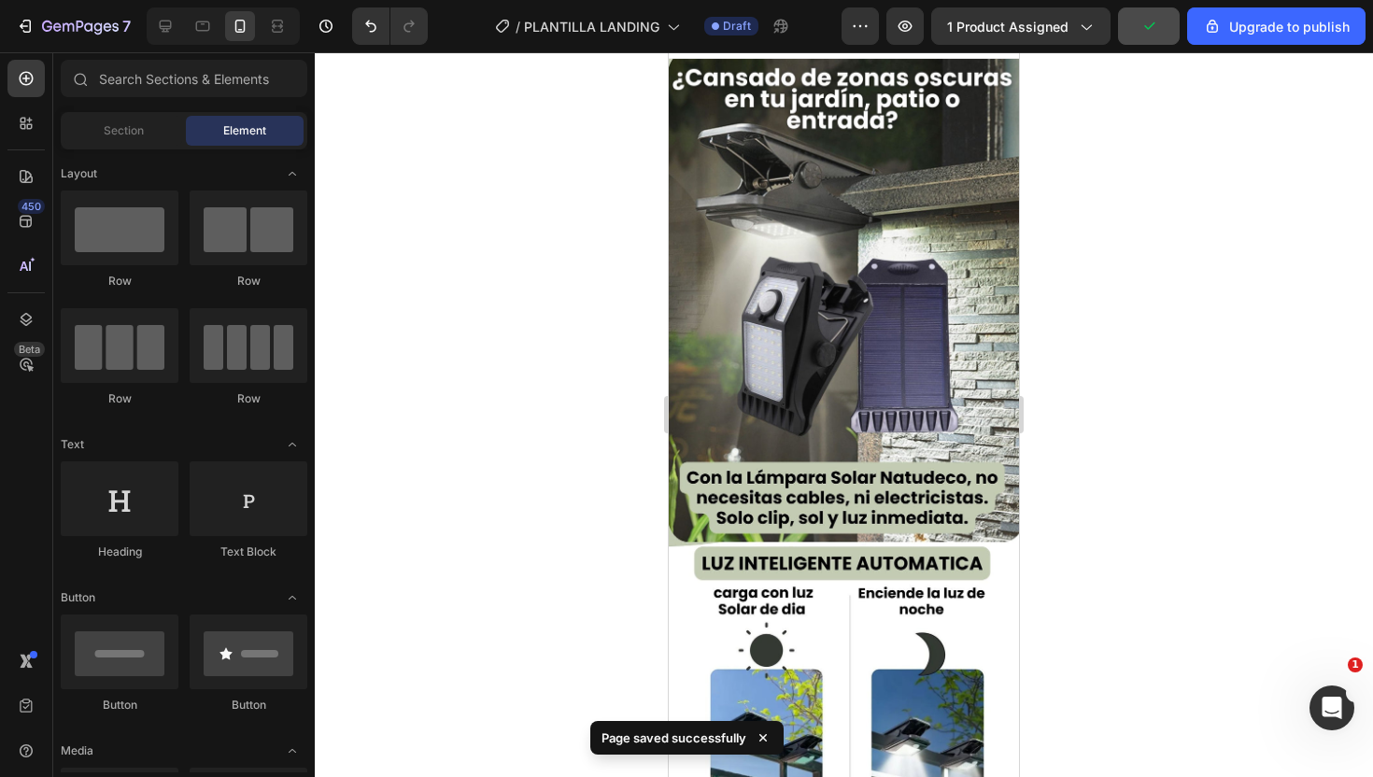
scroll to position [0, 0]
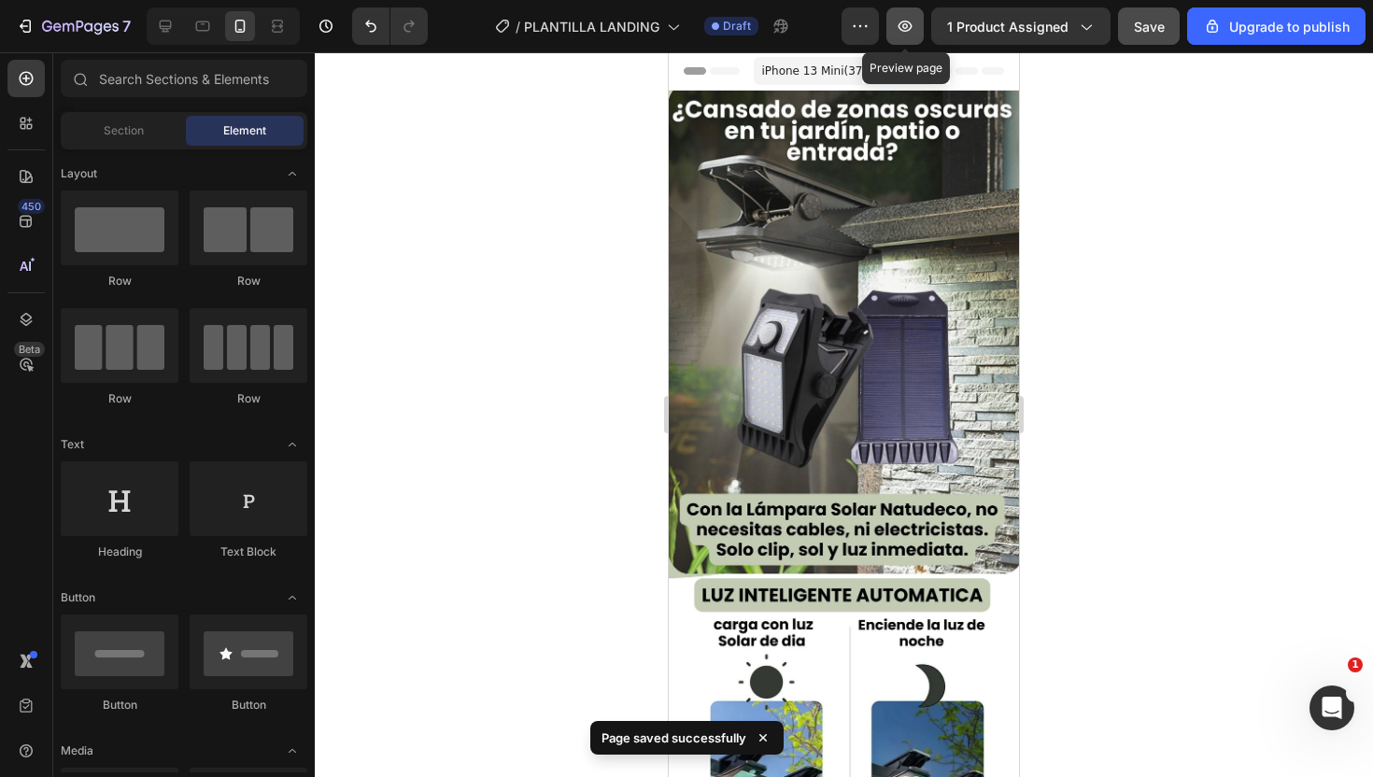
click at [899, 41] on button "button" at bounding box center [905, 25] width 37 height 37
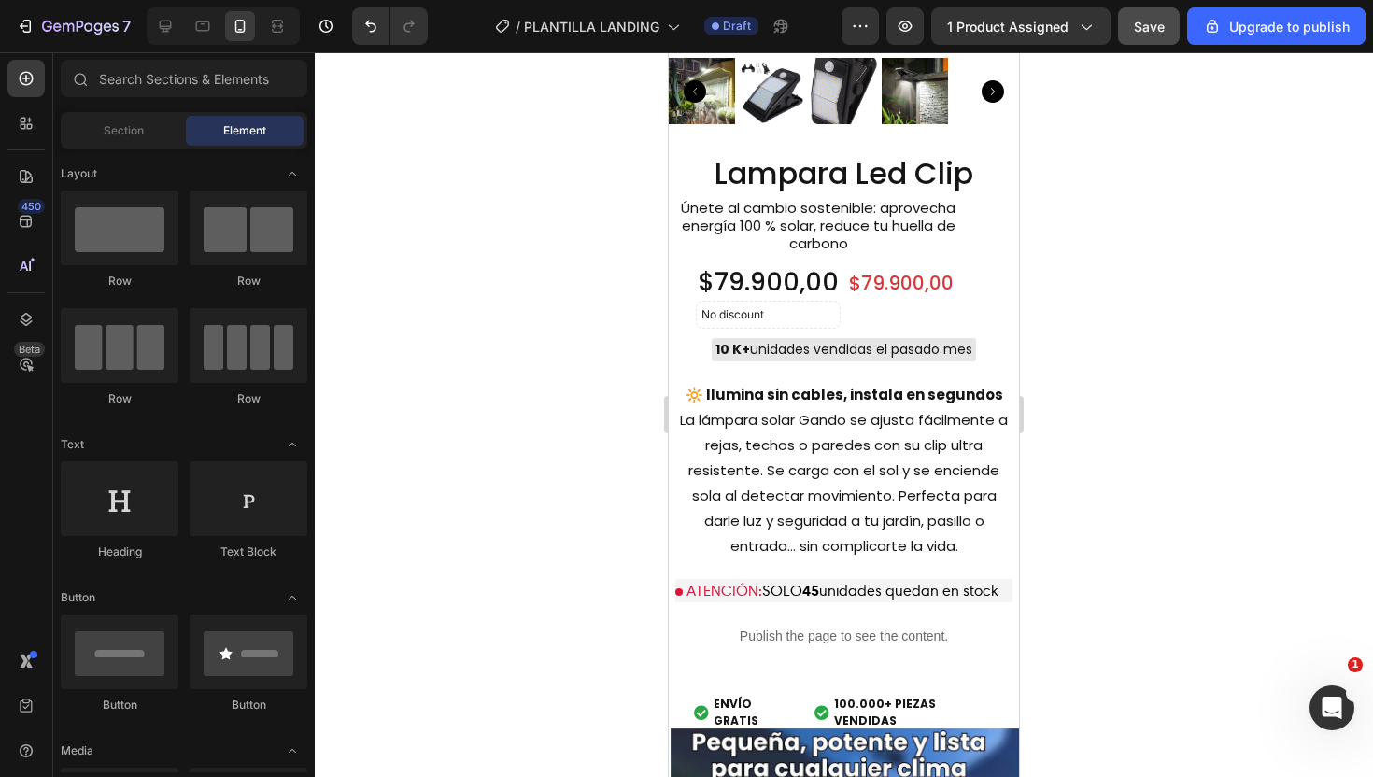
scroll to position [2209, 0]
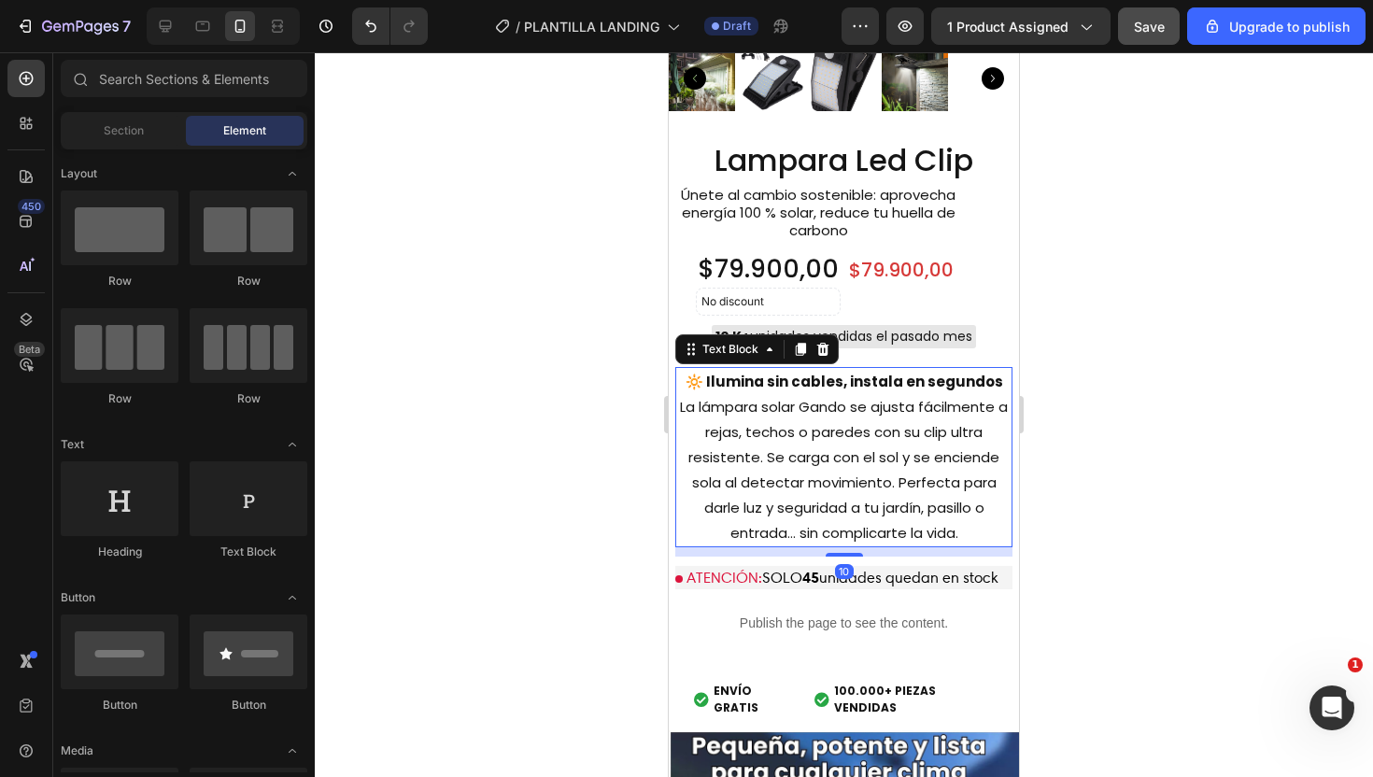
click at [769, 471] on p "🔆 Ilumina sin cables, instala en segundos La lámpara solar Gando se ajusta fáci…" at bounding box center [844, 457] width 334 height 177
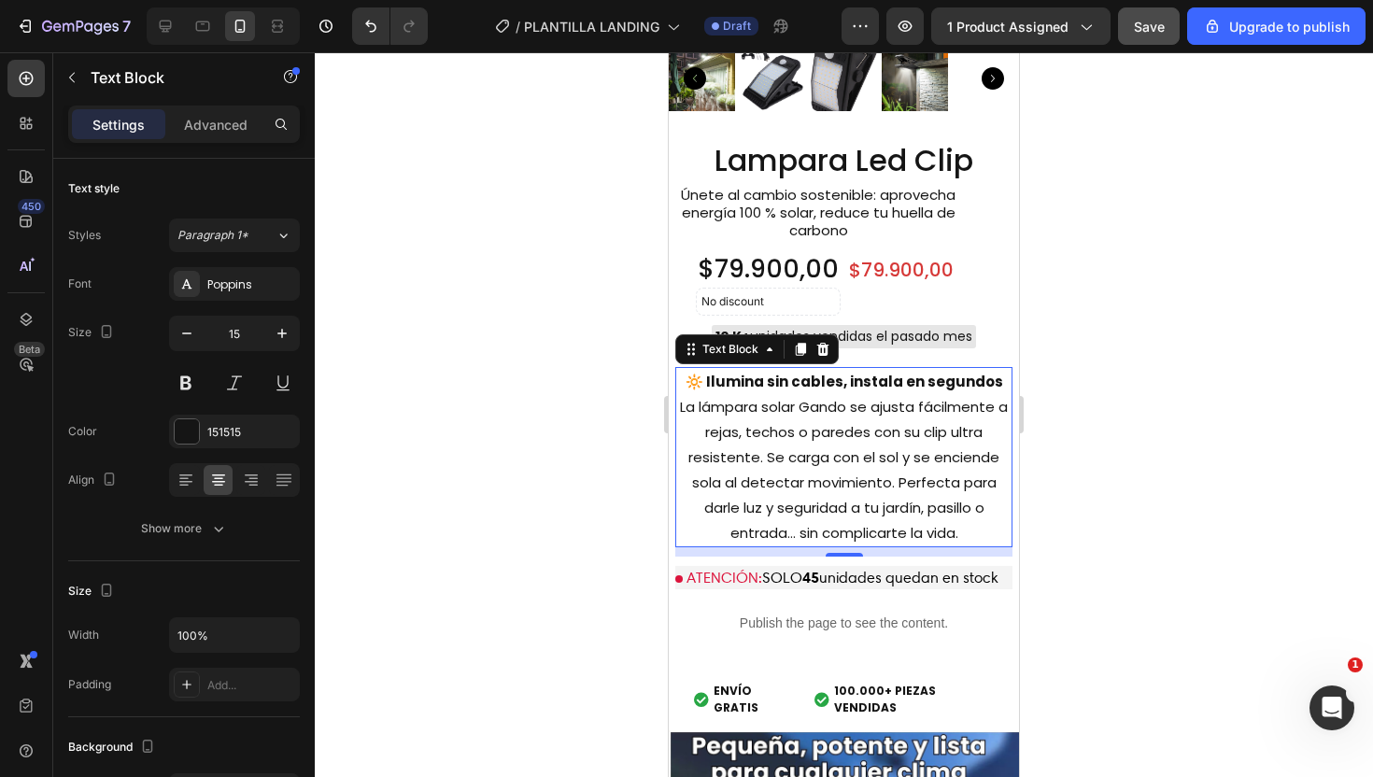
click at [963, 537] on p "🔆 Ilumina sin cables, instala en segundos La lámpara solar Gando se ajusta fáci…" at bounding box center [844, 457] width 334 height 177
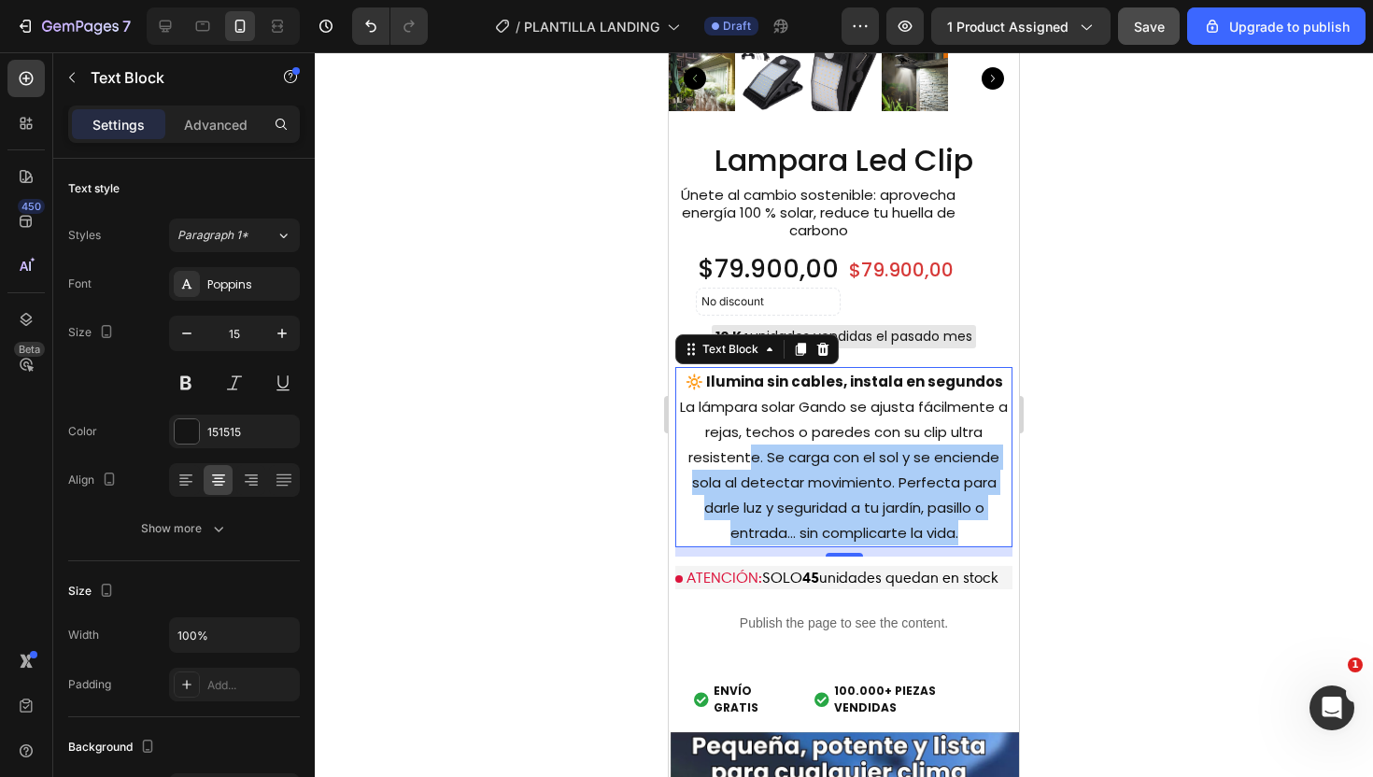
drag, startPoint x: 963, startPoint y: 537, endPoint x: 748, endPoint y: 458, distance: 229.1
click at [748, 458] on p "🔆 Ilumina sin cables, instala en segundos La lámpara solar Gando se ajusta fáci…" at bounding box center [844, 457] width 334 height 177
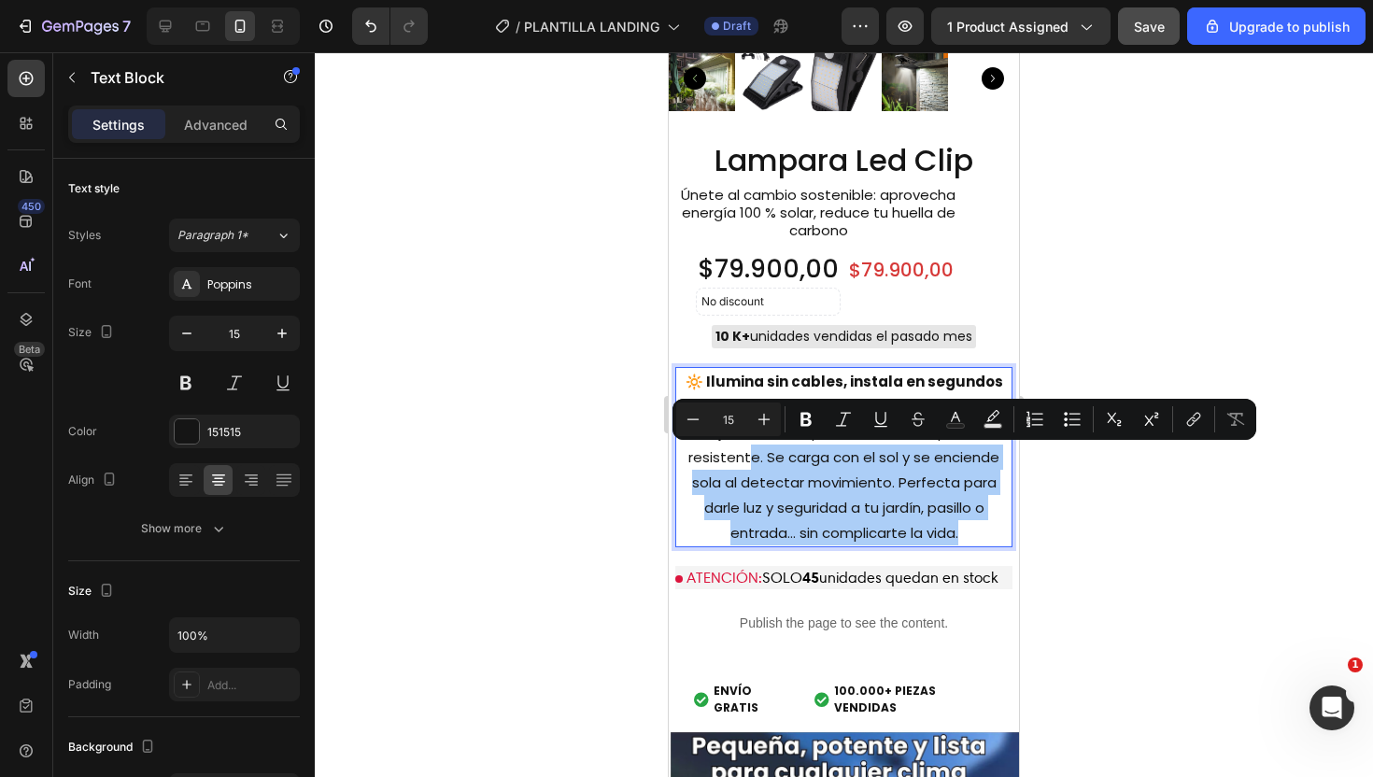
click at [587, 514] on div at bounding box center [844, 414] width 1058 height 725
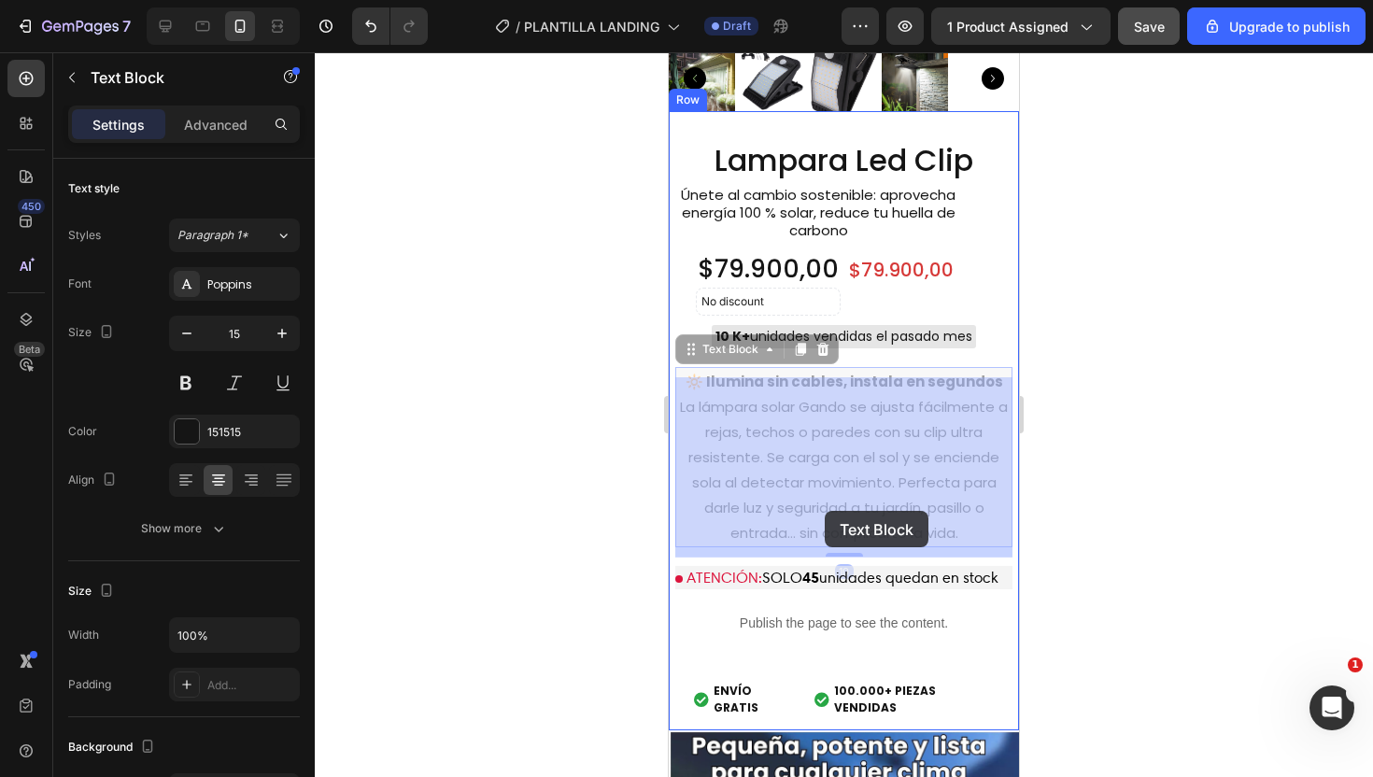
drag, startPoint x: 975, startPoint y: 528, endPoint x: 825, endPoint y: 511, distance: 151.3
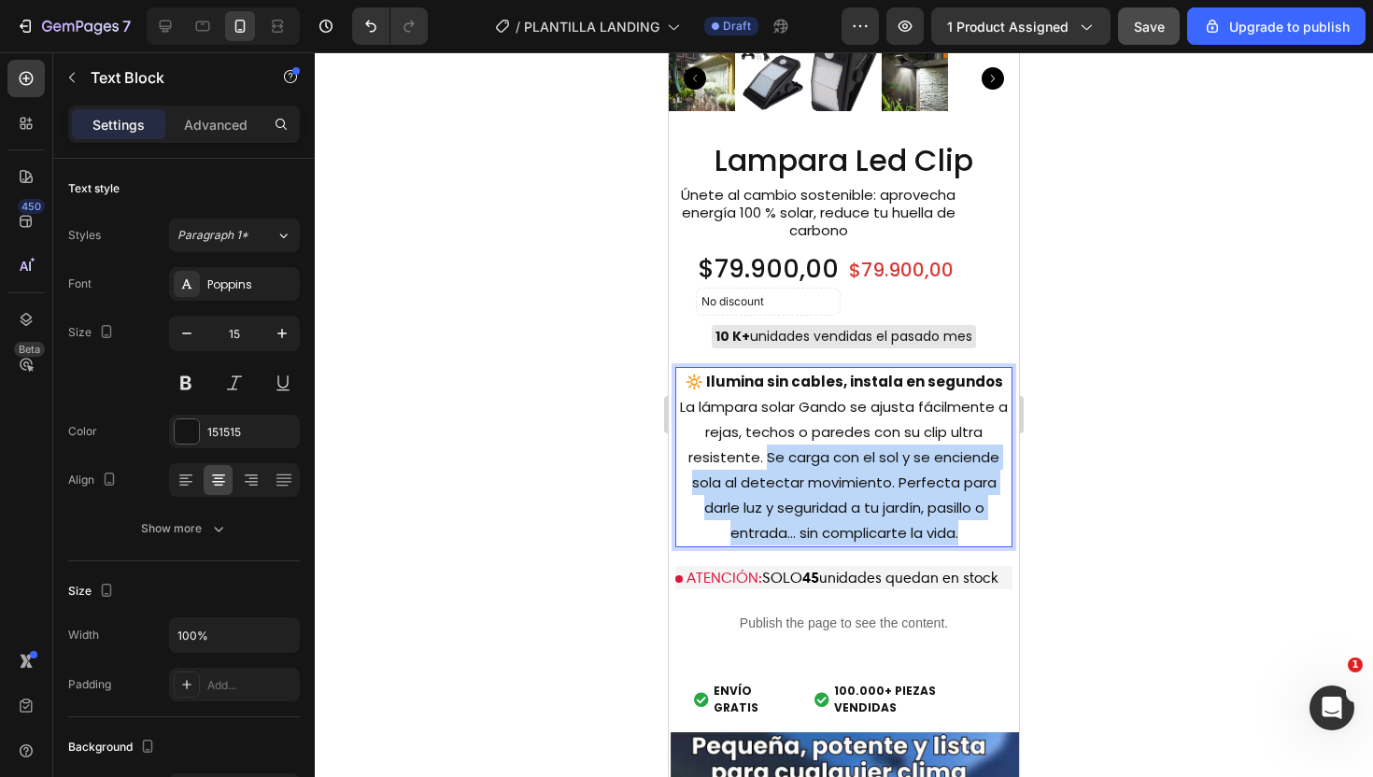
drag, startPoint x: 967, startPoint y: 531, endPoint x: 768, endPoint y: 451, distance: 214.2
click at [768, 451] on p "🔆 Ilumina sin cables, instala en segundos La lámpara solar Gando se ajusta fáci…" at bounding box center [844, 457] width 334 height 177
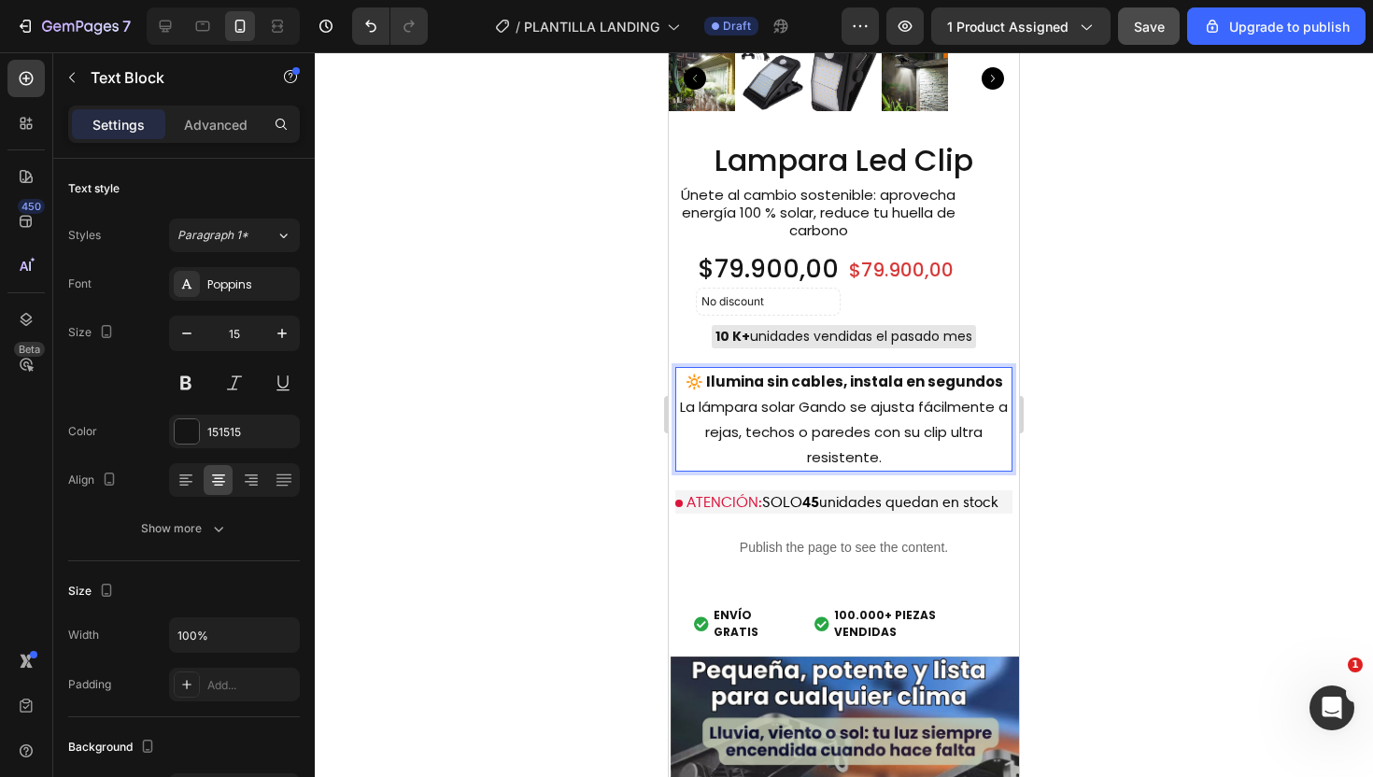
click at [1132, 214] on div at bounding box center [844, 414] width 1058 height 725
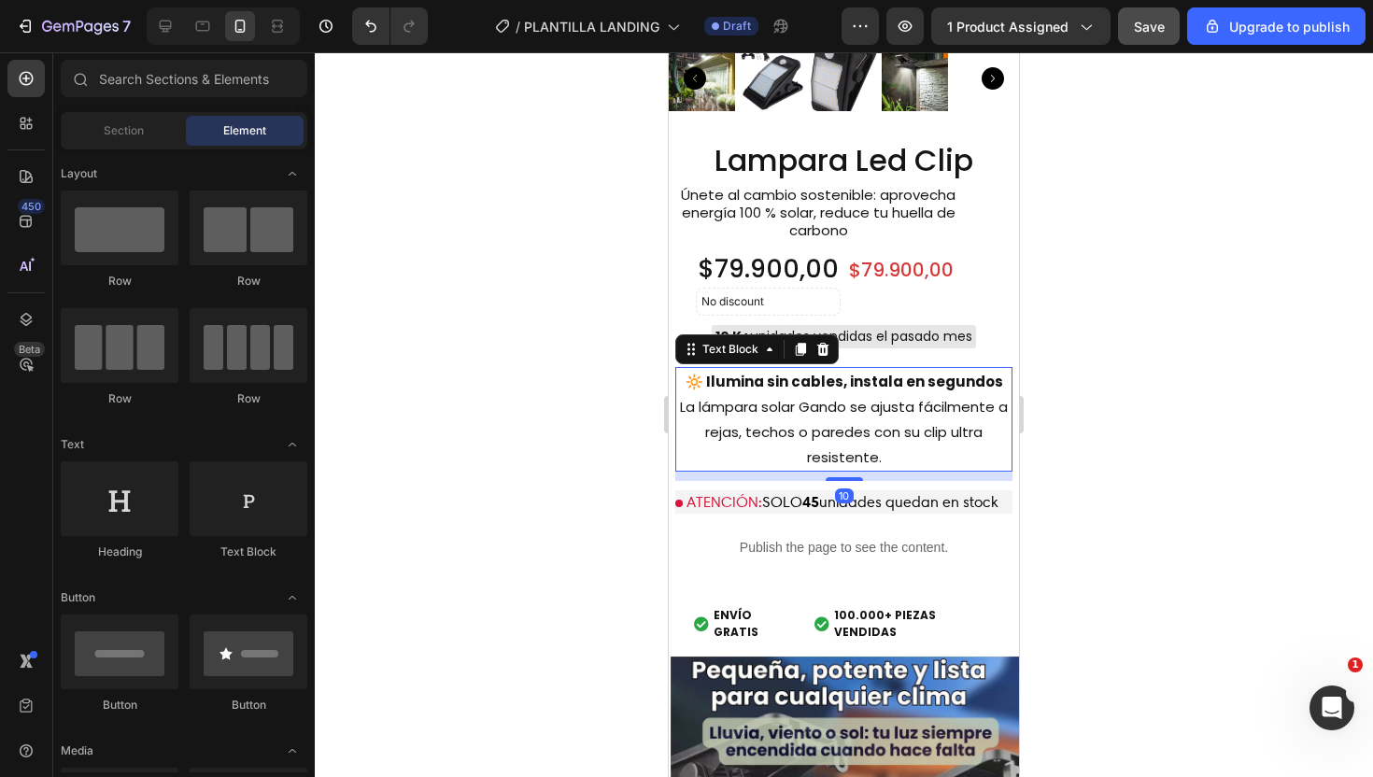
click at [801, 417] on p "🔆 Ilumina sin cables, instala en segundos La lámpara solar Gando se ajusta fáci…" at bounding box center [844, 419] width 334 height 101
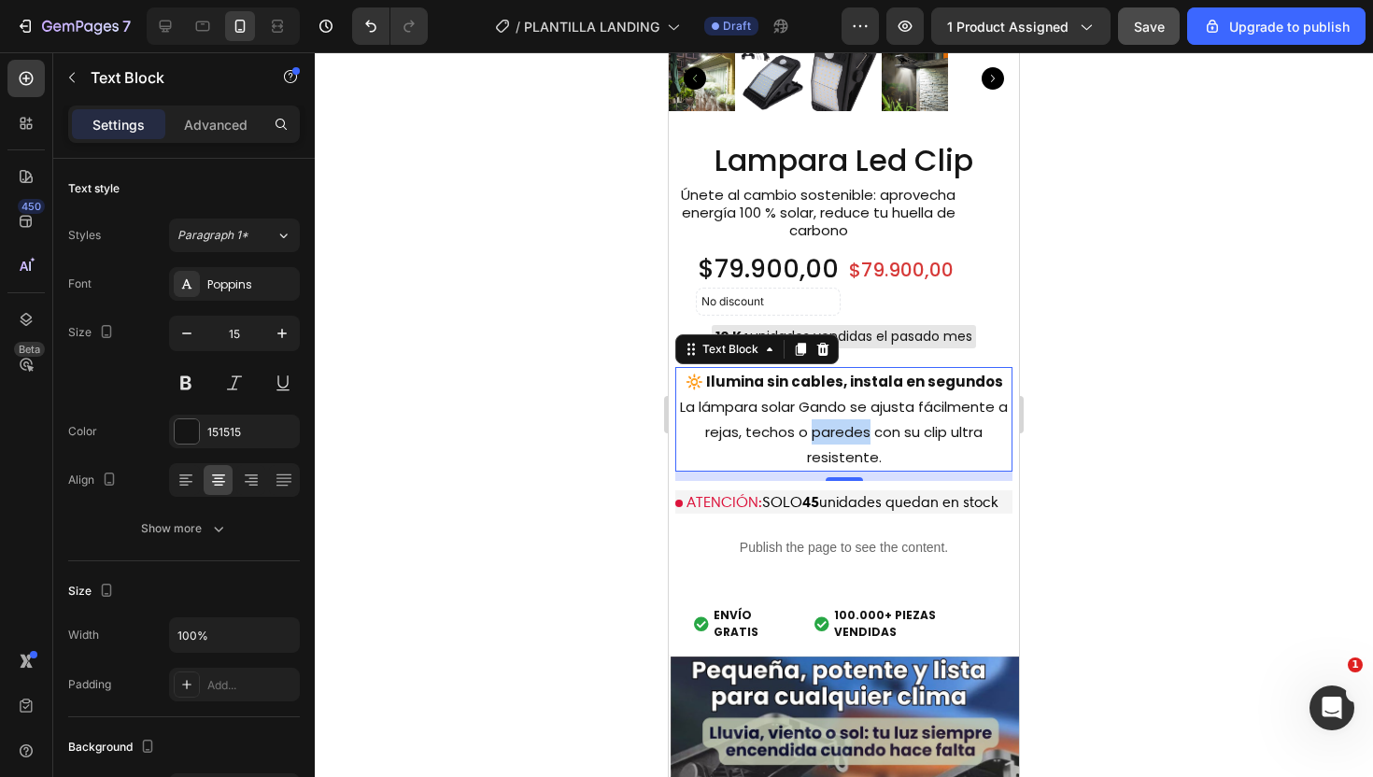
click at [816, 420] on p "🔆 Ilumina sin cables, instala en segundos La lámpara solar Gando se ajusta fáci…" at bounding box center [844, 419] width 334 height 101
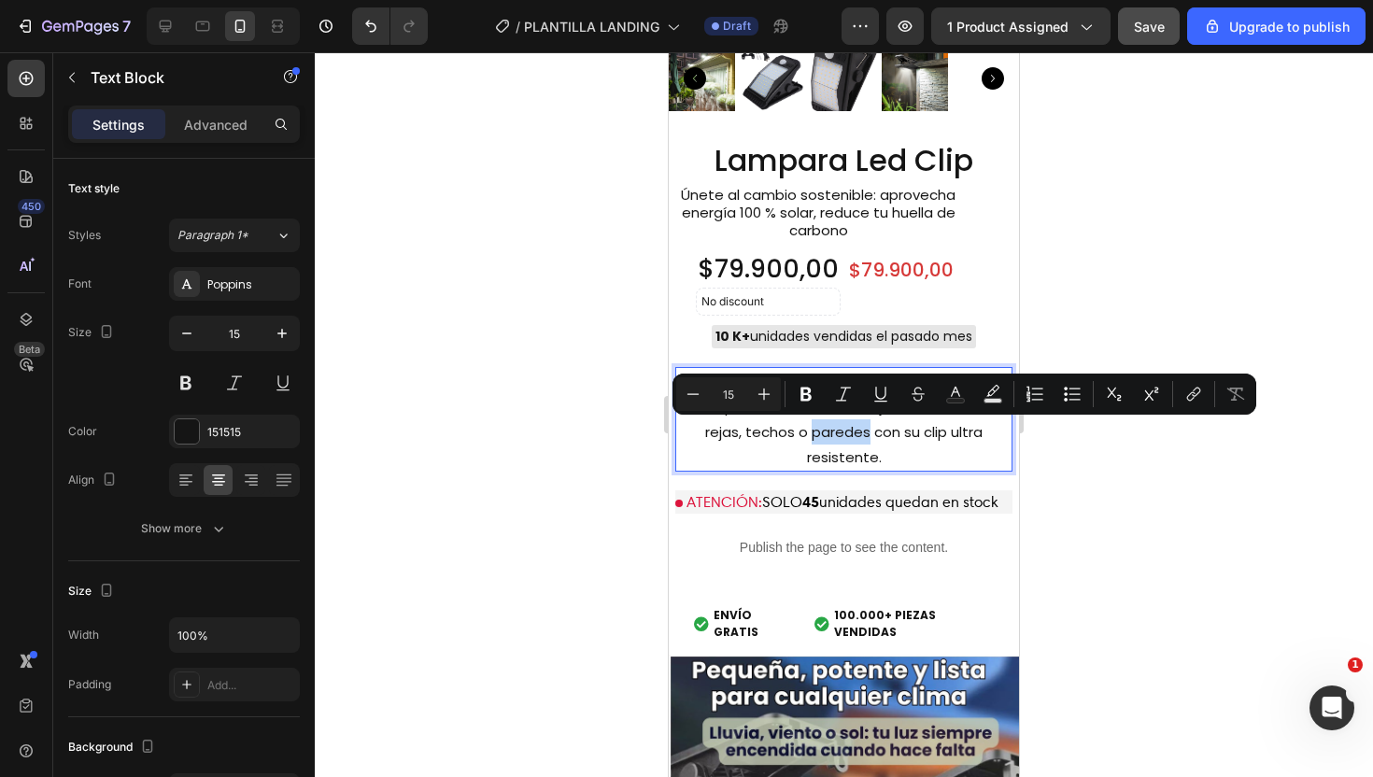
click at [816, 420] on p "🔆 Ilumina sin cables, instala en segundos La lámpara solar Gando se ajusta fáci…" at bounding box center [844, 419] width 334 height 101
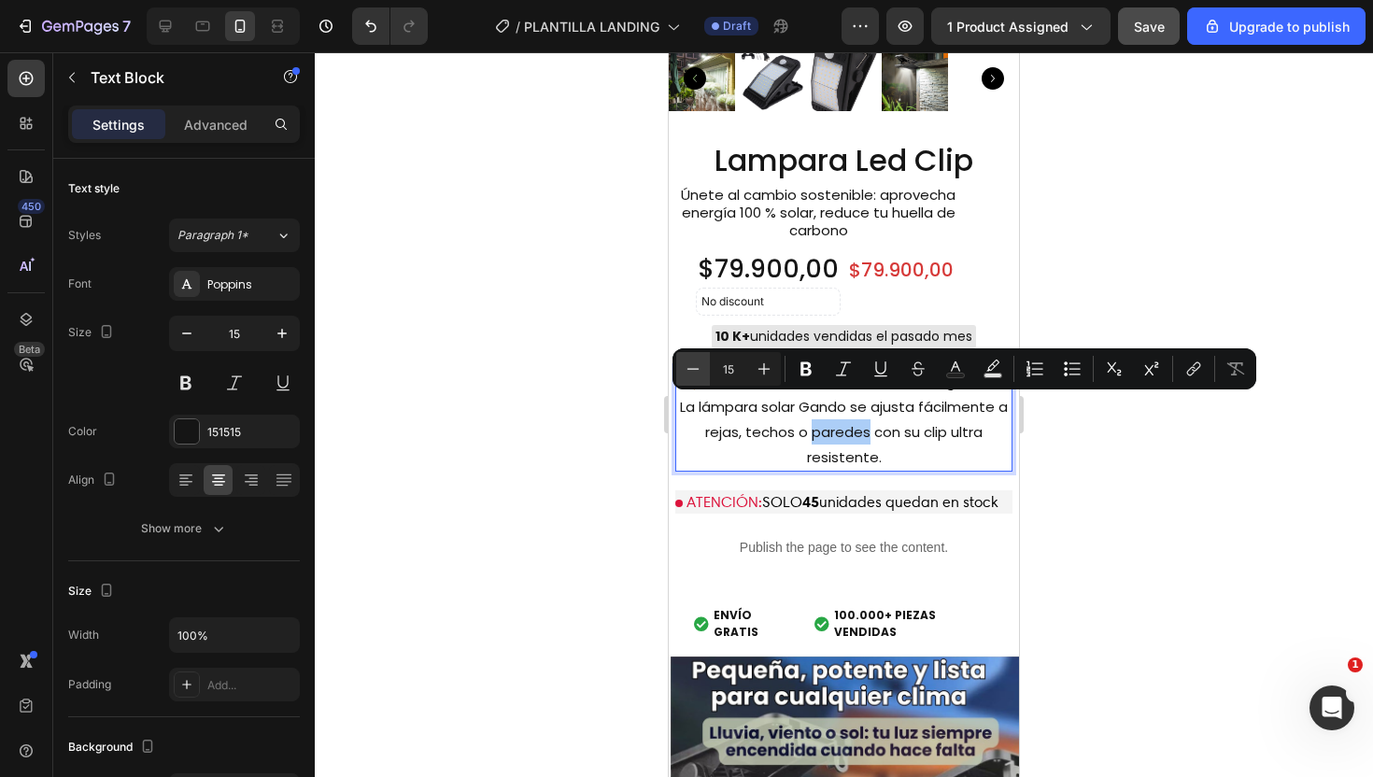
click at [688, 374] on icon "Editor contextual toolbar" at bounding box center [693, 369] width 19 height 19
type input "14"
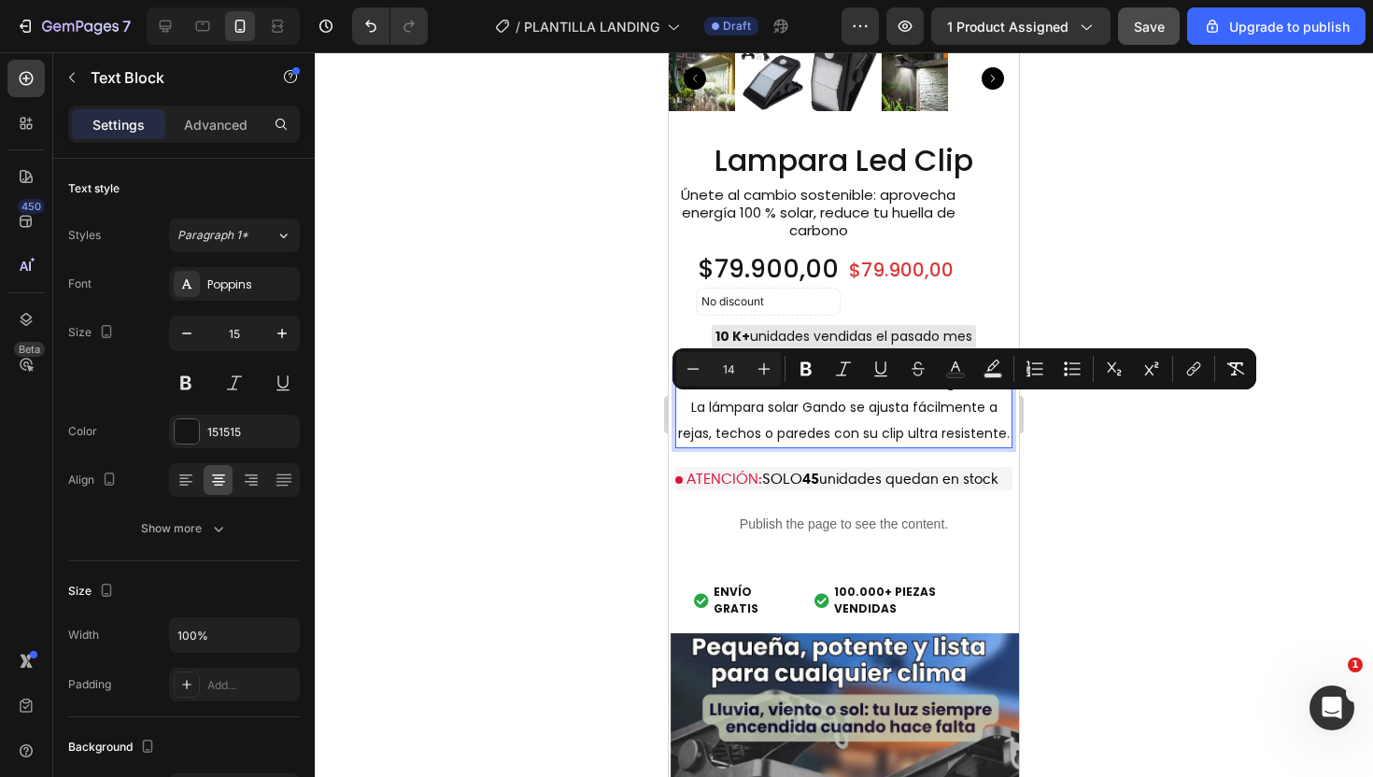
click at [1277, 449] on div at bounding box center [844, 414] width 1058 height 725
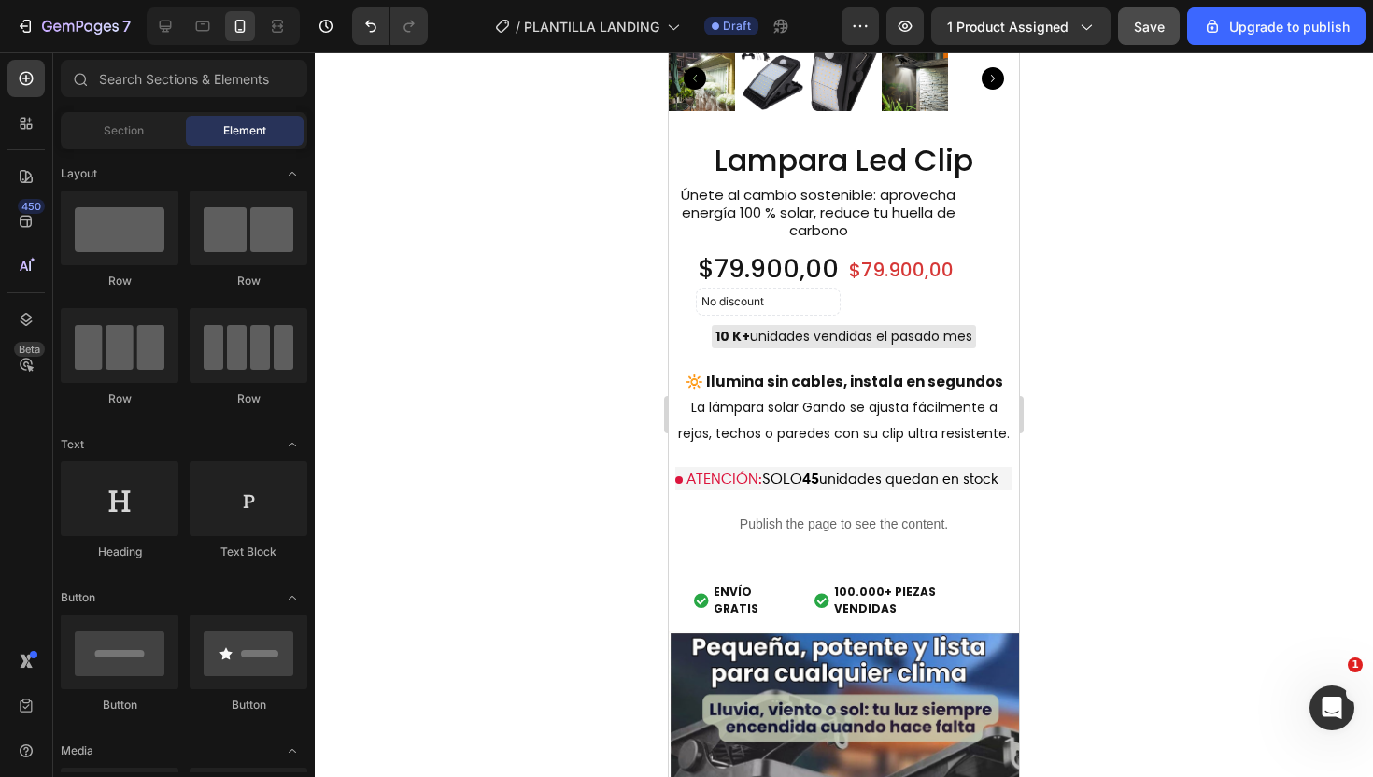
click at [1150, 299] on div at bounding box center [844, 414] width 1058 height 725
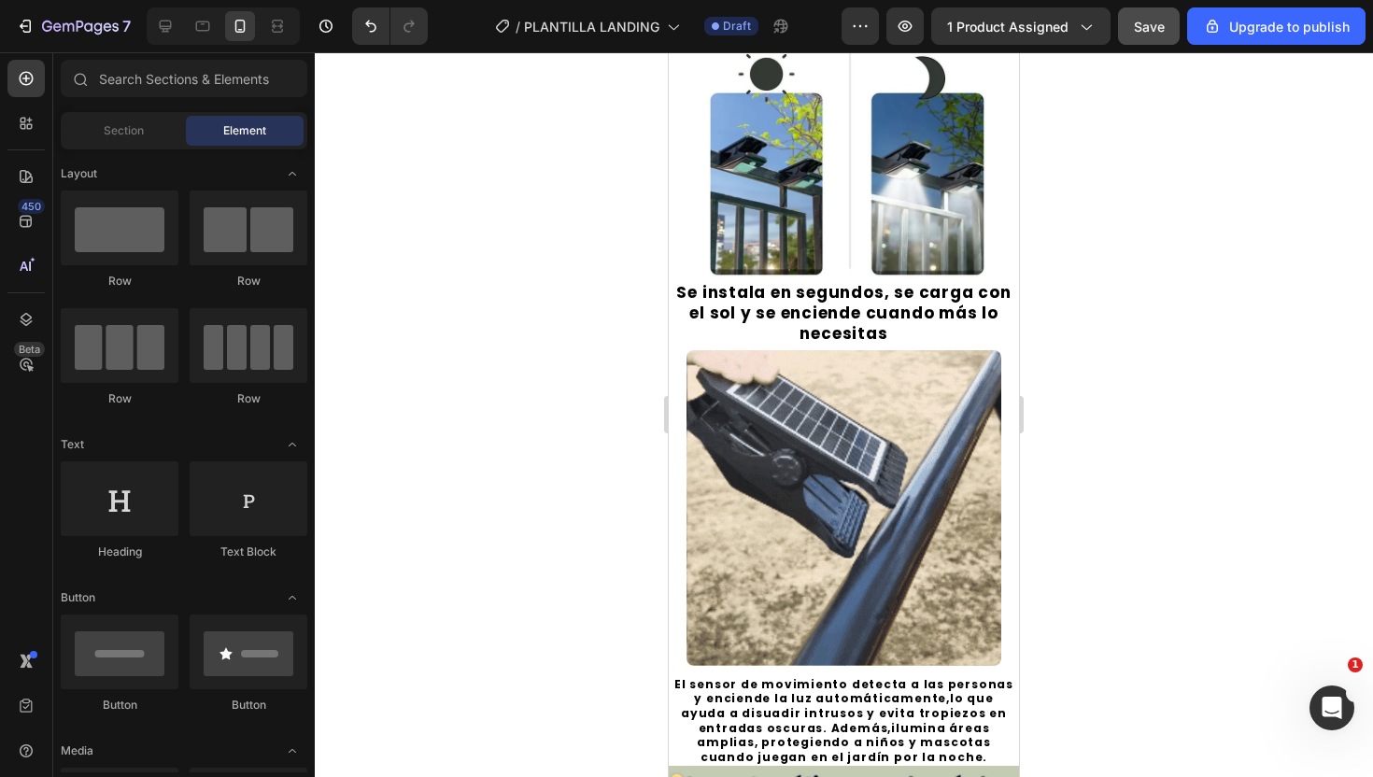
scroll to position [614, 0]
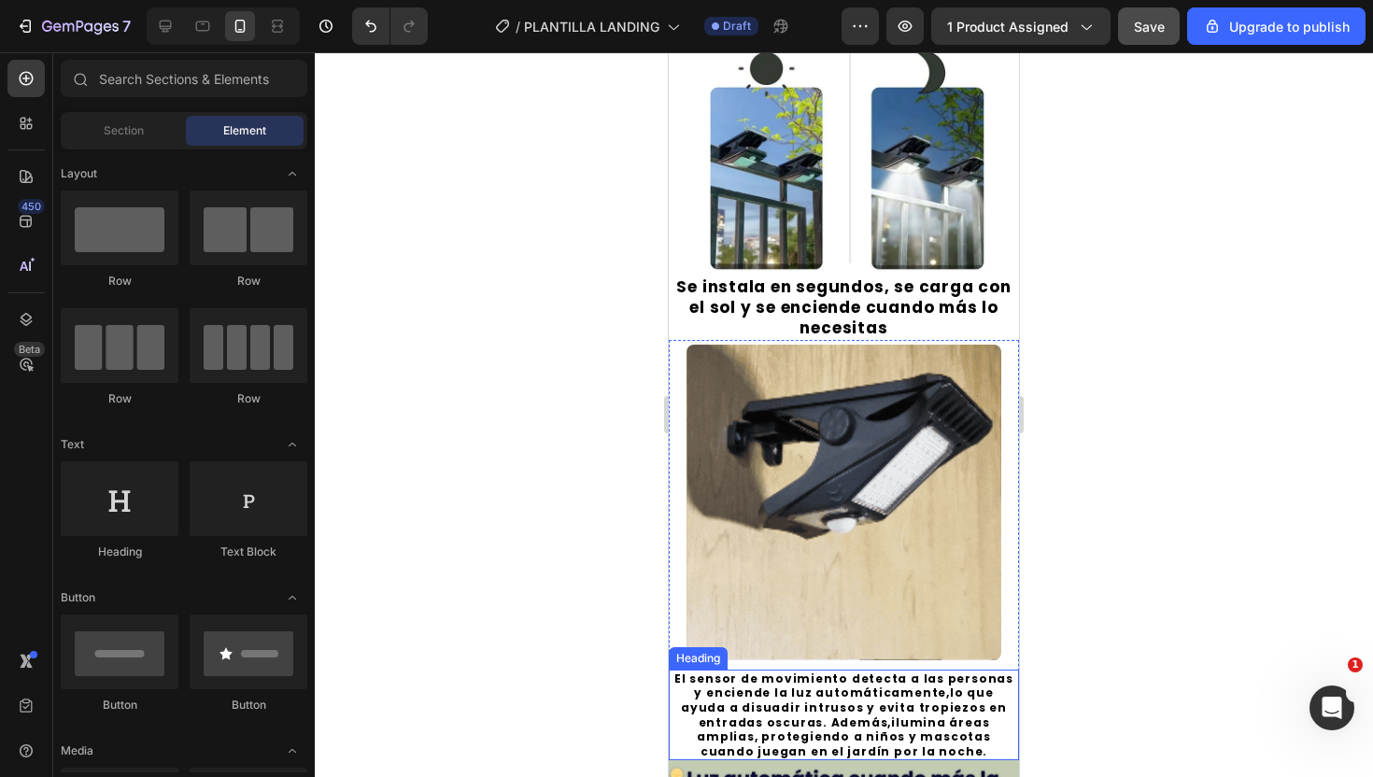
click at [866, 688] on h2 "El sensor de movimiento detecta a las personas y enciende la luz automáticament…" at bounding box center [844, 716] width 350 height 92
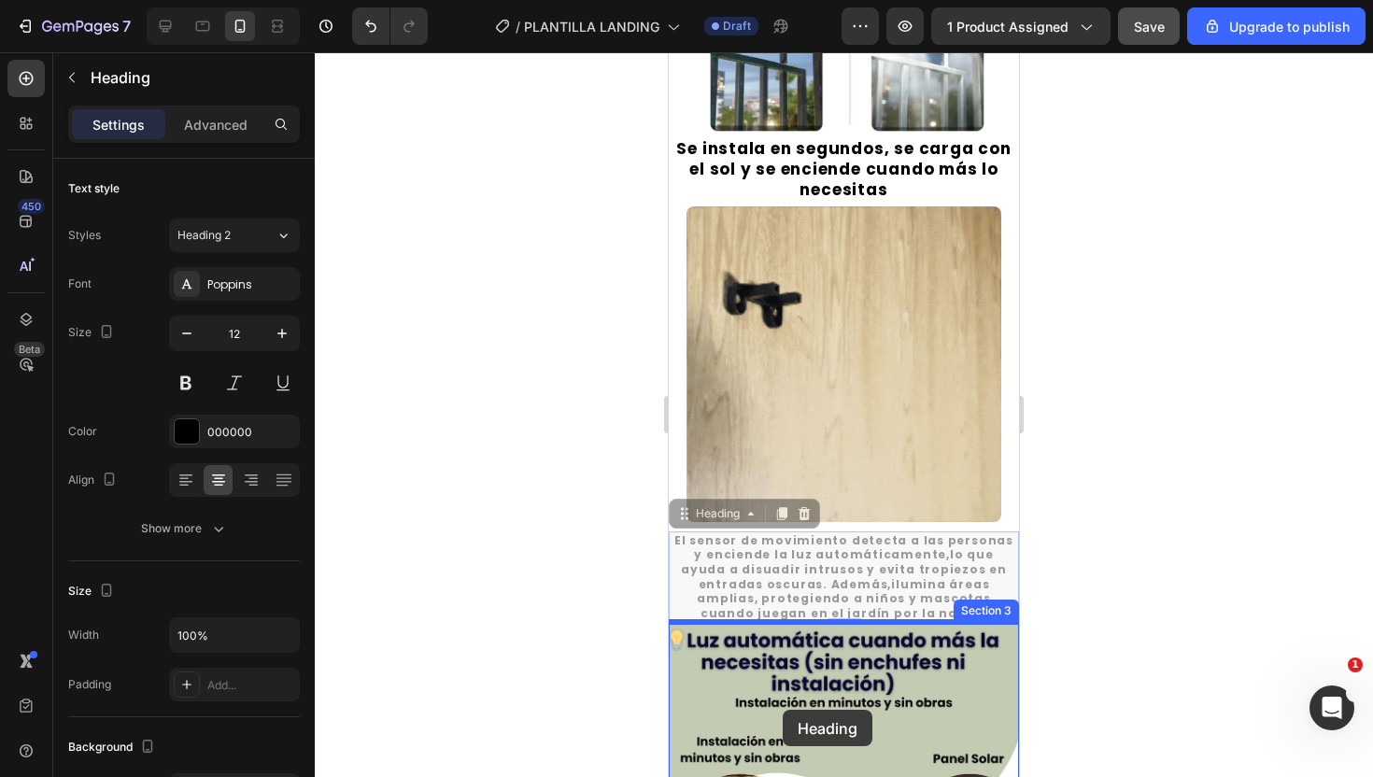
drag, startPoint x: 763, startPoint y: 719, endPoint x: 783, endPoint y: 708, distance: 22.6
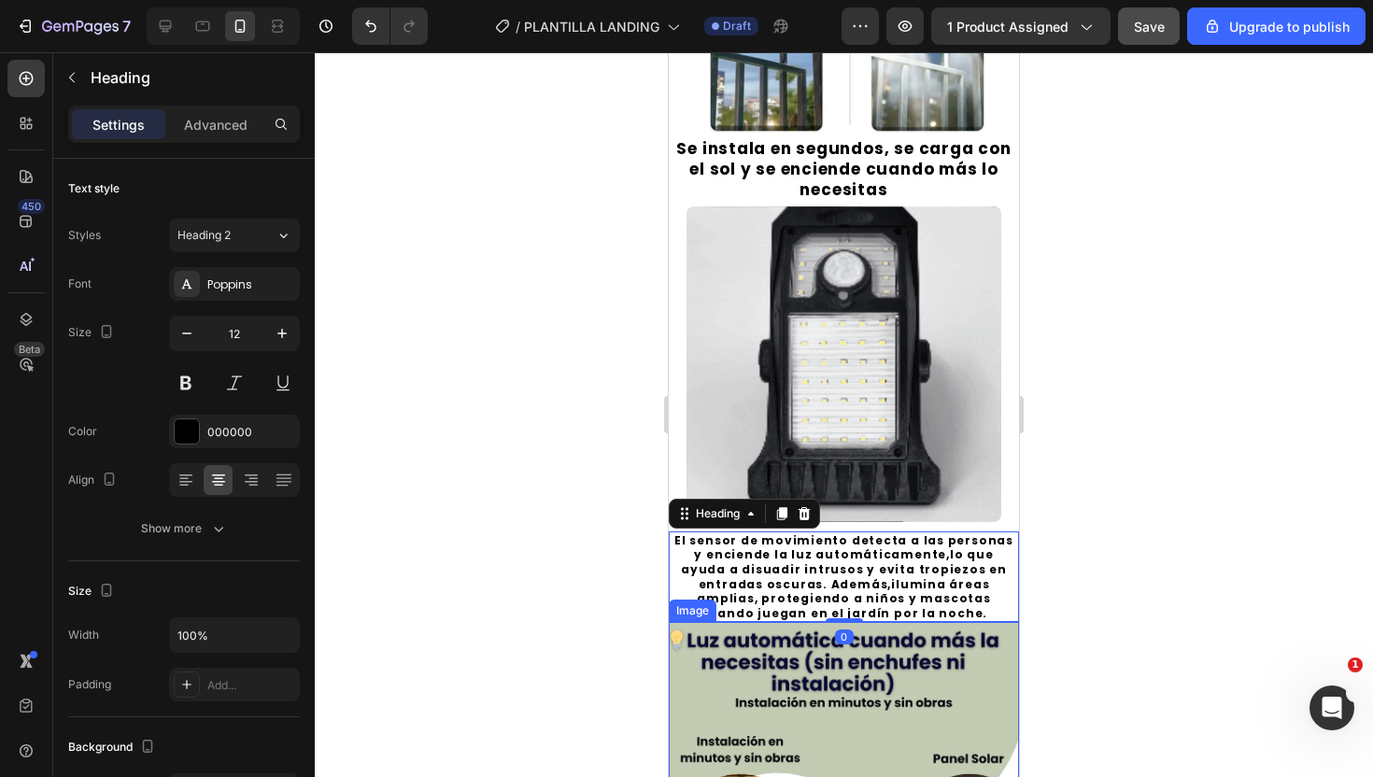
scroll to position [766, 0]
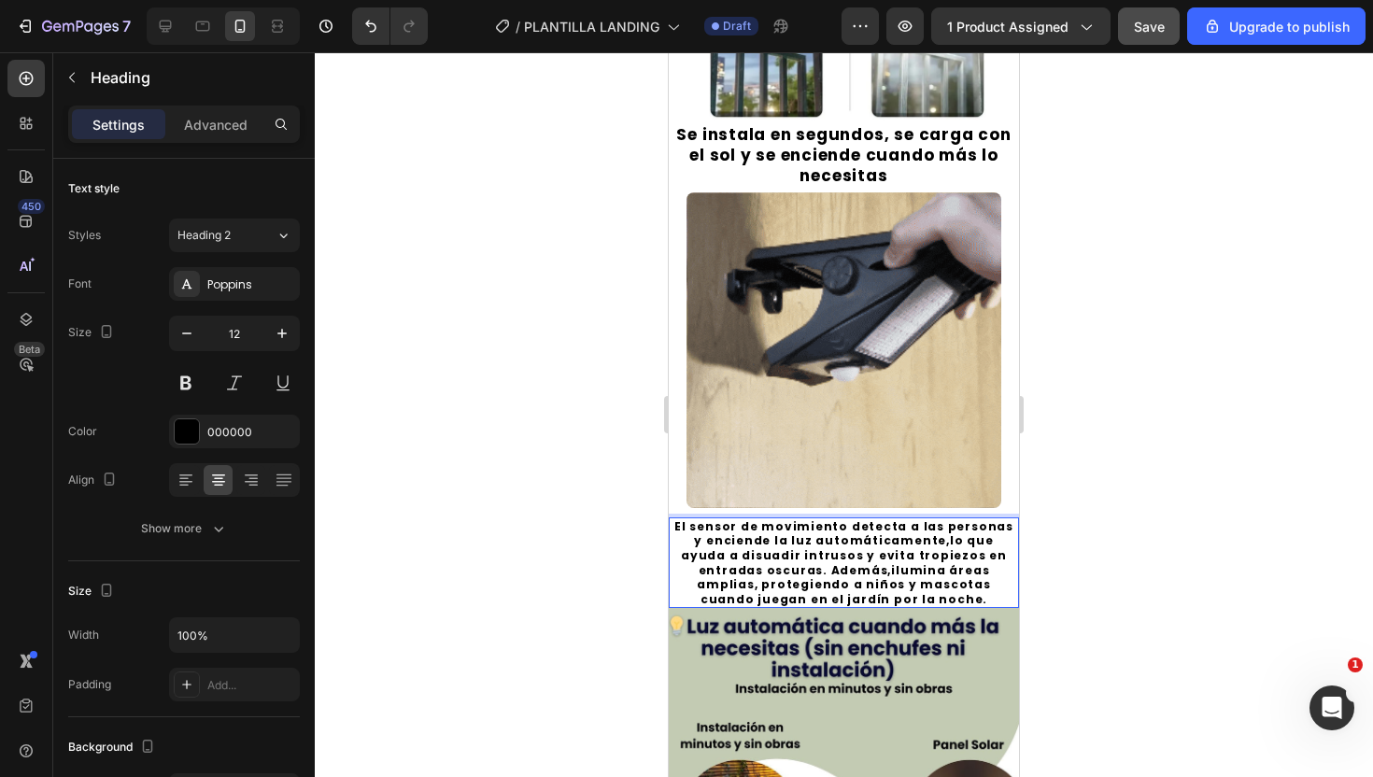
click at [771, 565] on h2 "El sensor de movimiento detecta a las personas y enciende la luz automáticament…" at bounding box center [844, 564] width 350 height 92
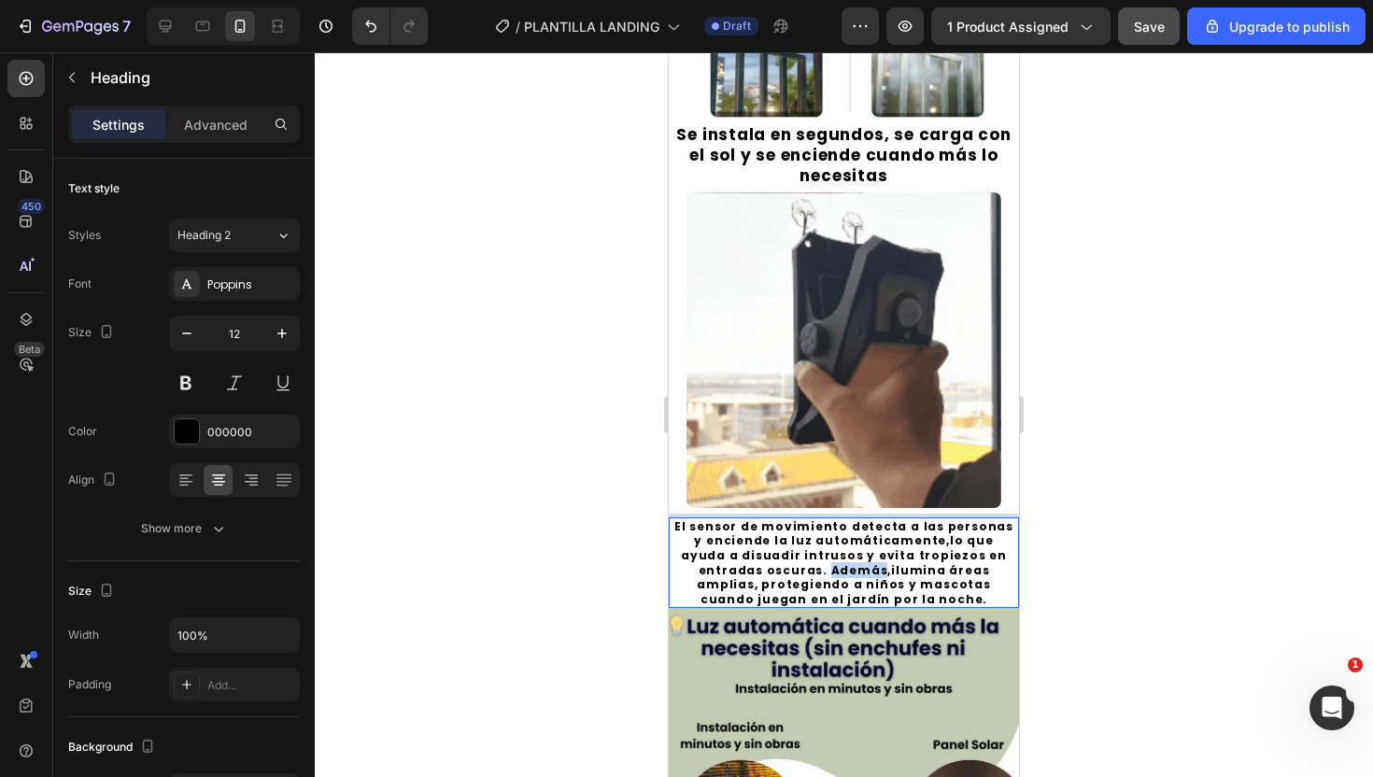
click at [771, 565] on p "El sensor de movimiento detecta a las personas y enciende la luz automáticament…" at bounding box center [844, 563] width 347 height 88
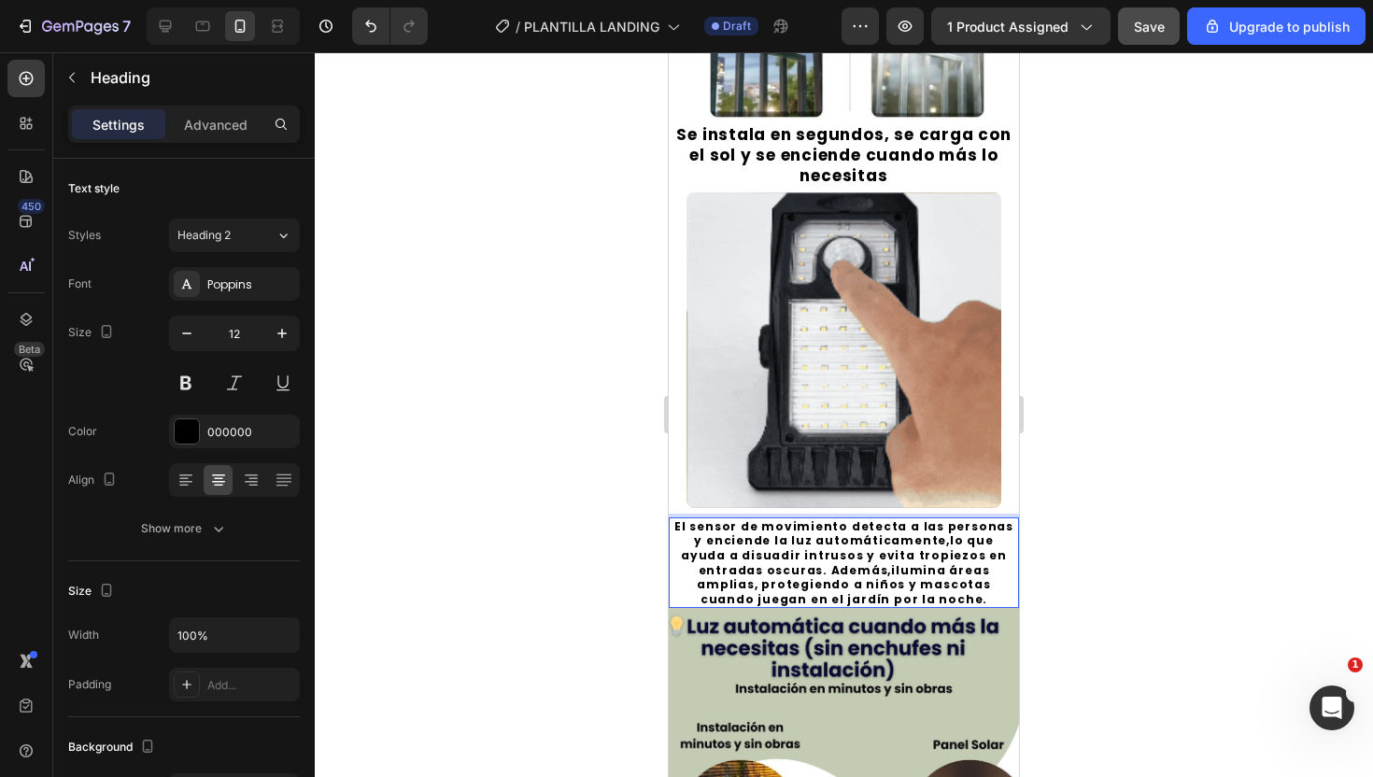
drag, startPoint x: 771, startPoint y: 565, endPoint x: 857, endPoint y: 576, distance: 86.7
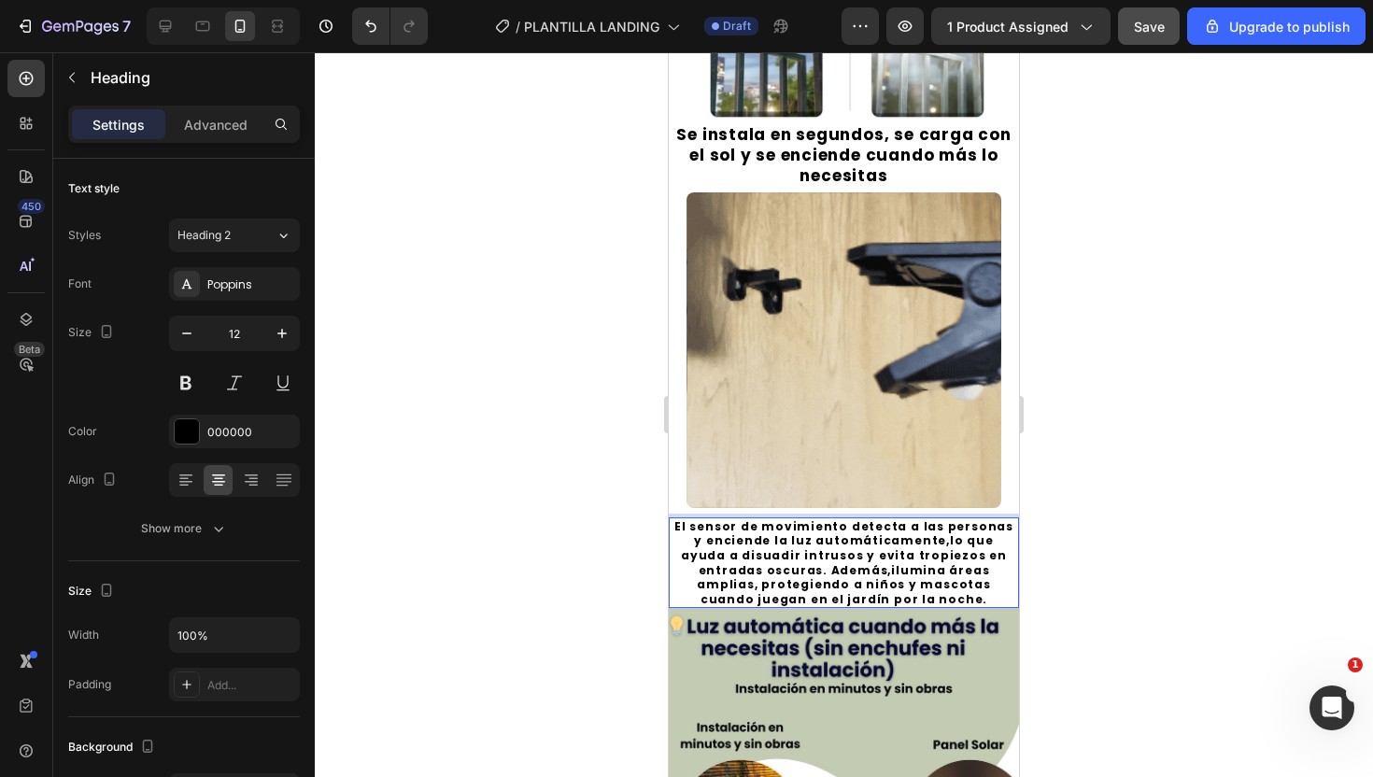
click at [857, 576] on p "El sensor de movimiento detecta a las personas y enciende la luz automáticament…" at bounding box center [844, 563] width 347 height 88
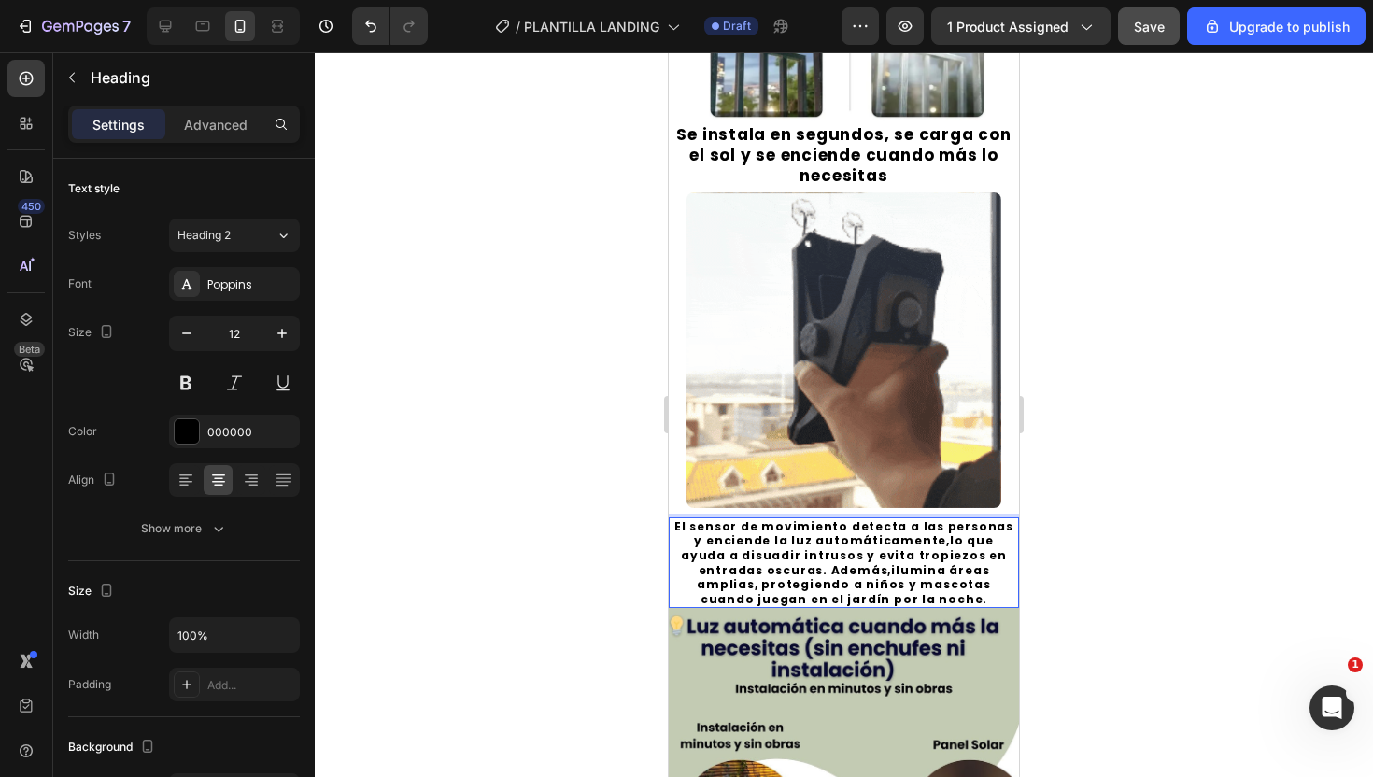
click at [924, 561] on p "El sensor de movimiento detecta a las personas y enciende la luz automáticament…" at bounding box center [844, 563] width 347 height 88
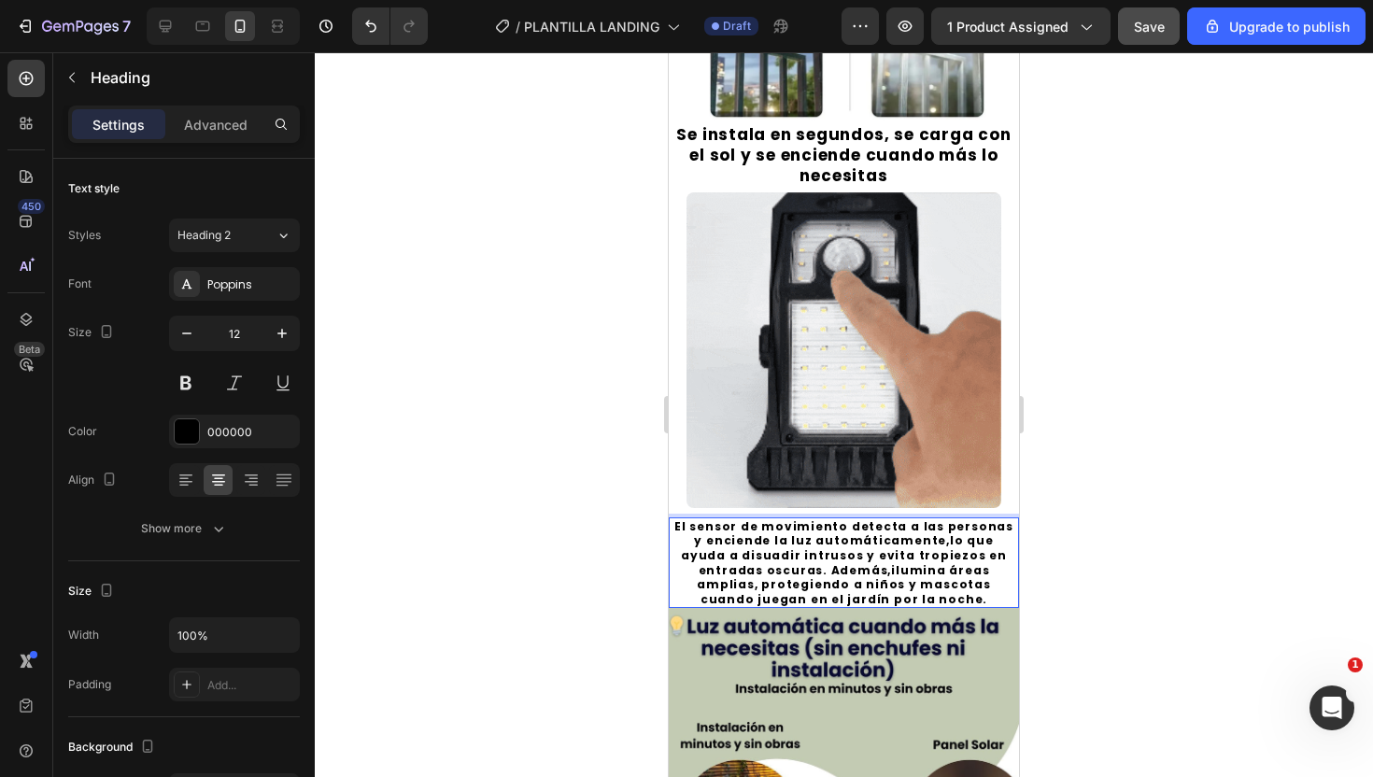
click at [901, 607] on h2 "El sensor de movimiento detecta a las personas y enciende la luz automáticament…" at bounding box center [844, 564] width 350 height 92
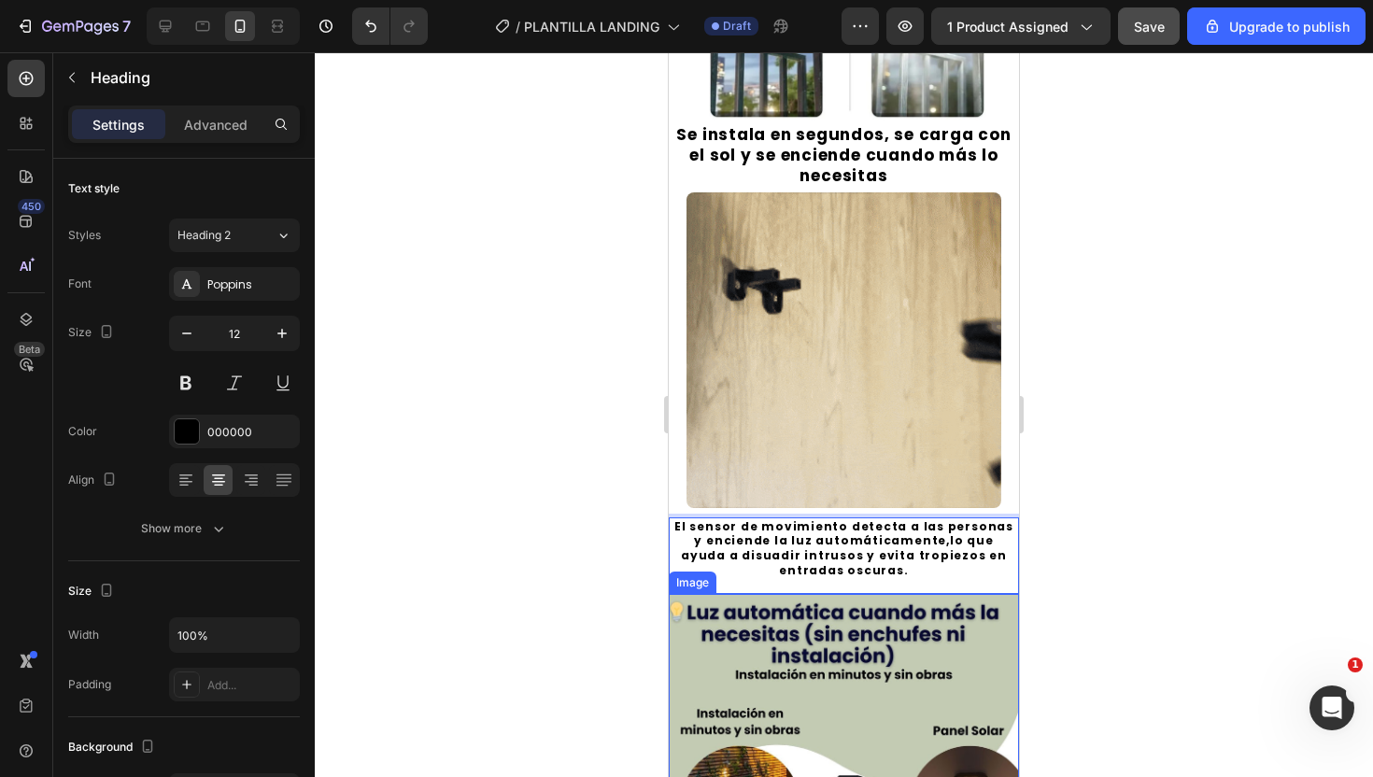
click at [1142, 429] on div at bounding box center [844, 414] width 1058 height 725
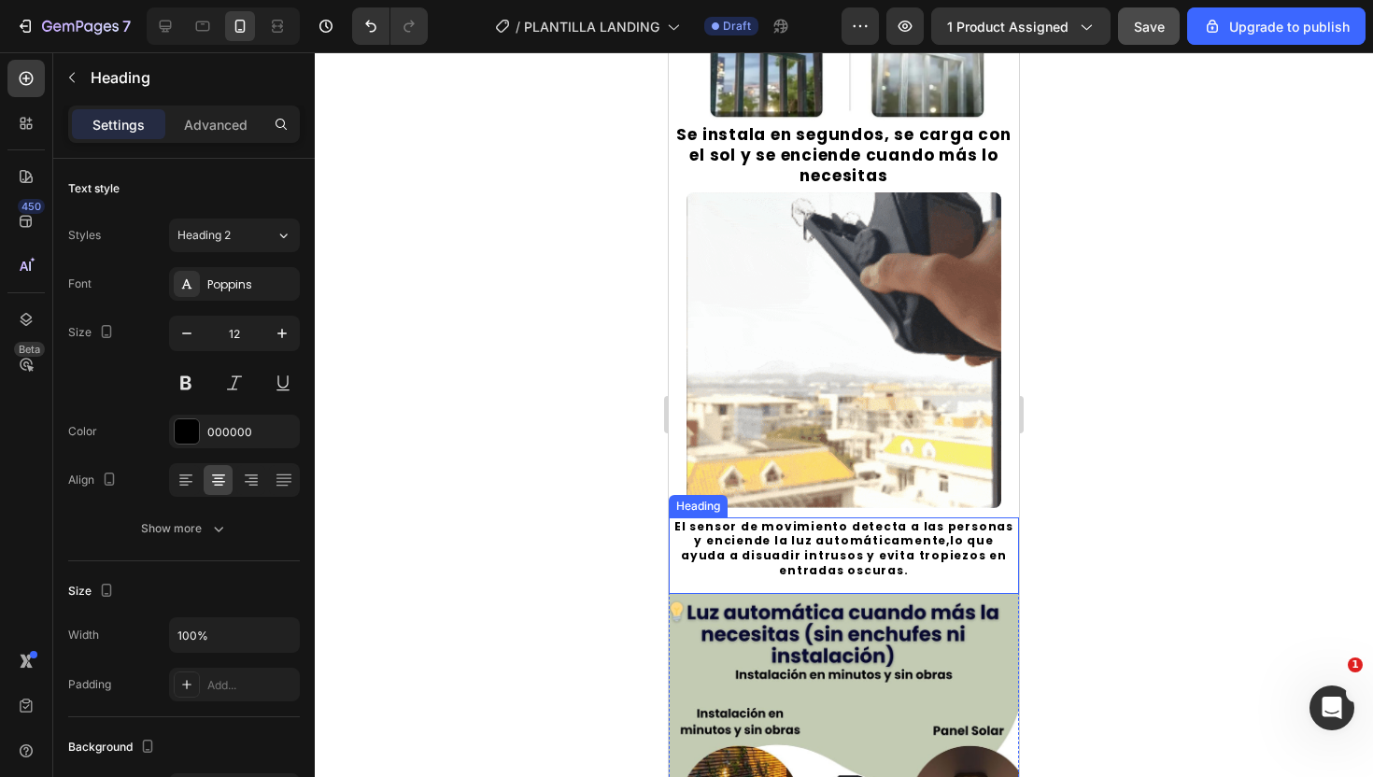
click at [836, 536] on p "El sensor de movimiento detecta a las personas y enciende la luz automáticament…" at bounding box center [844, 555] width 347 height 73
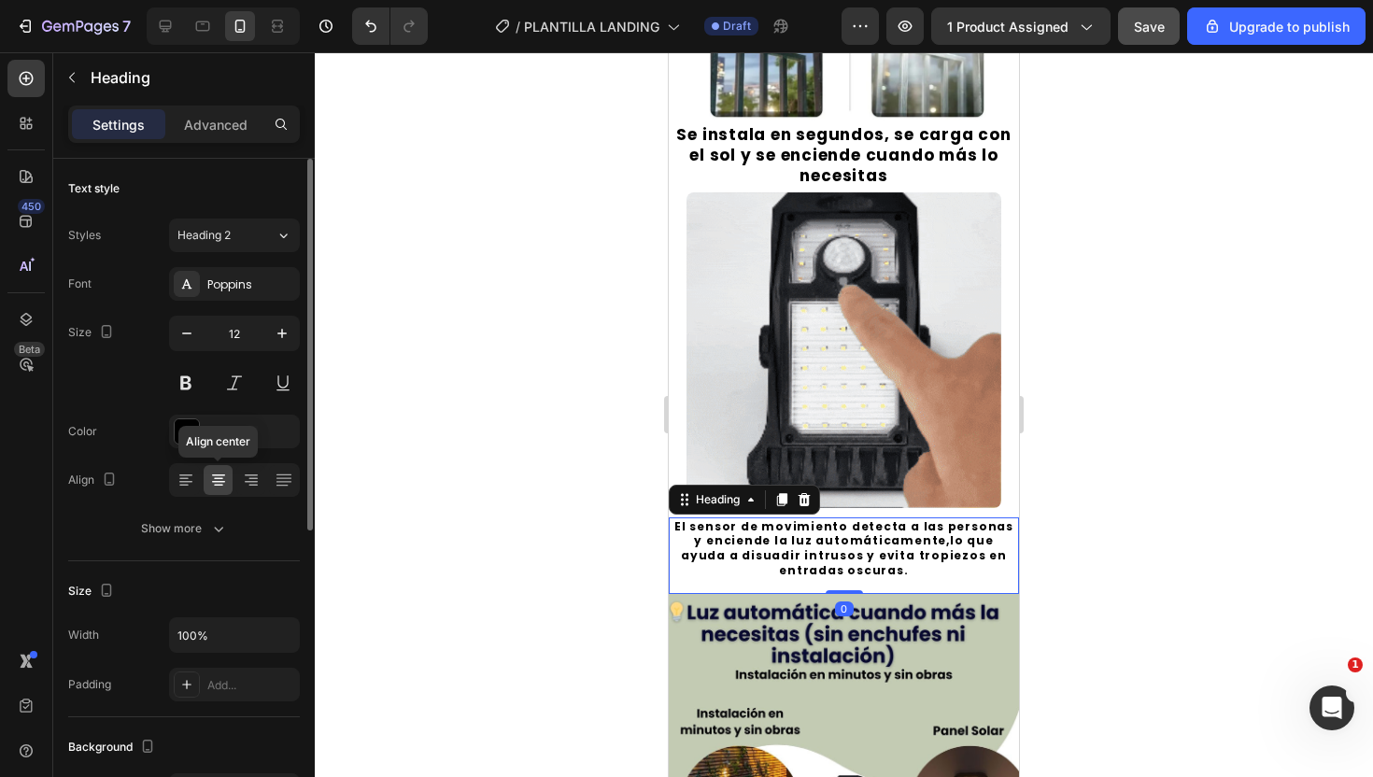
click at [222, 478] on icon at bounding box center [218, 480] width 19 height 19
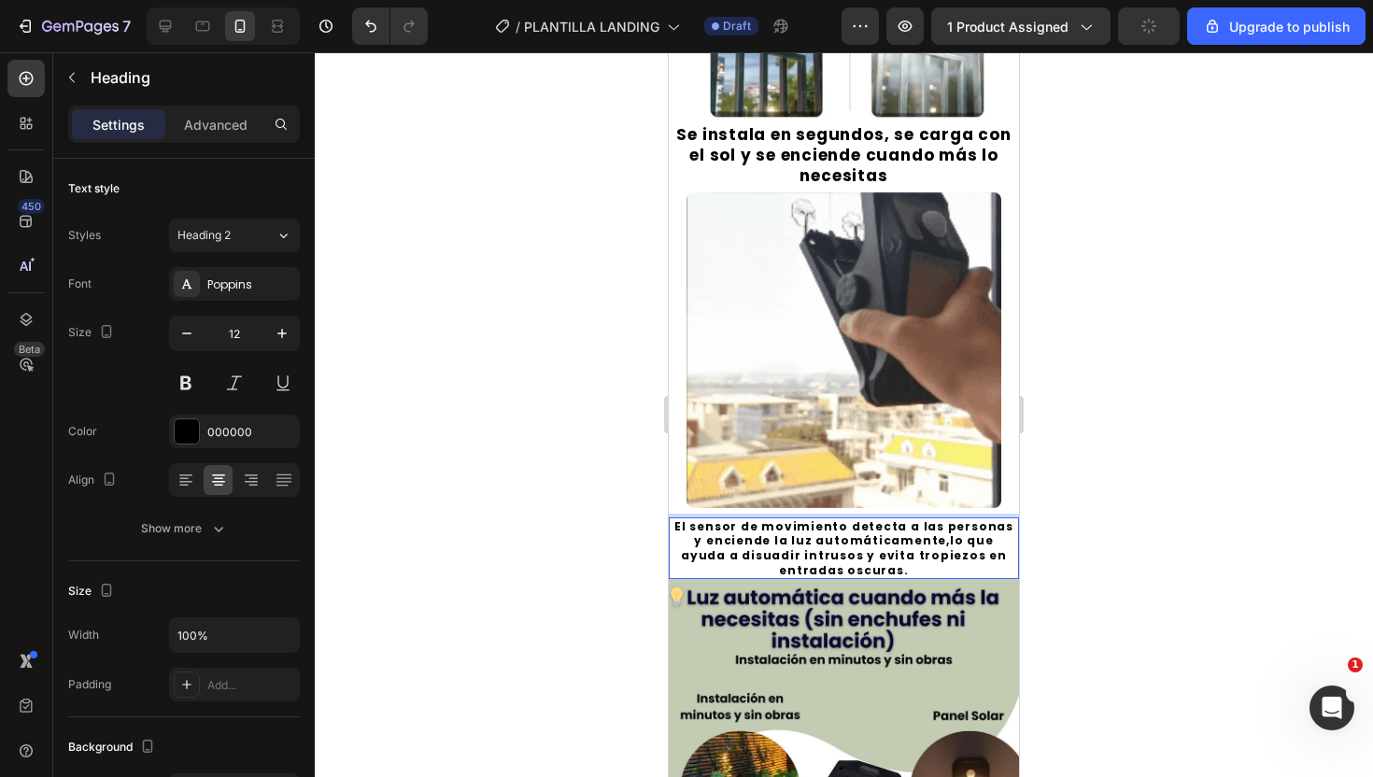
click at [1142, 484] on div at bounding box center [844, 414] width 1058 height 725
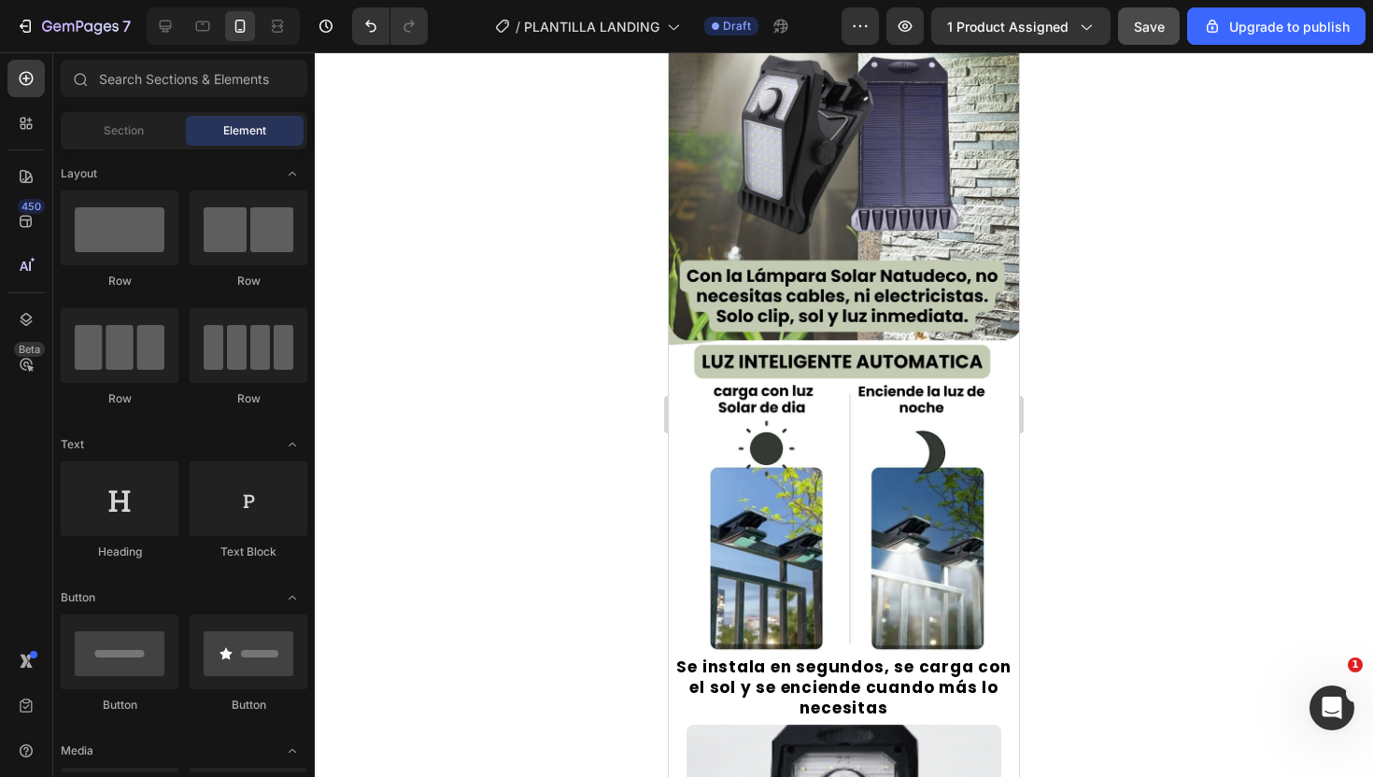
scroll to position [206, 0]
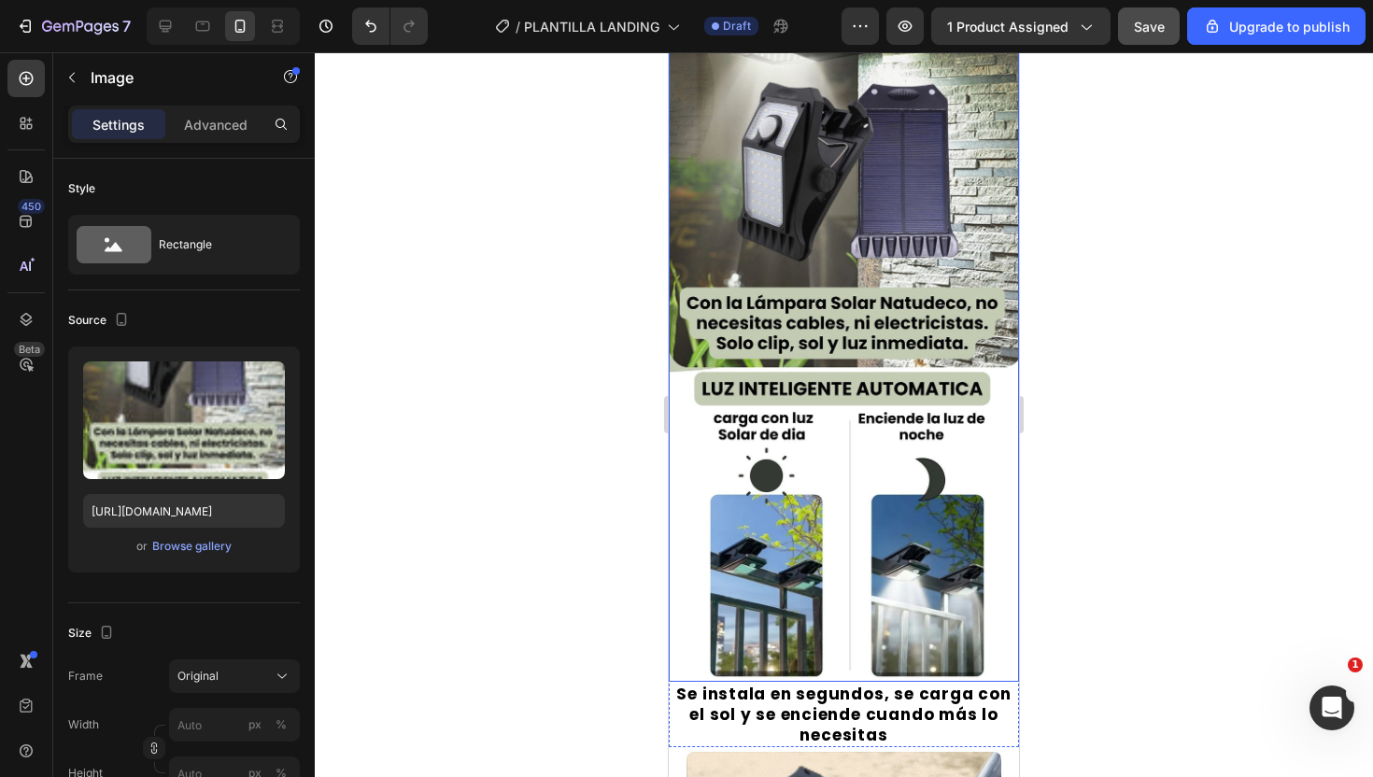
click at [873, 308] on img at bounding box center [844, 283] width 350 height 798
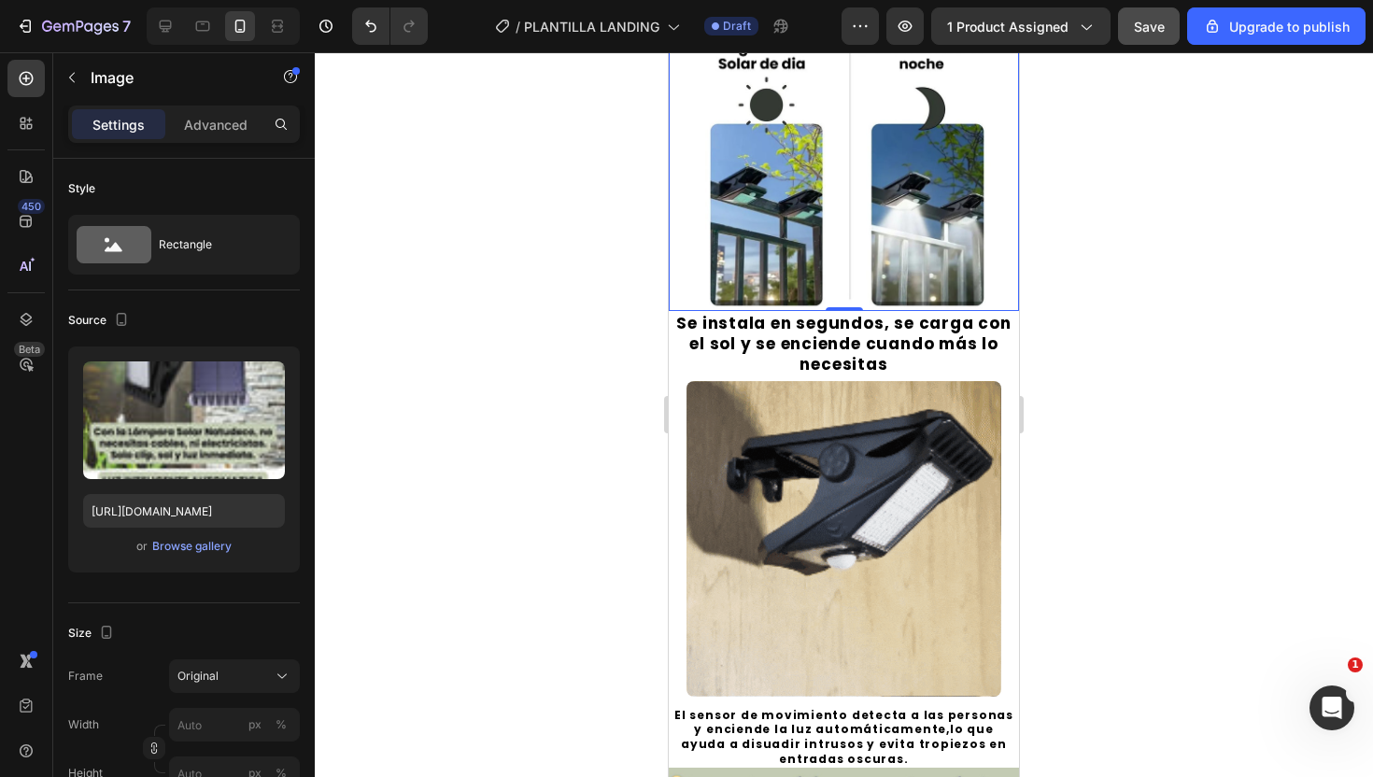
scroll to position [421, 0]
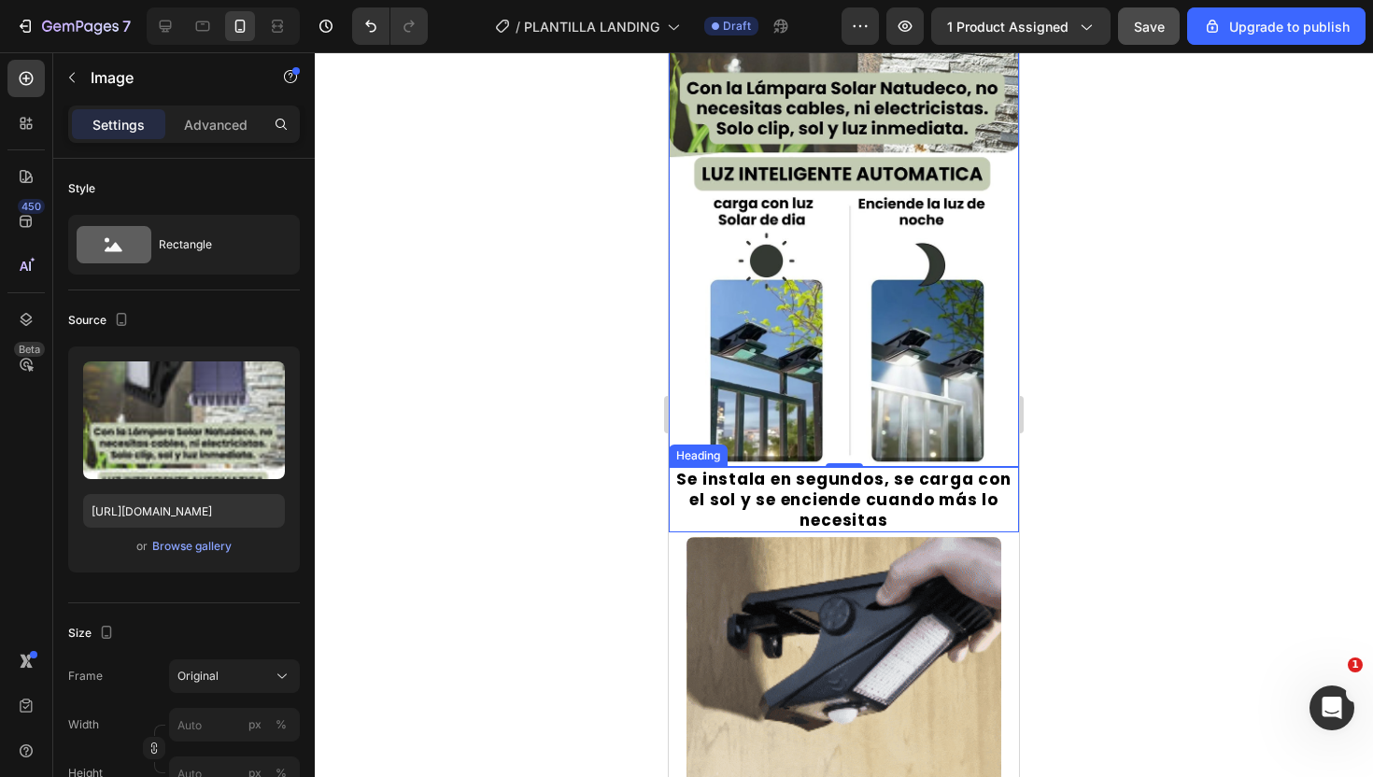
click at [813, 515] on h2 "Se instala en segundos, se carga con el sol y se enciende cuando más lo necesit…" at bounding box center [844, 499] width 350 height 65
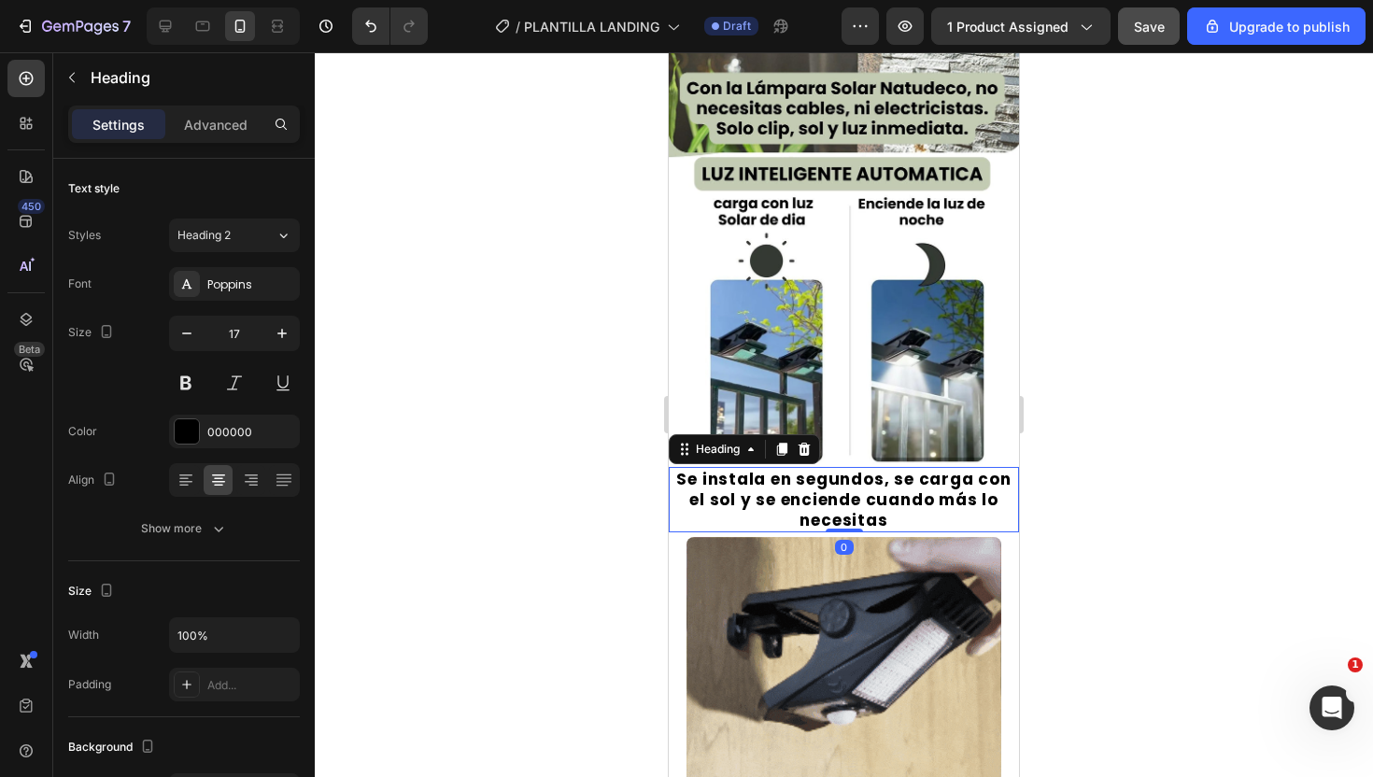
click at [826, 488] on h2 "Se instala en segundos, se carga con el sol y se enciende cuando más lo necesit…" at bounding box center [844, 499] width 350 height 65
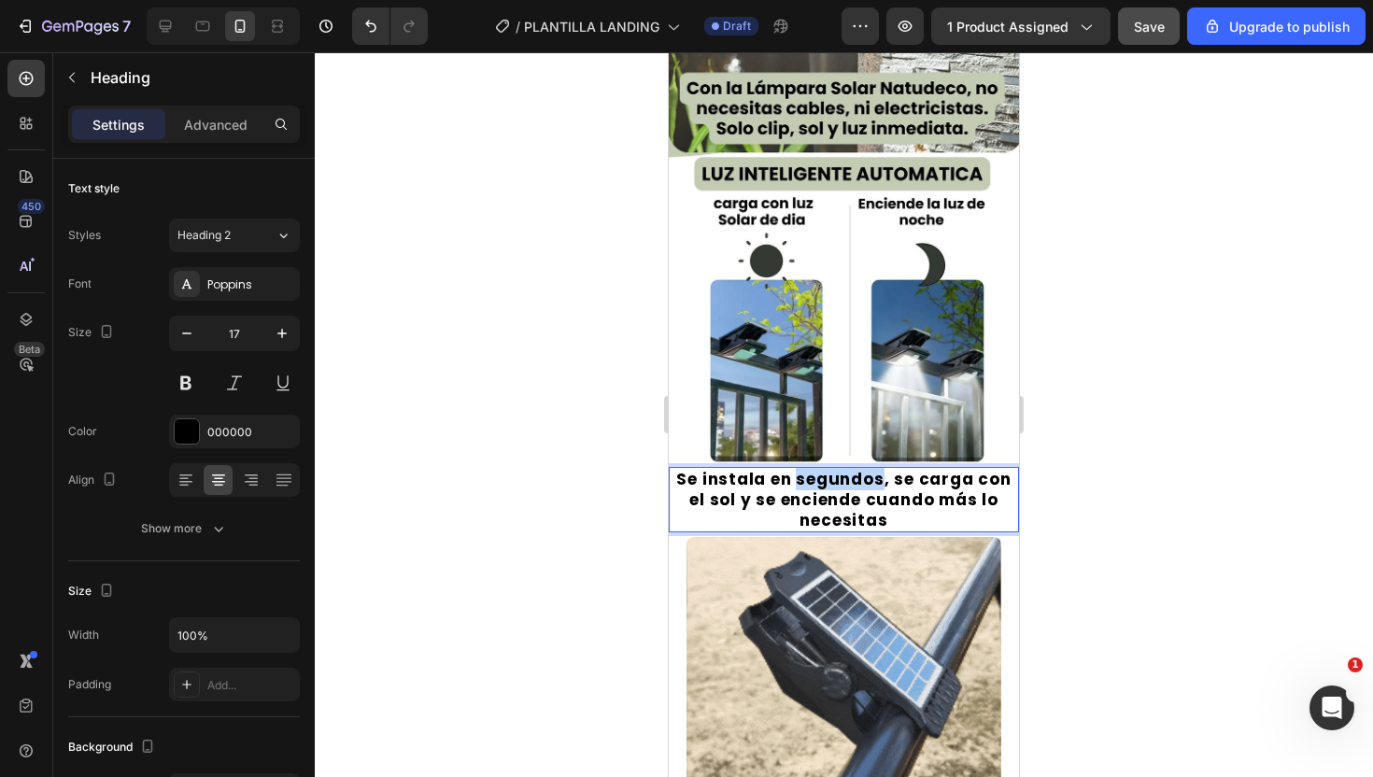
click at [826, 488] on p "Se instala en segundos, se carga con el sol y se enciende cuando más lo necesit…" at bounding box center [844, 500] width 347 height 62
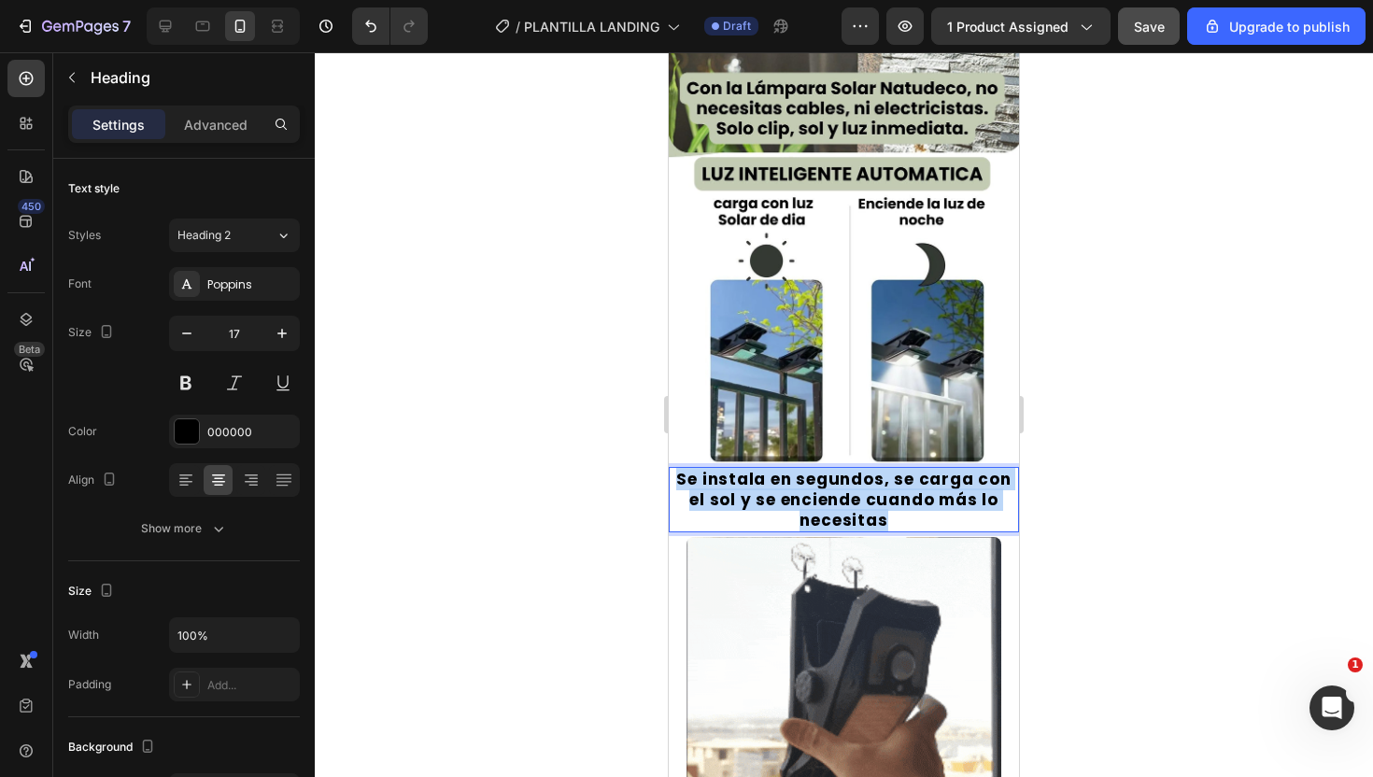
click at [826, 488] on p "Se instala en segundos, se carga con el sol y se enciende cuando más lo necesit…" at bounding box center [844, 500] width 347 height 62
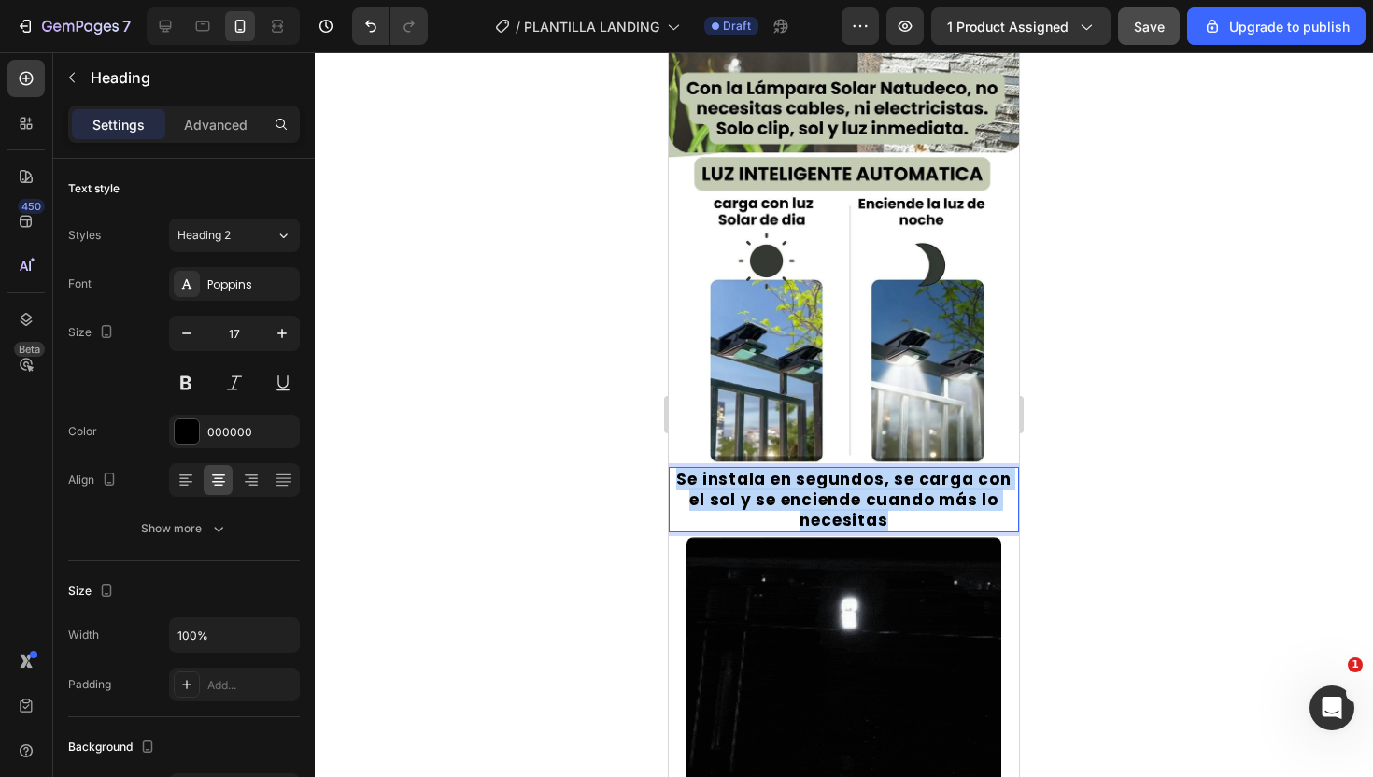
click at [826, 488] on p "Se instala en segundos, se carga con el sol y se enciende cuando más lo necesit…" at bounding box center [844, 500] width 347 height 62
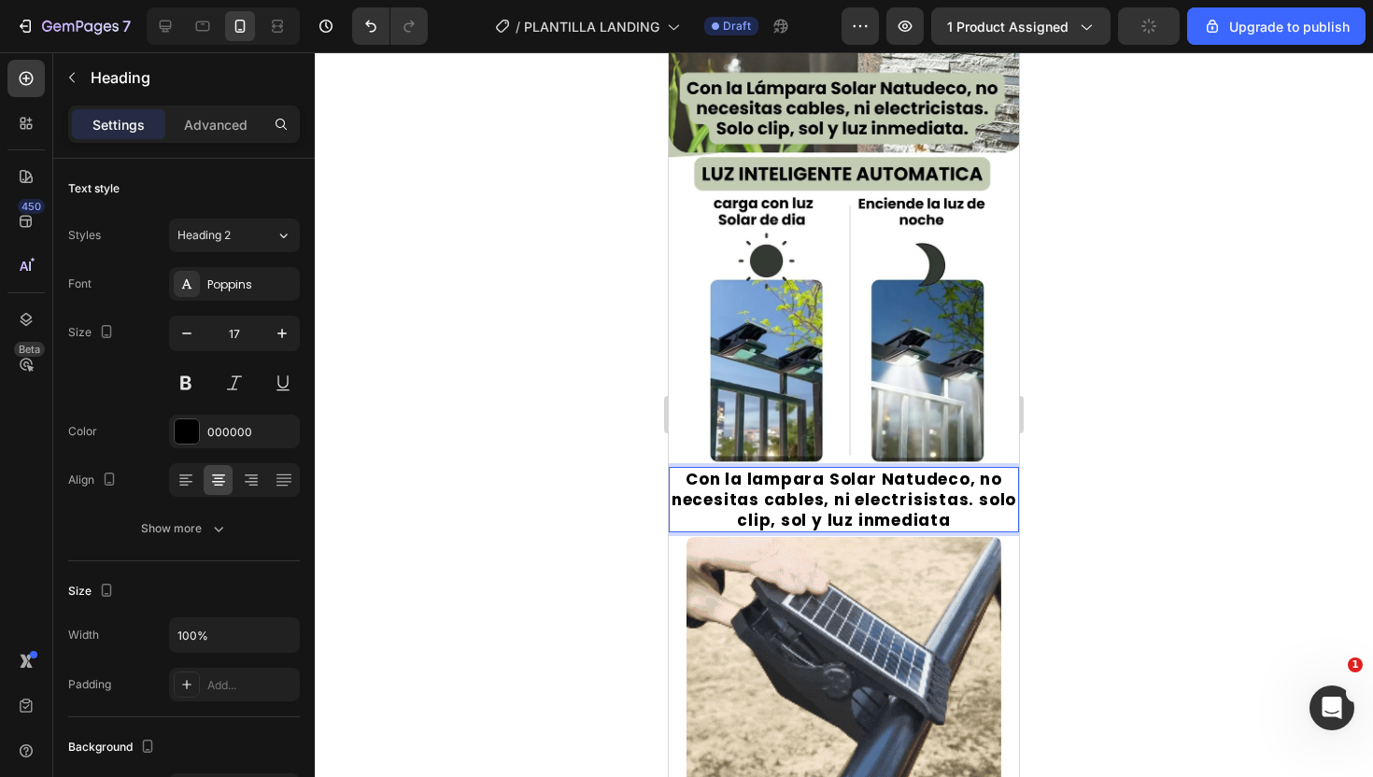
click at [1259, 512] on div at bounding box center [844, 414] width 1058 height 725
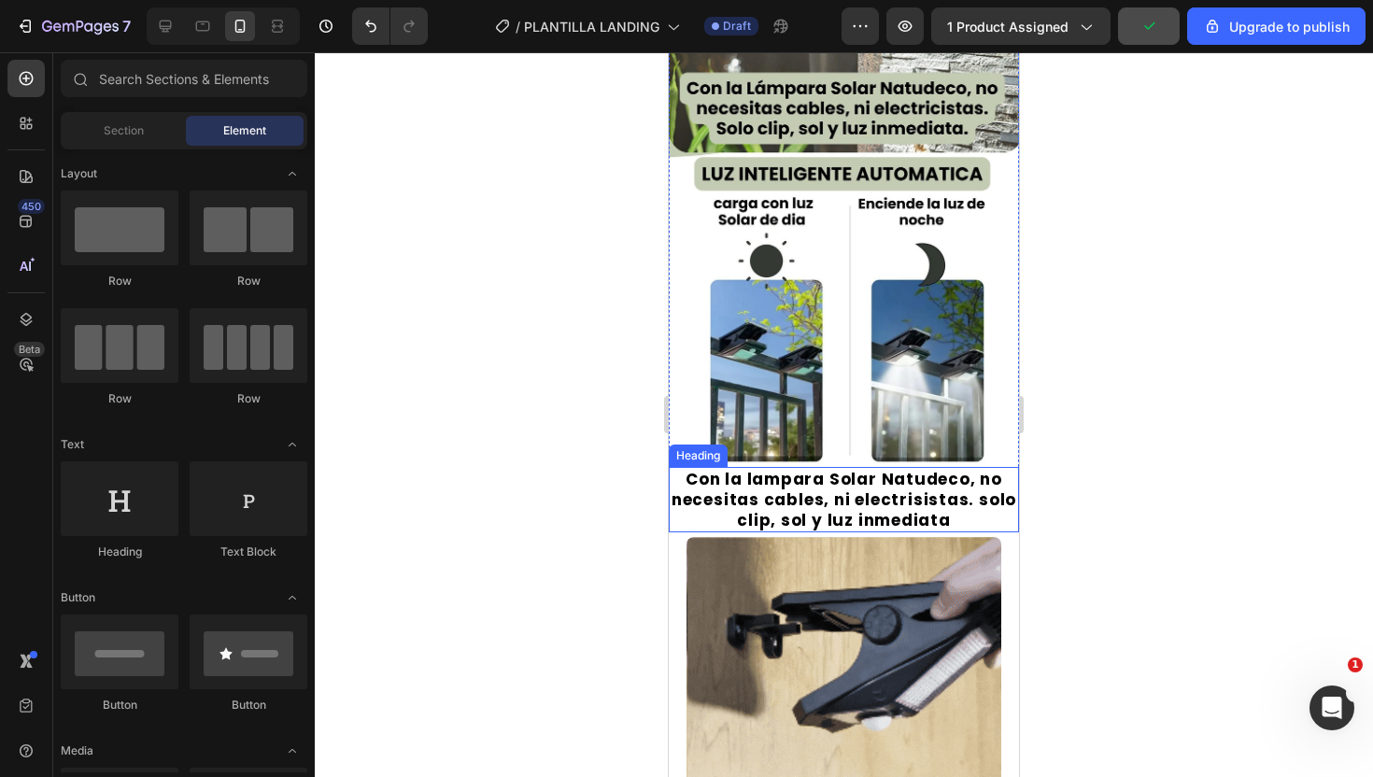
click at [988, 514] on p "Con la lampara Solar Natudeco, no necesitas cables, ni electrisistas. solo clip…" at bounding box center [844, 500] width 347 height 62
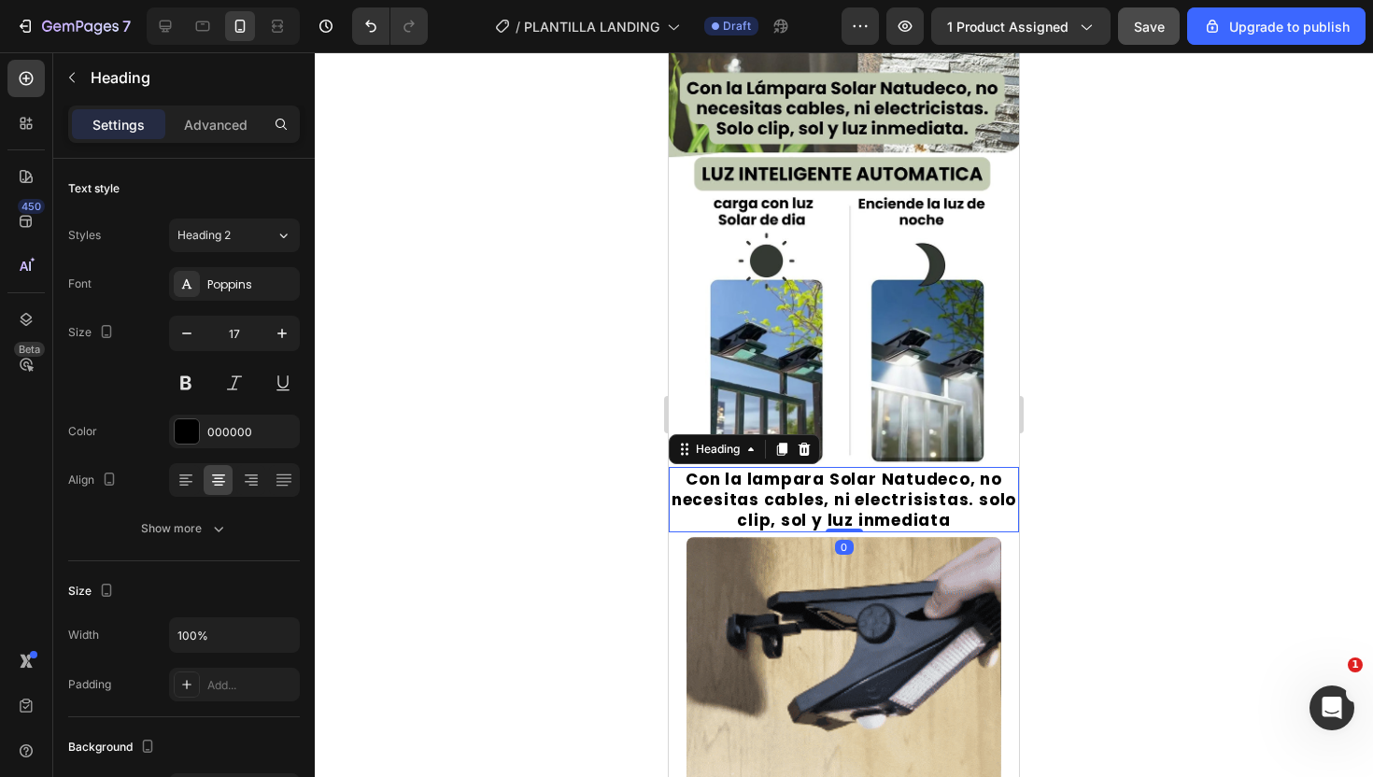
click at [1143, 438] on div at bounding box center [844, 414] width 1058 height 725
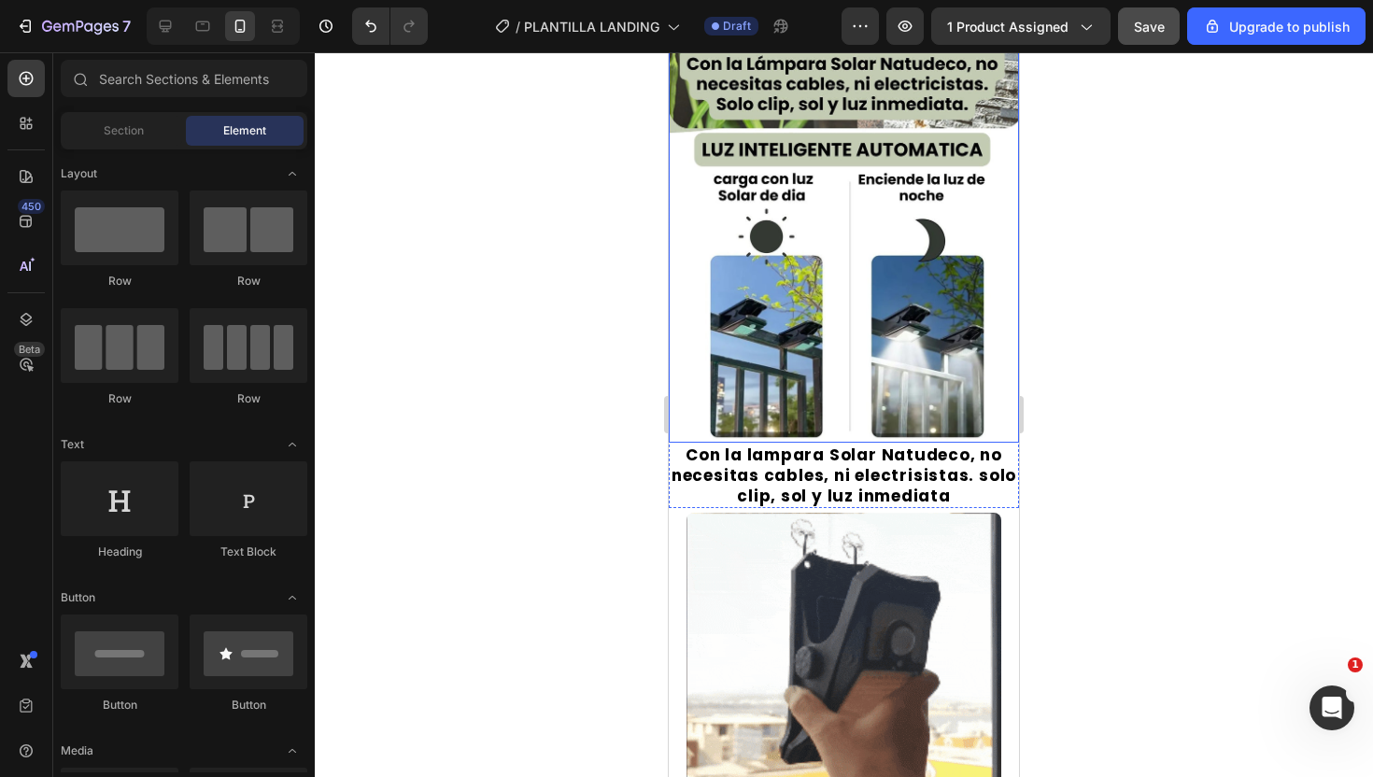
scroll to position [459, 0]
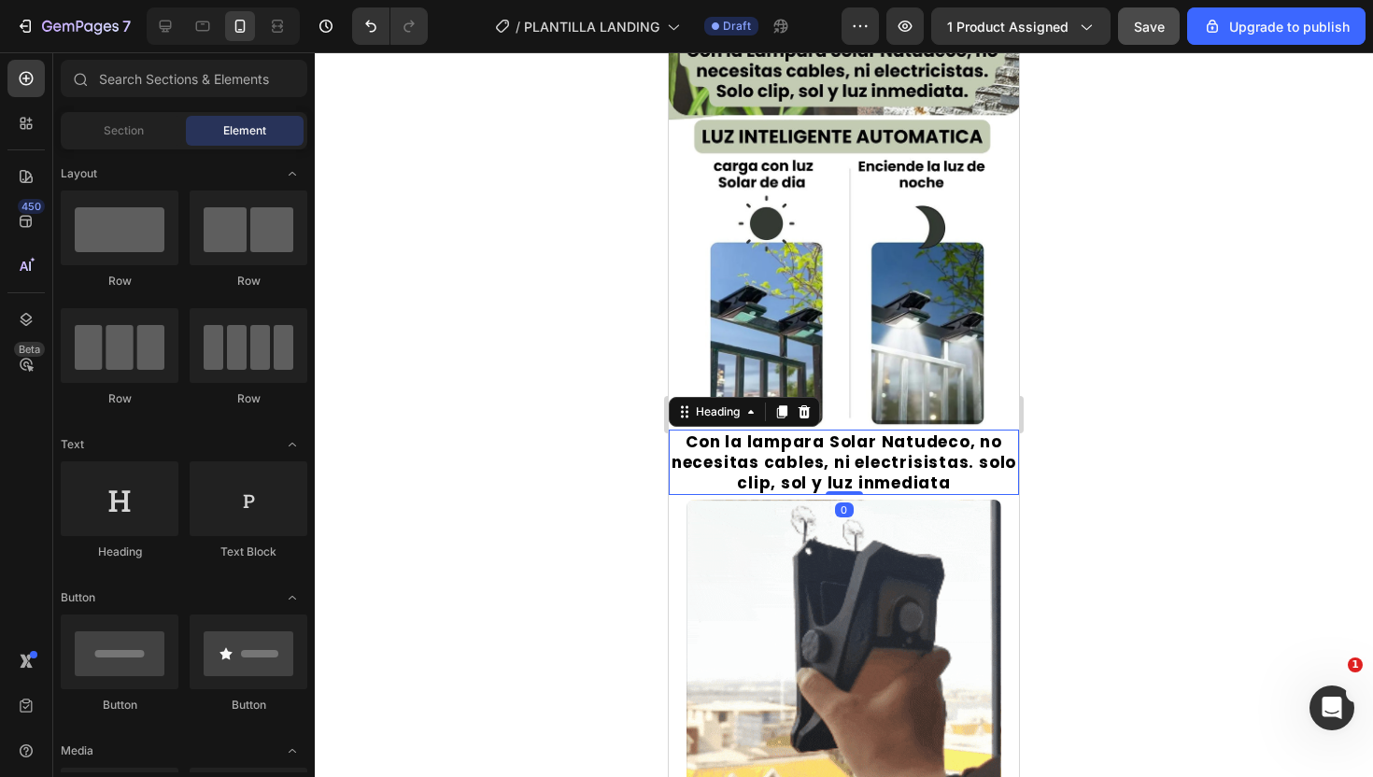
click at [856, 470] on p "Con la lampara Solar Natudeco, no necesitas cables, ni electrisistas. solo clip…" at bounding box center [844, 463] width 347 height 62
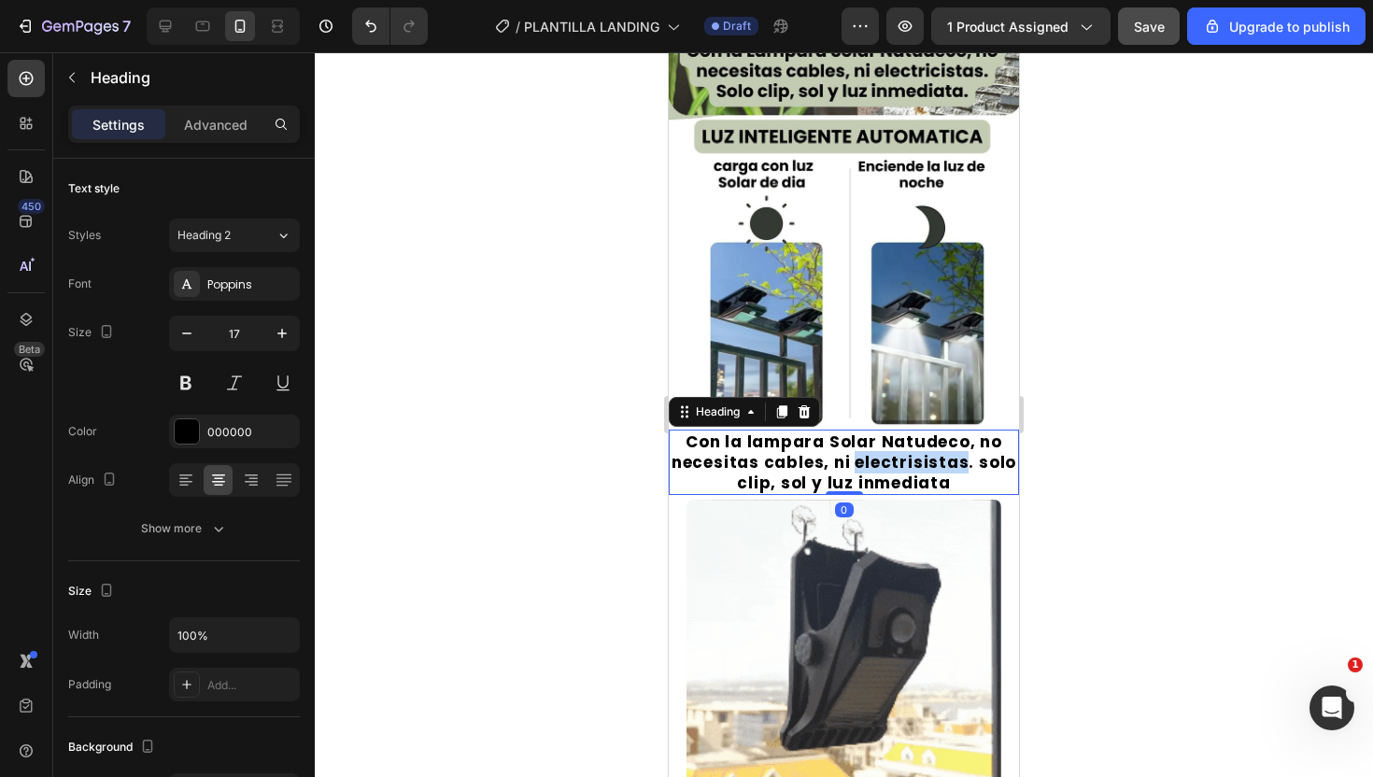
click at [856, 470] on p "Con la lampara Solar Natudeco, no necesitas cables, ni electrisistas. solo clip…" at bounding box center [844, 463] width 347 height 62
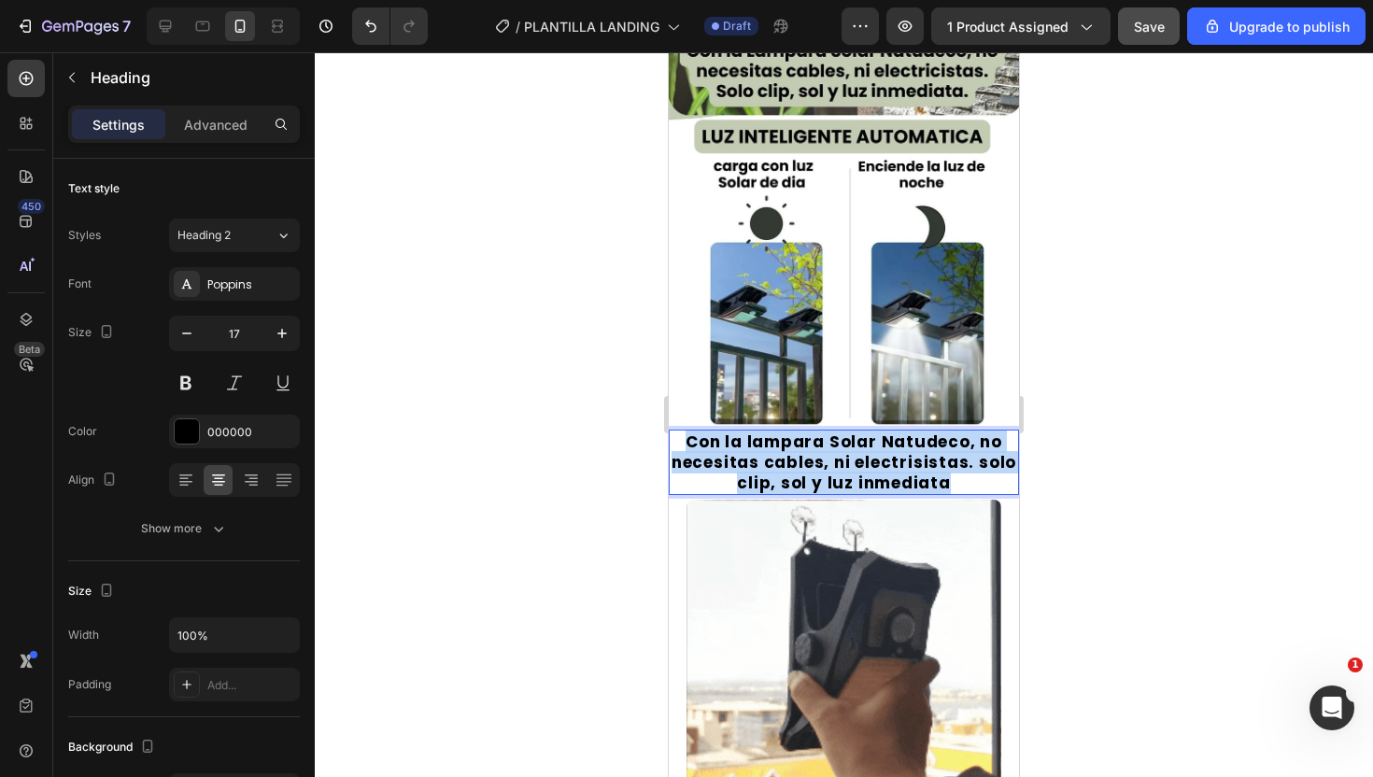
click at [856, 470] on p "Con la lampara Solar Natudeco, no necesitas cables, ni electrisistas. solo clip…" at bounding box center [844, 463] width 347 height 62
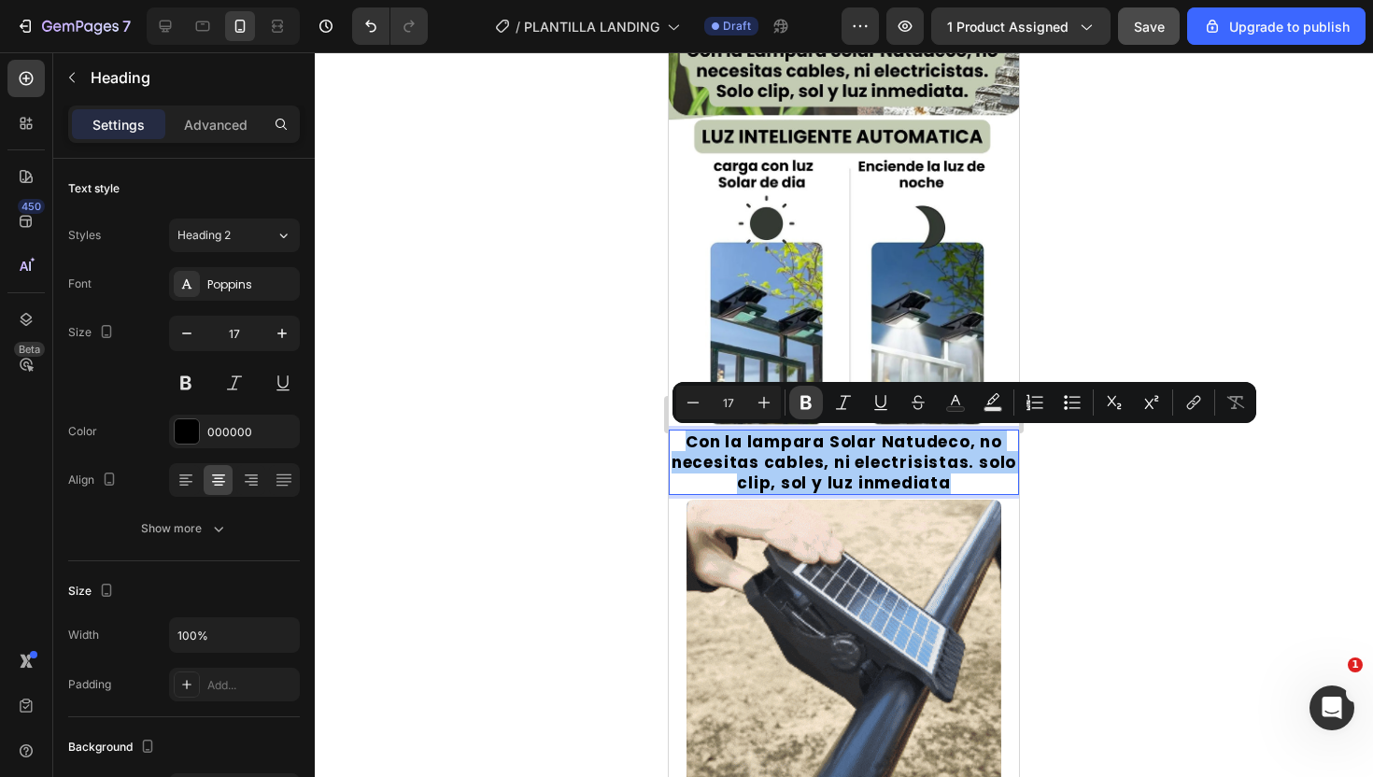
click at [806, 397] on icon "Editor contextual toolbar" at bounding box center [806, 403] width 11 height 14
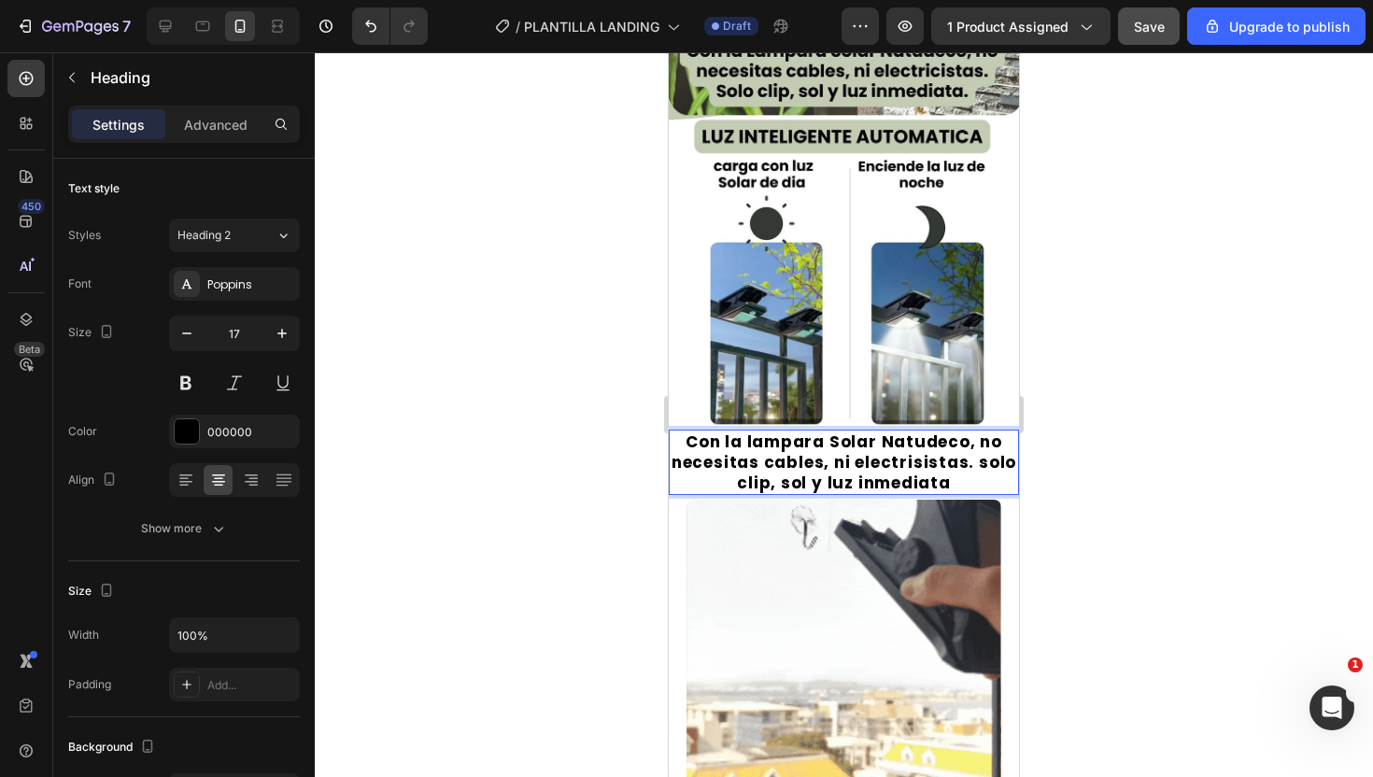
click at [810, 494] on h2 "Con la lampara Solar Natudeco, no necesitas cables, ni electrisistas. solo clip…" at bounding box center [844, 462] width 350 height 65
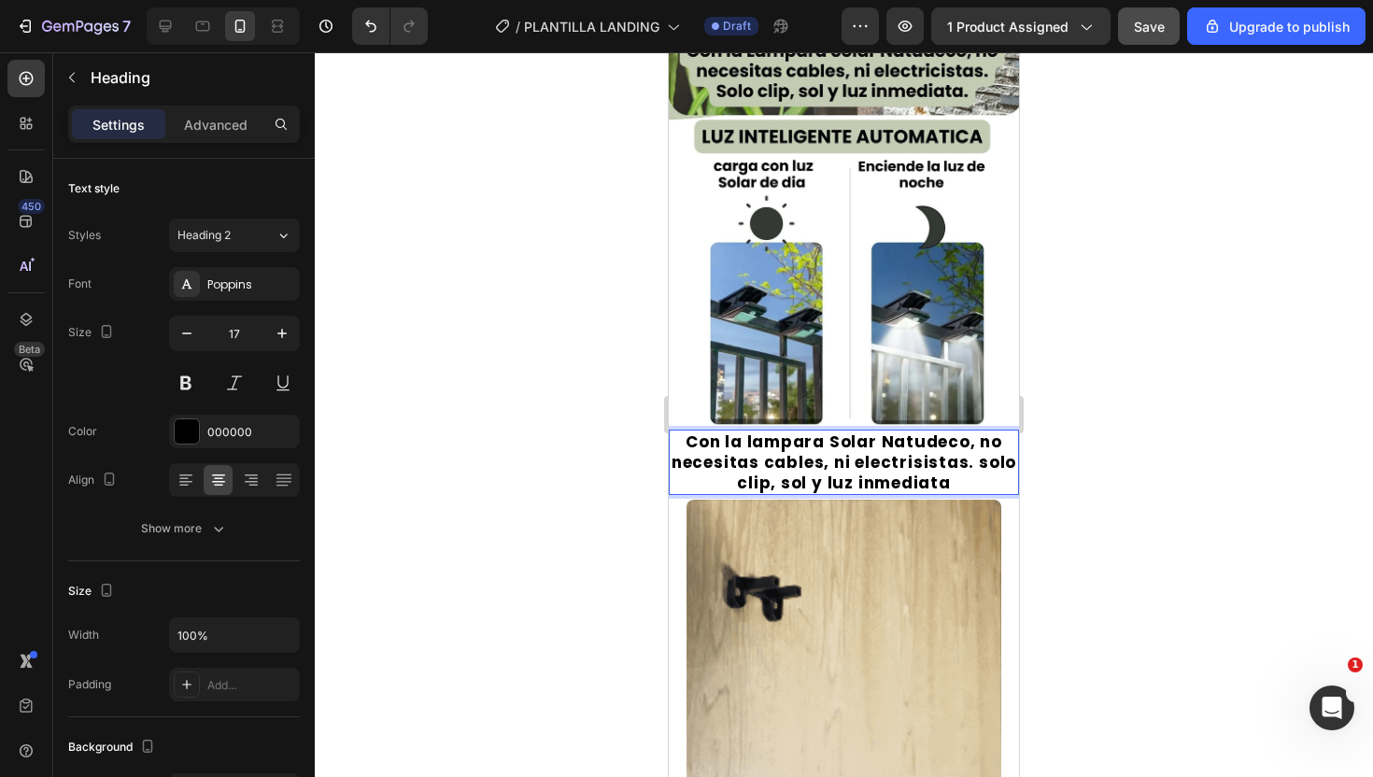
click at [810, 494] on h2 "Con la lampara Solar Natudeco, no necesitas cables, ni electrisistas. solo clip…" at bounding box center [844, 462] width 350 height 65
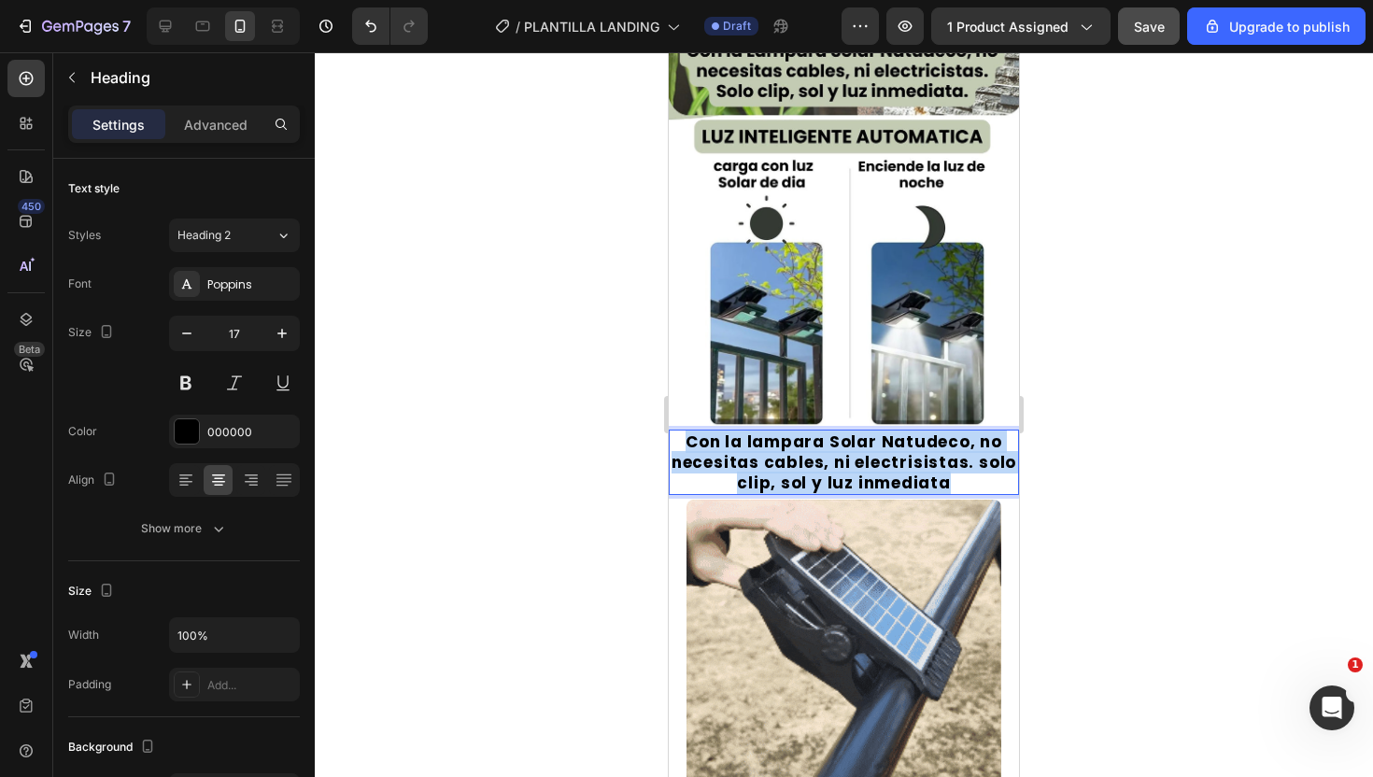
click at [810, 494] on h2 "Con la lampara Solar Natudeco, no necesitas cables, ni electrisistas. solo clip…" at bounding box center [844, 462] width 350 height 65
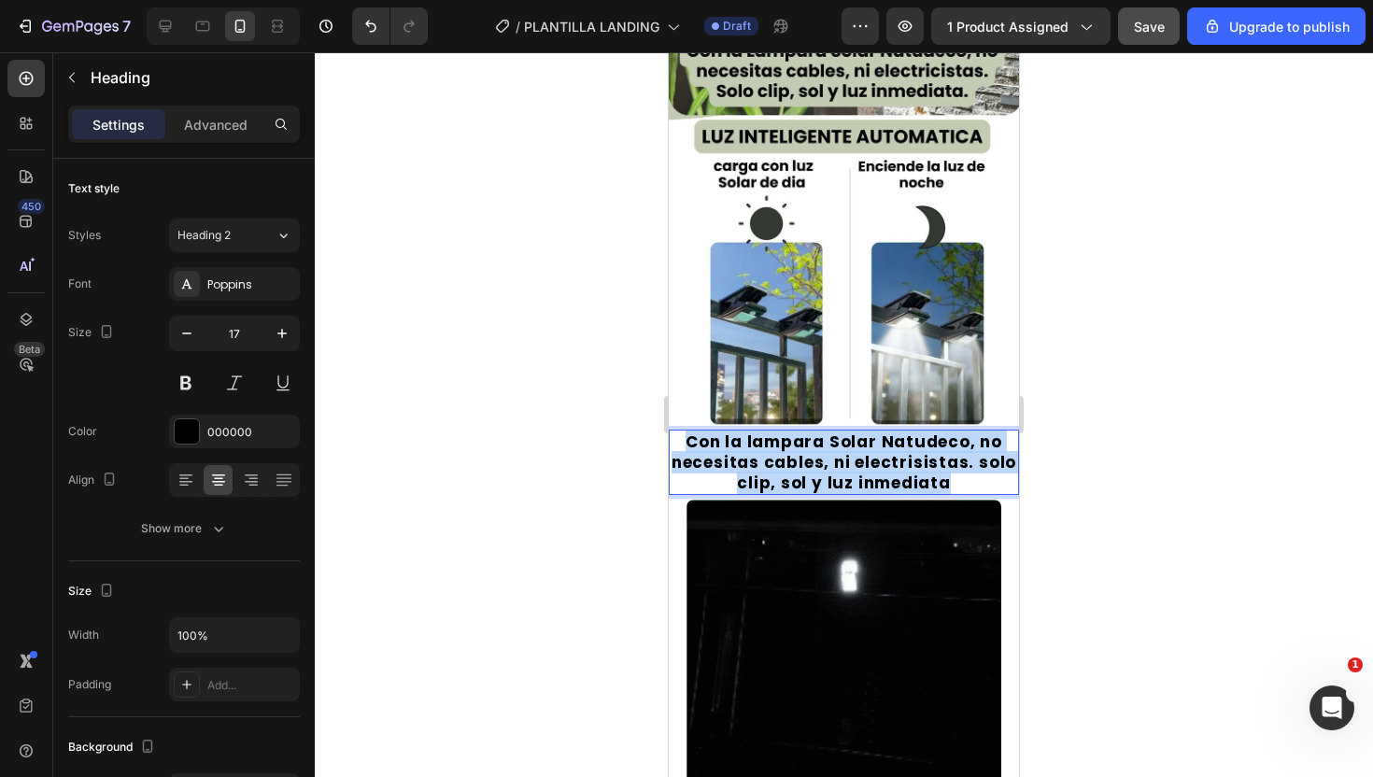
click at [828, 474] on strong "Con la lampara Solar Natudeco, no necesitas cables, ni electrisistas. solo clip…" at bounding box center [844, 463] width 345 height 64
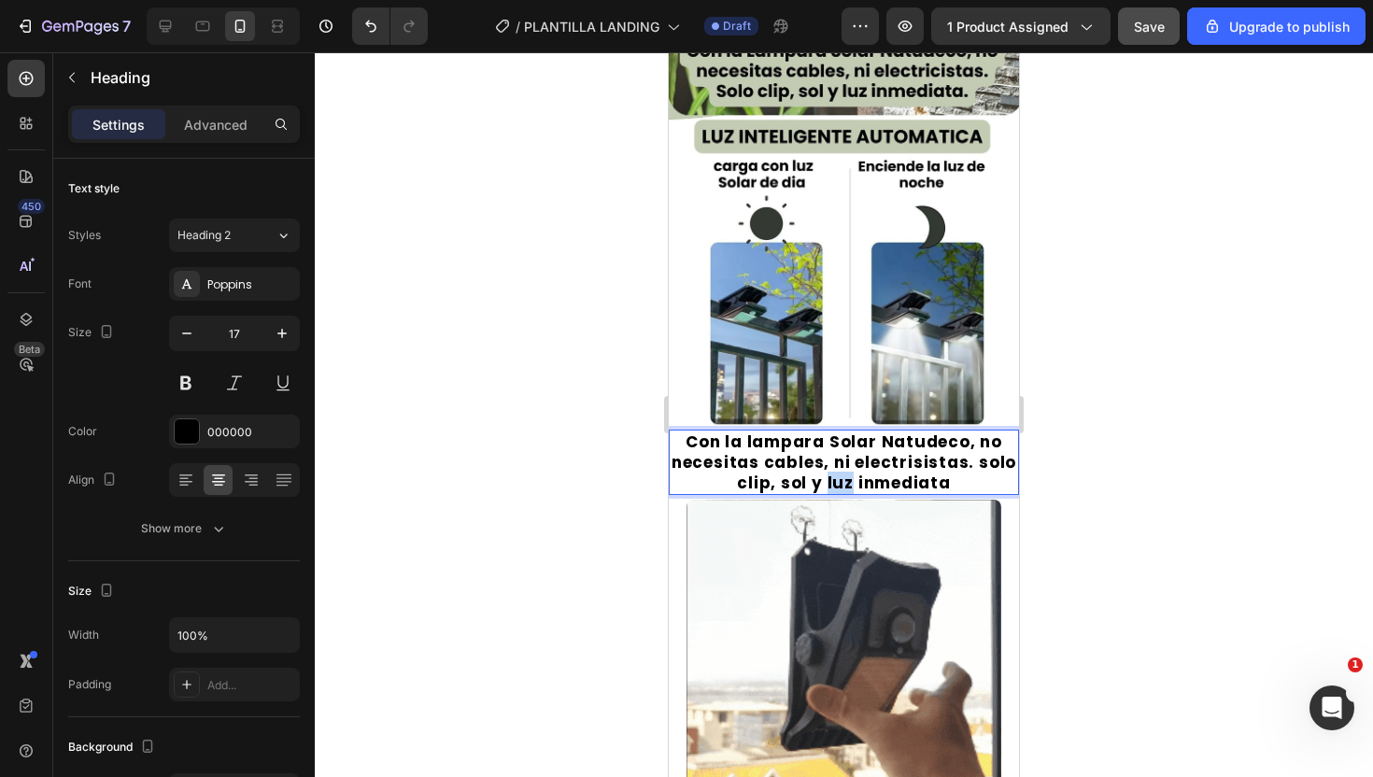
click at [828, 474] on strong "Con la lampara Solar Natudeco, no necesitas cables, ni electrisistas. solo clip…" at bounding box center [844, 463] width 345 height 64
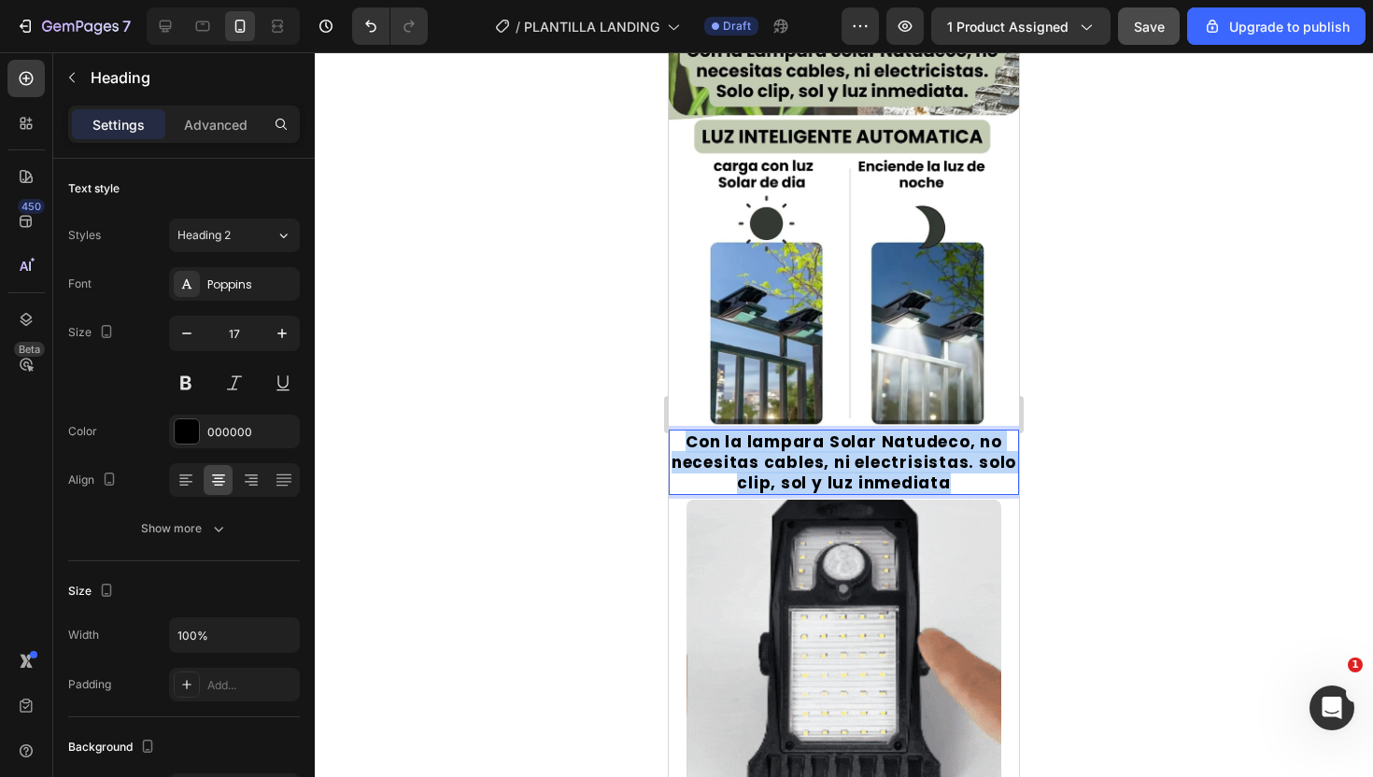
click at [828, 474] on strong "Con la lampara Solar Natudeco, no necesitas cables, ni electrisistas. solo clip…" at bounding box center [844, 463] width 345 height 64
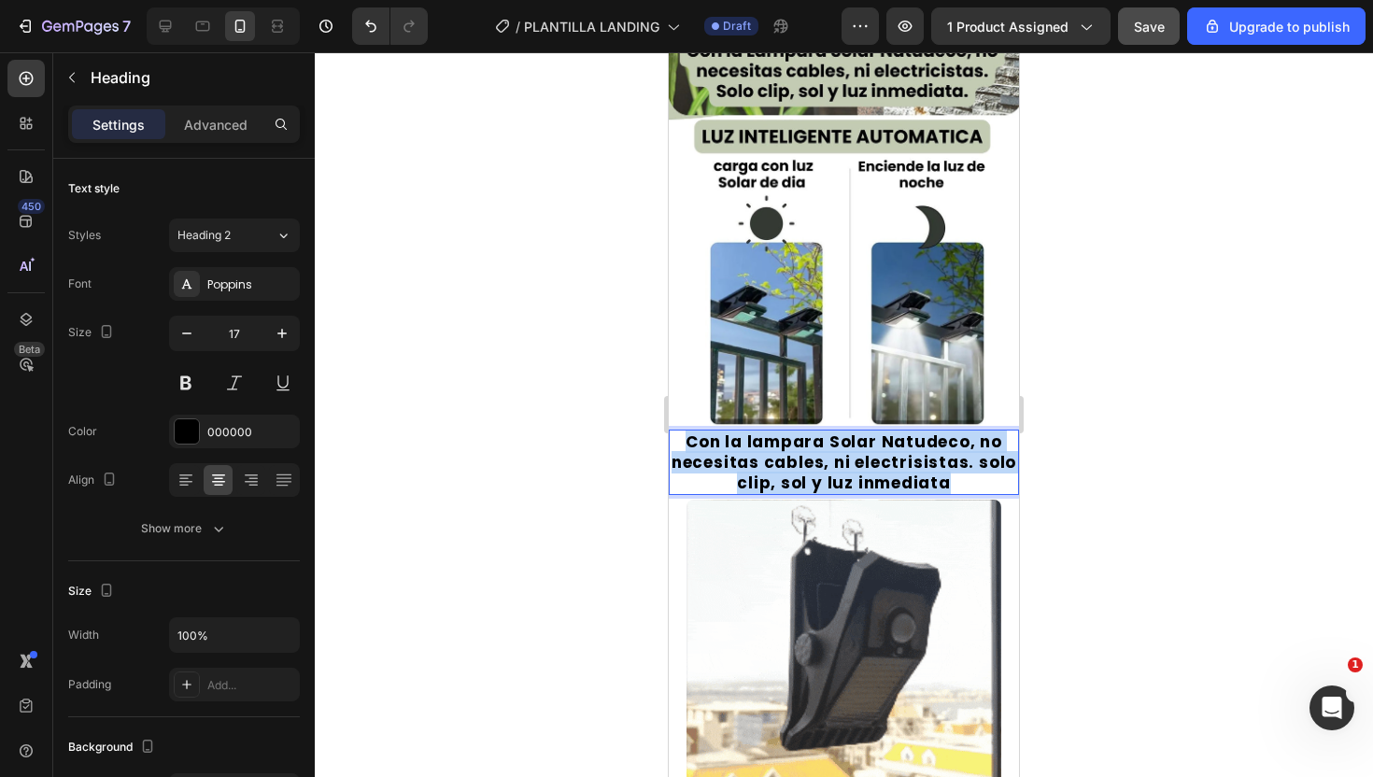
click at [828, 474] on strong "Con la lampara Solar Natudeco, no necesitas cables, ni electrisistas. solo clip…" at bounding box center [844, 463] width 345 height 64
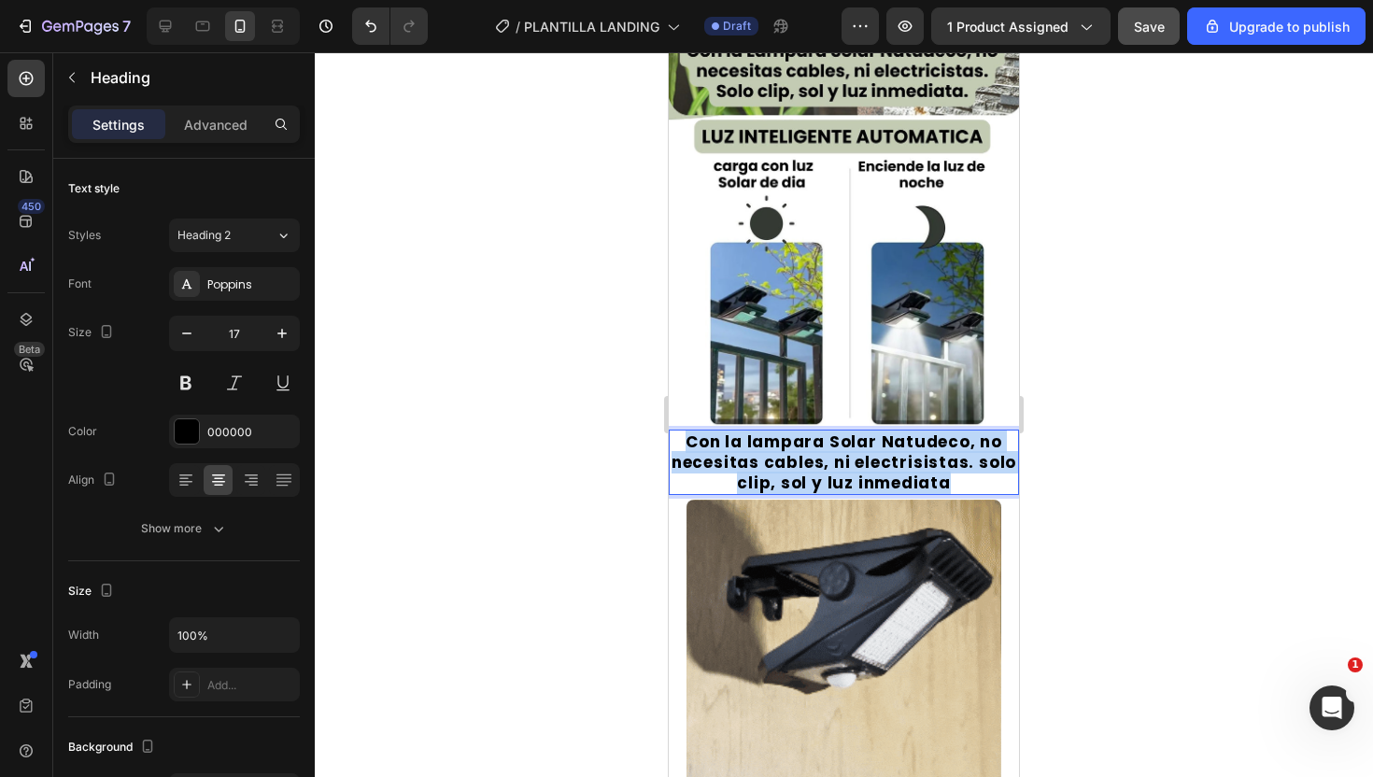
click at [828, 474] on strong "Con la lampara Solar Natudeco, no necesitas cables, ni electrisistas. solo clip…" at bounding box center [844, 463] width 345 height 64
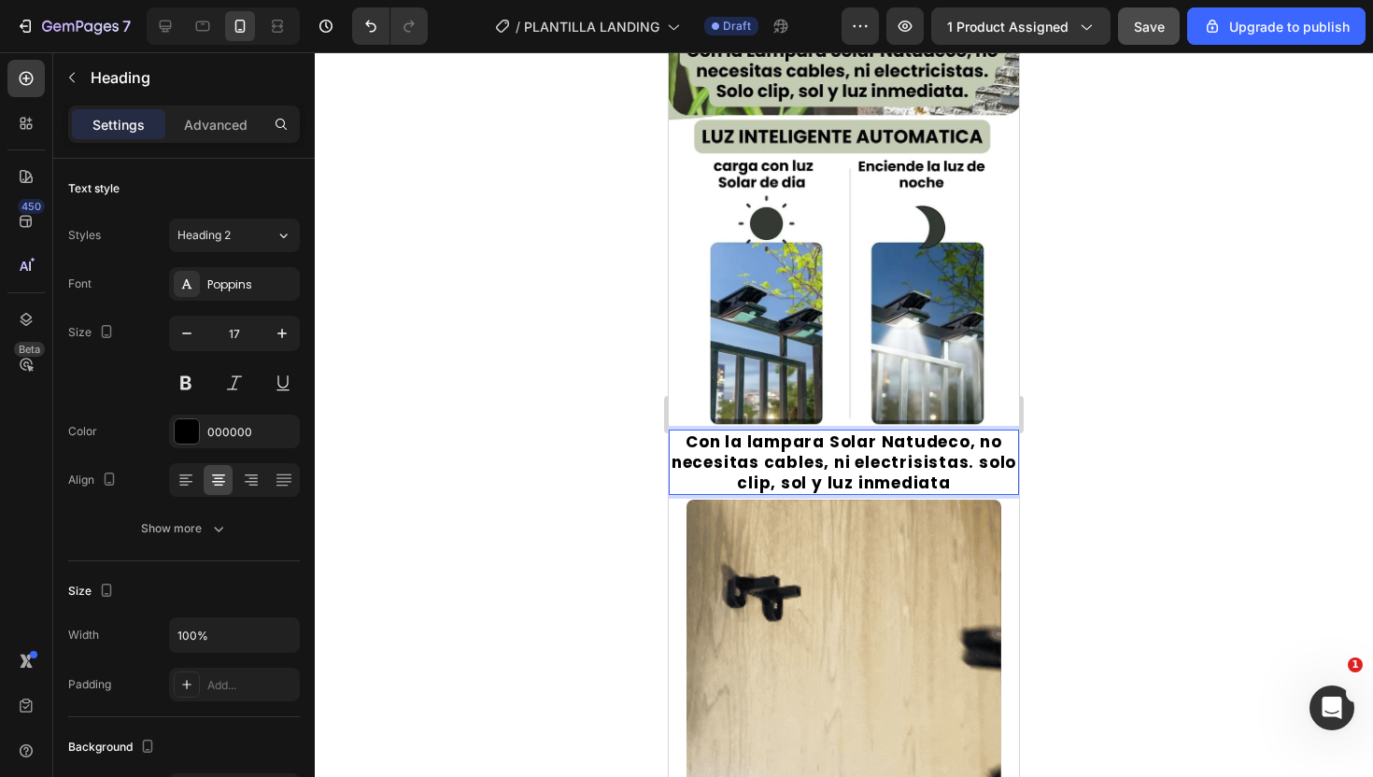
click at [669, 52] on lt-div at bounding box center [669, 52] width 0 height 0
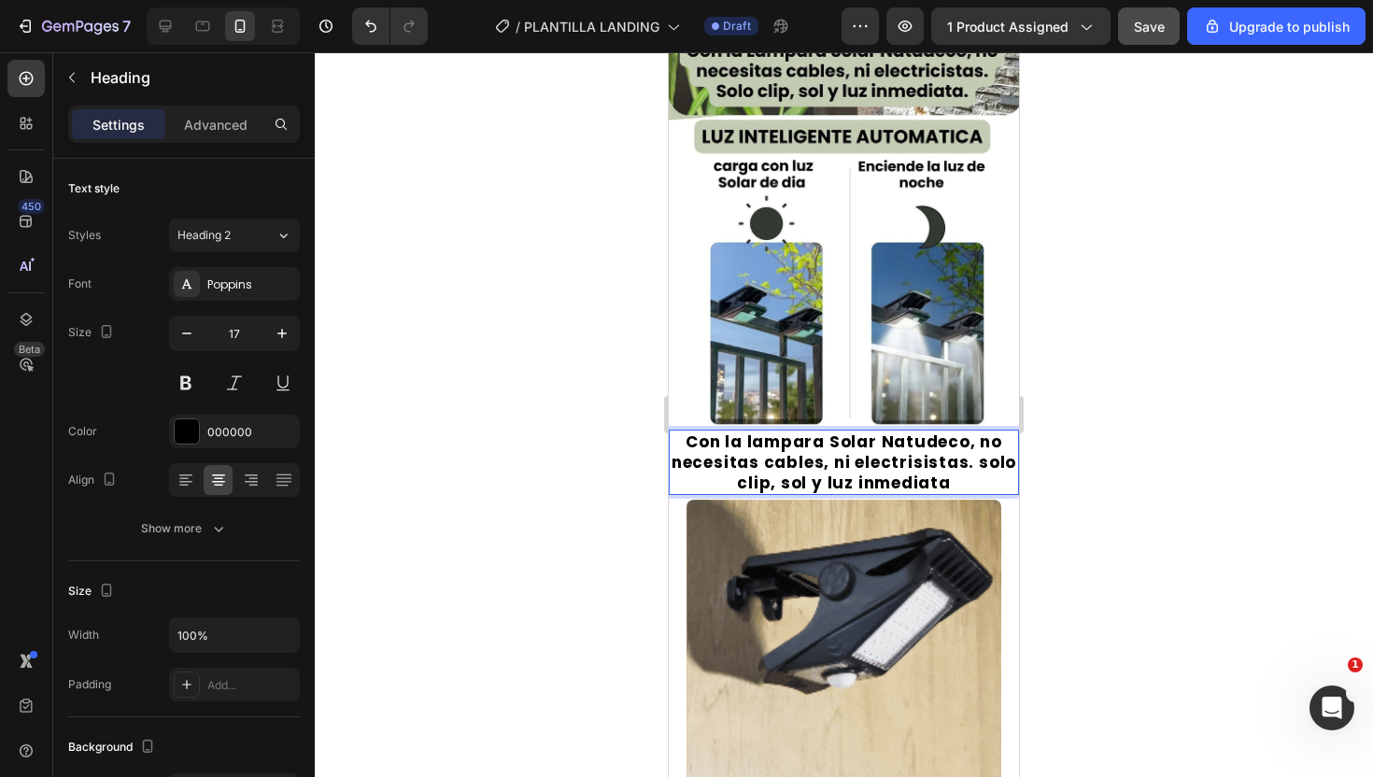
scroll to position [45, 0]
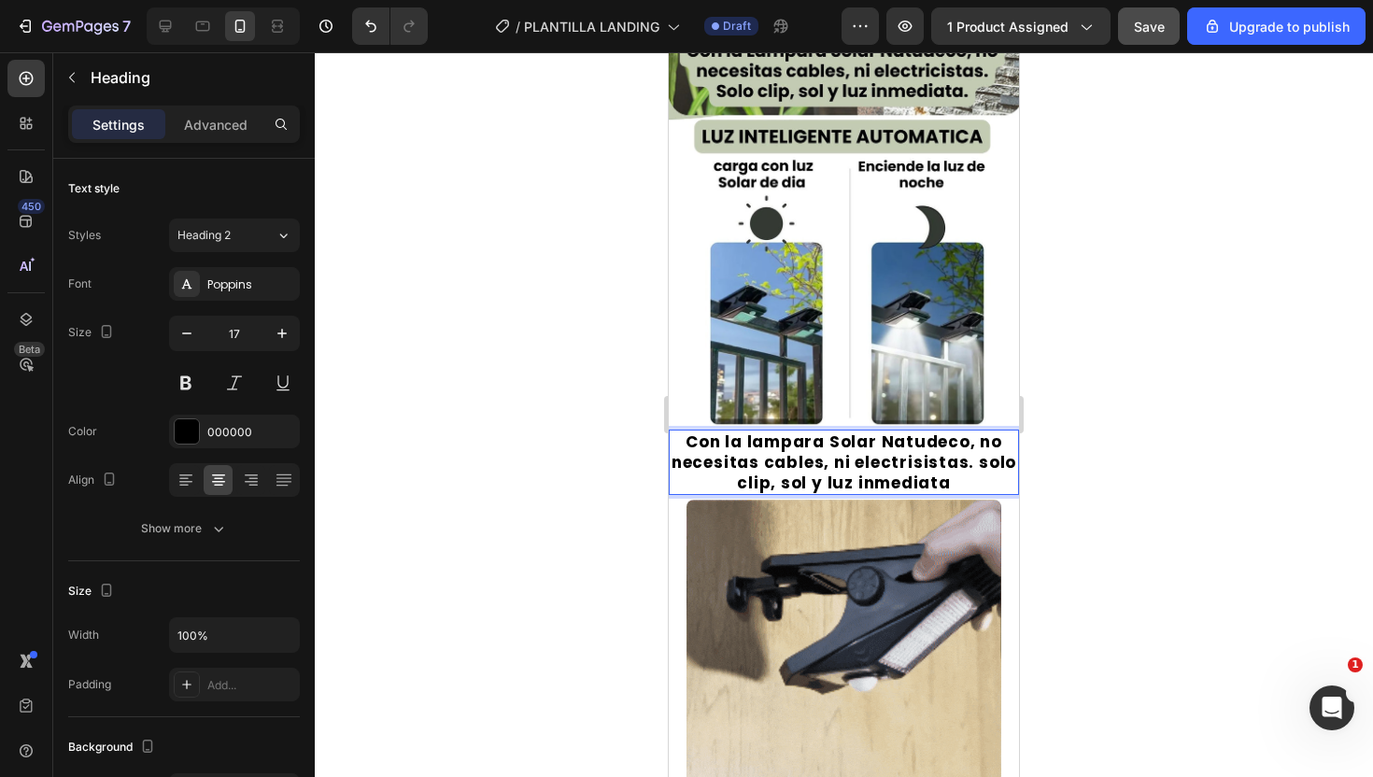
click at [669, 52] on lt-div "lámpara" at bounding box center [669, 52] width 0 height 0
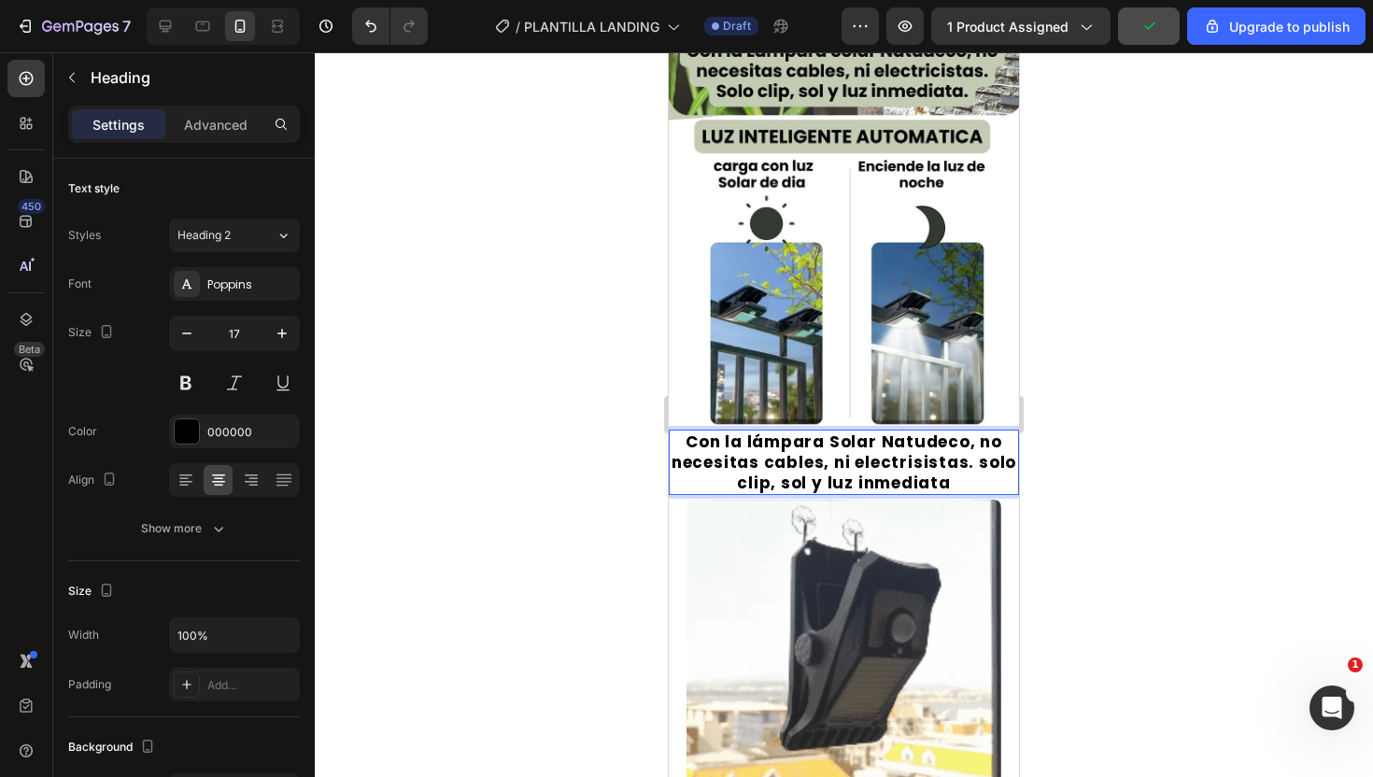
scroll to position [379, 0]
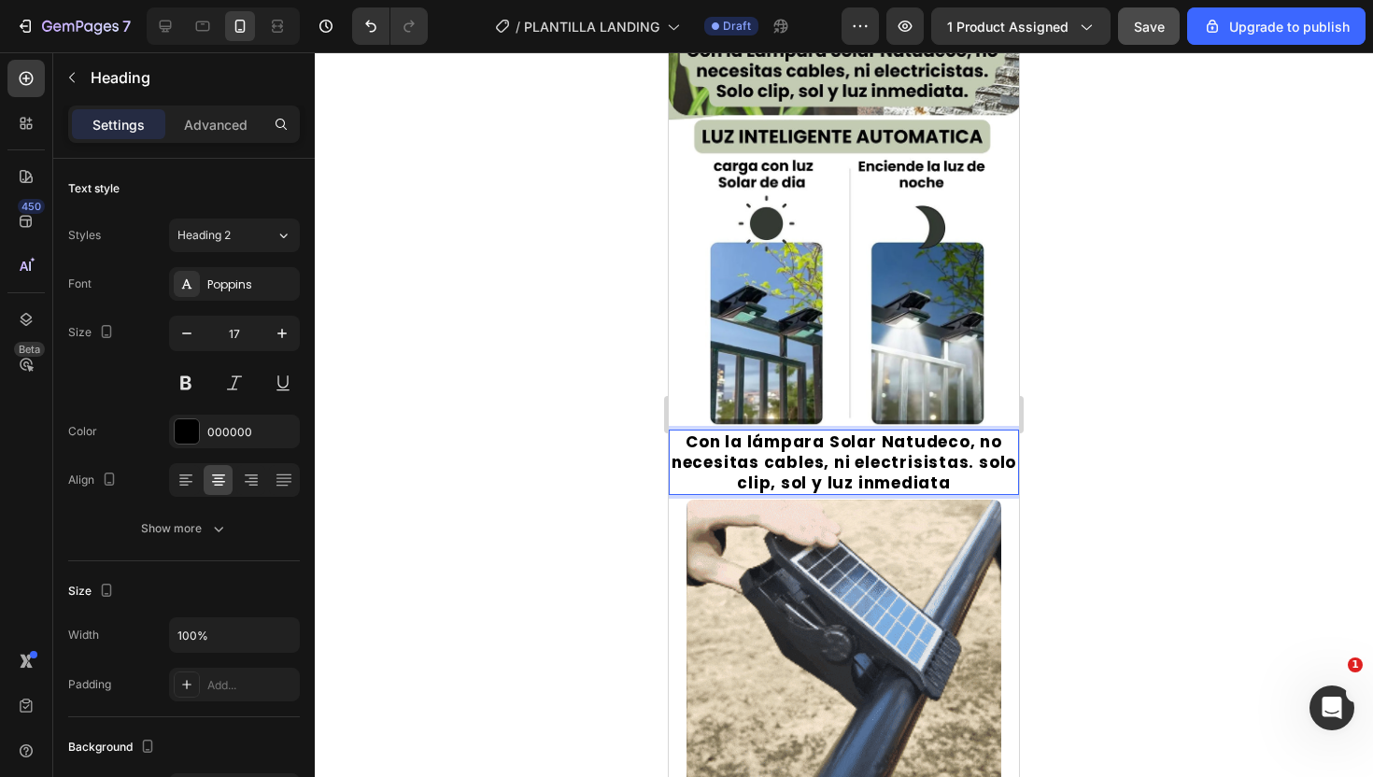
click at [669, 52] on lt-div "electri c istas" at bounding box center [669, 52] width 0 height 0
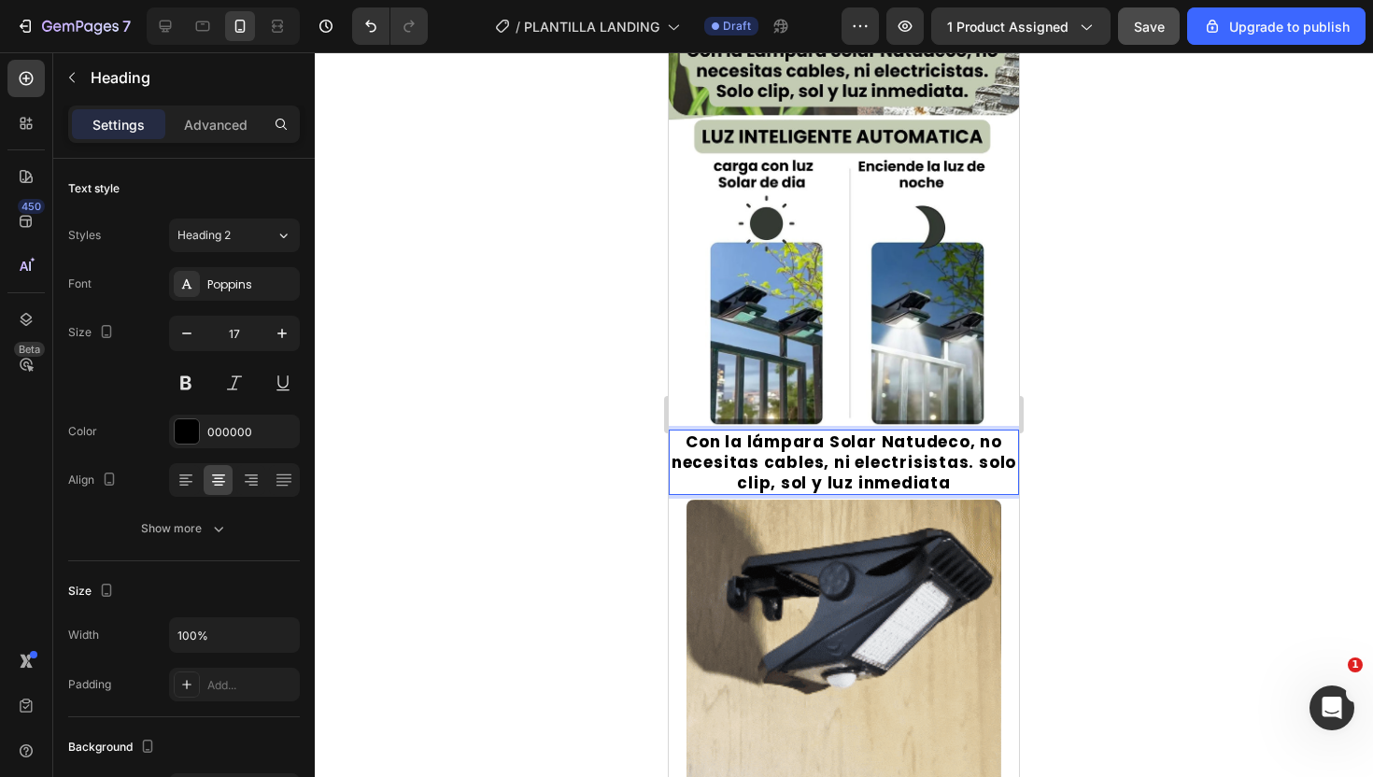
scroll to position [126, 0]
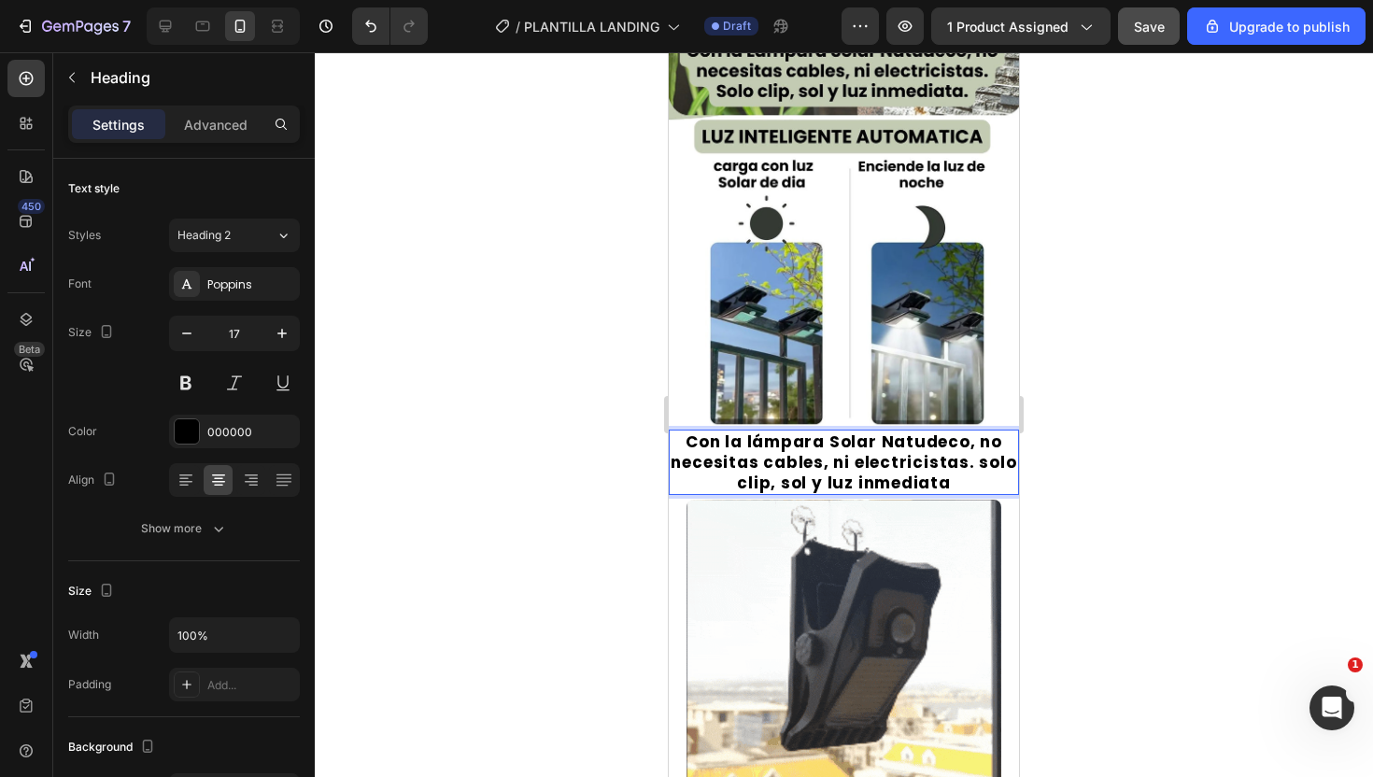
click at [1122, 589] on div at bounding box center [844, 414] width 1058 height 725
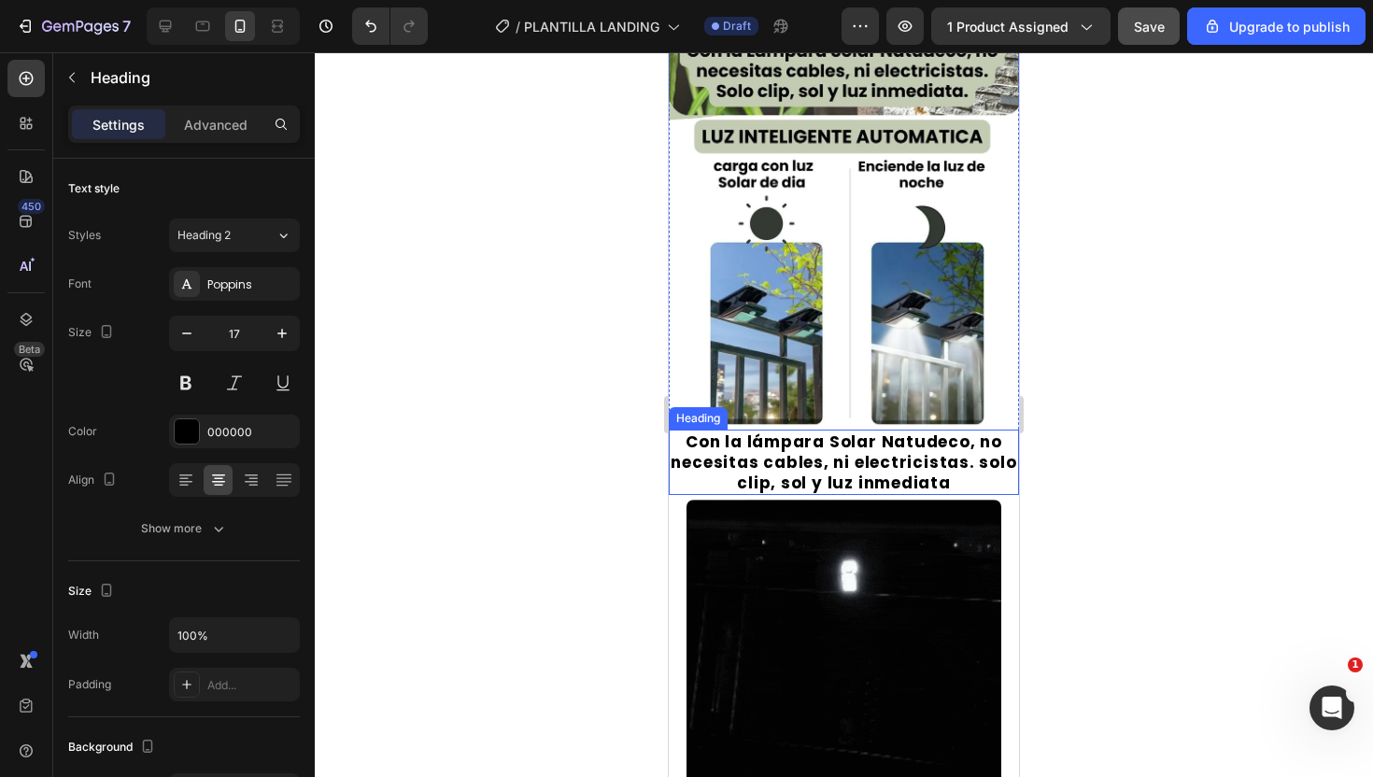
click at [824, 463] on strong "Con la lámpara Solar Natudeco, no necesitas cables, ni electricistas. solo clip…" at bounding box center [844, 463] width 346 height 64
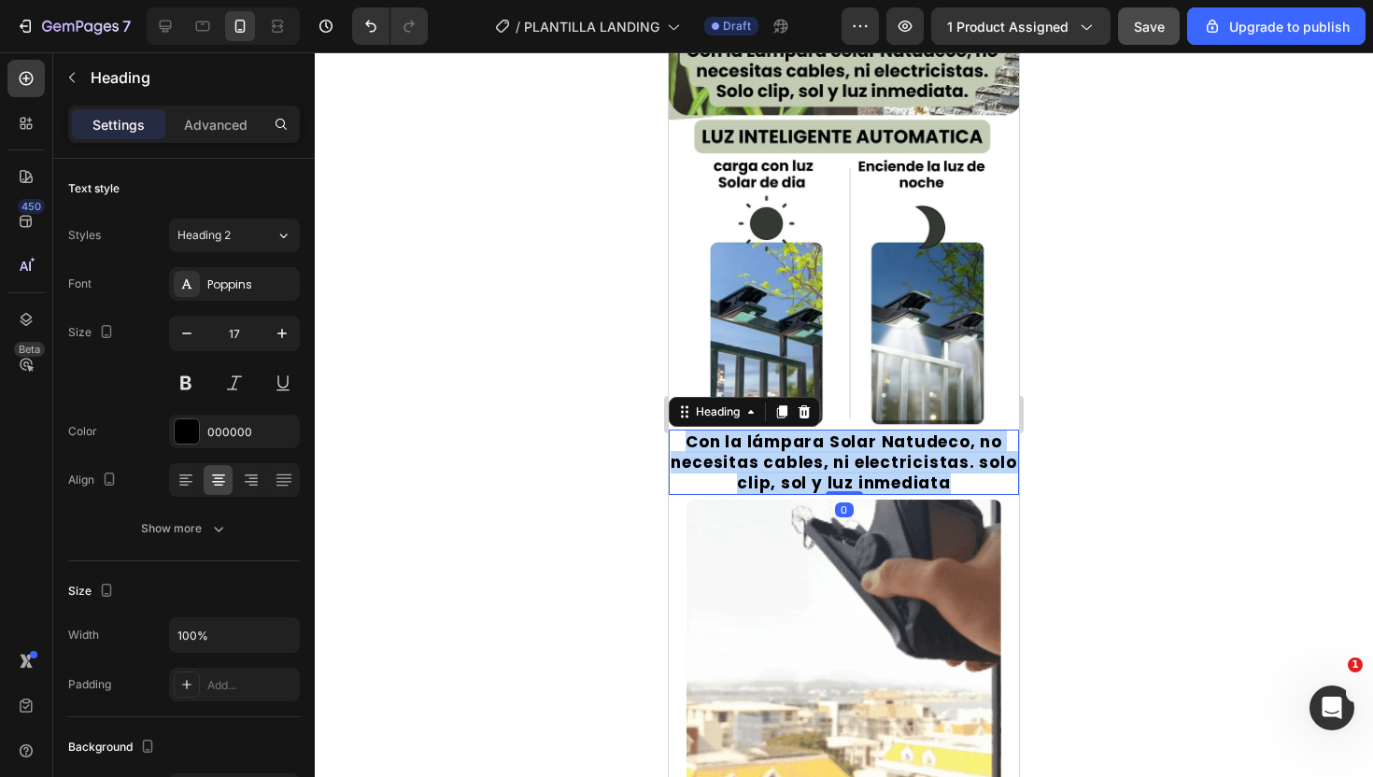
click at [824, 463] on strong "Con la lámpara Solar Natudeco, no necesitas cables, ni electricistas. solo clip…" at bounding box center [844, 463] width 346 height 64
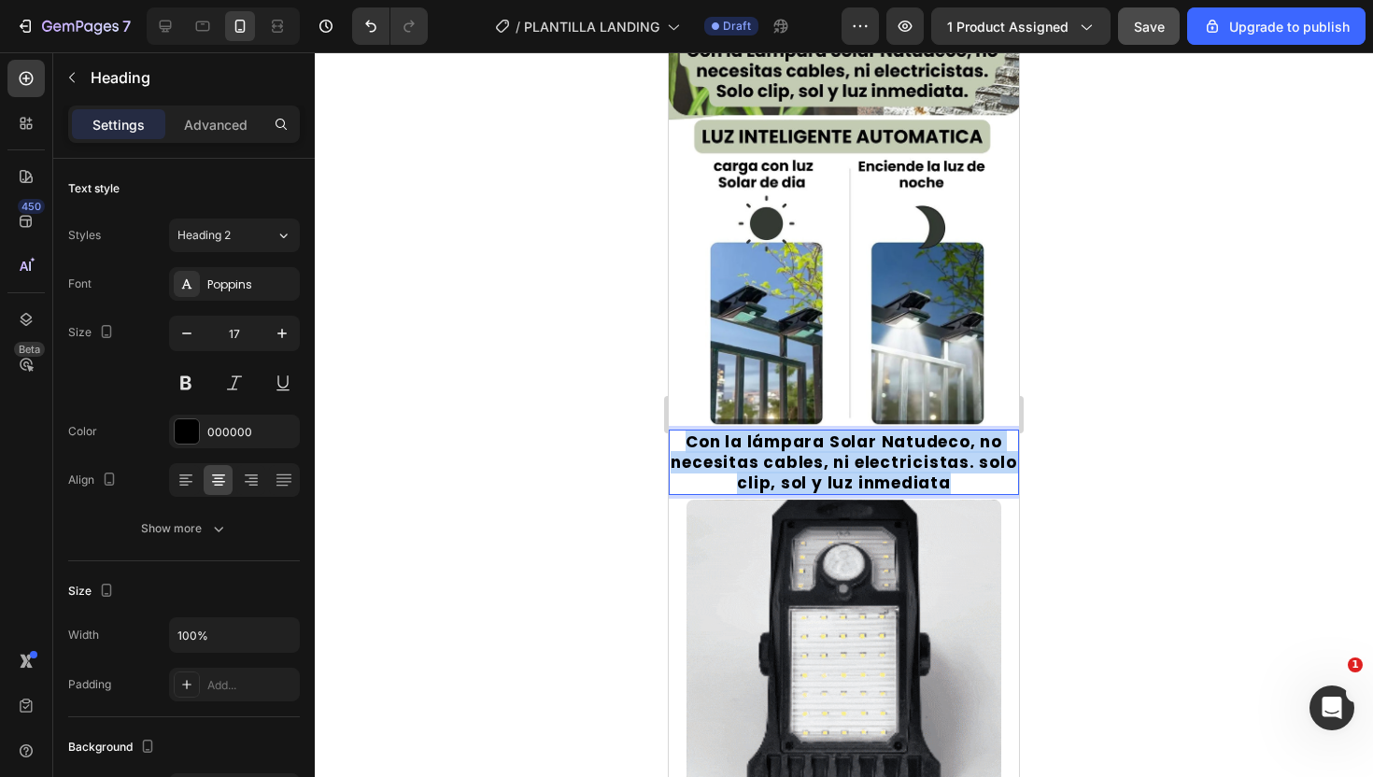
click at [824, 463] on strong "Con la lámpara Solar Natudeco, no necesitas cables, ni electricistas. solo clip…" at bounding box center [844, 463] width 346 height 64
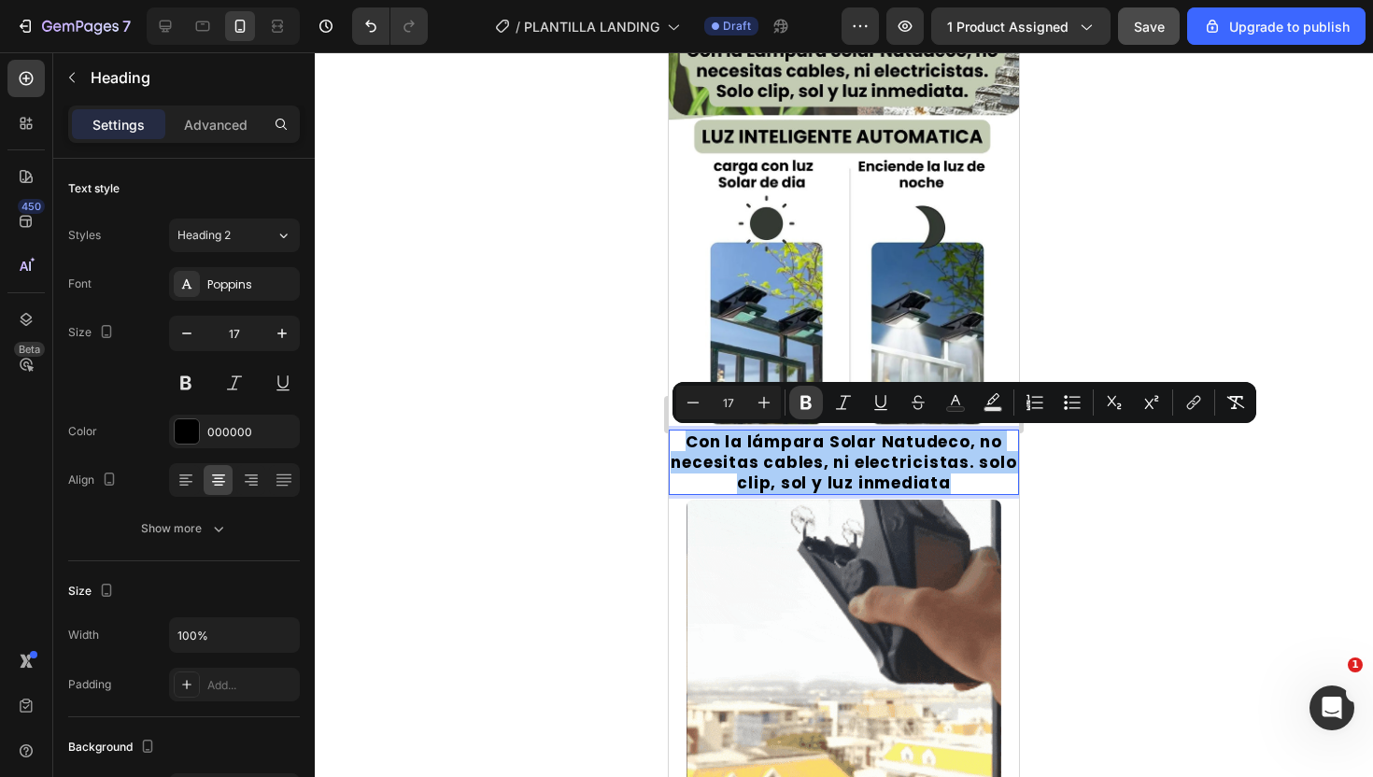
click at [812, 403] on icon "Editor contextual toolbar" at bounding box center [806, 402] width 19 height 19
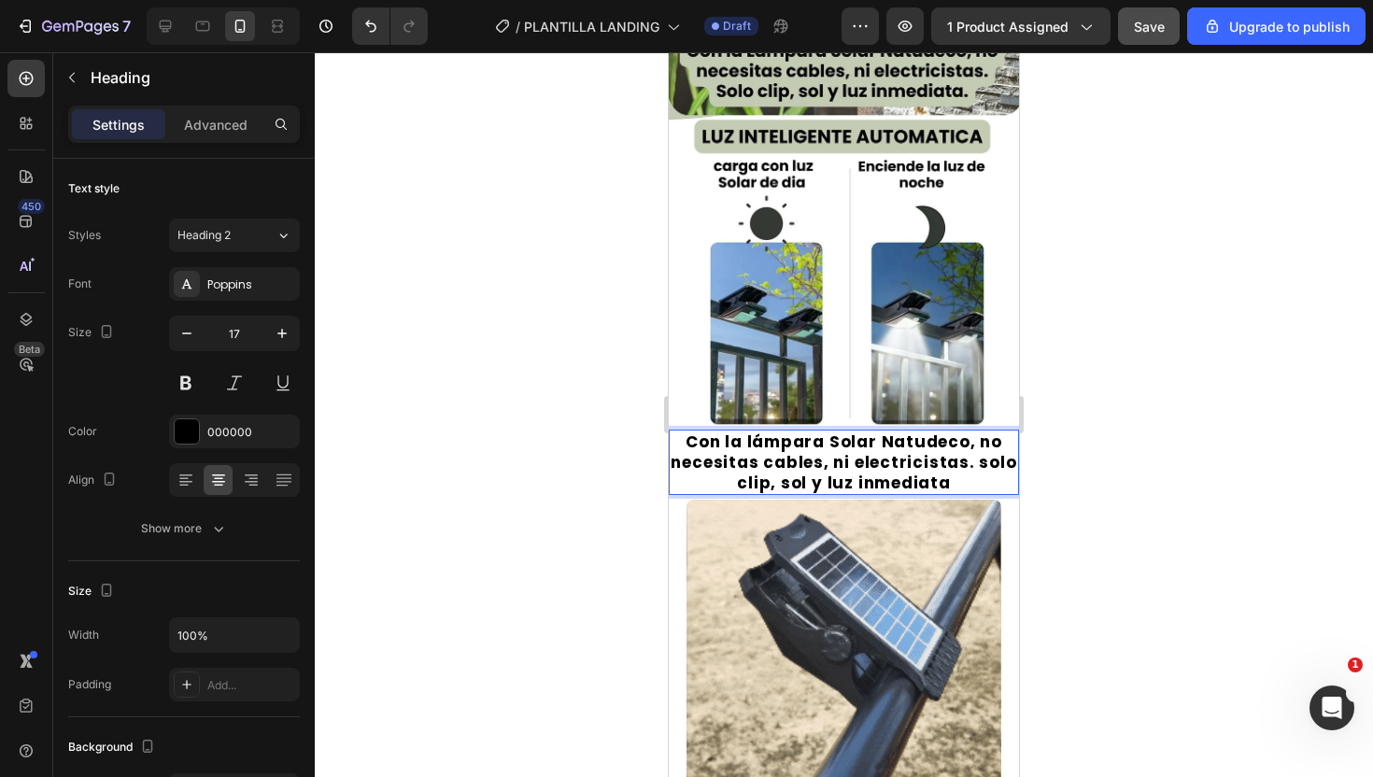
click at [797, 479] on p "Con la lámpara Solar Natudeco, no necesitas cables, ni electricistas. solo clip…" at bounding box center [844, 463] width 347 height 62
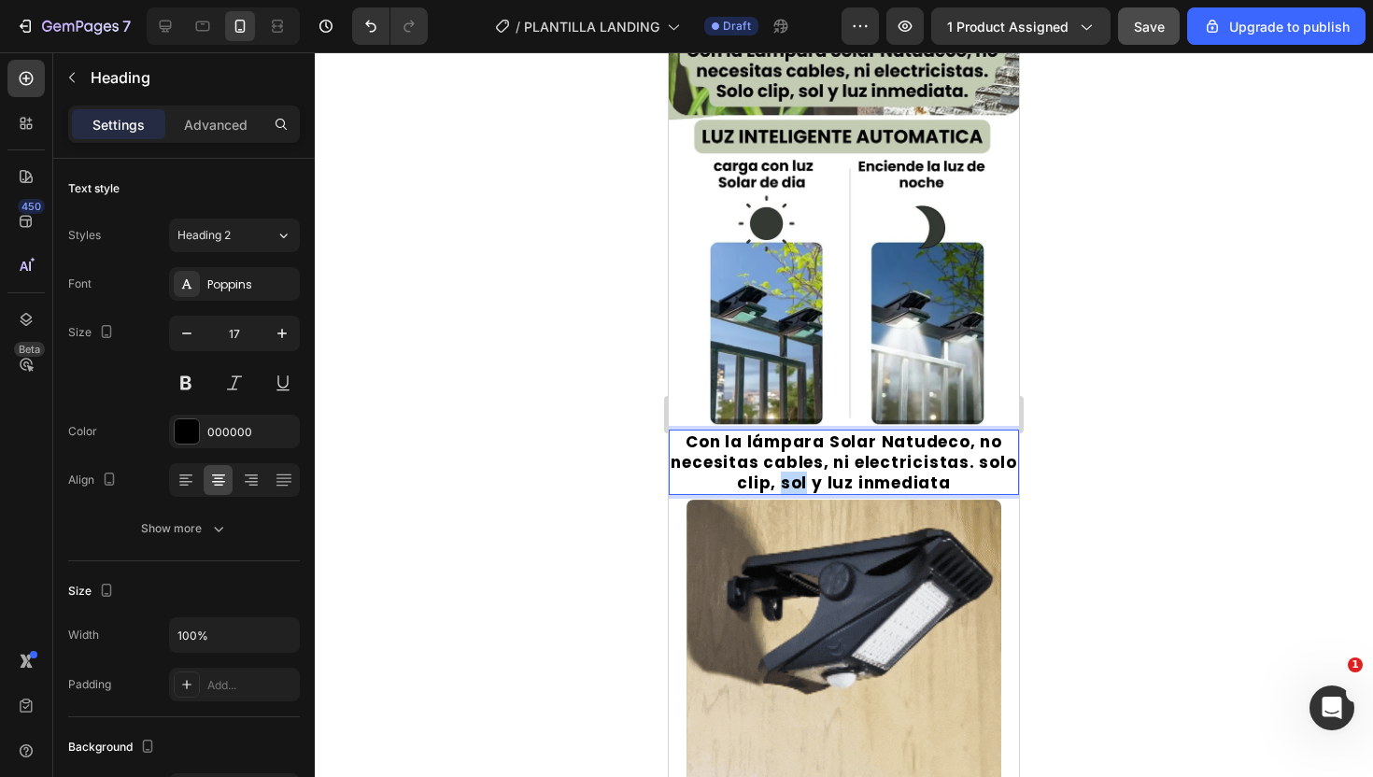
click at [797, 479] on p "Con la lámpara Solar Natudeco, no necesitas cables, ni electricistas. solo clip…" at bounding box center [844, 463] width 347 height 62
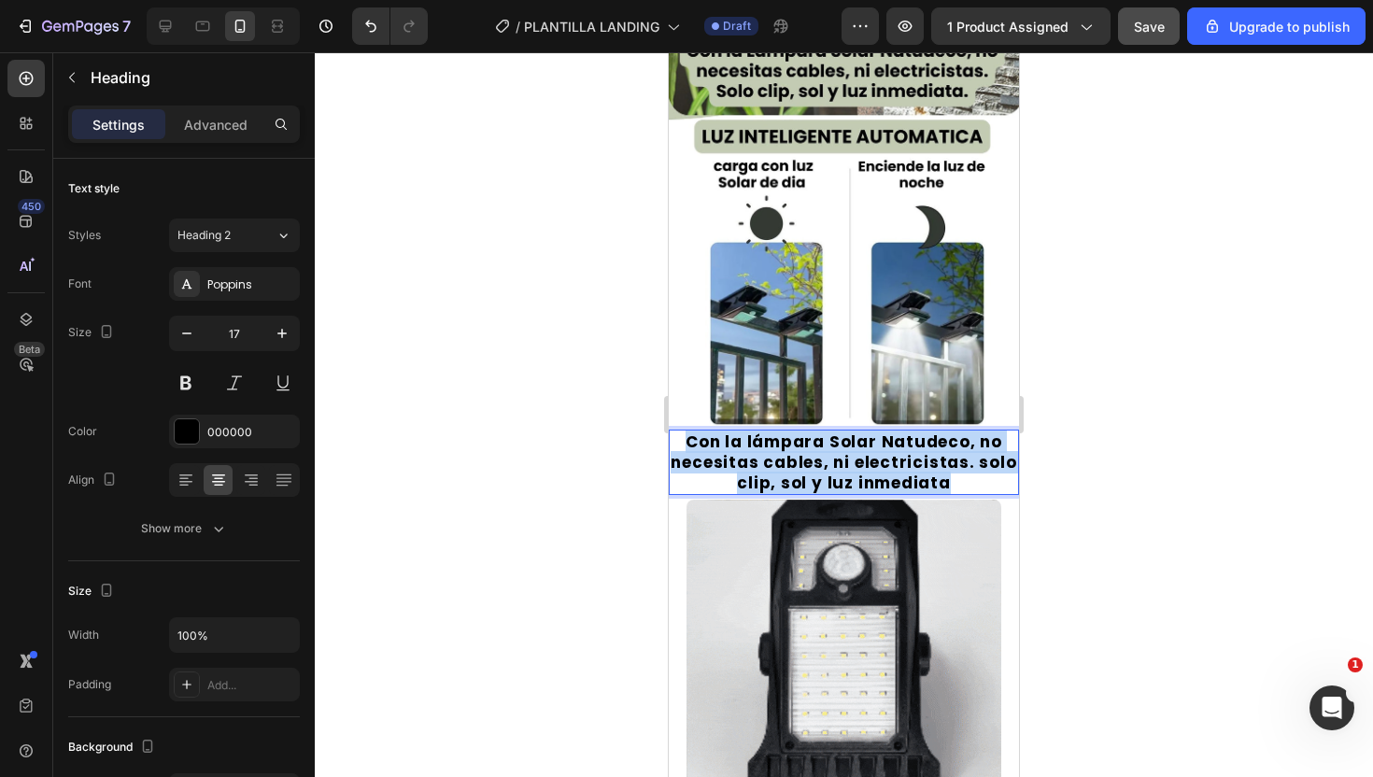
click at [797, 479] on p "Con la lámpara Solar Natudeco, no necesitas cables, ni electricistas. solo clip…" at bounding box center [844, 463] width 347 height 62
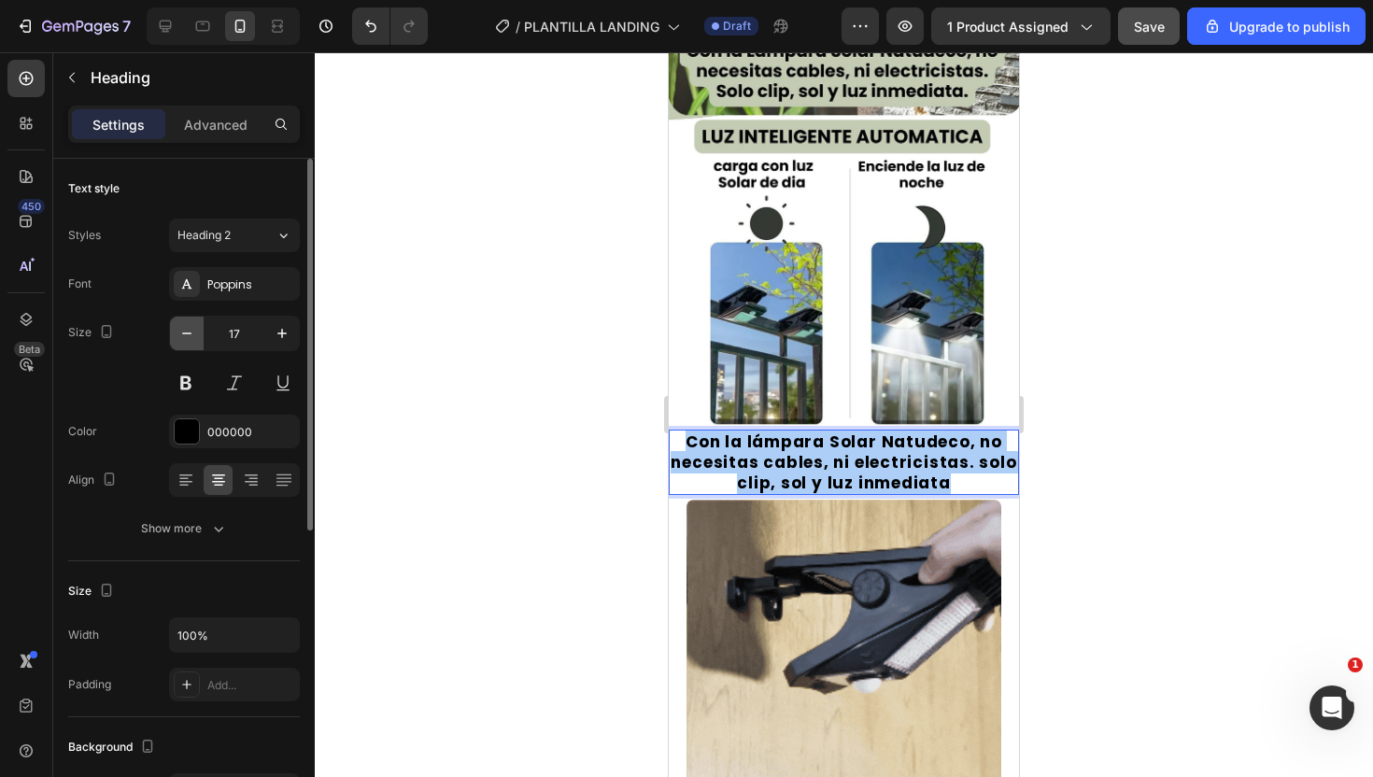
click at [190, 339] on icon "button" at bounding box center [186, 333] width 19 height 19
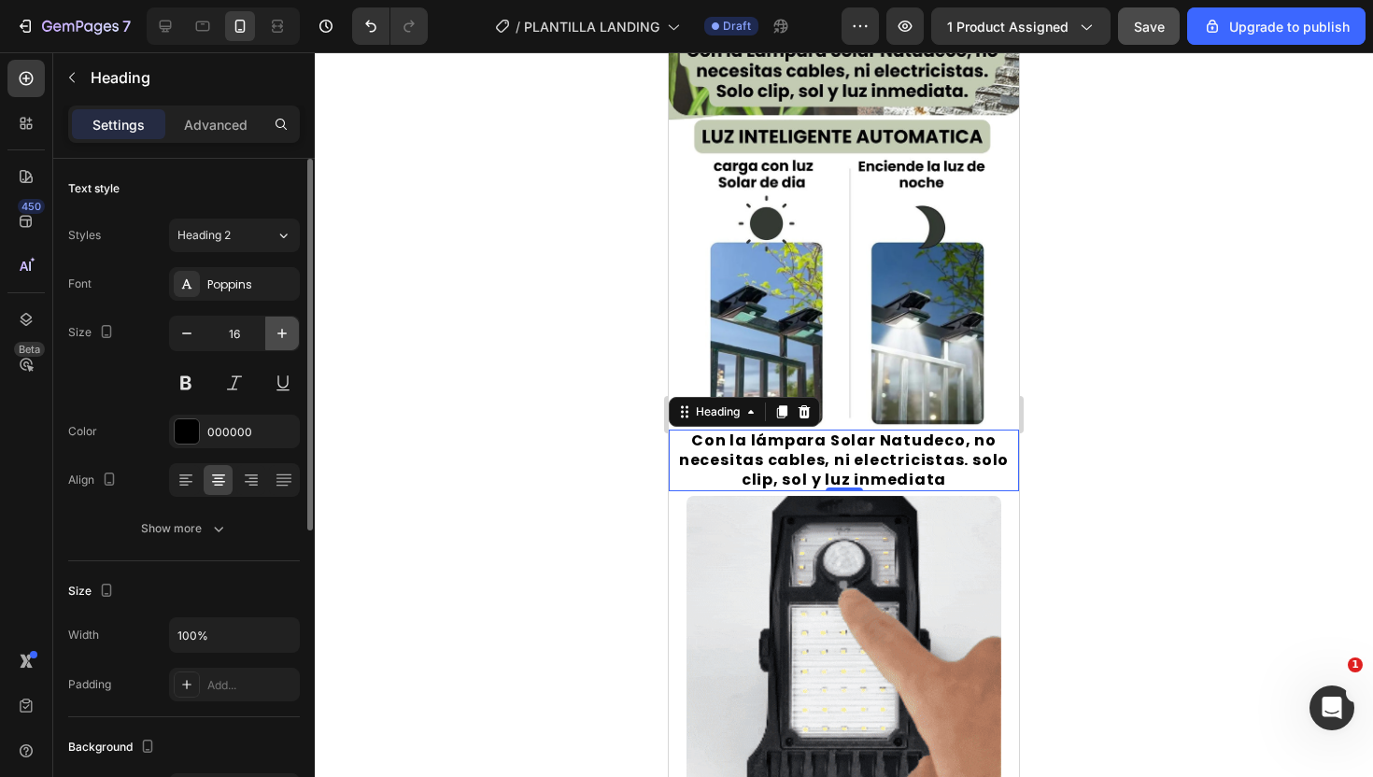
click at [280, 334] on icon "button" at bounding box center [281, 333] width 9 height 9
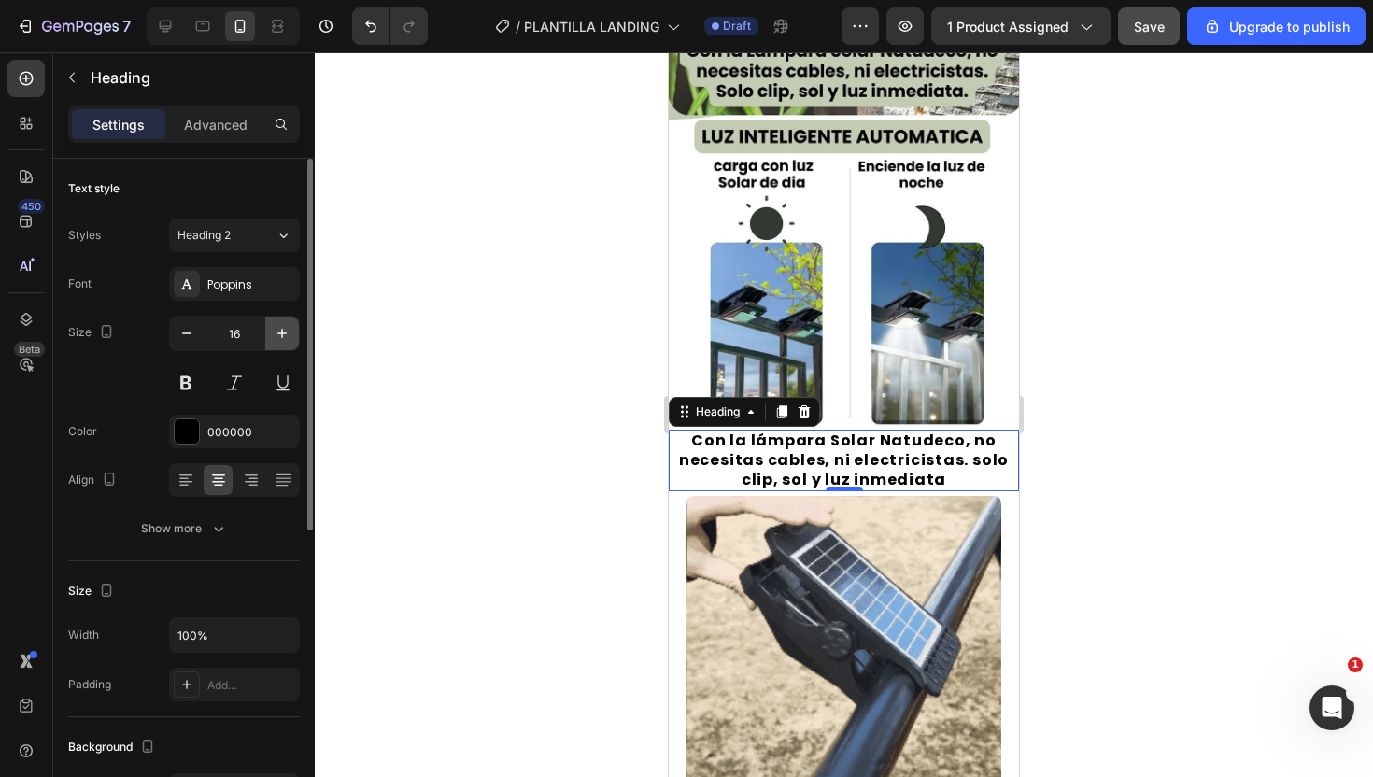
type input "17"
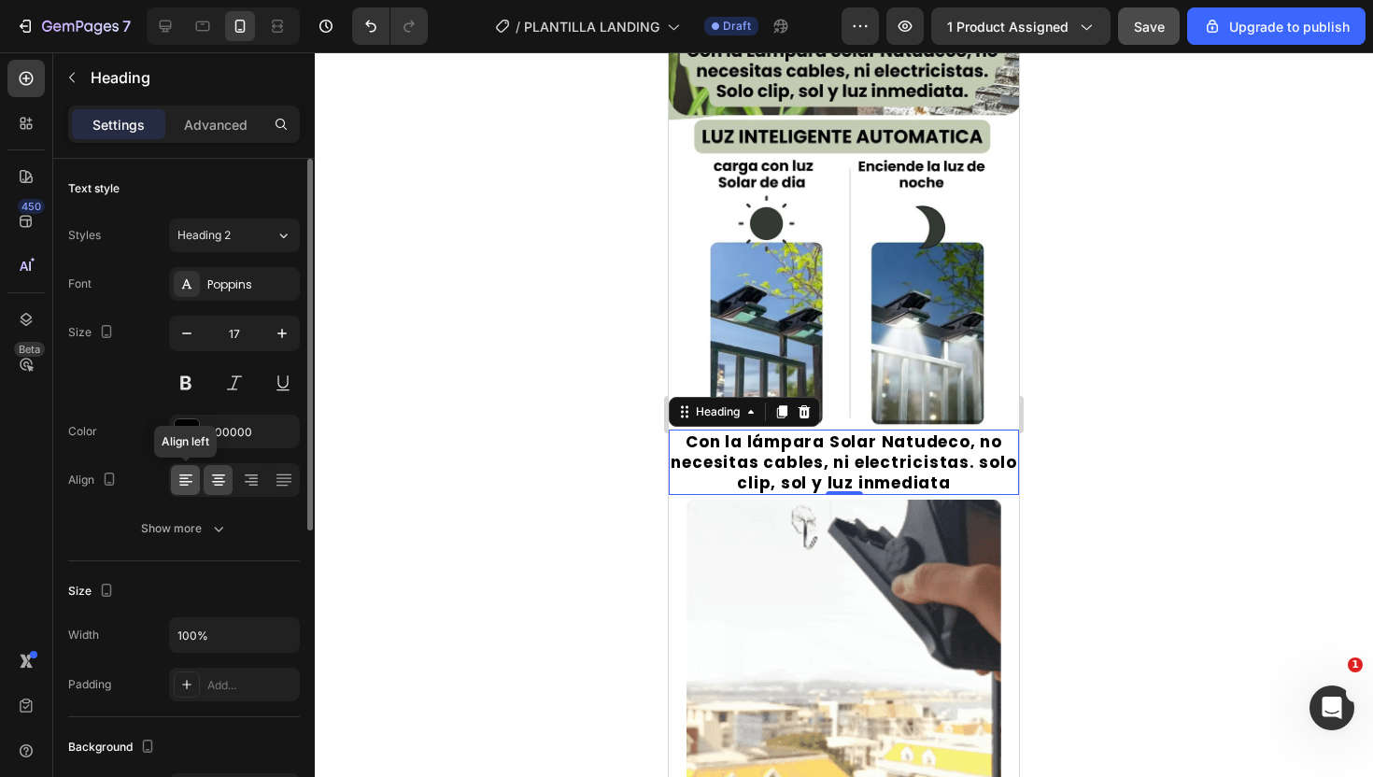
click at [190, 485] on icon at bounding box center [186, 480] width 19 height 19
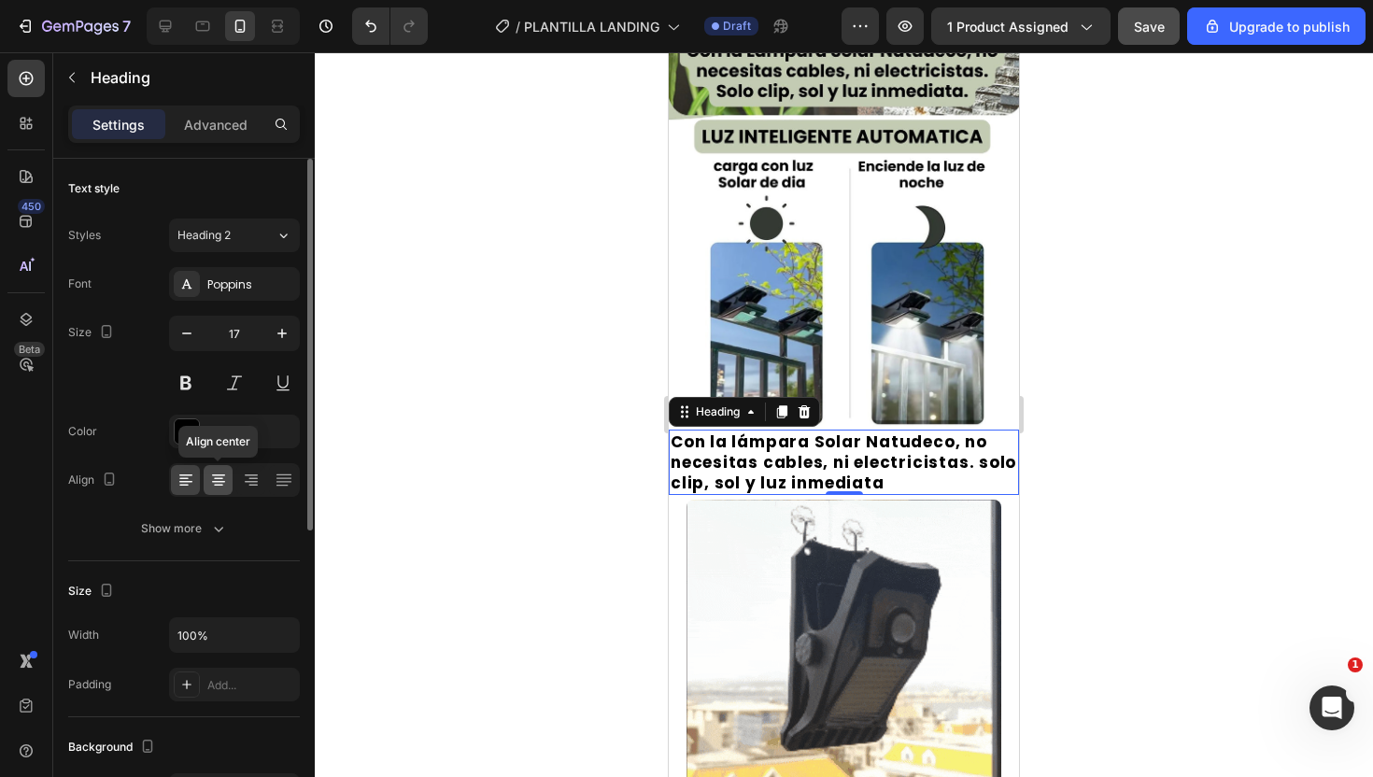
click at [217, 485] on icon at bounding box center [218, 486] width 9 height 2
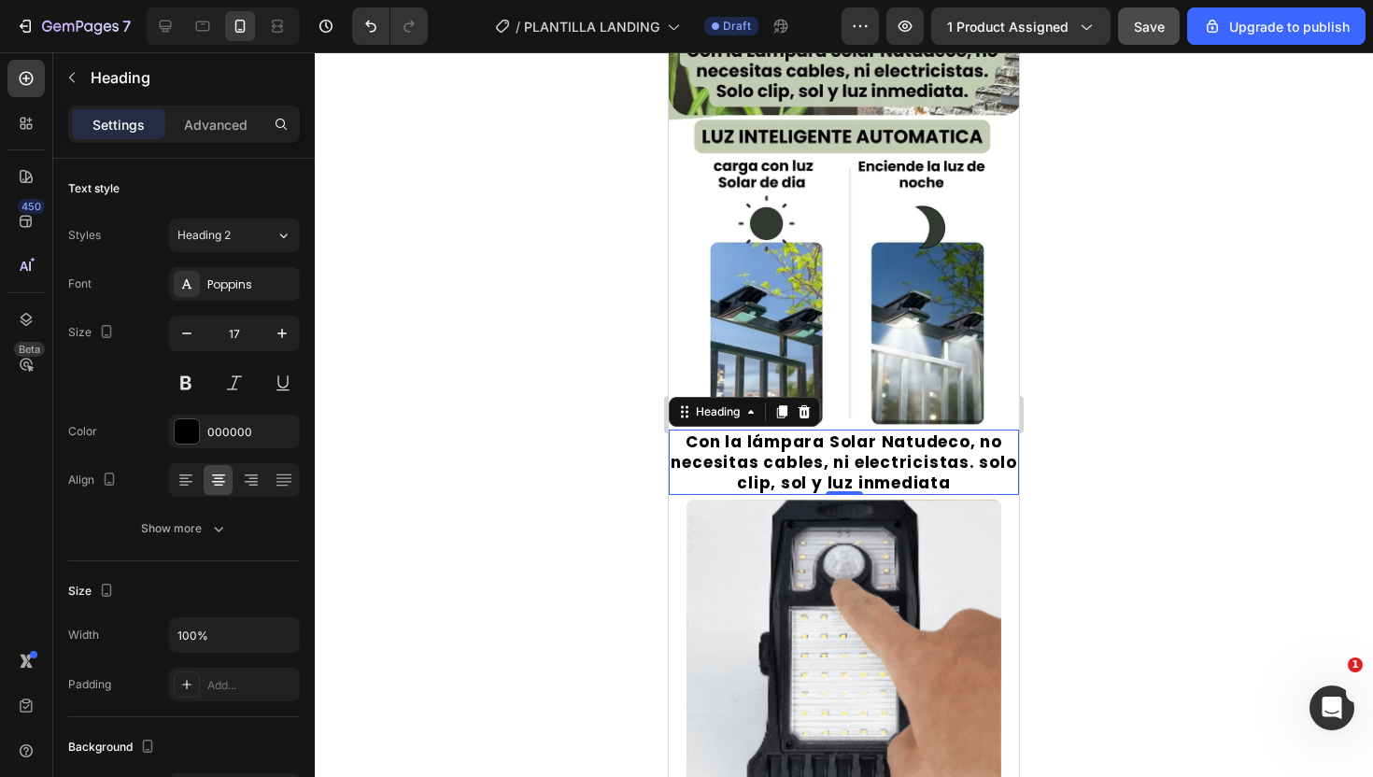
click at [1159, 463] on div at bounding box center [844, 414] width 1058 height 725
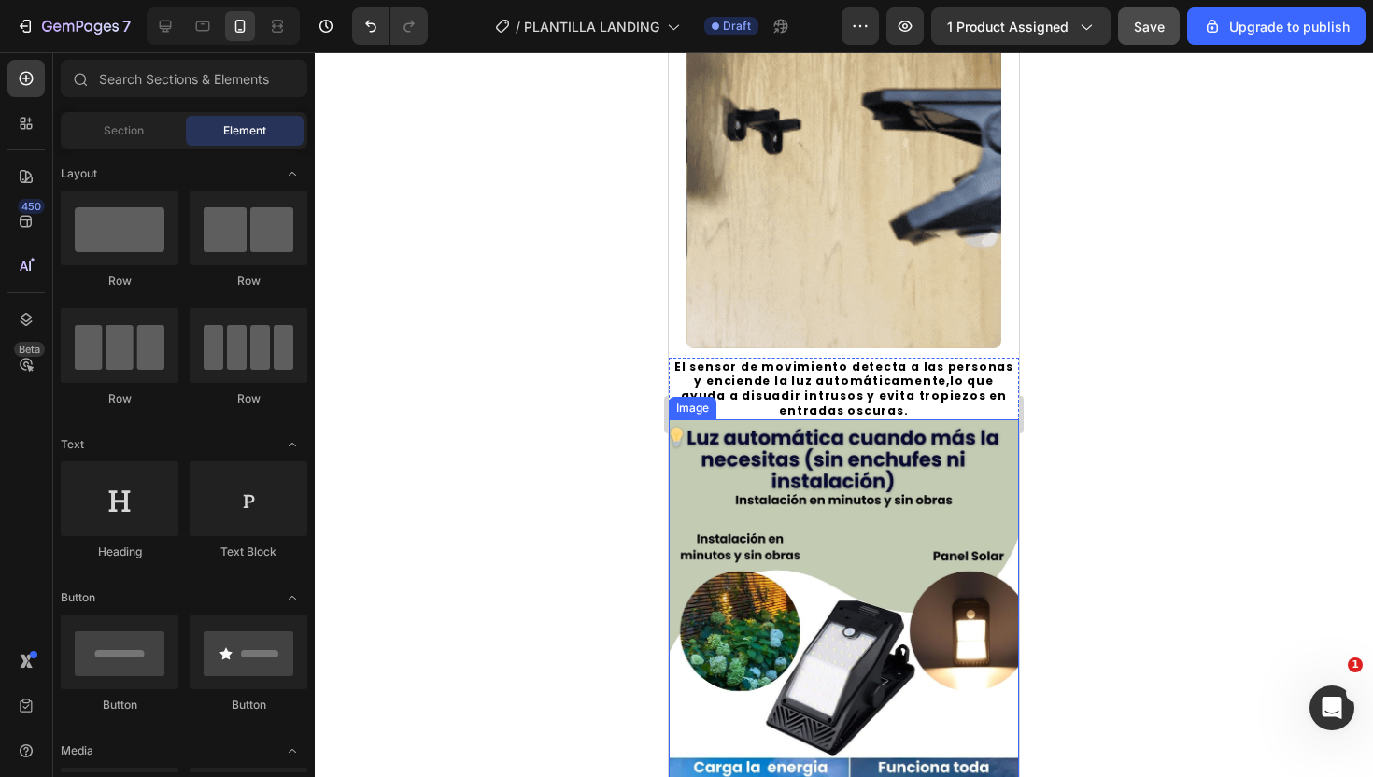
scroll to position [1001, 0]
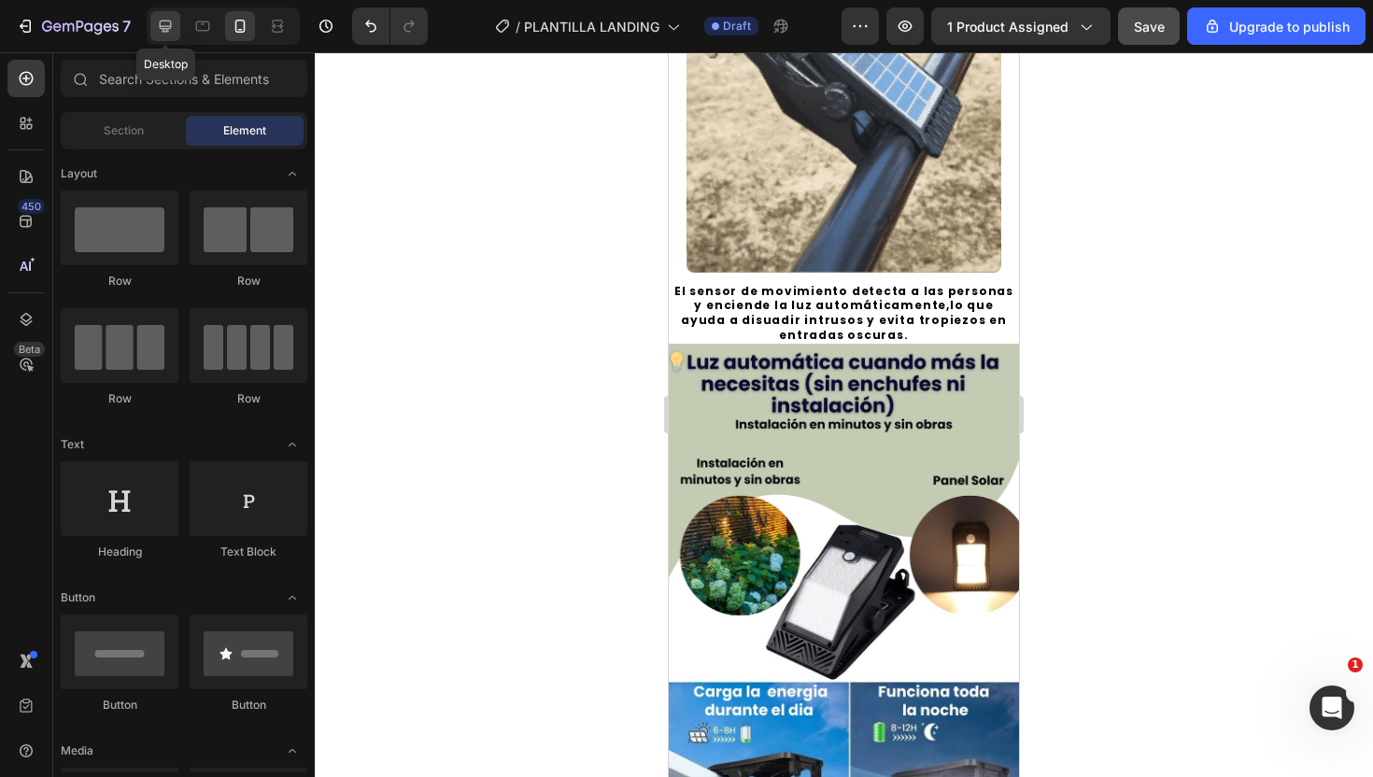
click at [157, 33] on icon at bounding box center [165, 26] width 19 height 19
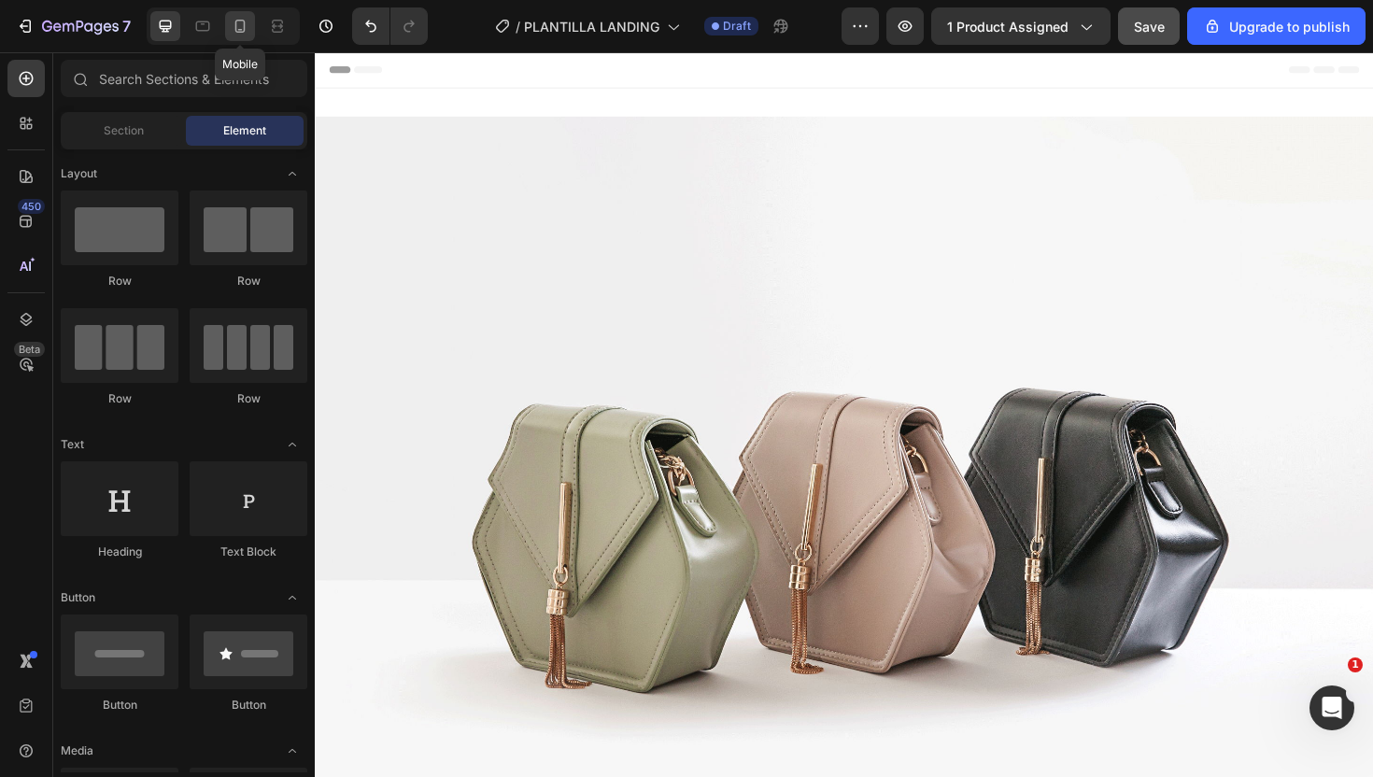
click at [234, 19] on icon at bounding box center [240, 26] width 19 height 19
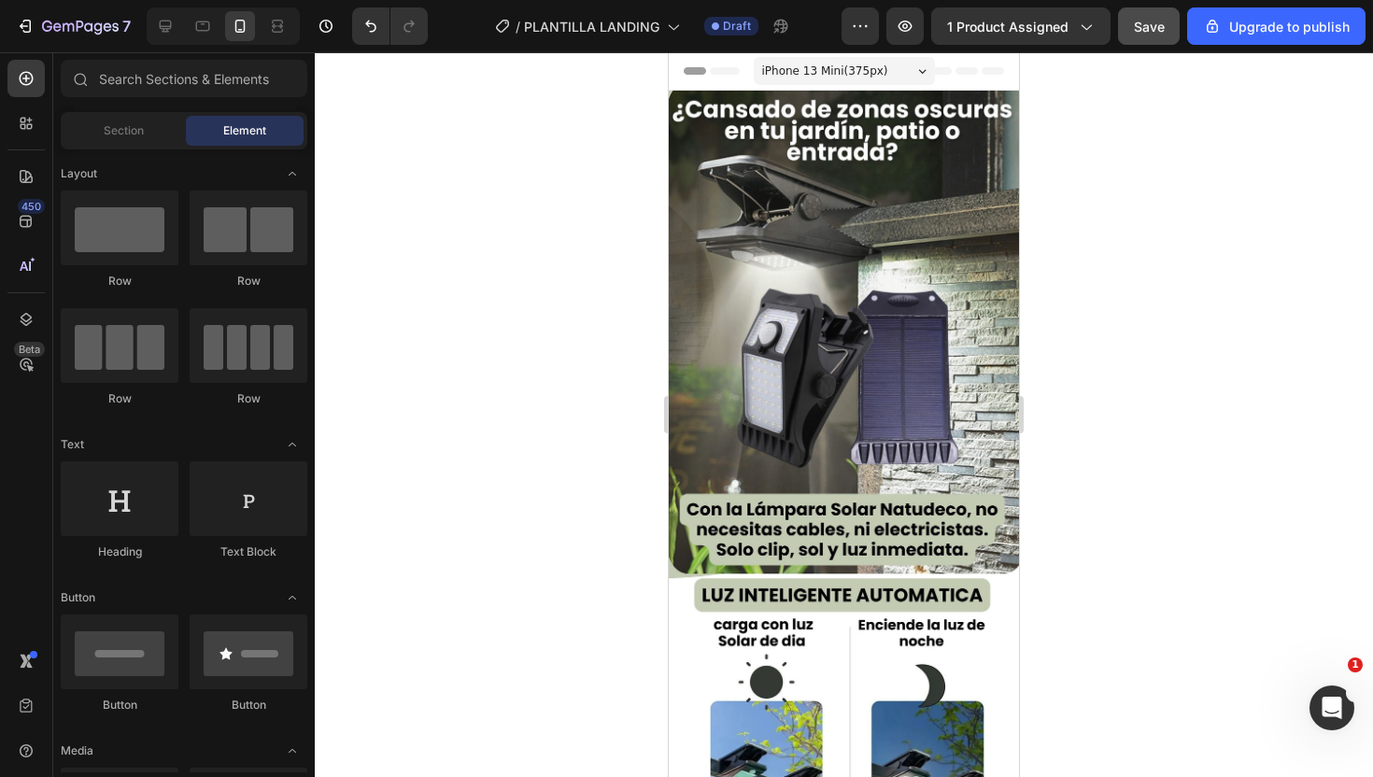
click at [1150, 163] on div at bounding box center [844, 414] width 1058 height 725
